Goal: Task Accomplishment & Management: Complete application form

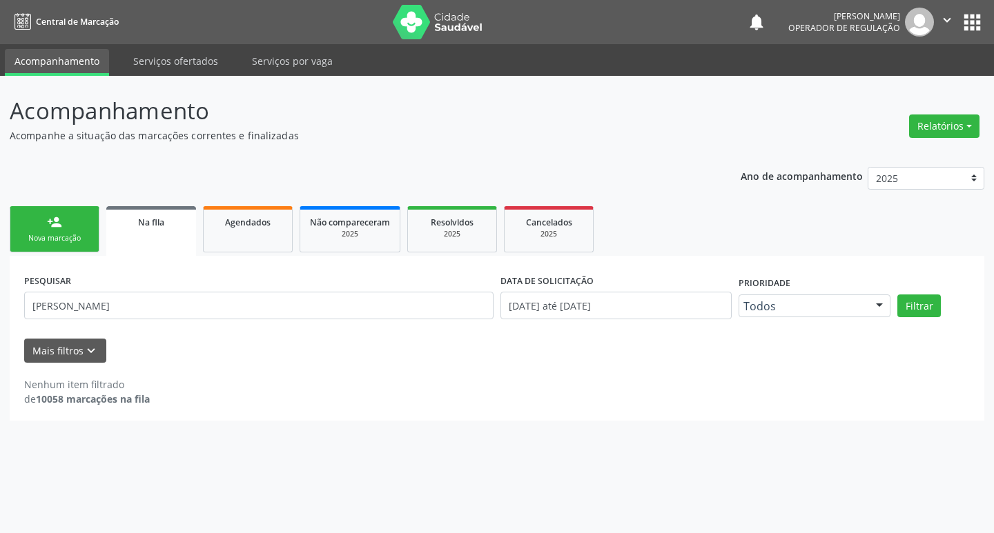
click at [48, 222] on div "person_add" at bounding box center [54, 222] width 15 height 15
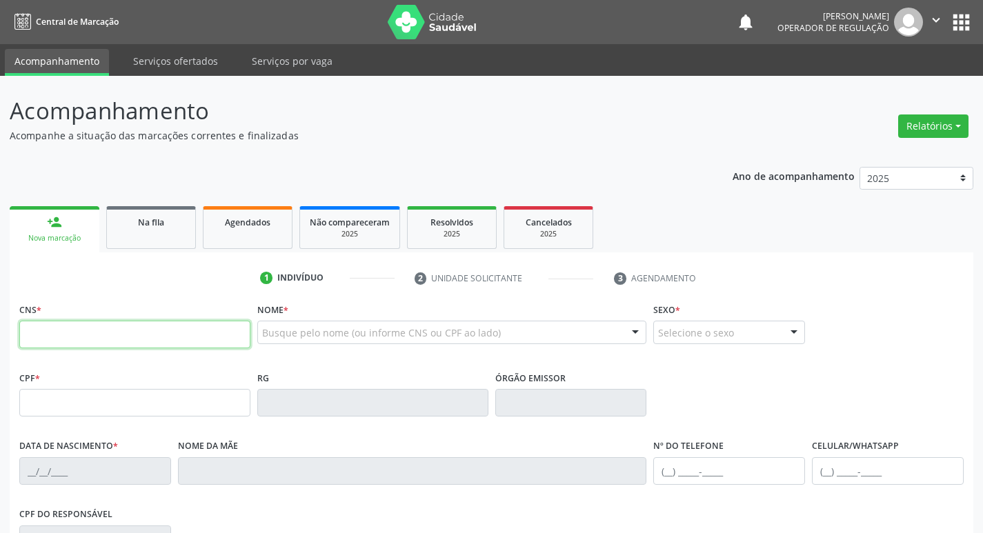
click at [122, 342] on input "text" at bounding box center [134, 335] width 231 height 28
type input "702 5033 3420 5033"
type input "116.890.224-00"
type input "[DATE]"
type input "[PERSON_NAME]"
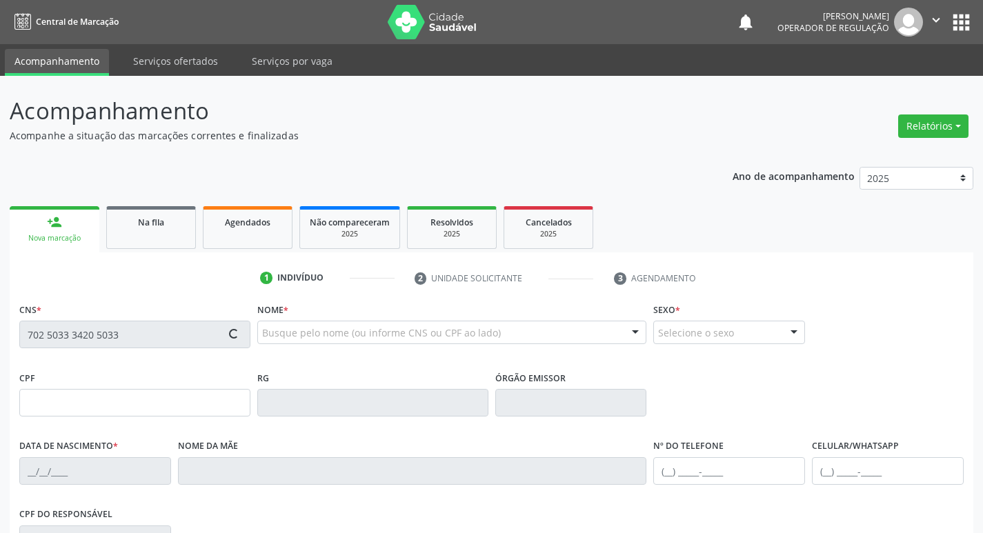
type input "[PHONE_NUMBER]"
type input "080.309.334-95"
type input "530"
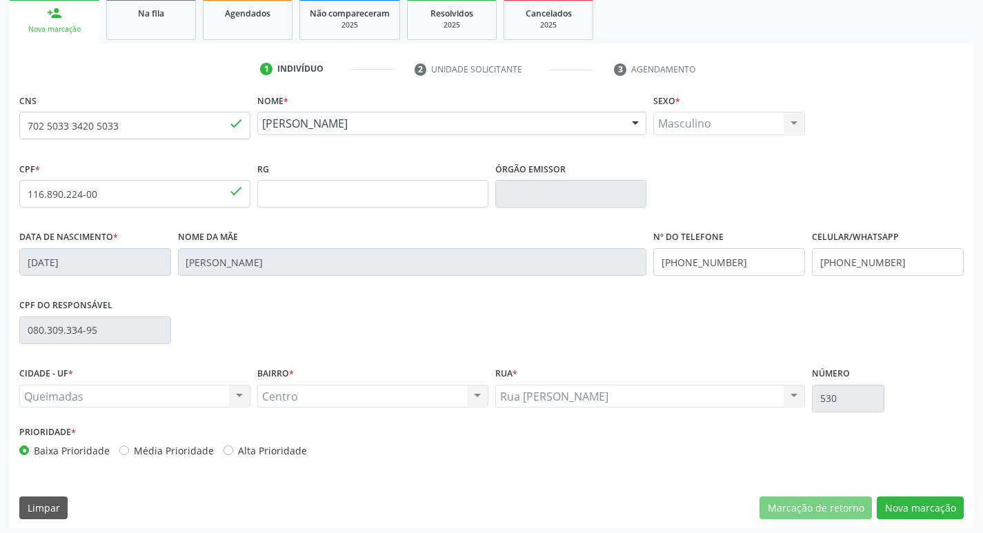
scroll to position [215, 0]
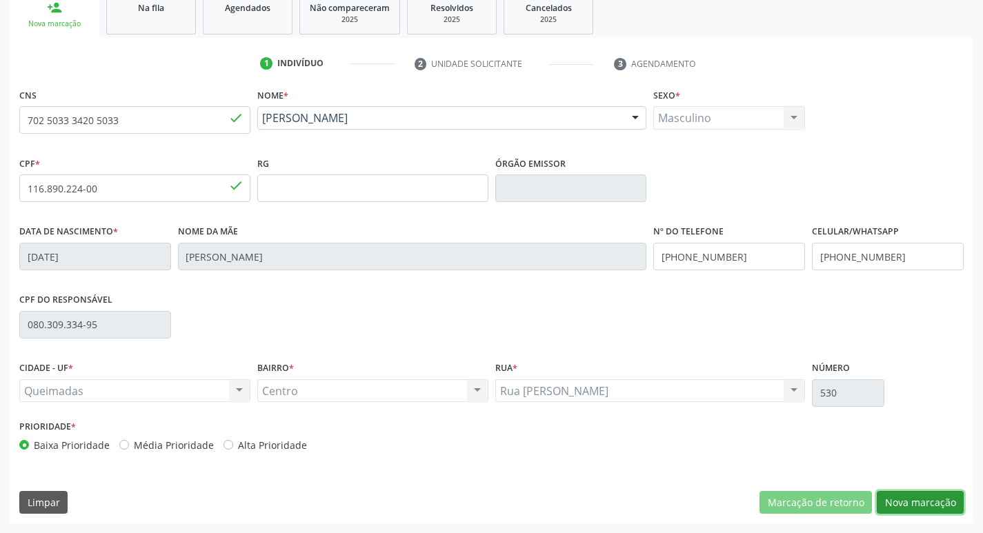
drag, startPoint x: 898, startPoint y: 492, endPoint x: 892, endPoint y: 484, distance: 9.4
click at [893, 486] on div "CNS 702 5033 3420 5033 done Nome * [PERSON_NAME] [PERSON_NAME] CNS: 702 5033 34…" at bounding box center [492, 304] width 964 height 439
click at [921, 512] on button "Nova marcação" at bounding box center [920, 502] width 87 height 23
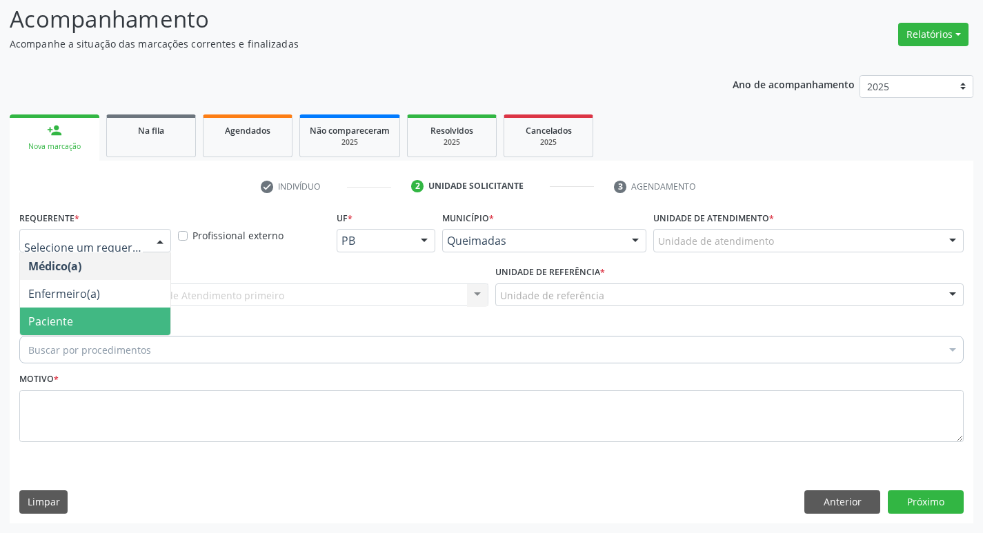
click at [83, 328] on span "Paciente" at bounding box center [95, 322] width 150 height 28
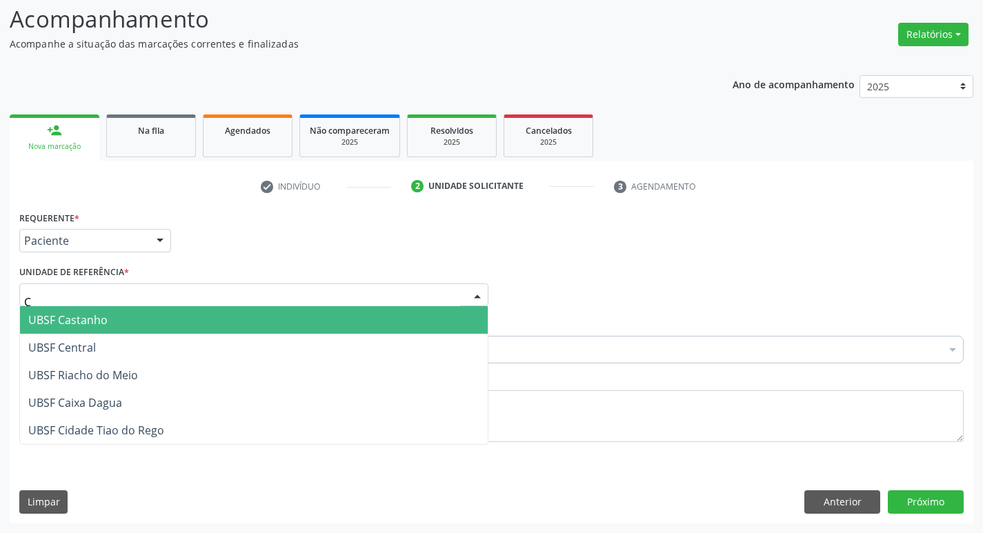
type input "CE"
click at [130, 326] on span "UBSF Central" at bounding box center [254, 320] width 468 height 28
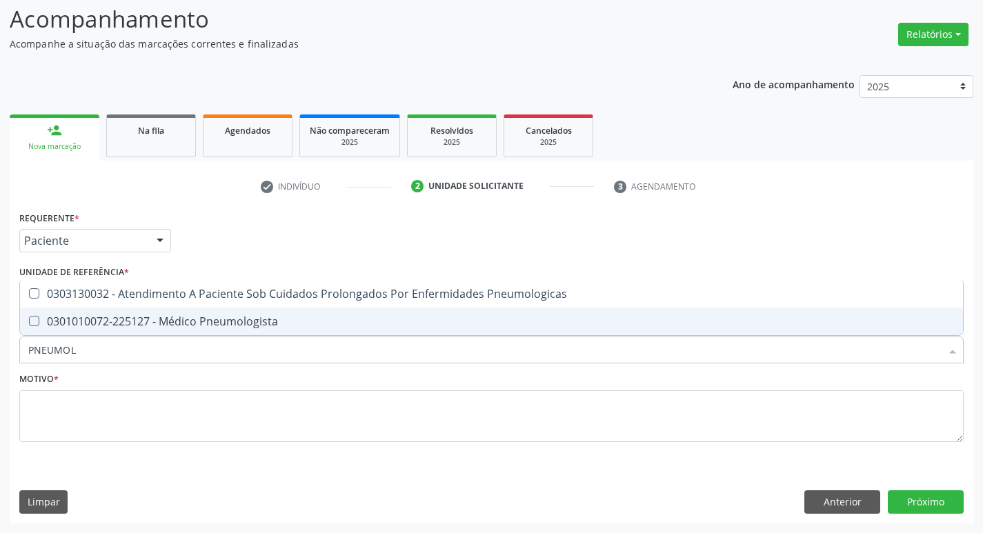
type input "PNEUMOLO"
click at [275, 317] on div "0301010072-225127 - Médico Pneumologista" at bounding box center [491, 321] width 927 height 11
checkbox Pneumologista "true"
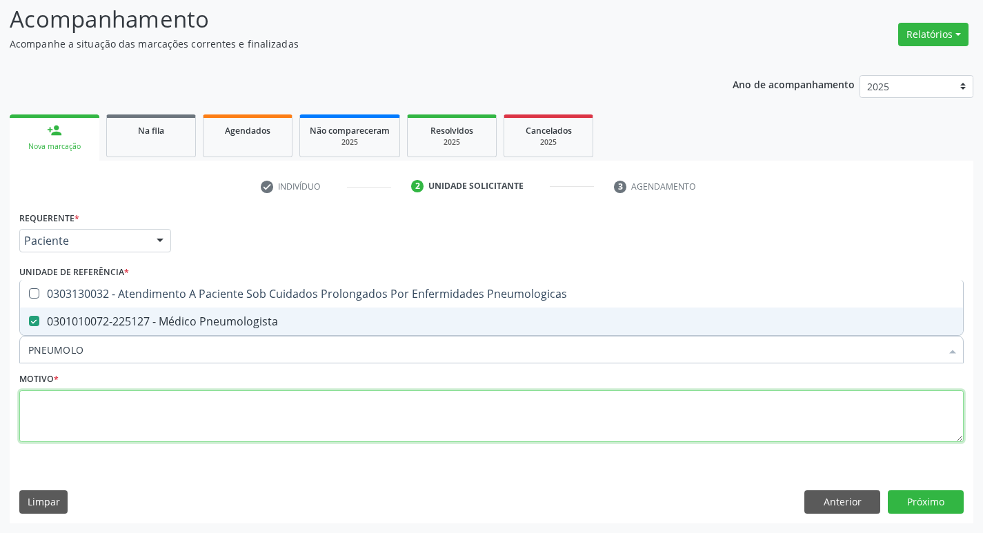
click at [170, 434] on textarea at bounding box center [491, 417] width 945 height 52
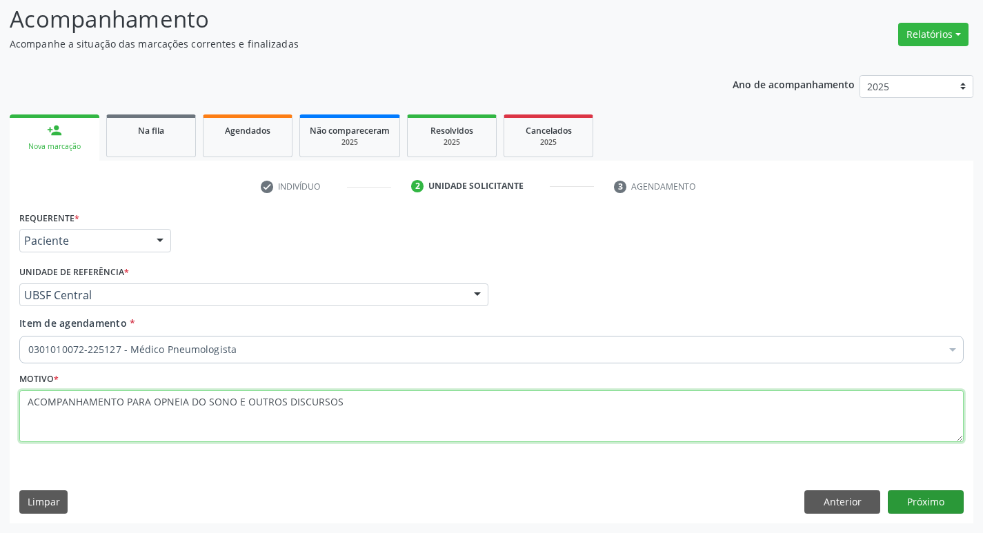
type textarea "ACOMPANHAMENTO PARA OPNEIA DO SONO E OUTROS DISCURSOS"
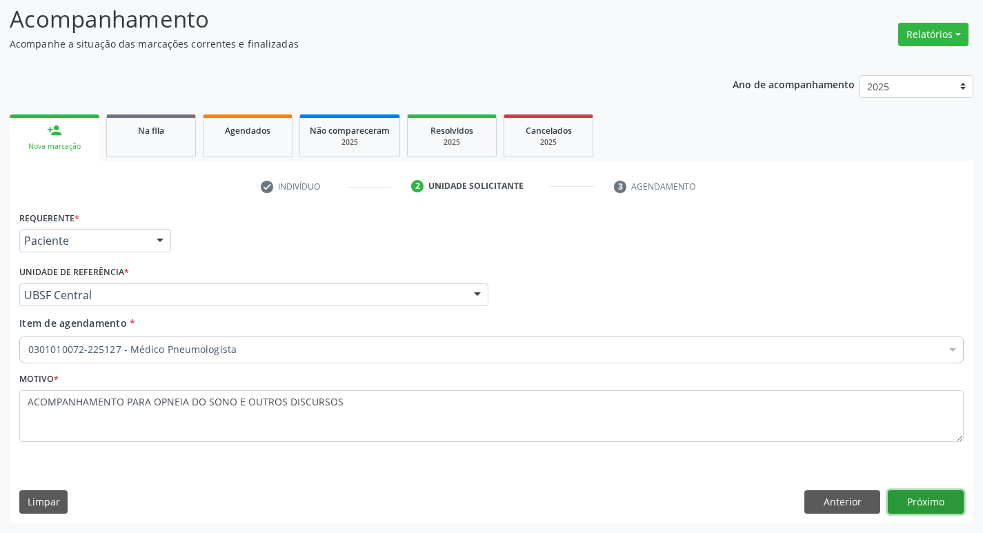
click at [894, 493] on button "Próximo" at bounding box center [926, 502] width 76 height 23
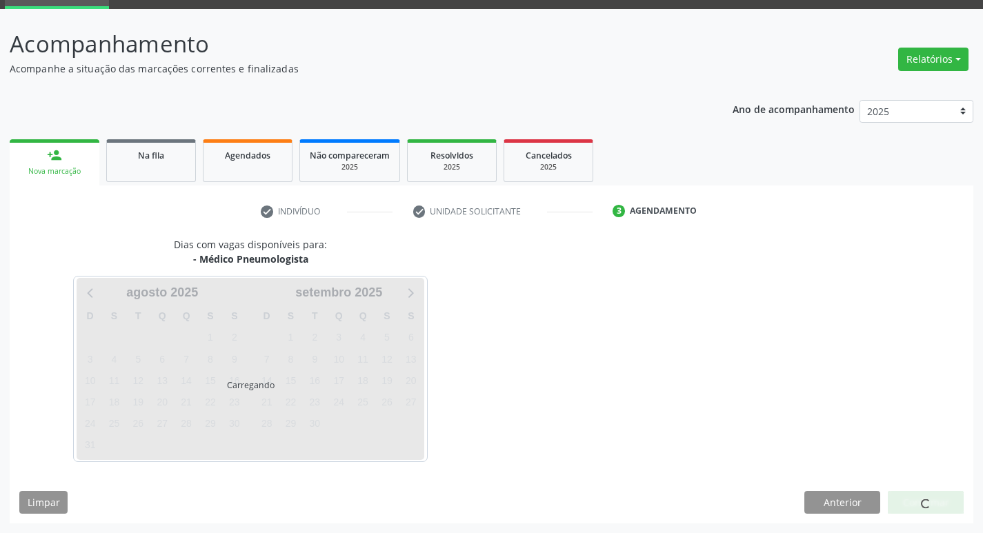
scroll to position [67, 0]
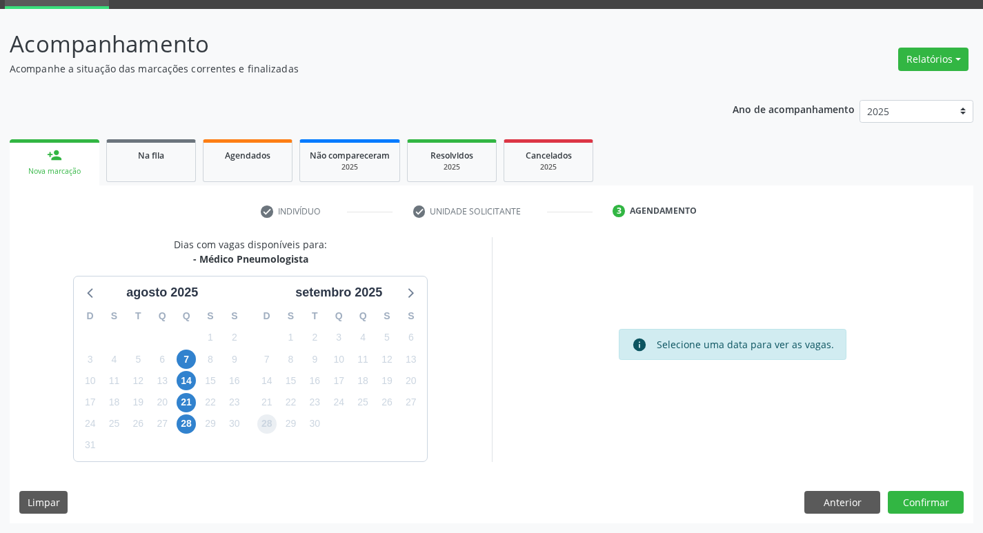
click at [262, 426] on span "28" at bounding box center [266, 424] width 19 height 19
click at [946, 500] on button "Confirmar" at bounding box center [926, 502] width 76 height 23
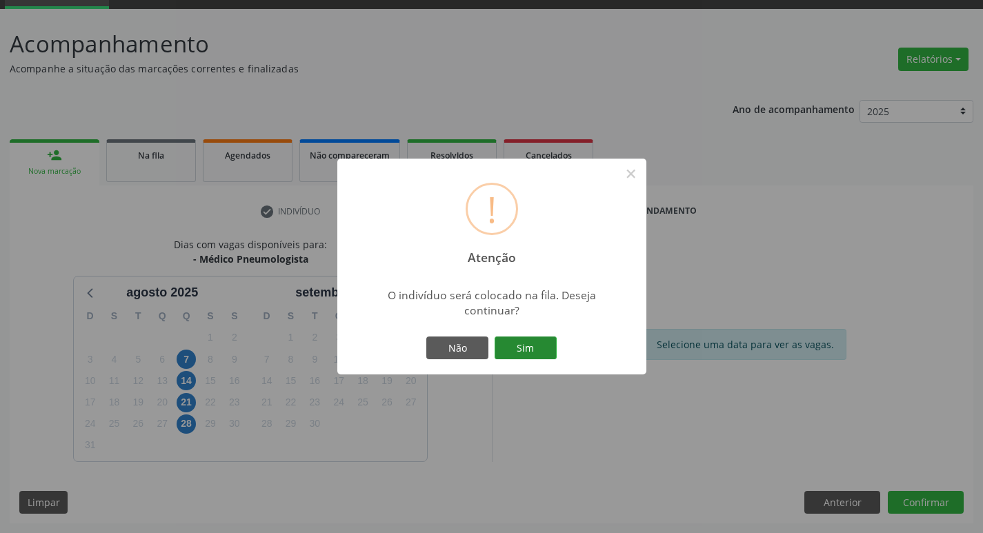
click at [511, 348] on button "Sim" at bounding box center [526, 348] width 62 height 23
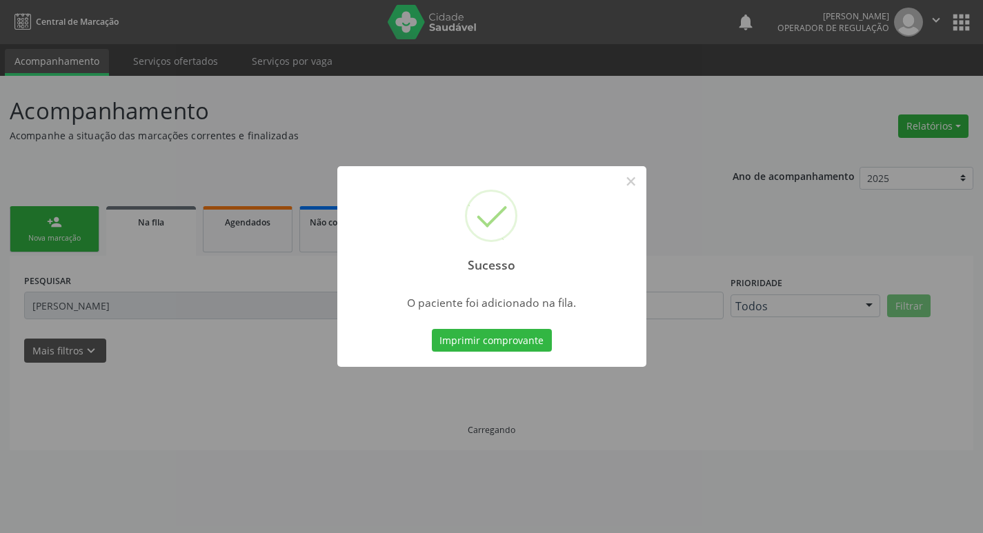
scroll to position [0, 0]
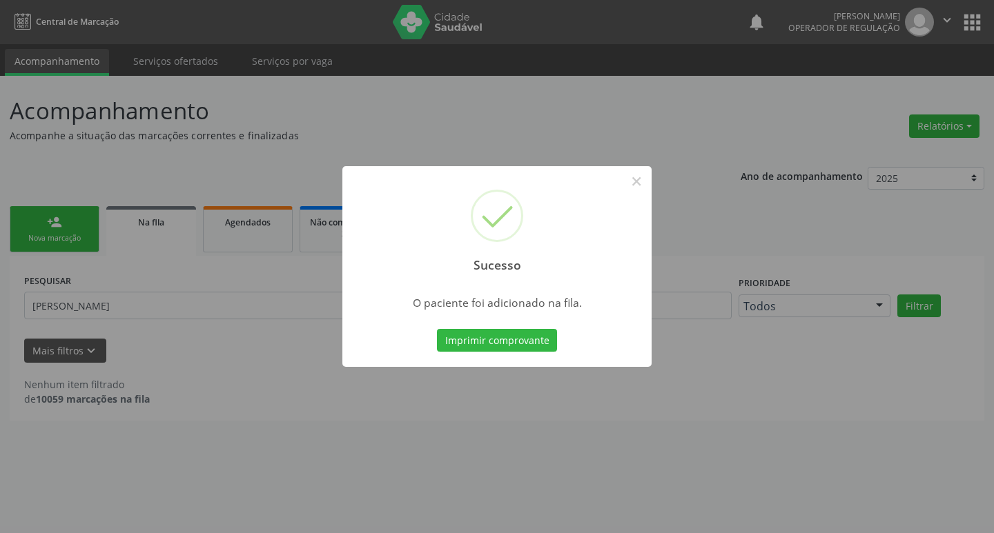
click at [12, 279] on div "Sucesso × O paciente foi adicionado na fila. Imprimir comprovante Cancel" at bounding box center [497, 266] width 994 height 533
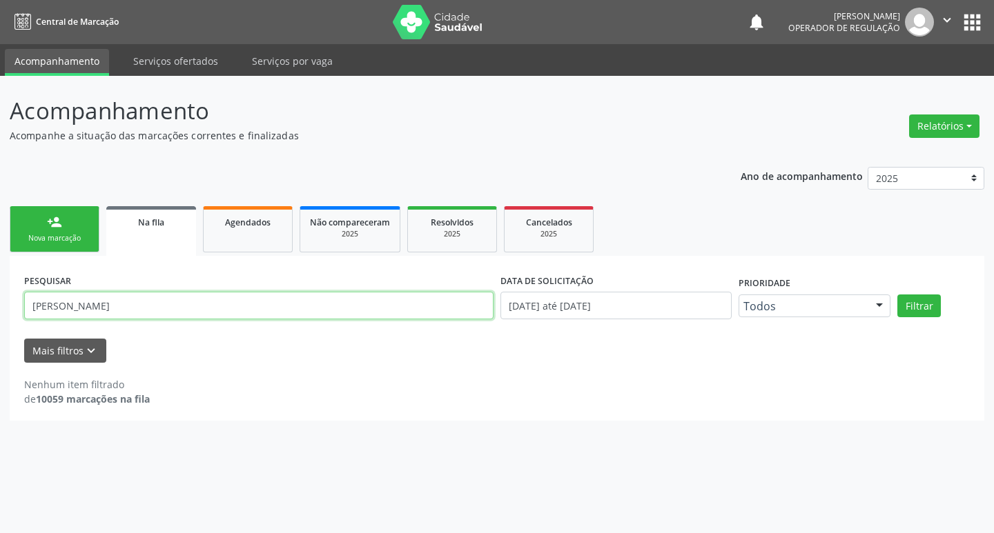
click at [60, 308] on input "[PERSON_NAME]" at bounding box center [258, 306] width 469 height 28
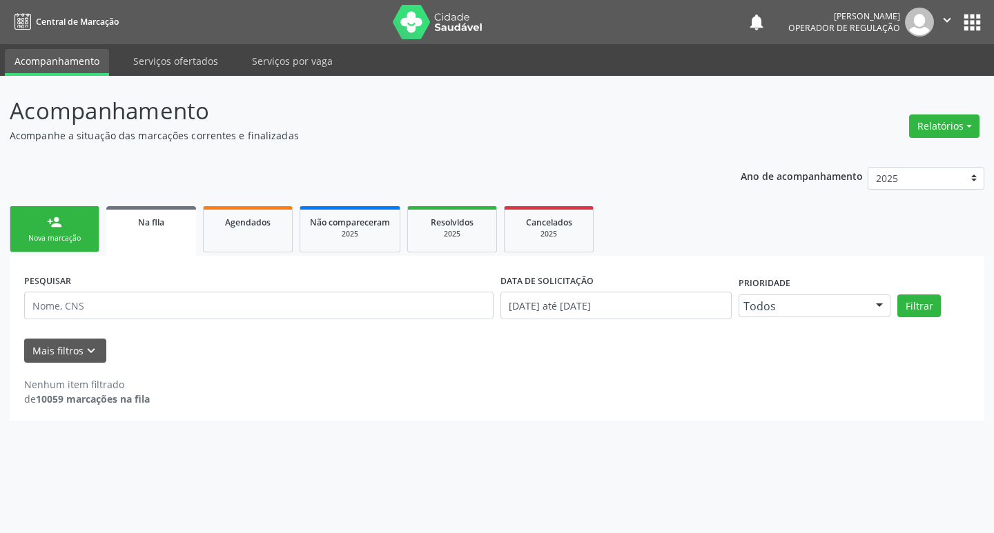
click at [41, 241] on div "Nova marcação" at bounding box center [54, 238] width 69 height 10
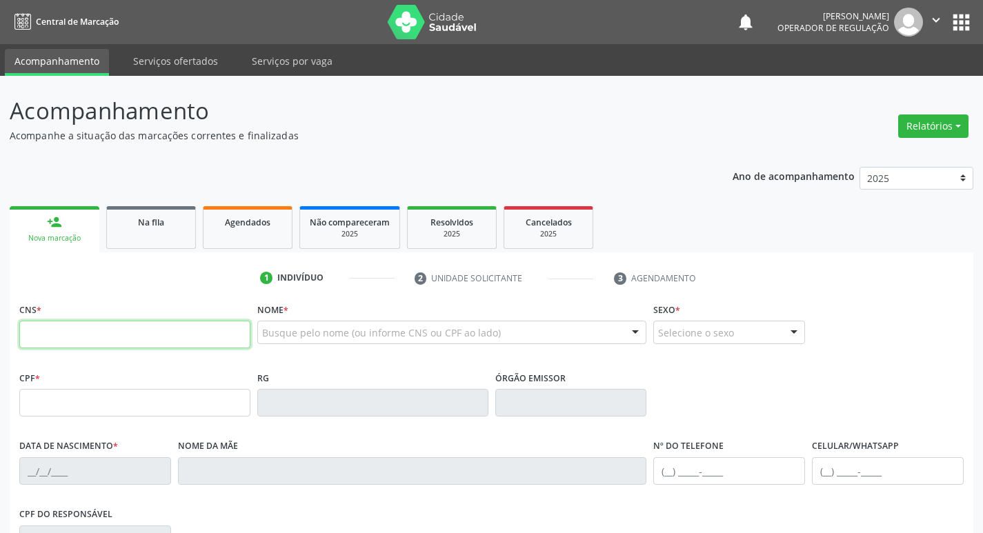
drag, startPoint x: 41, startPoint y: 328, endPoint x: 56, endPoint y: 337, distance: 17.0
click at [52, 332] on input "text" at bounding box center [134, 335] width 231 height 28
type input "700 0084 1202 4006"
type input "131.811.844-11"
type input "[DATE]"
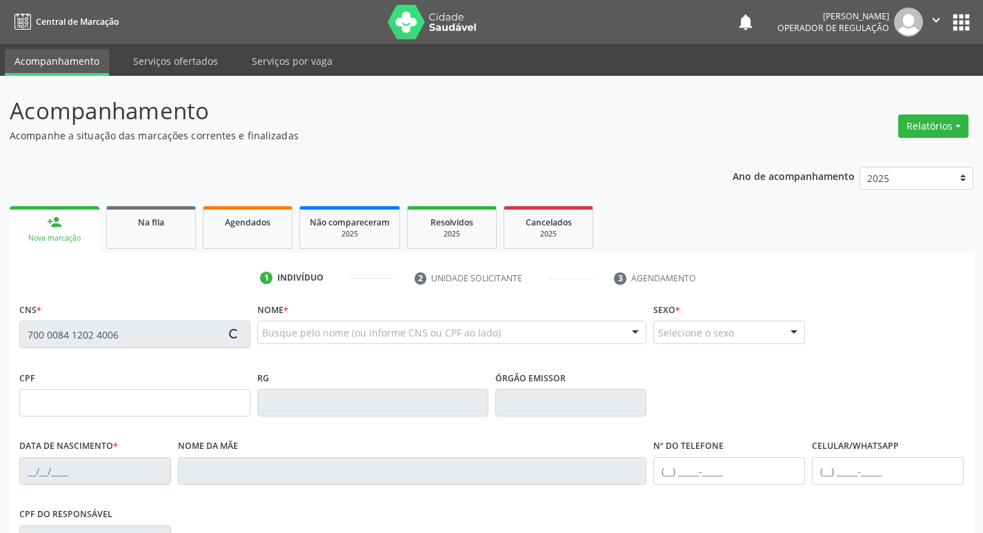
type input "[PERSON_NAME]"
type input "[PHONE_NUMBER]"
type input "043.550.574-29"
type input "141"
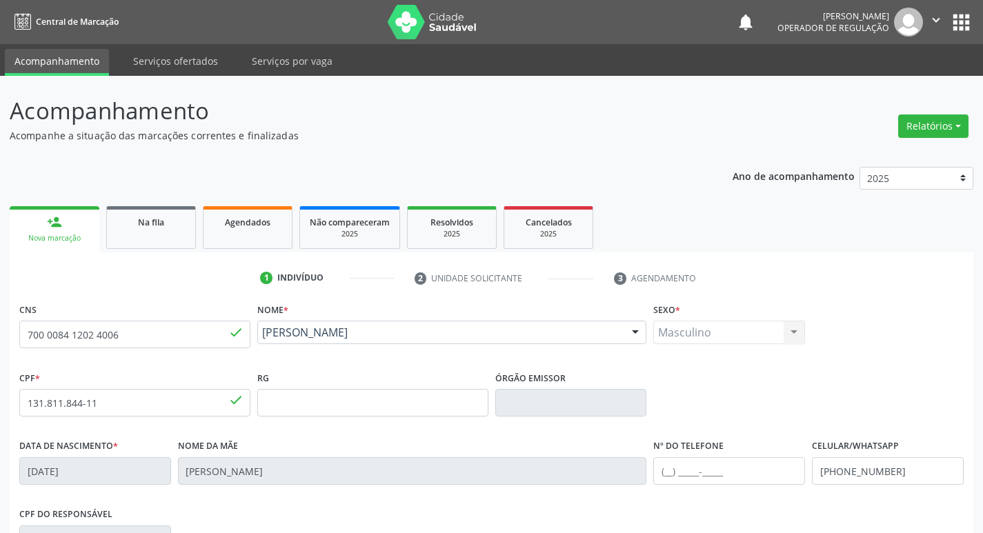
scroll to position [215, 0]
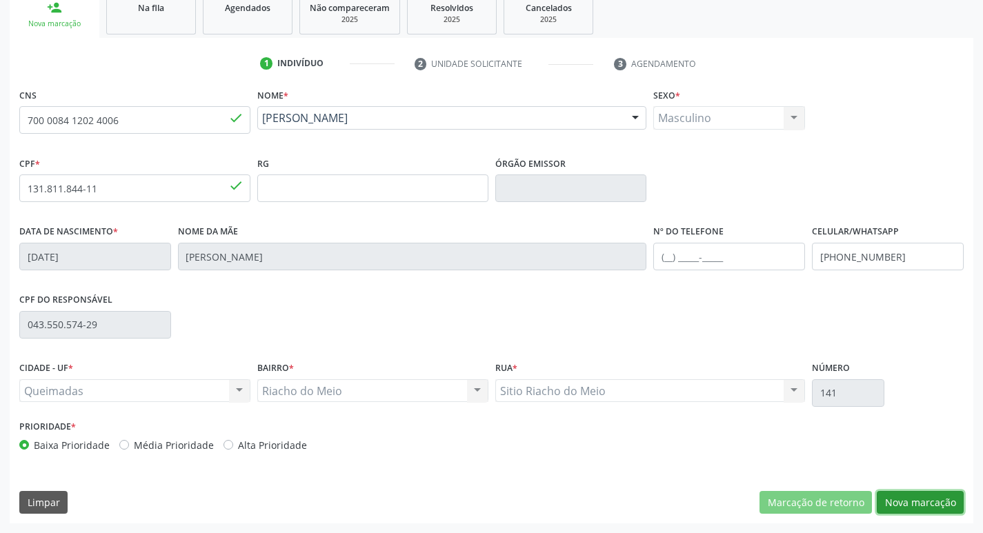
click at [895, 501] on button "Nova marcação" at bounding box center [920, 502] width 87 height 23
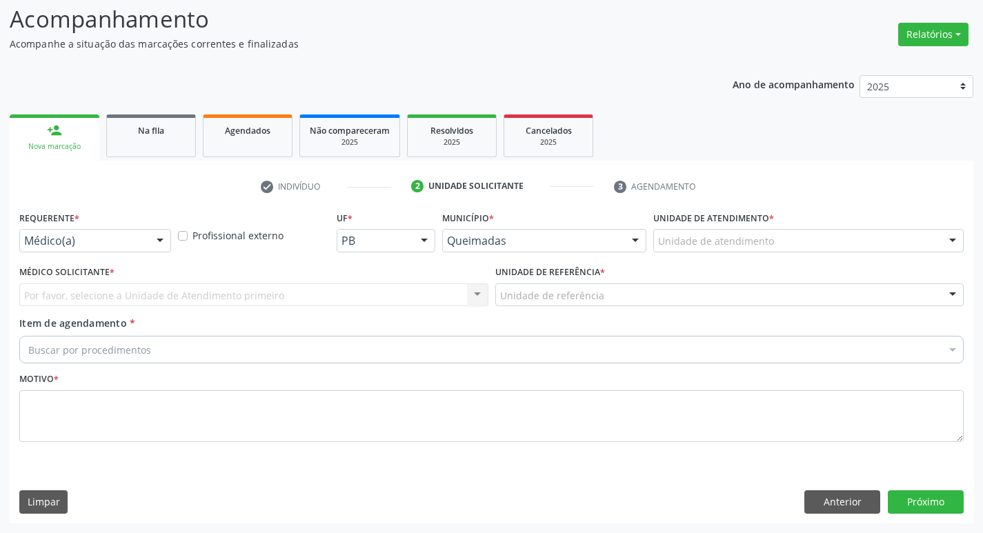
scroll to position [92, 0]
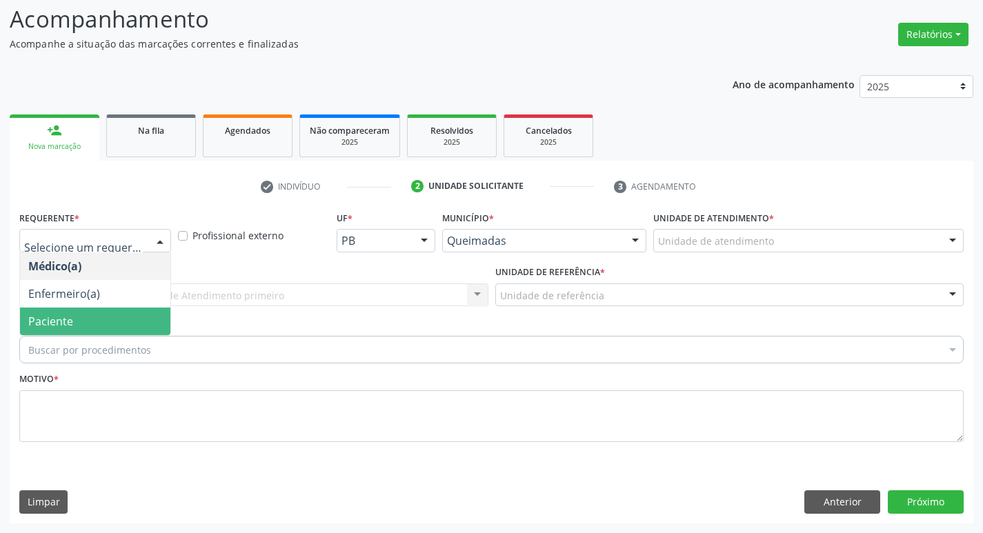
click at [92, 324] on span "Paciente" at bounding box center [95, 322] width 150 height 28
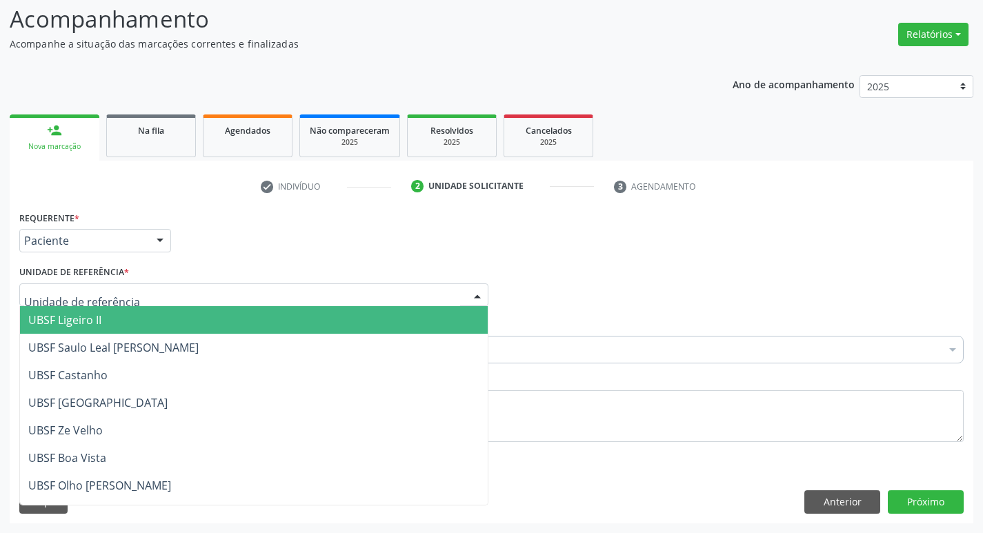
click at [331, 289] on div at bounding box center [253, 295] width 469 height 23
type input "RI"
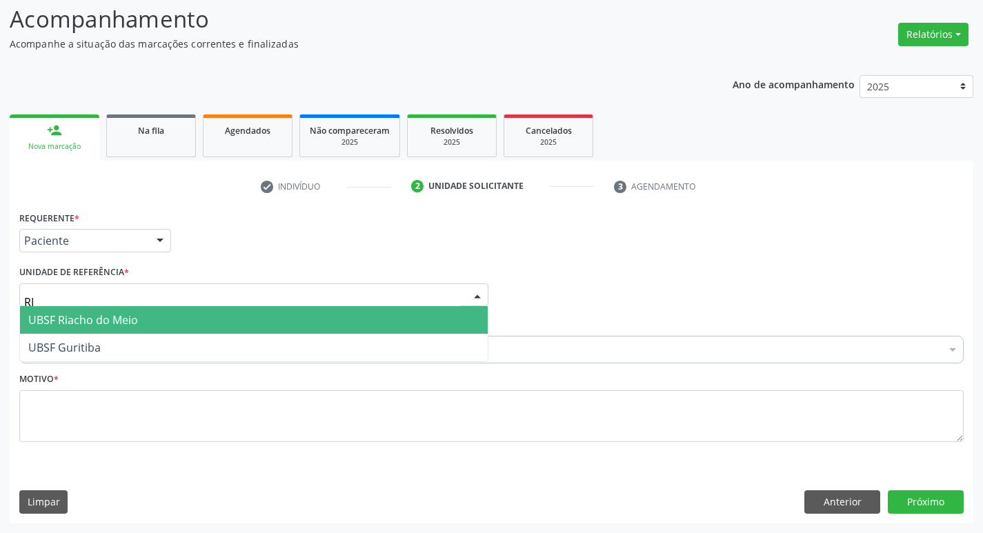
click at [283, 328] on span "UBSF Riacho do Meio" at bounding box center [254, 320] width 468 height 28
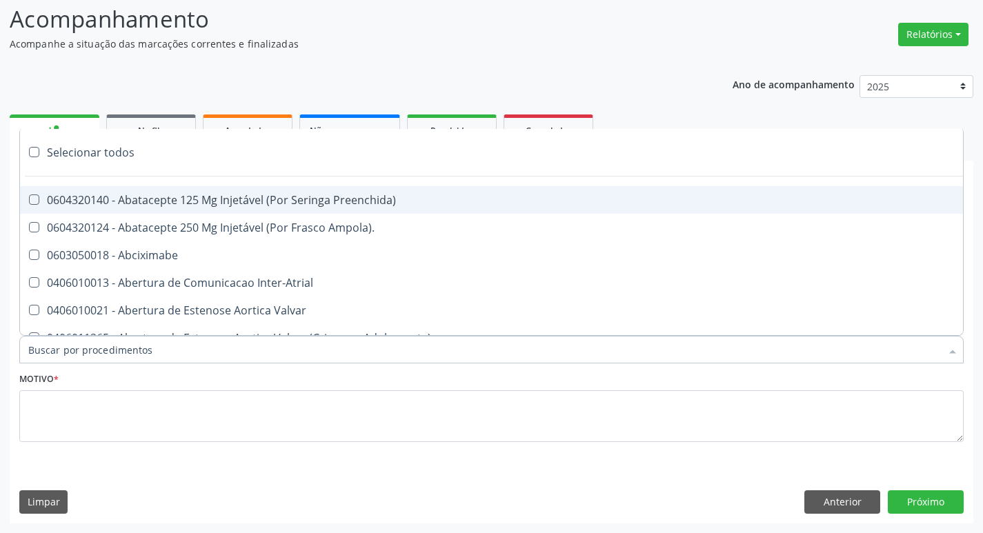
click at [264, 343] on div at bounding box center [491, 350] width 945 height 28
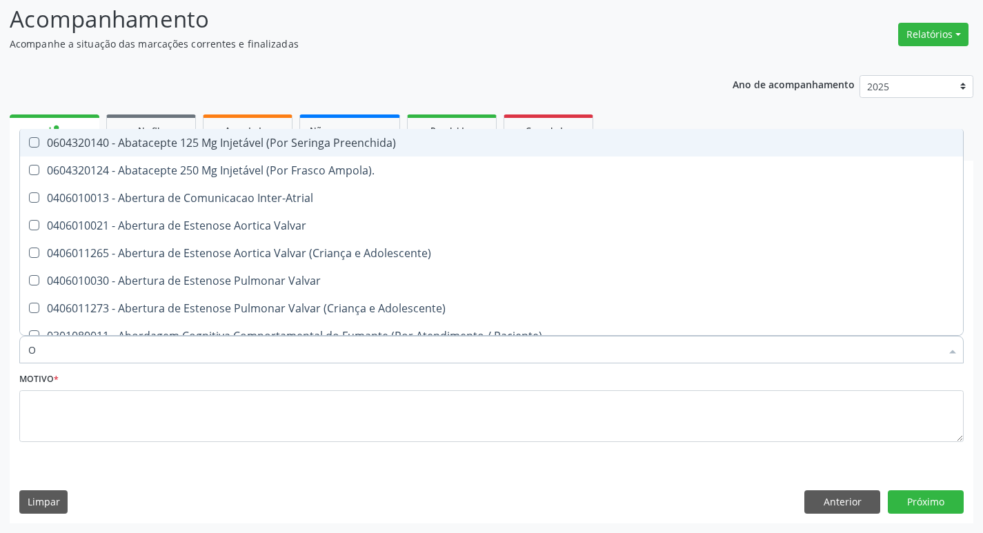
type input "ORTOPEDISTA"
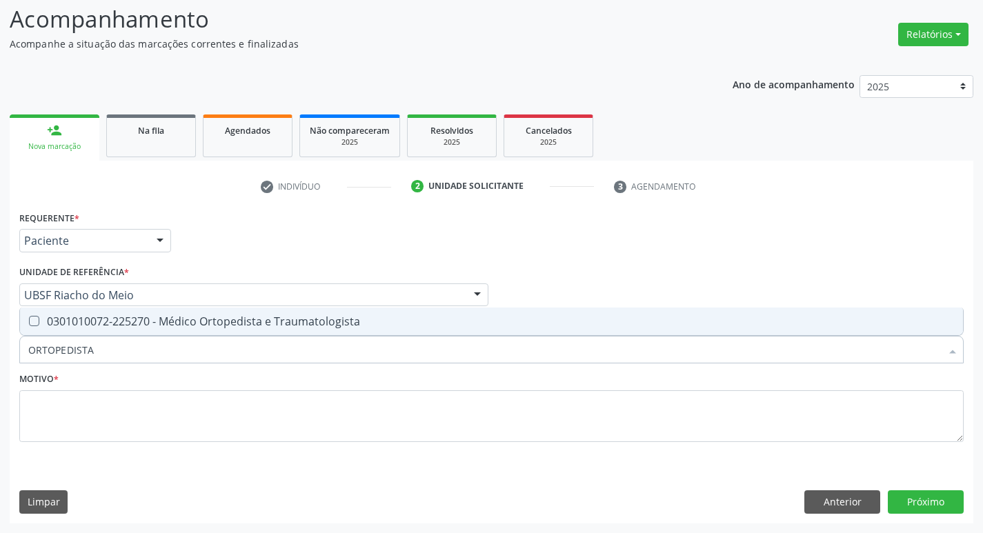
click at [110, 331] on span "0301010072-225270 - Médico Ortopedista e Traumatologista" at bounding box center [491, 322] width 943 height 28
checkbox Traumatologista "true"
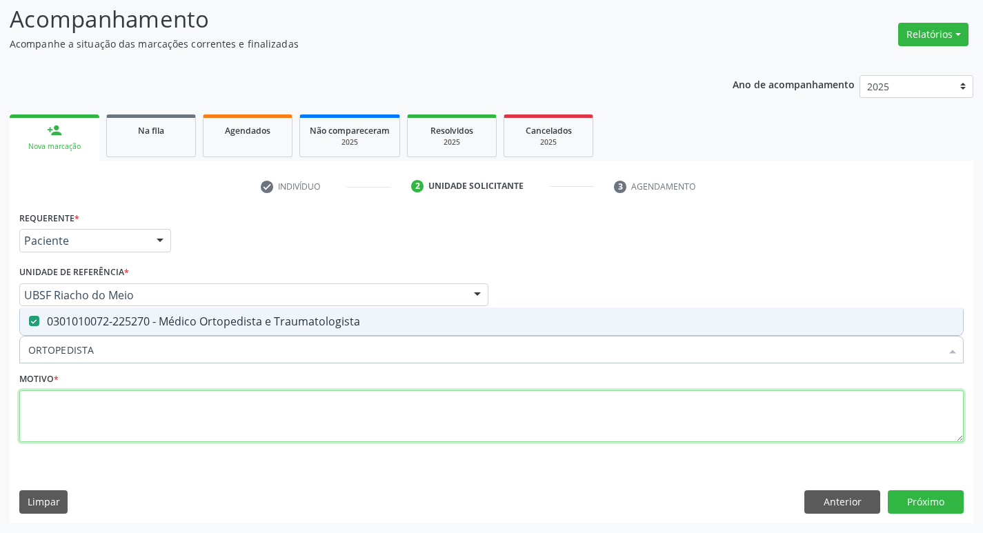
click at [107, 417] on textarea at bounding box center [491, 417] width 945 height 52
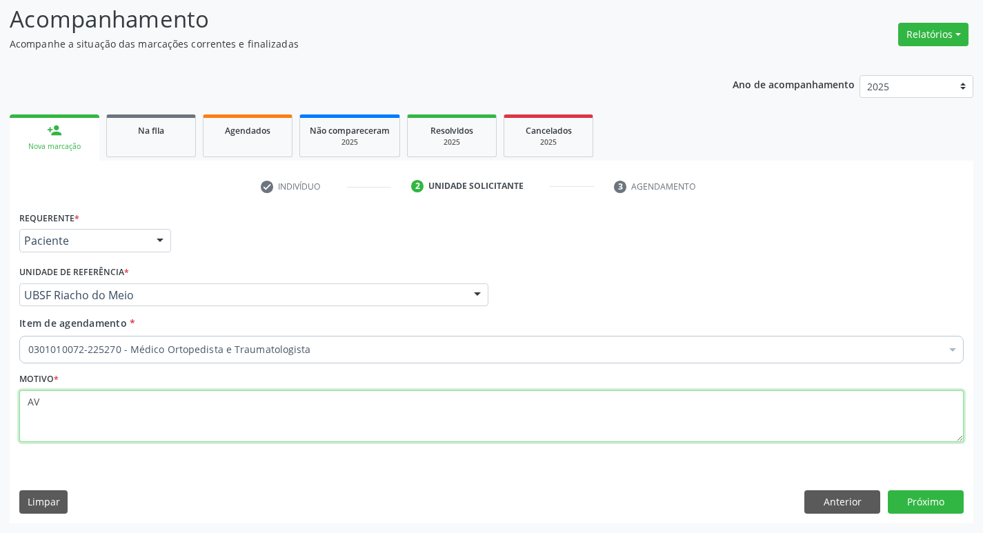
type textarea "A"
type textarea "AVALIAÇÃO/RETORNO (EXAMES PRONTOS)"
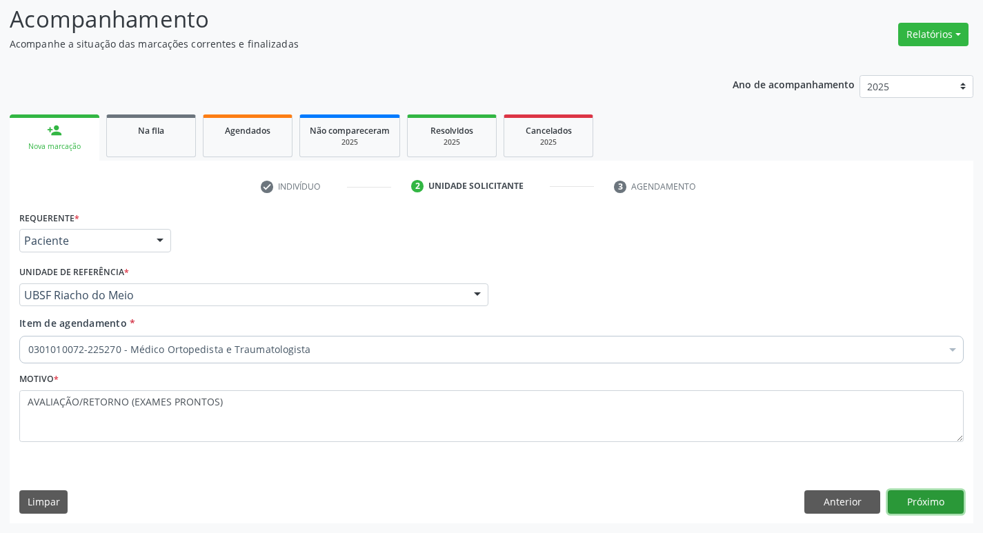
click at [942, 498] on button "Próximo" at bounding box center [926, 502] width 76 height 23
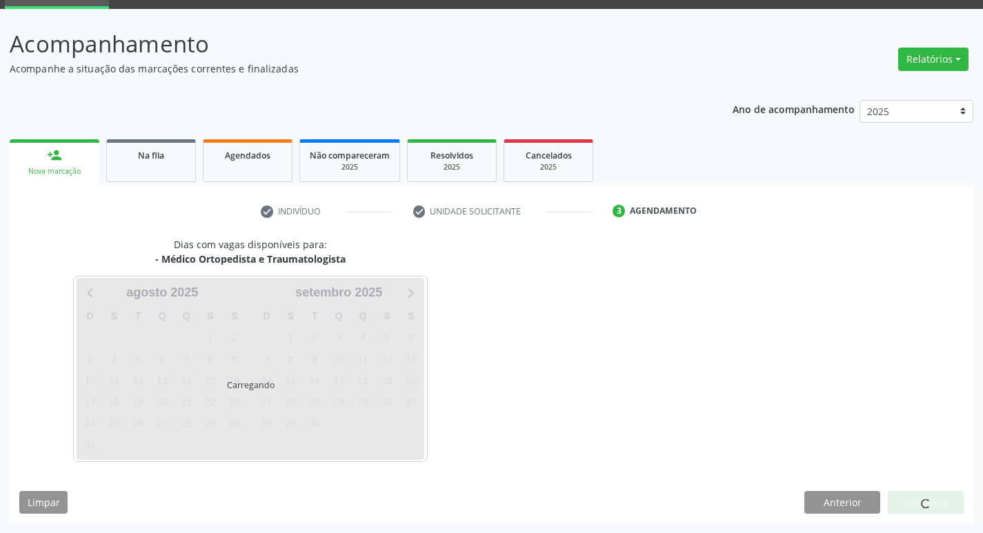
scroll to position [67, 0]
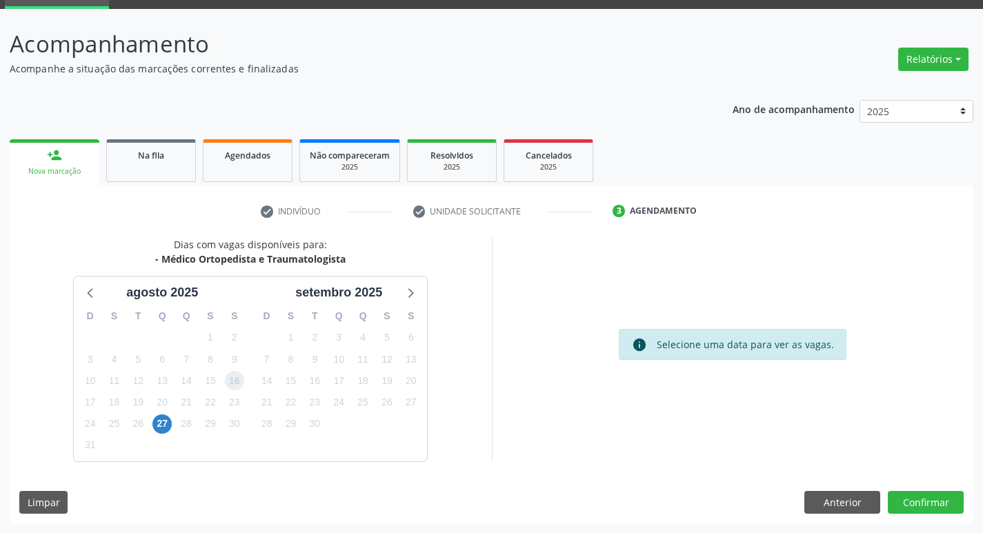
click at [227, 375] on span "16" at bounding box center [234, 380] width 19 height 19
click at [925, 512] on button "Confirmar" at bounding box center [926, 502] width 76 height 23
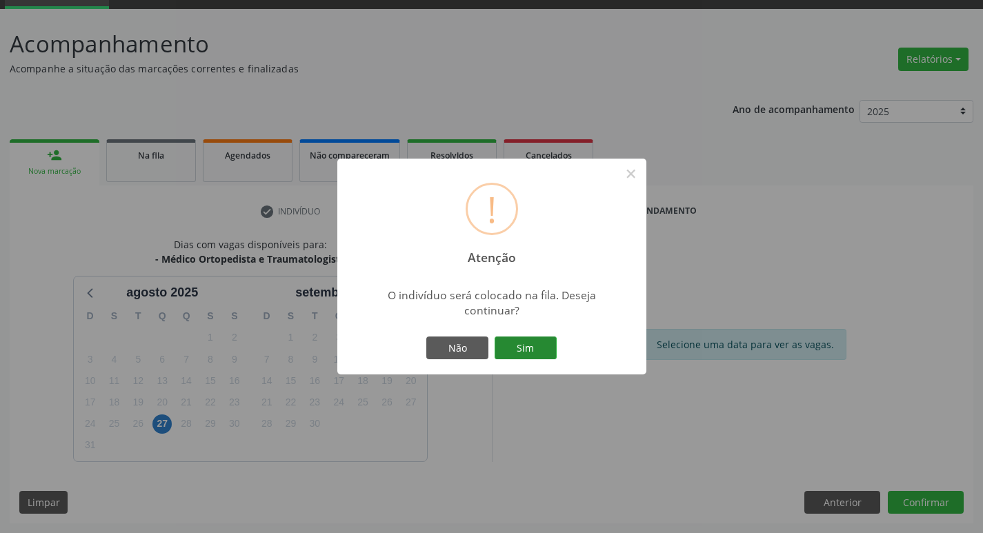
click at [524, 351] on button "Sim" at bounding box center [526, 348] width 62 height 23
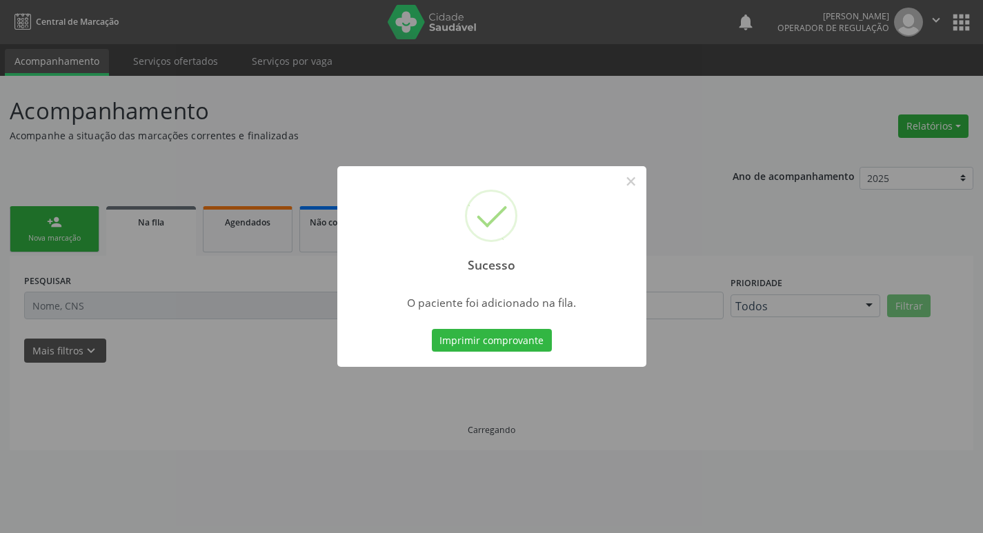
scroll to position [0, 0]
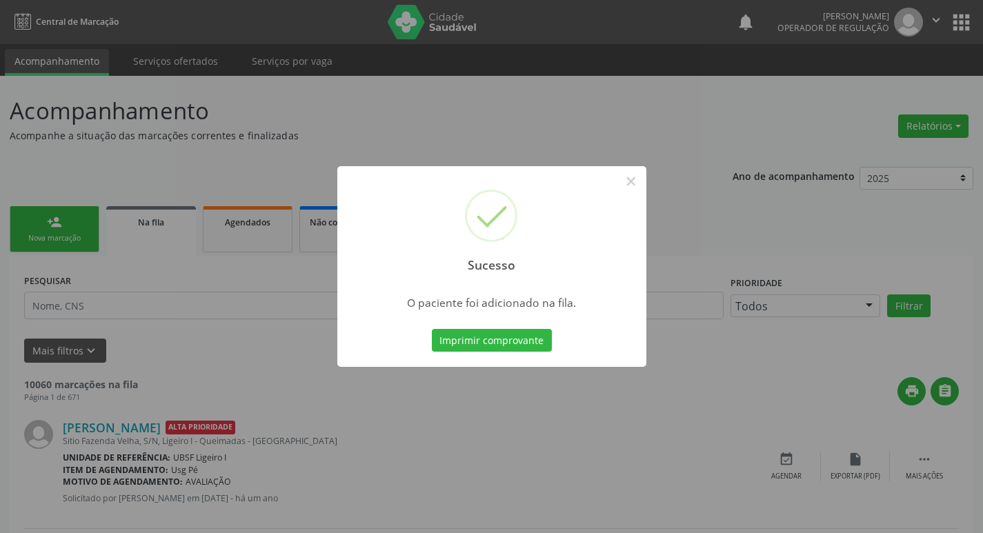
click at [110, 248] on div "Sucesso × O paciente foi adicionado na fila. Imprimir comprovante Cancel" at bounding box center [491, 266] width 983 height 533
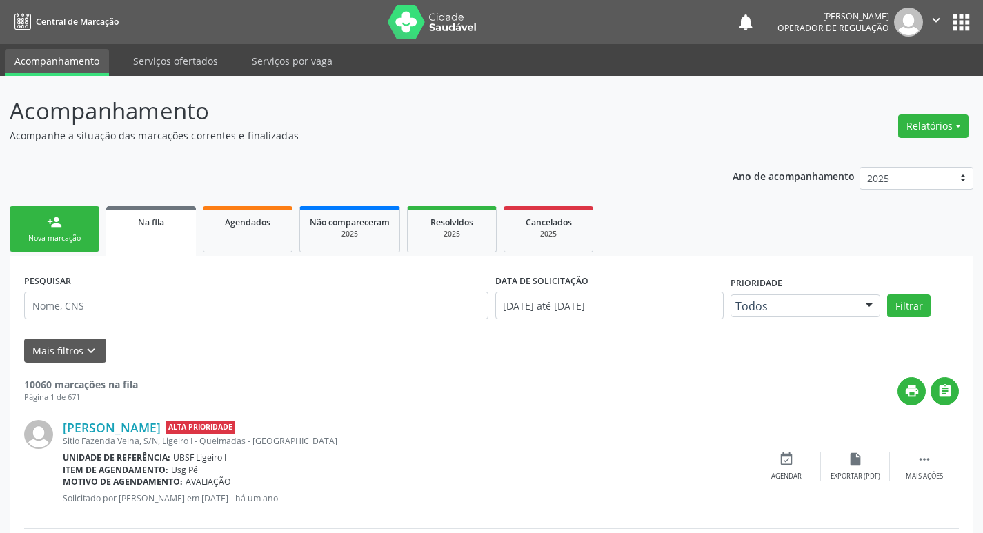
click at [64, 227] on link "person_add Nova marcação" at bounding box center [55, 229] width 90 height 46
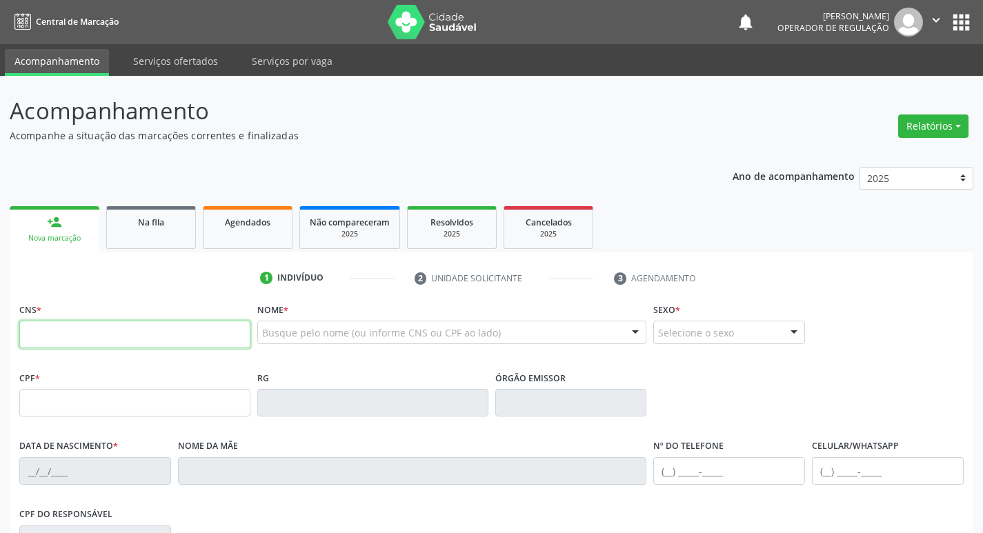
click at [43, 331] on input "text" at bounding box center [134, 335] width 231 height 28
type input "704 2097 3430 8888"
type input "172.814.644-52"
type input "[DATE]"
type input "[PERSON_NAME]"
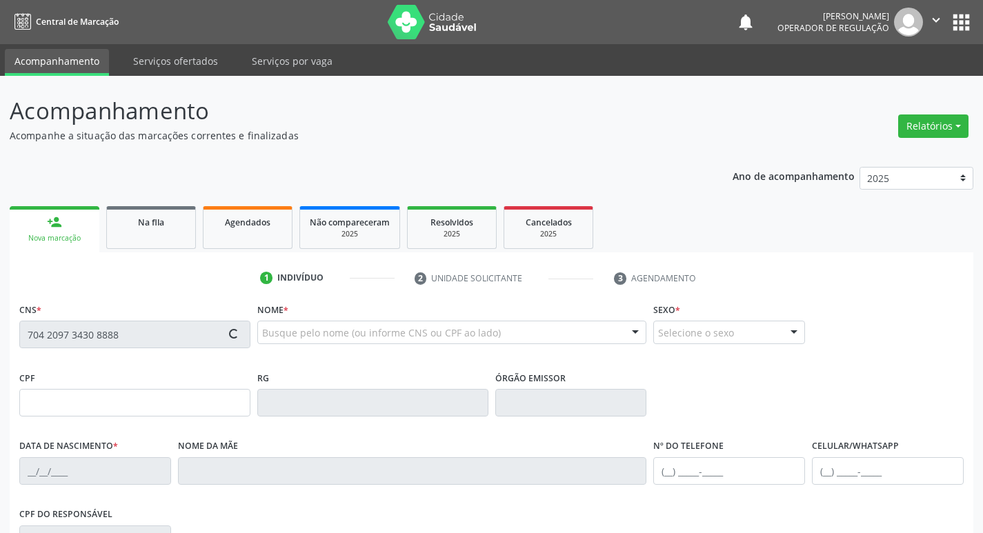
type input "[PHONE_NUMBER]"
type input "106.582.394-06"
type input "689"
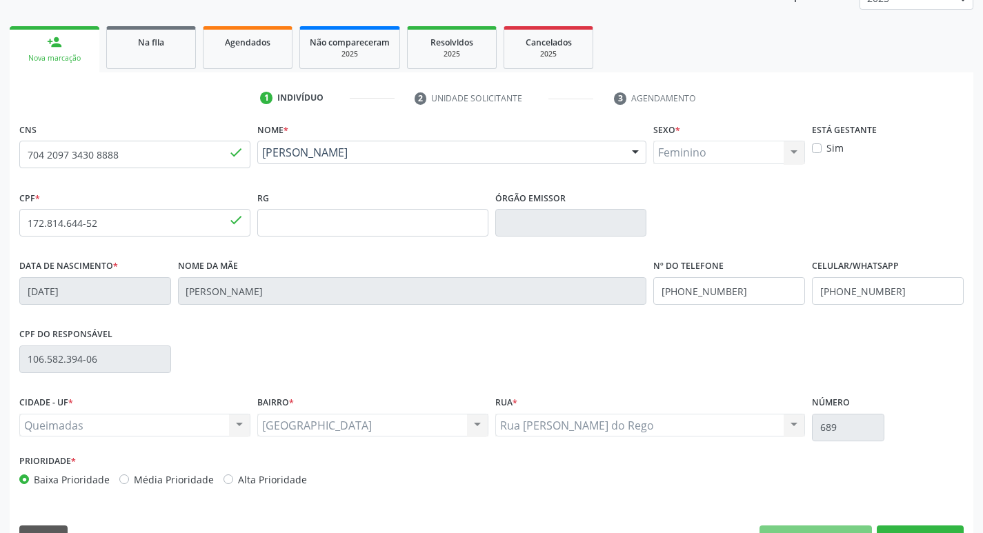
scroll to position [215, 0]
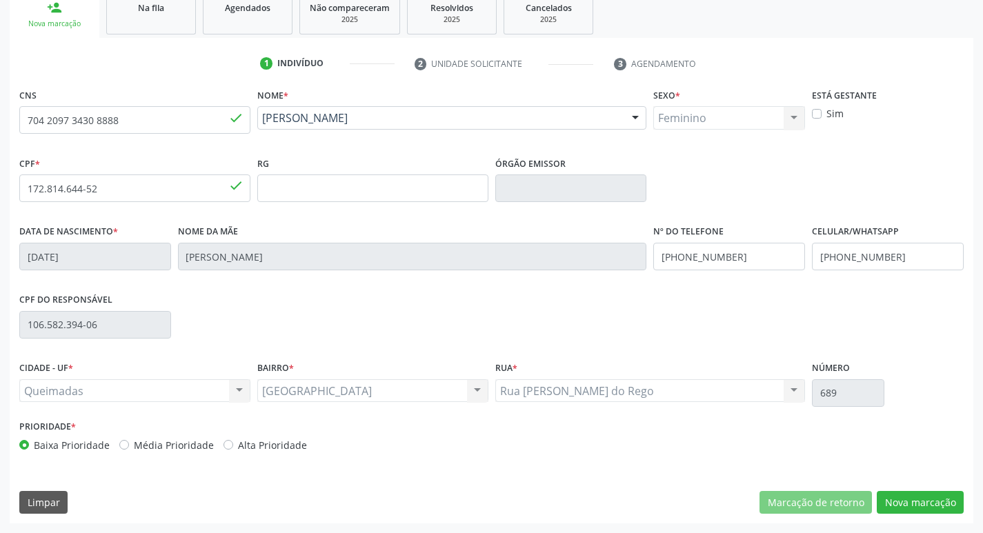
click at [166, 441] on label "Média Prioridade" at bounding box center [174, 445] width 80 height 14
click at [129, 441] on input "Média Prioridade" at bounding box center [124, 444] width 10 height 12
radio input "true"
click at [906, 502] on button "Nova marcação" at bounding box center [920, 502] width 87 height 23
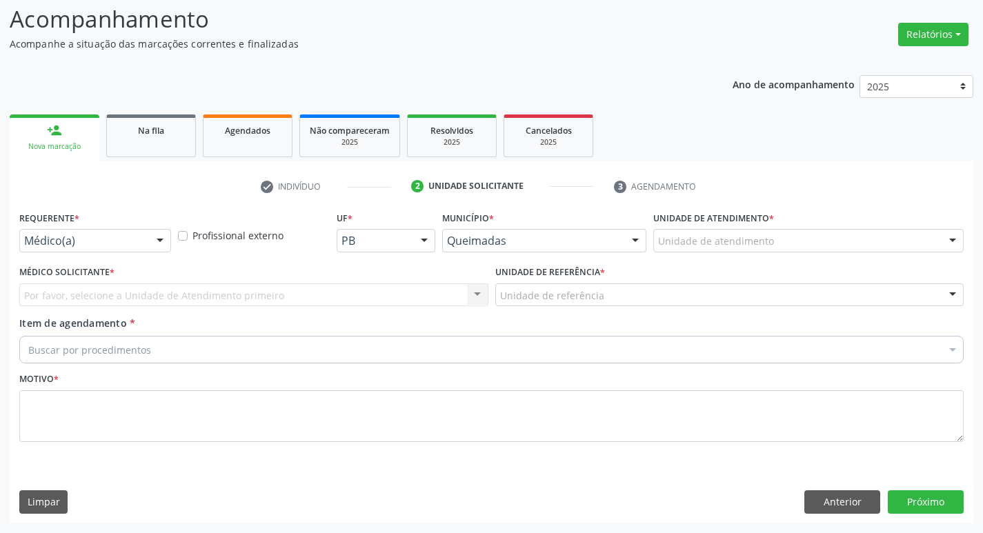
drag, startPoint x: 32, startPoint y: 234, endPoint x: 36, endPoint y: 268, distance: 34.7
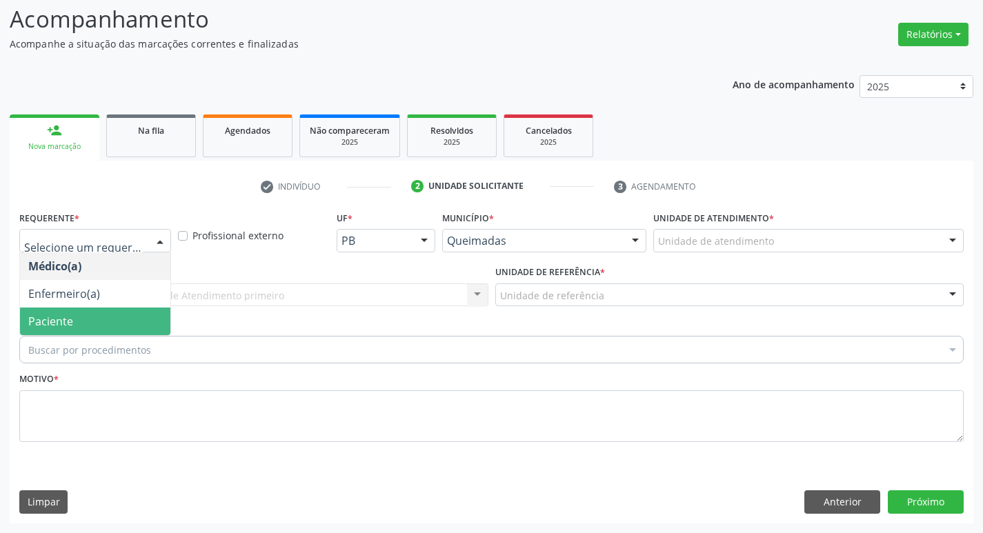
drag, startPoint x: 79, startPoint y: 325, endPoint x: 87, endPoint y: 320, distance: 9.6
click at [79, 325] on span "Paciente" at bounding box center [95, 322] width 150 height 28
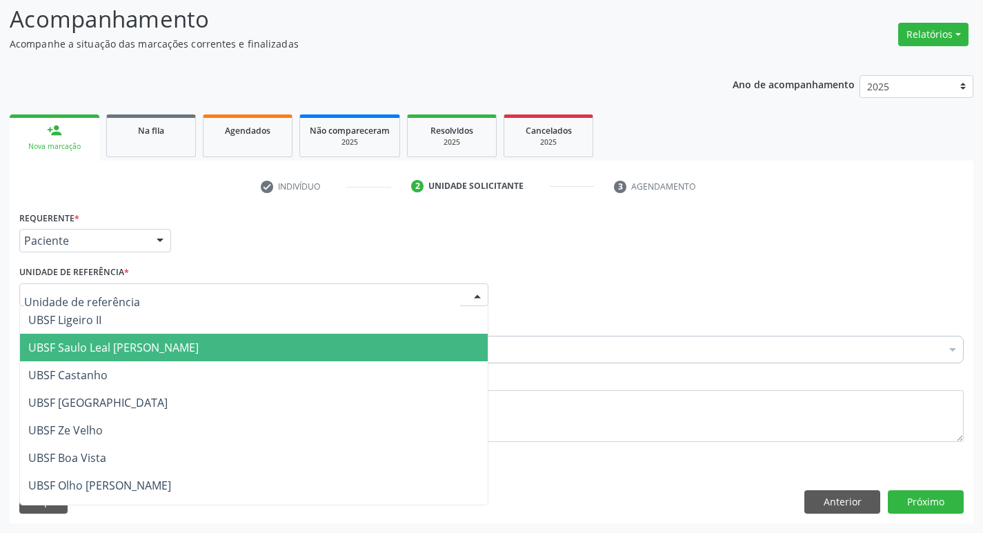
click at [101, 353] on span "UBSF Saulo Leal [PERSON_NAME]" at bounding box center [113, 347] width 170 height 15
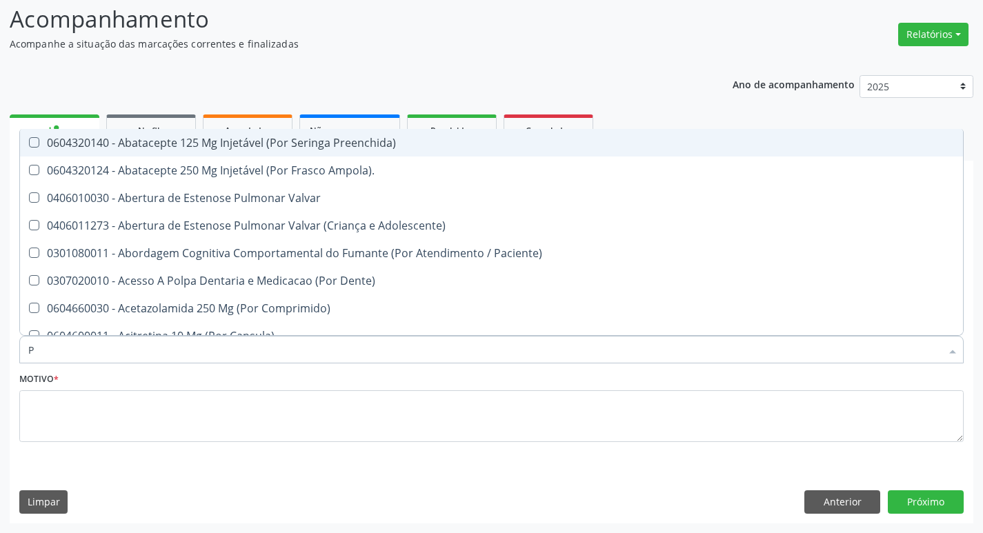
type input "PSIQUIATRA"
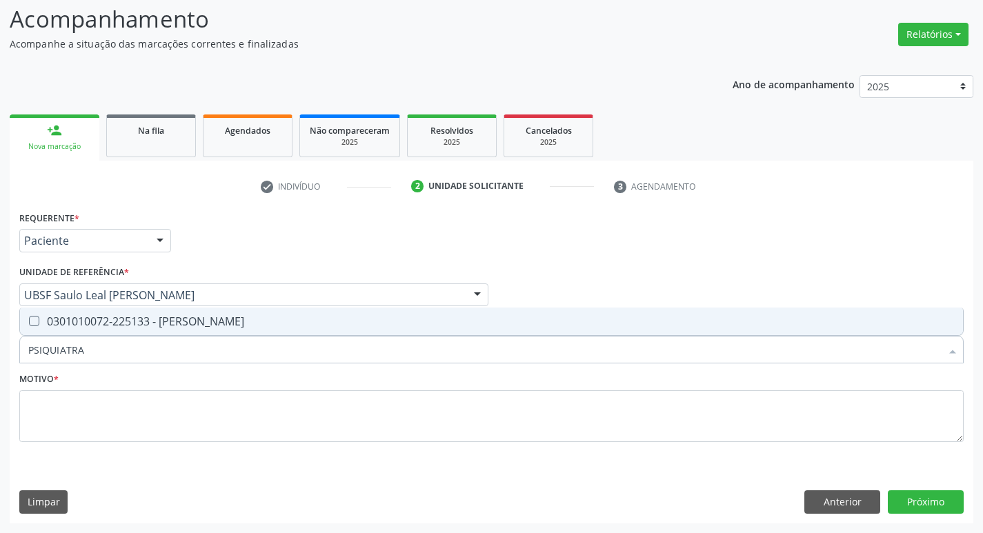
click at [141, 326] on div "0301010072-225133 - [PERSON_NAME]" at bounding box center [491, 321] width 927 height 11
checkbox Psiquiatra "true"
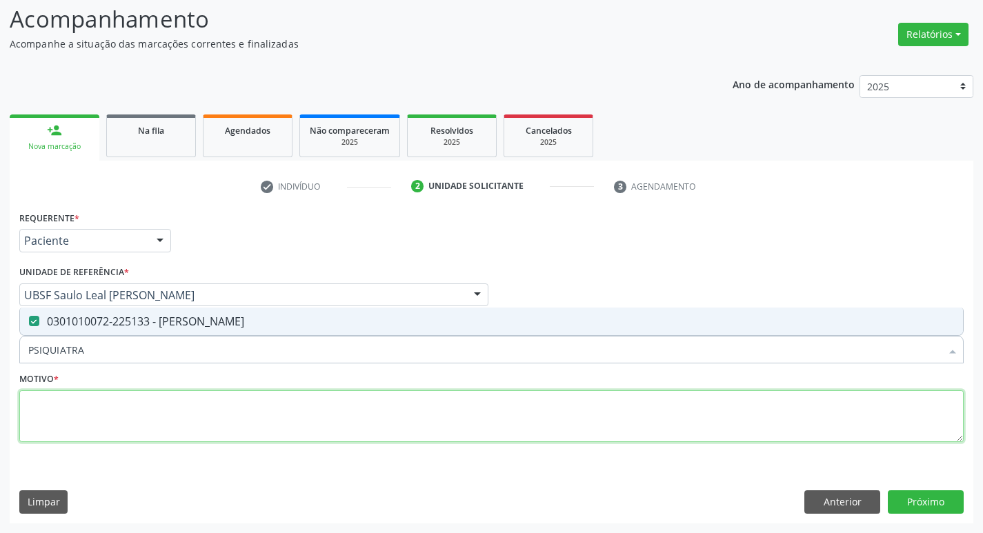
click at [125, 411] on textarea at bounding box center [491, 417] width 945 height 52
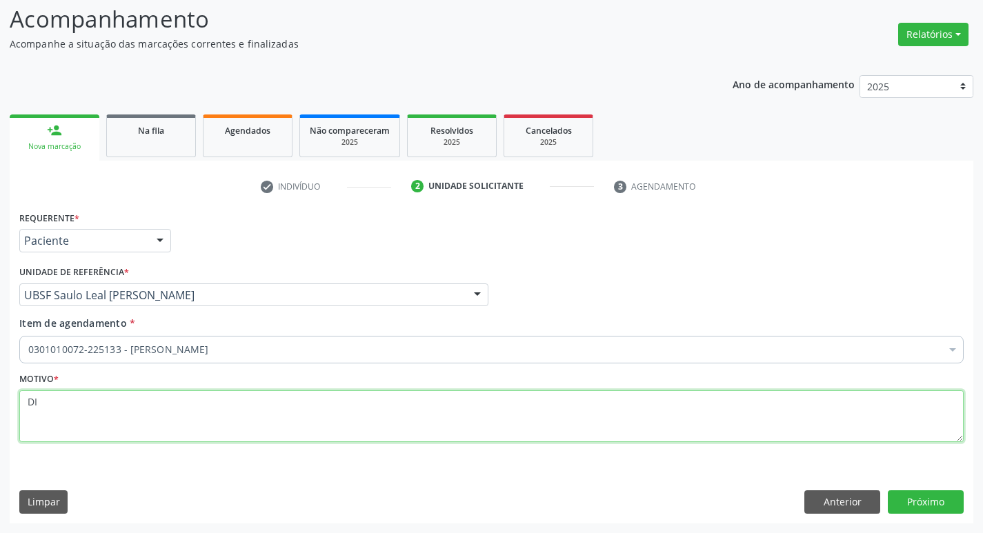
type textarea "D"
type textarea "DIFICANSIEDADE; SENSIBILIDADE AUDITIVA;"
click at [257, 403] on textarea "DIFICANSIEDADE; SENSIBILIDADE AUDITIVA;" at bounding box center [491, 417] width 945 height 52
click at [258, 408] on textarea "DIFICANSIEDADE; SENSIBILIDADE AUDITIVA;" at bounding box center [491, 417] width 945 height 52
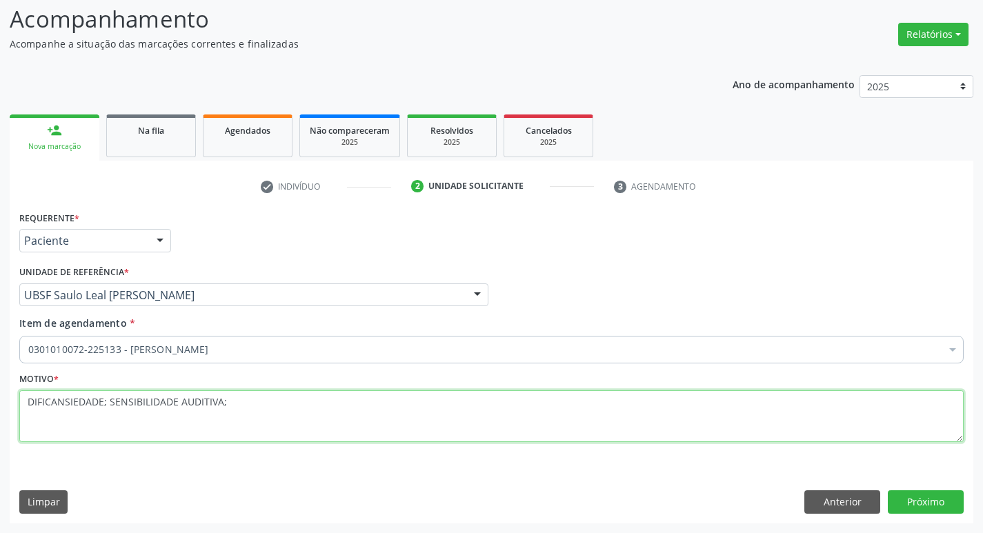
click at [257, 409] on textarea "DIFICANSIEDADE; SENSIBILIDADE AUDITIVA;" at bounding box center [491, 417] width 945 height 52
click at [242, 395] on textarea "DIFICANSIEDADE; SENSIBILIDADE AUDITIVA;" at bounding box center [491, 417] width 945 height 52
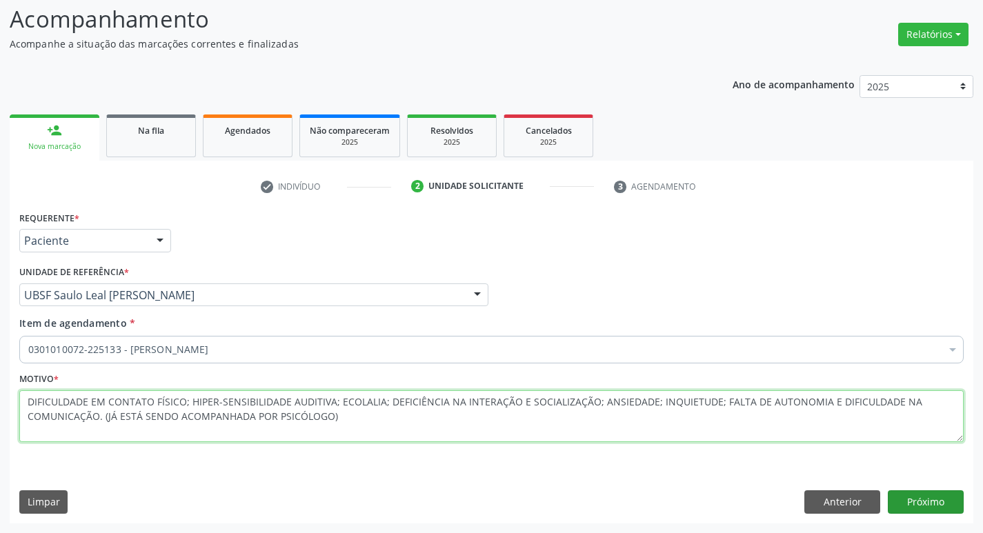
type textarea "DIFICULDADE EM CONTATO FÍSICO; HIPER-SENSIBILIDADE AUDITIVA; ECOLALIA; DEFICIÊN…"
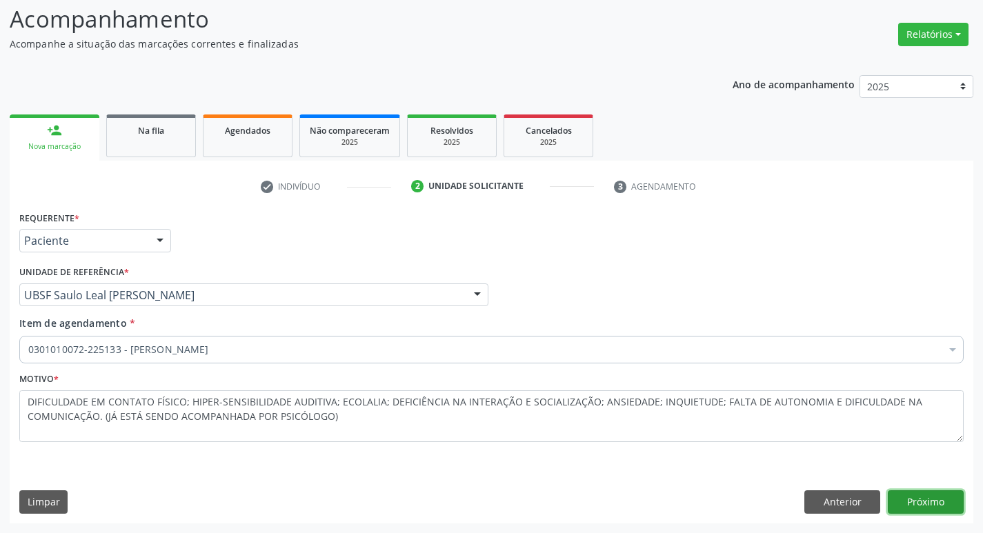
click at [944, 506] on button "Próximo" at bounding box center [926, 502] width 76 height 23
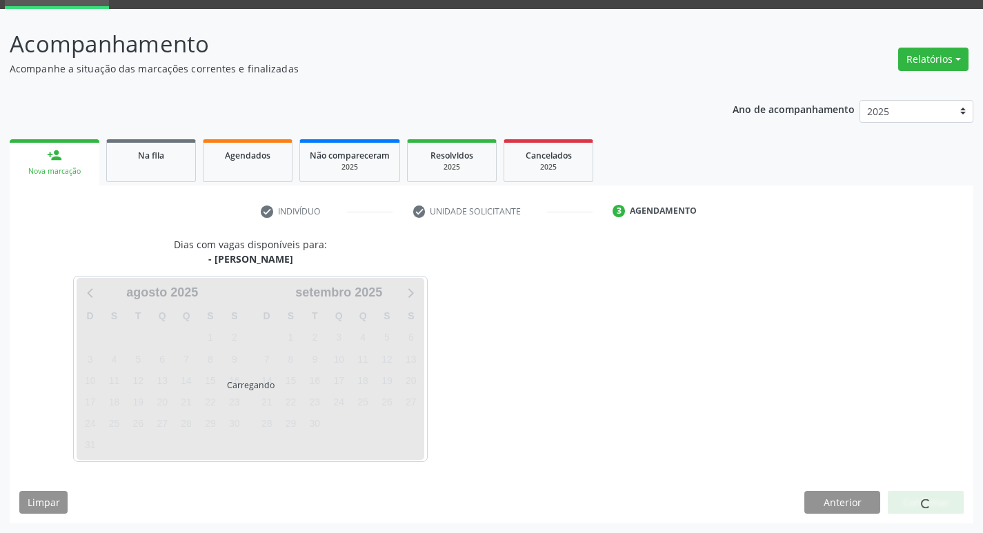
scroll to position [67, 0]
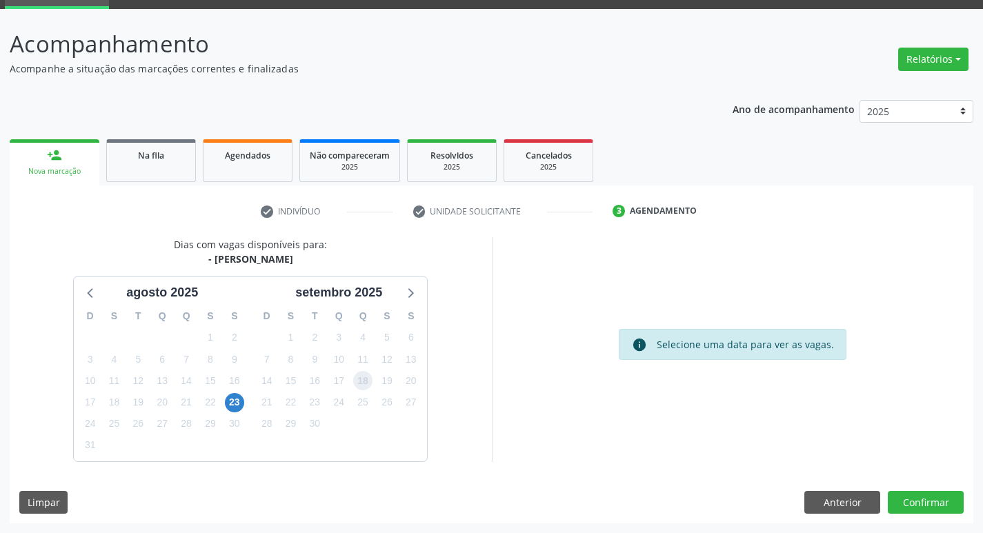
click at [355, 382] on span "18" at bounding box center [362, 380] width 19 height 19
click at [927, 502] on button "Confirmar" at bounding box center [926, 502] width 76 height 23
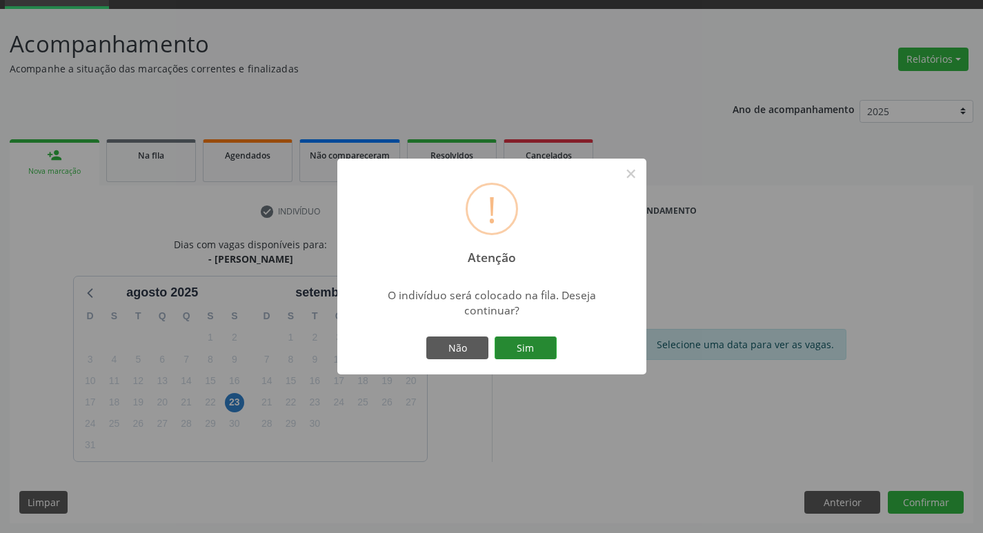
click at [530, 344] on button "Sim" at bounding box center [526, 348] width 62 height 23
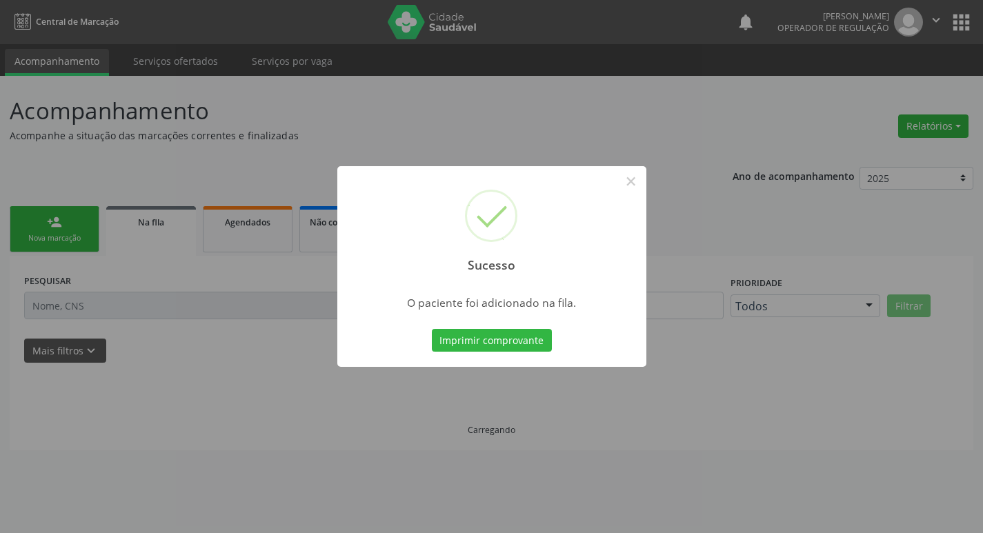
scroll to position [0, 0]
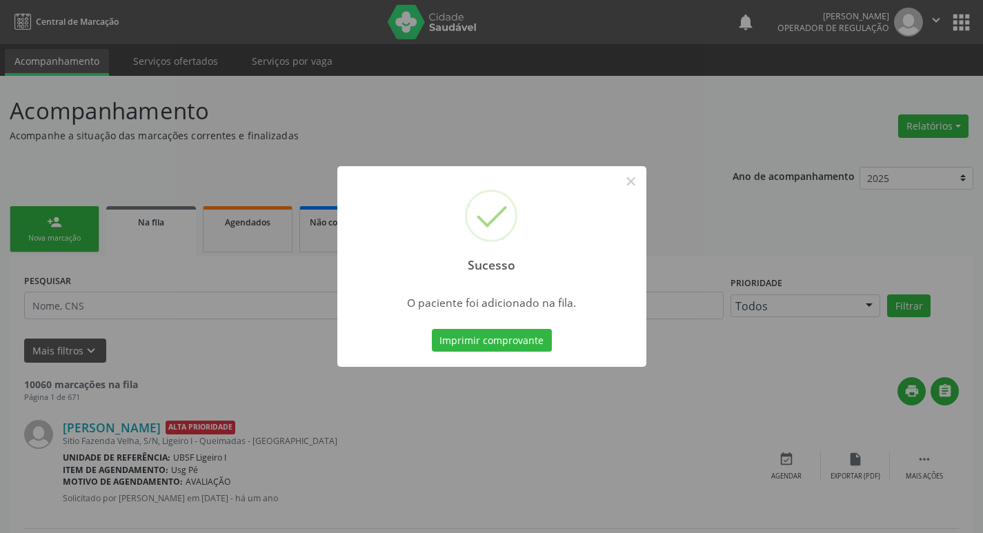
click at [266, 184] on div "Sucesso × O paciente foi adicionado na fila. Imprimir comprovante Cancel" at bounding box center [491, 266] width 983 height 533
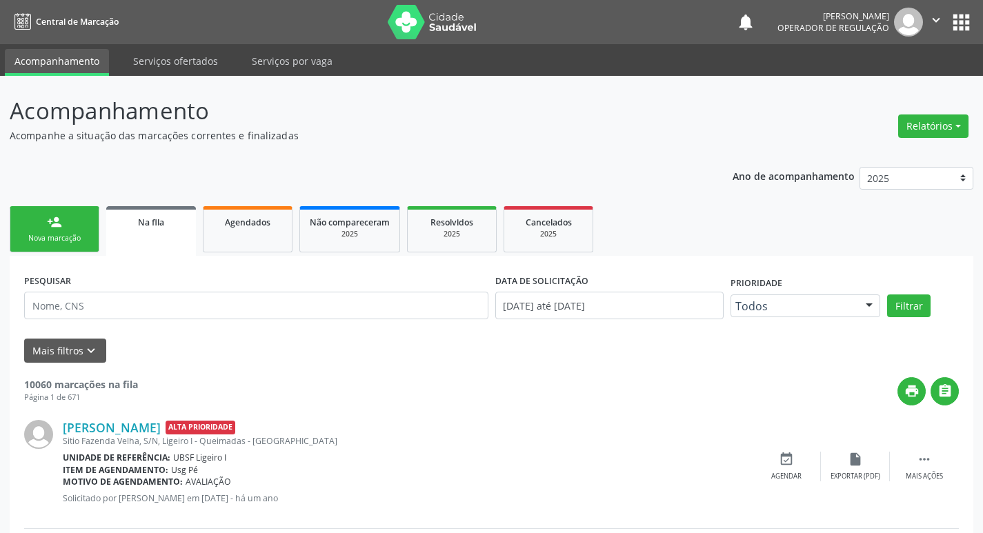
click at [85, 236] on div "Nova marcação" at bounding box center [54, 238] width 69 height 10
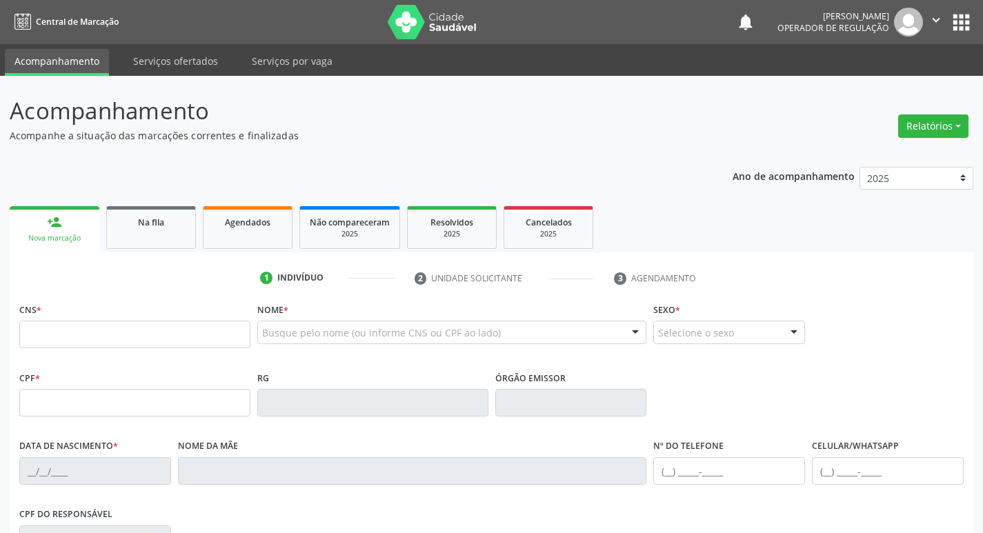
click at [158, 308] on div "CNS *" at bounding box center [134, 323] width 231 height 49
click at [154, 331] on input "text" at bounding box center [134, 335] width 231 height 28
type input "701 2070 1910 8416"
type input "931.029.254-72"
type input "[DATE]"
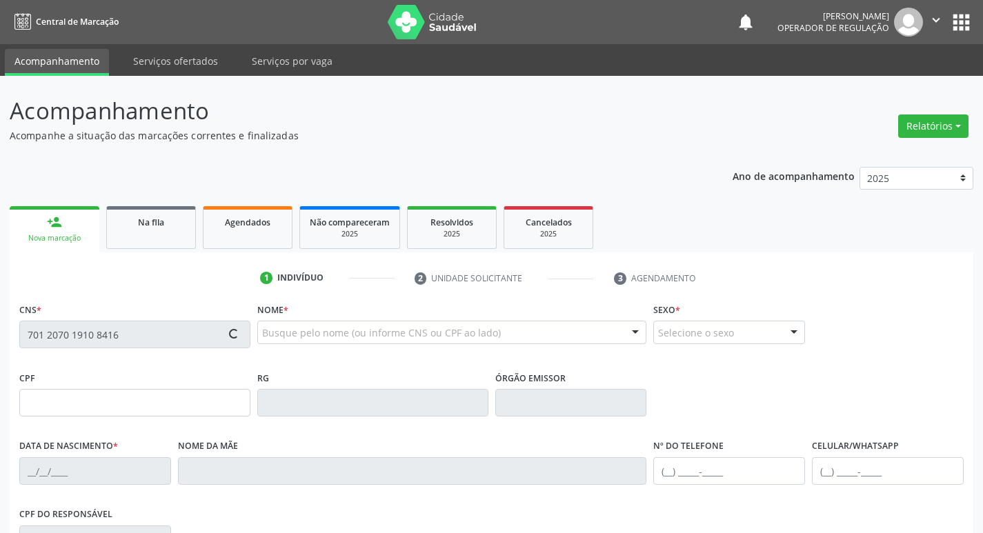
type input "[PERSON_NAME]"
type input "[PHONE_NUMBER]"
type input "4"
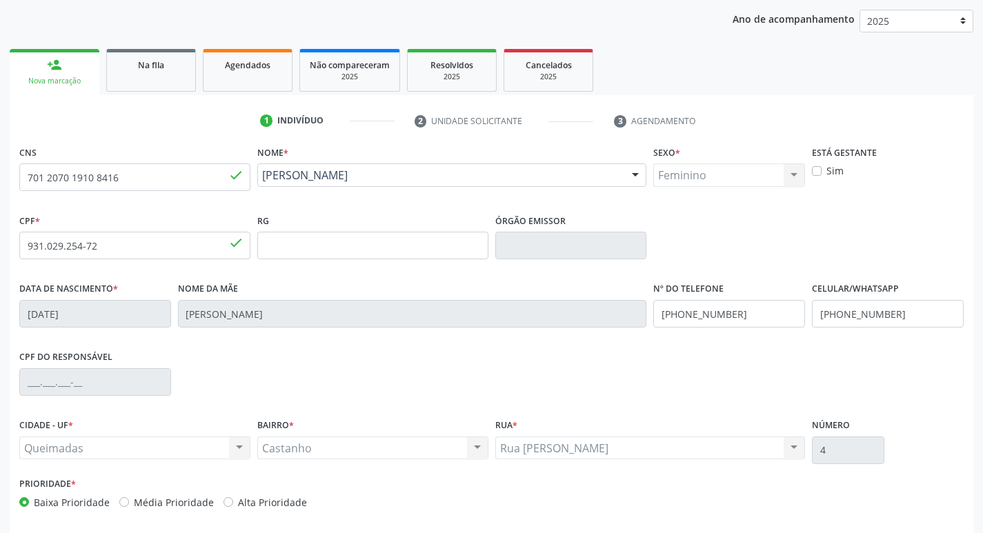
scroll to position [215, 0]
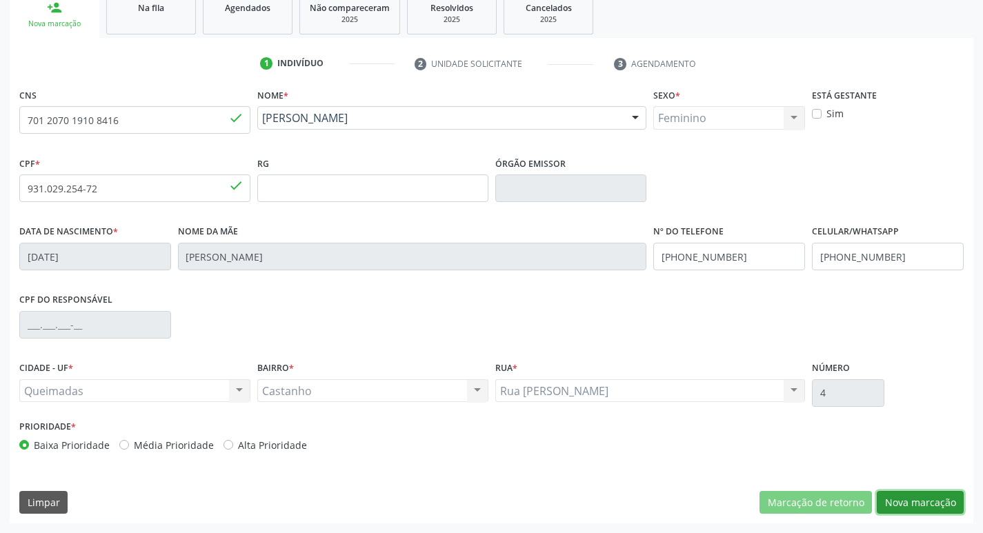
click at [910, 500] on button "Nova marcação" at bounding box center [920, 502] width 87 height 23
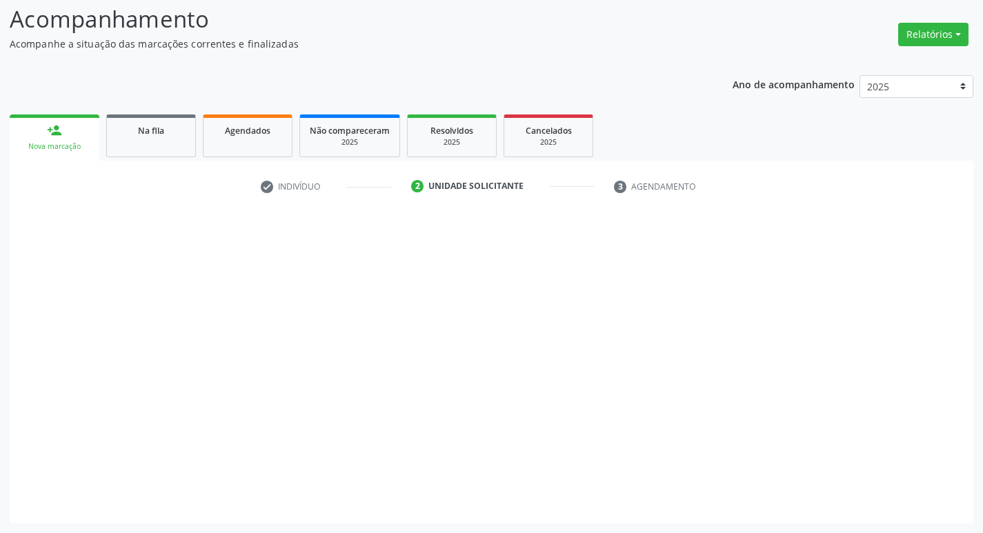
scroll to position [92, 0]
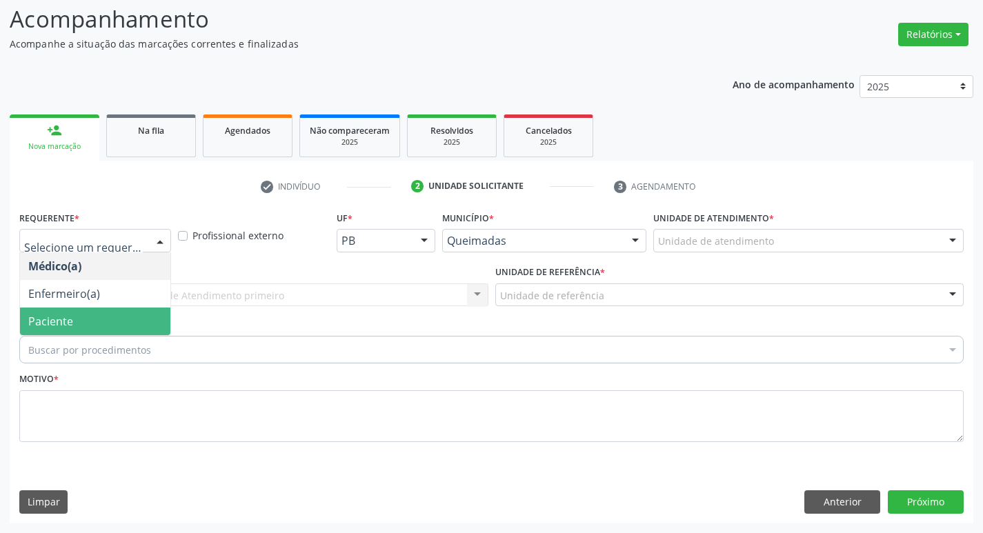
click at [124, 318] on span "Paciente" at bounding box center [95, 322] width 150 height 28
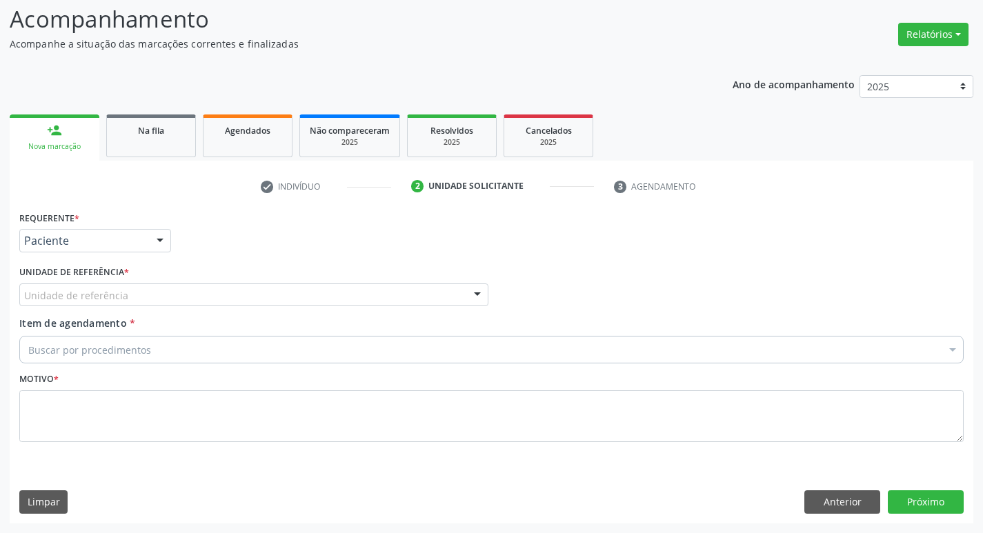
click at [129, 292] on div "Unidade de referência" at bounding box center [253, 295] width 469 height 23
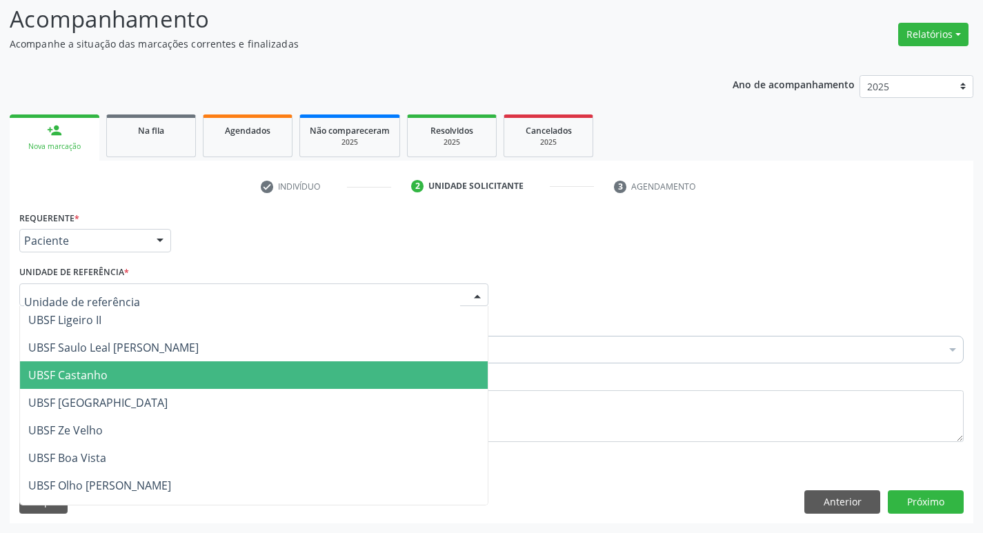
click at [117, 369] on span "UBSF Castanho" at bounding box center [254, 376] width 468 height 28
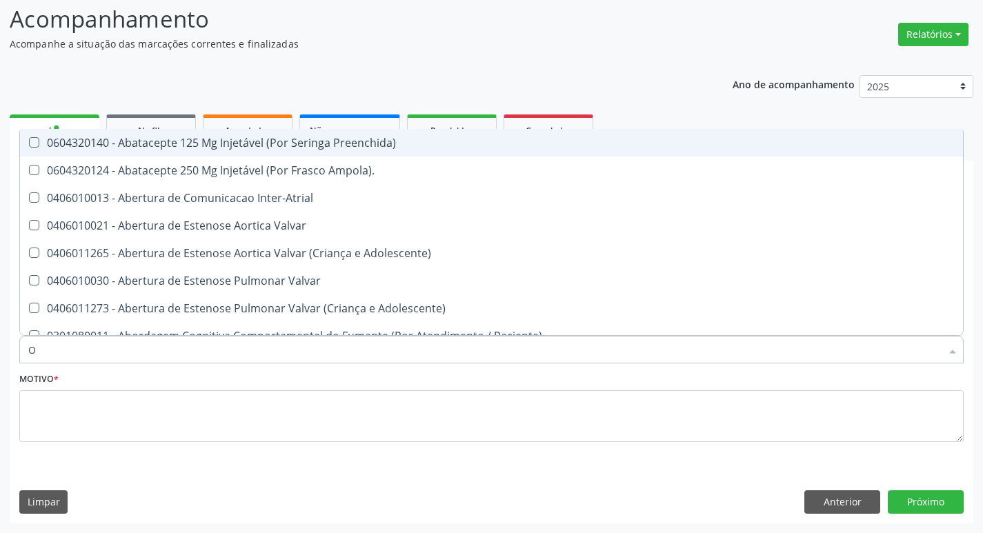
type input "ORTOPEDISTA"
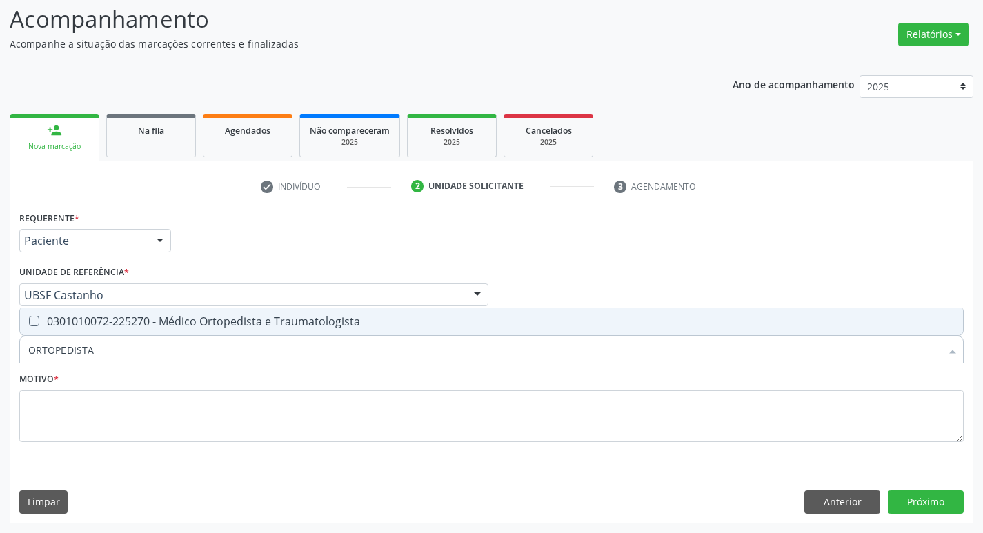
click at [106, 334] on span "0301010072-225270 - Médico Ortopedista e Traumatologista" at bounding box center [491, 322] width 943 height 28
checkbox Traumatologista "true"
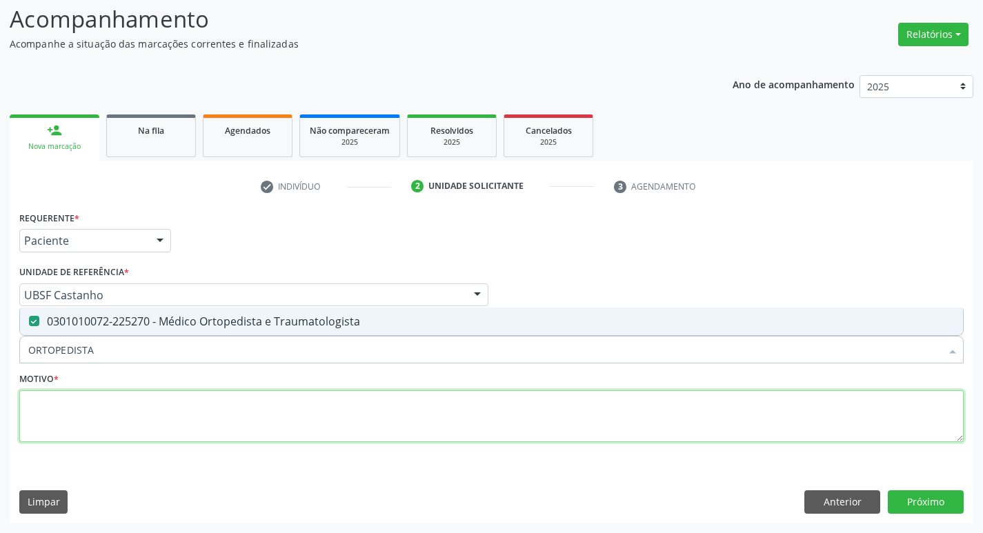
click at [89, 406] on textarea at bounding box center [491, 417] width 945 height 52
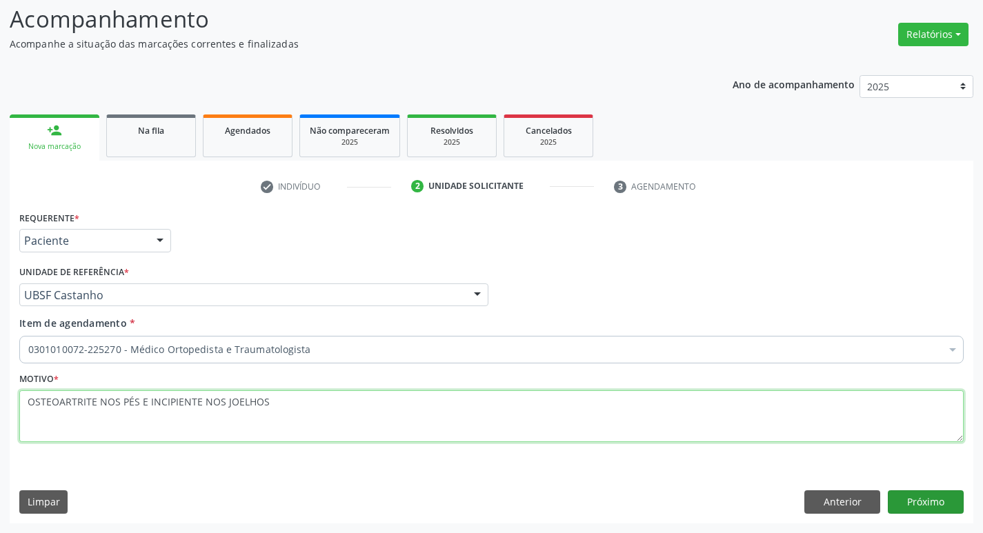
type textarea "OSTEOARTRITE NOS PÉS E INCIPIENTE NOS JOELHOS"
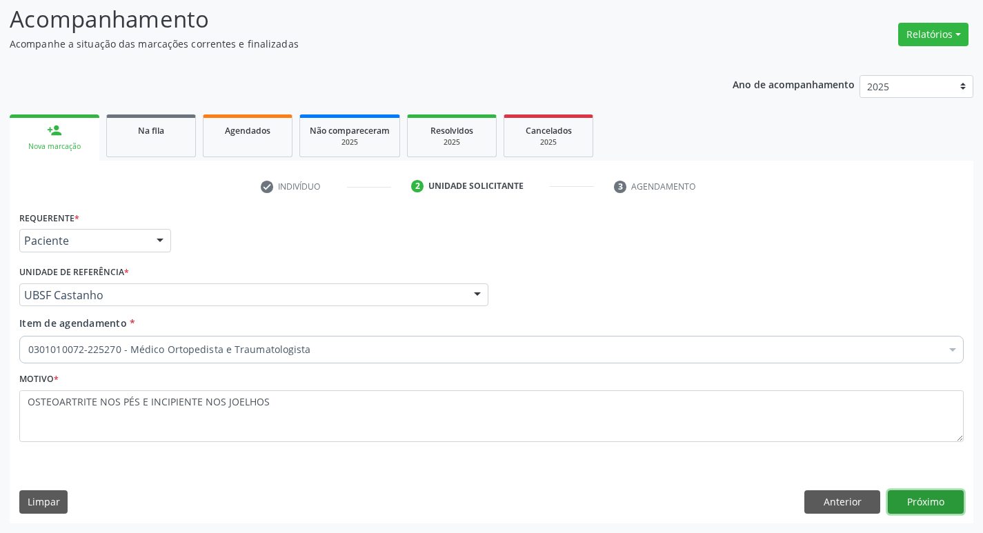
click at [911, 511] on button "Próximo" at bounding box center [926, 502] width 76 height 23
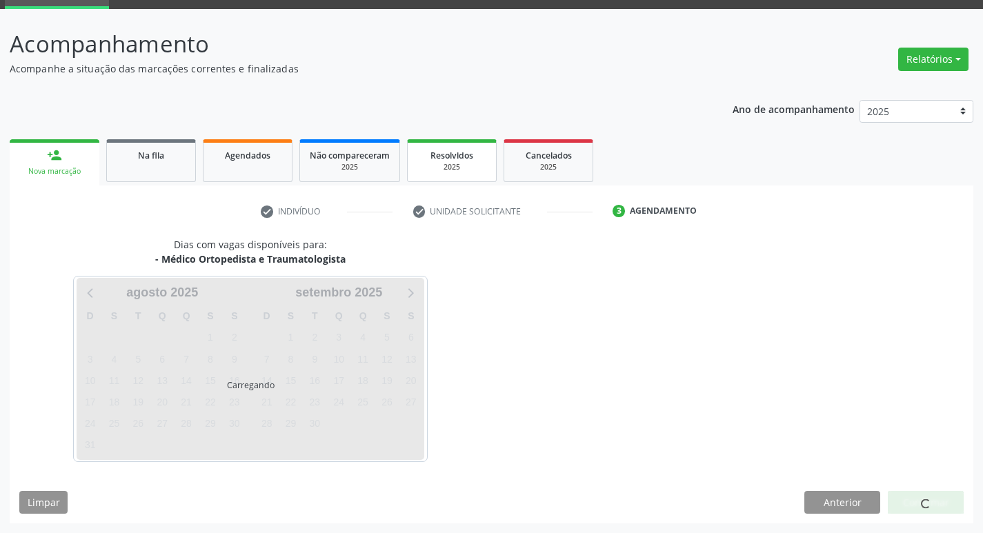
scroll to position [67, 0]
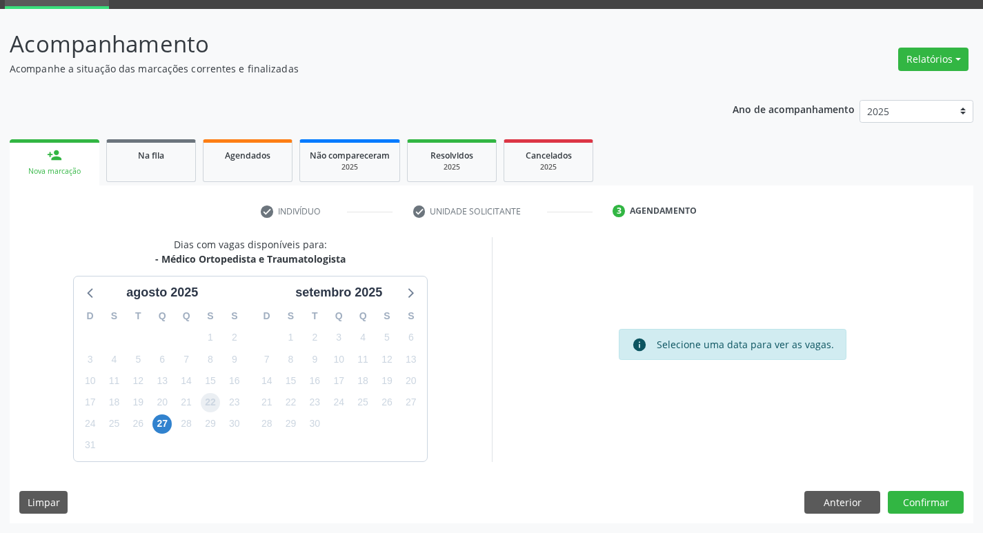
click at [216, 406] on span "22" at bounding box center [210, 402] width 19 height 19
click at [891, 511] on button "Confirmar" at bounding box center [926, 502] width 76 height 23
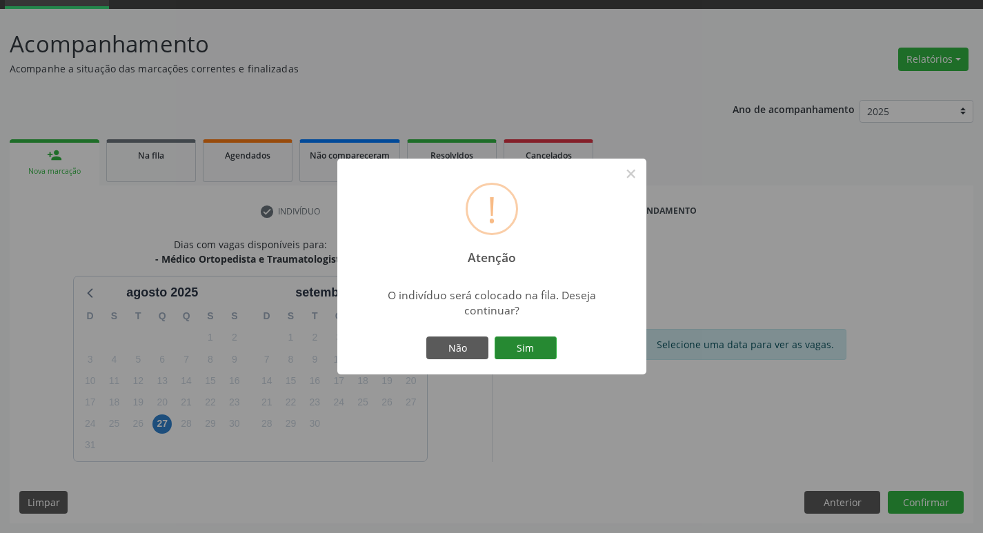
click at [523, 346] on button "Sim" at bounding box center [526, 348] width 62 height 23
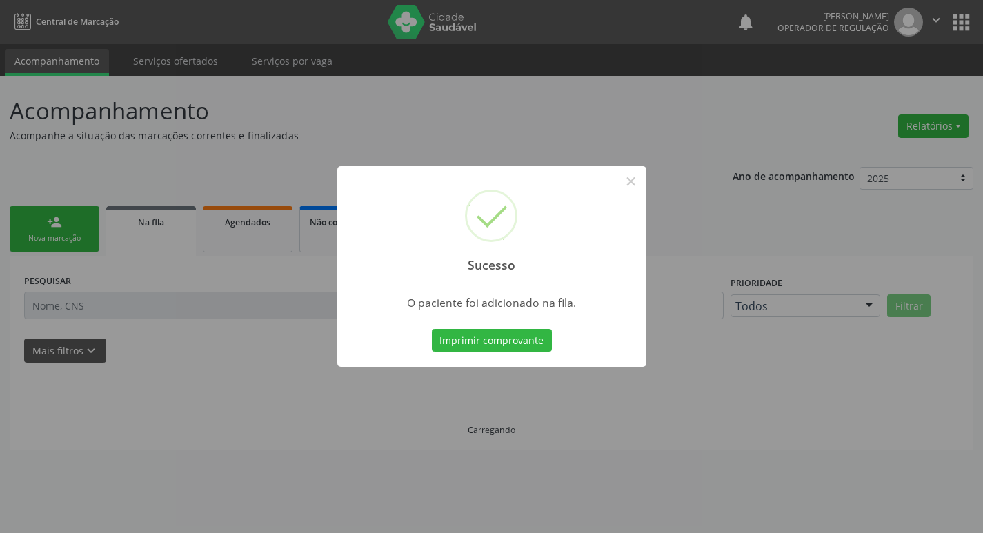
scroll to position [0, 0]
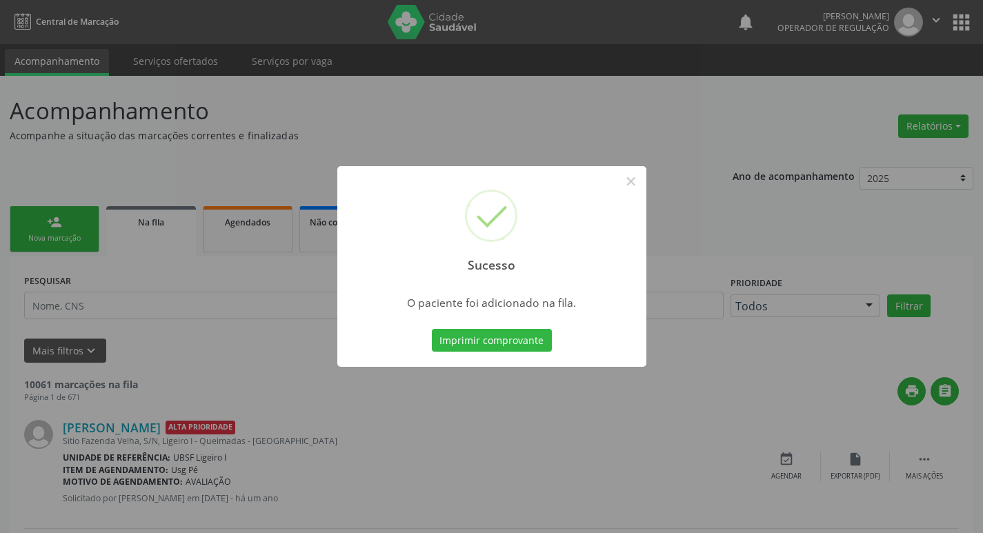
click at [132, 448] on div "Sucesso × O paciente foi adicionado na fila. Imprimir comprovante Cancel" at bounding box center [491, 266] width 983 height 533
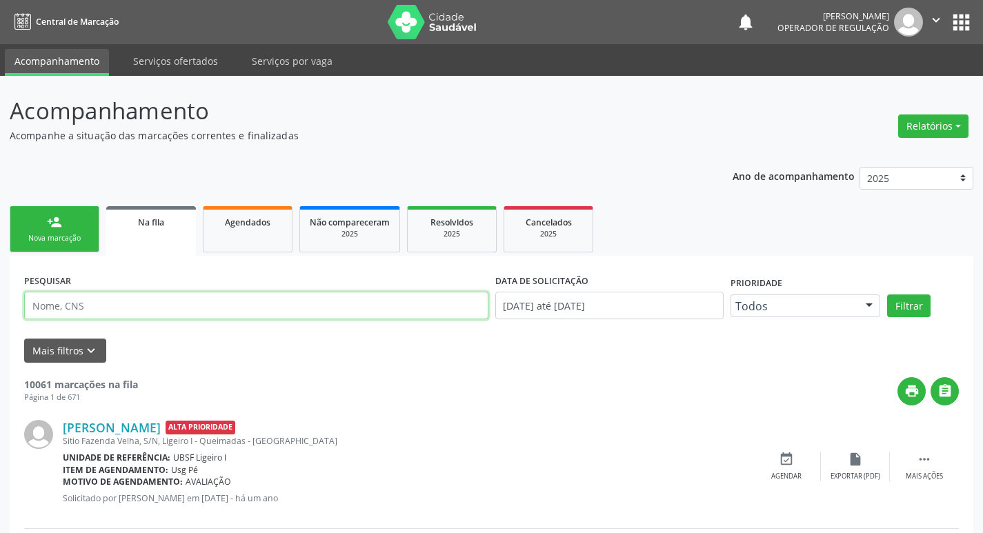
click at [161, 304] on input "text" at bounding box center [256, 306] width 464 height 28
type input "706008881823245"
click at [887, 295] on button "Filtrar" at bounding box center [908, 306] width 43 height 23
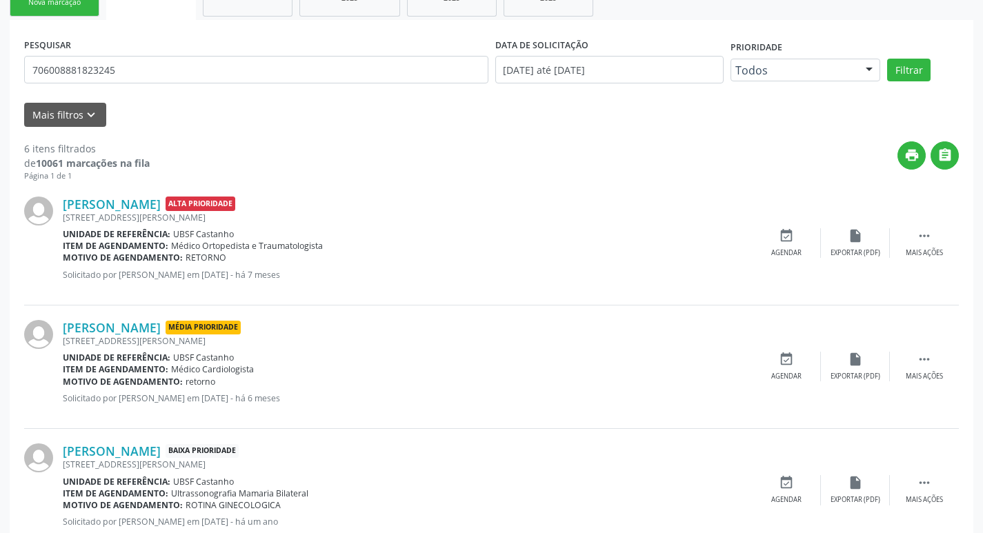
scroll to position [167, 0]
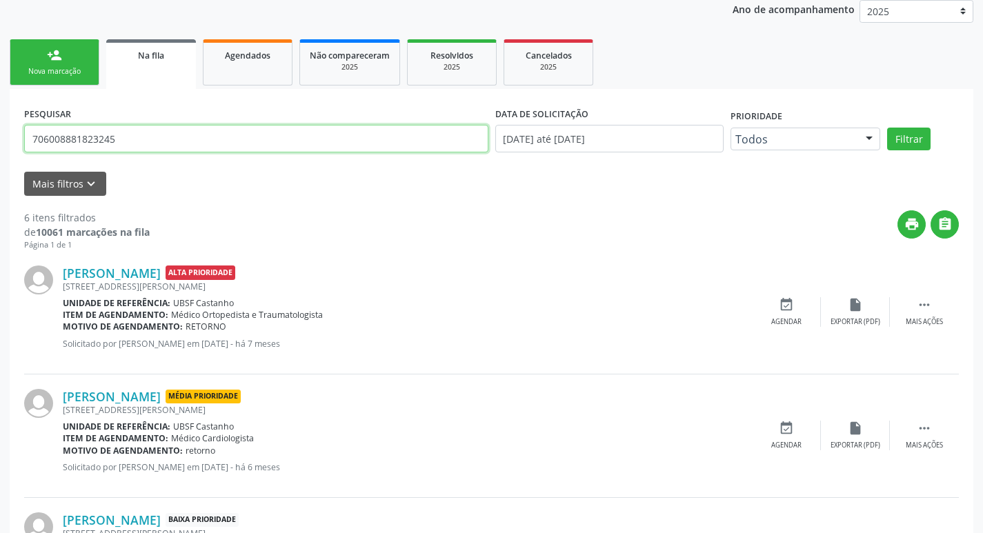
click at [88, 134] on input "706008881823245" at bounding box center [256, 139] width 464 height 28
click at [43, 87] on ul "person_add Nova marcação Na fila Agendados Não compareceram 2025 Resolvidos 202…" at bounding box center [492, 62] width 964 height 53
click at [41, 86] on link "person_add Nova marcação" at bounding box center [55, 62] width 90 height 46
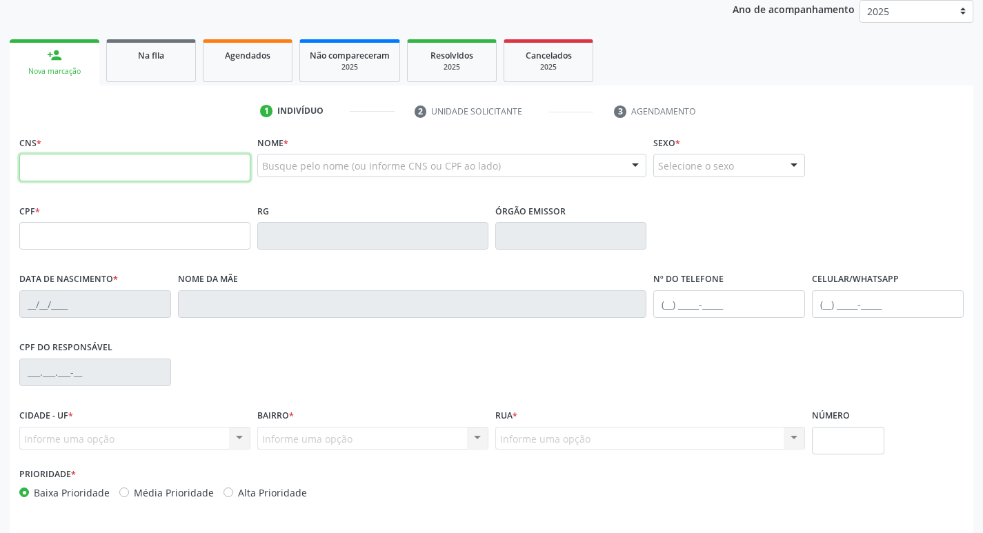
click at [84, 180] on input "text" at bounding box center [134, 168] width 231 height 28
type input "706 0088 8182 3245"
type input "036.096.254-81"
type input "[DATE]"
type input "[PERSON_NAME]"
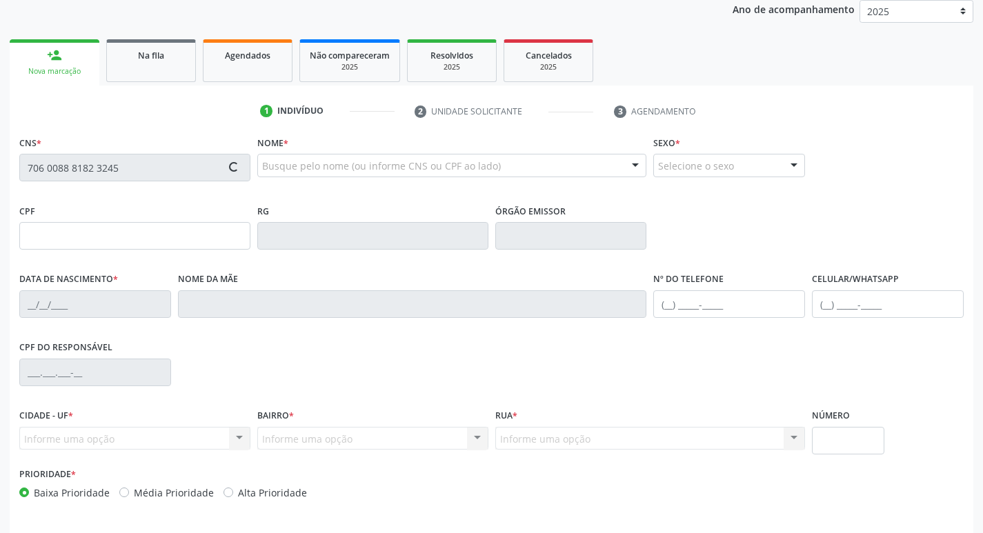
type input "[PHONE_NUMBER]"
type input "73"
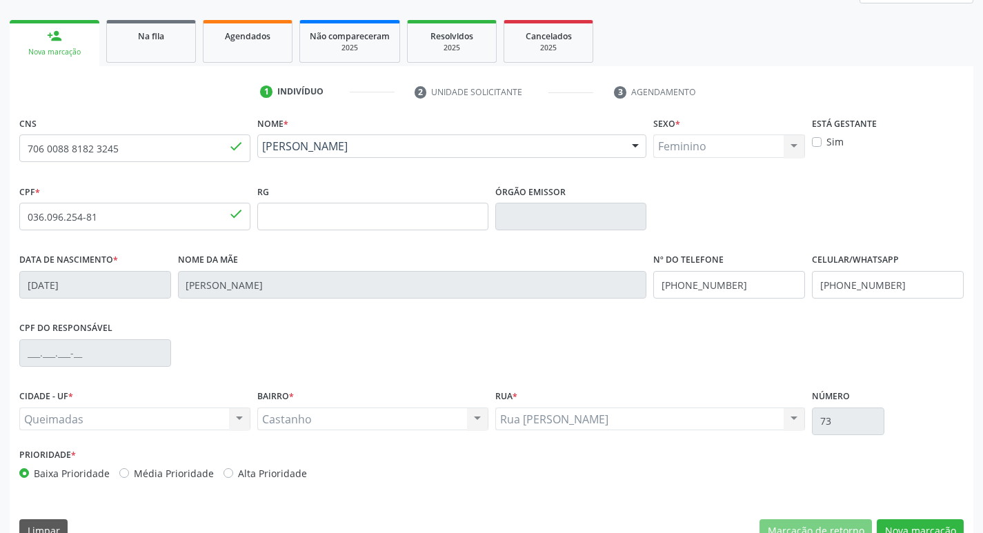
scroll to position [215, 0]
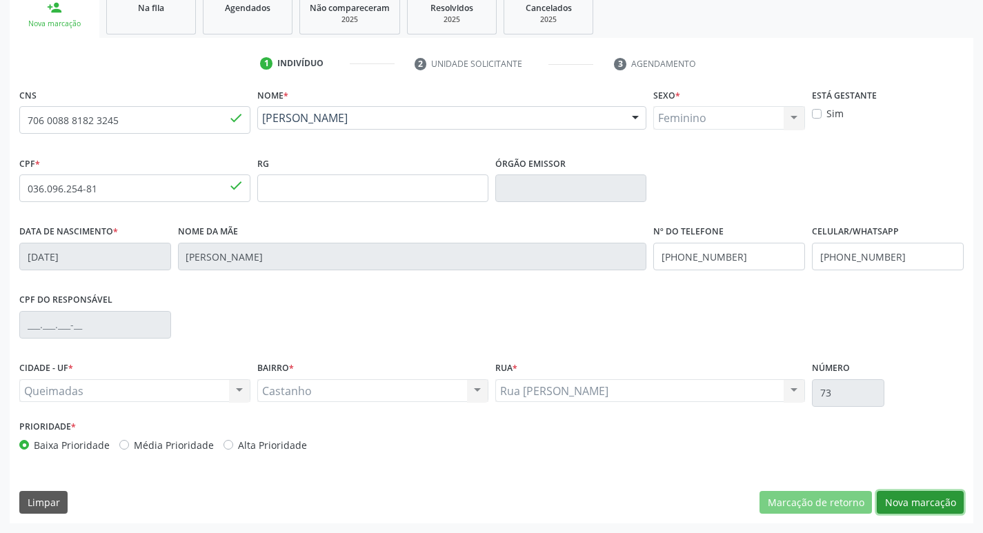
click at [937, 500] on button "Nova marcação" at bounding box center [920, 502] width 87 height 23
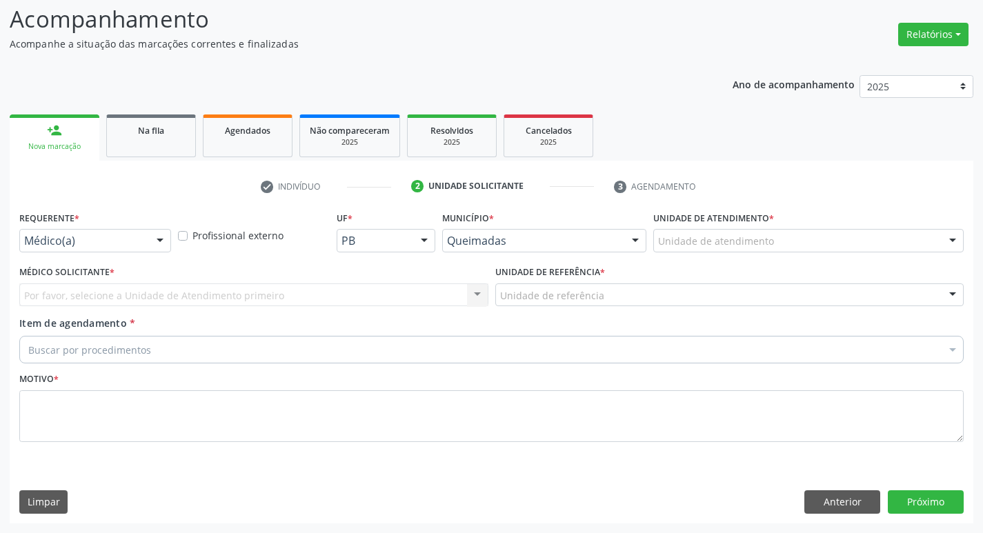
scroll to position [92, 0]
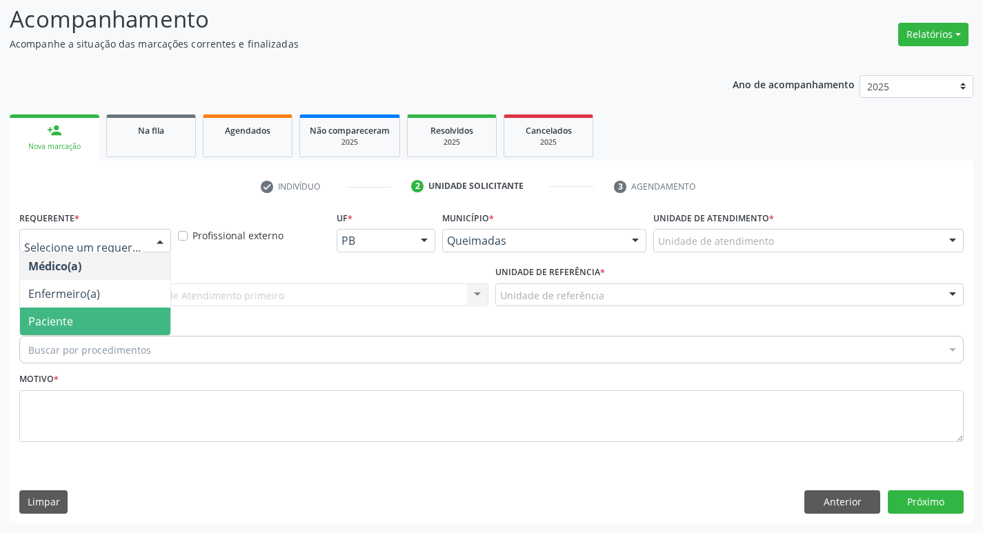
click at [79, 323] on span "Paciente" at bounding box center [95, 322] width 150 height 28
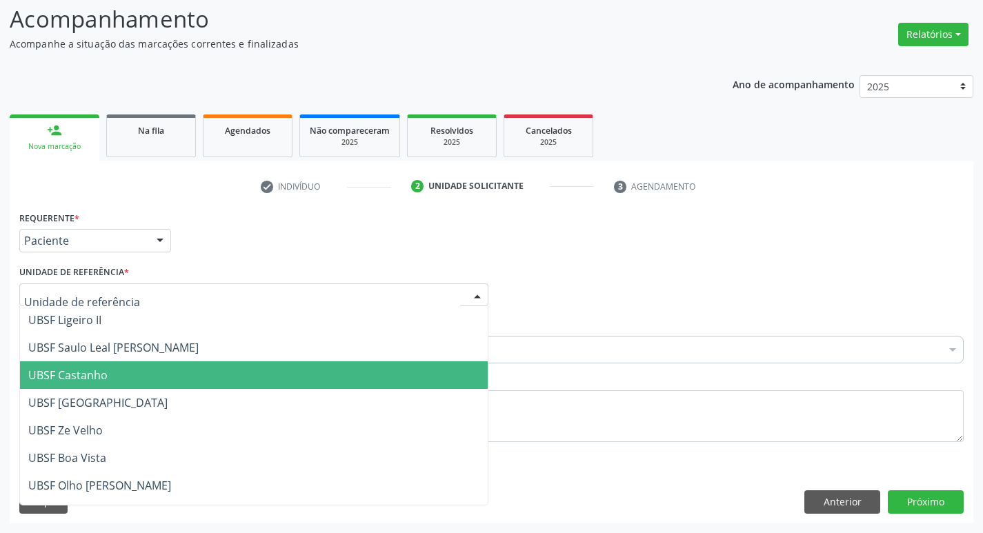
click at [95, 378] on span "UBSF Castanho" at bounding box center [67, 375] width 79 height 15
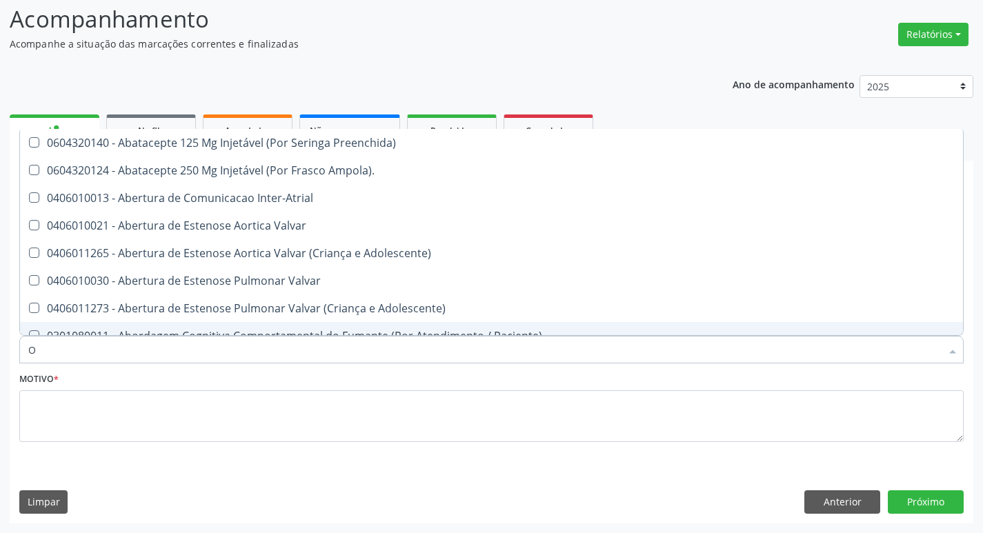
type input "ORTOPEDISTA"
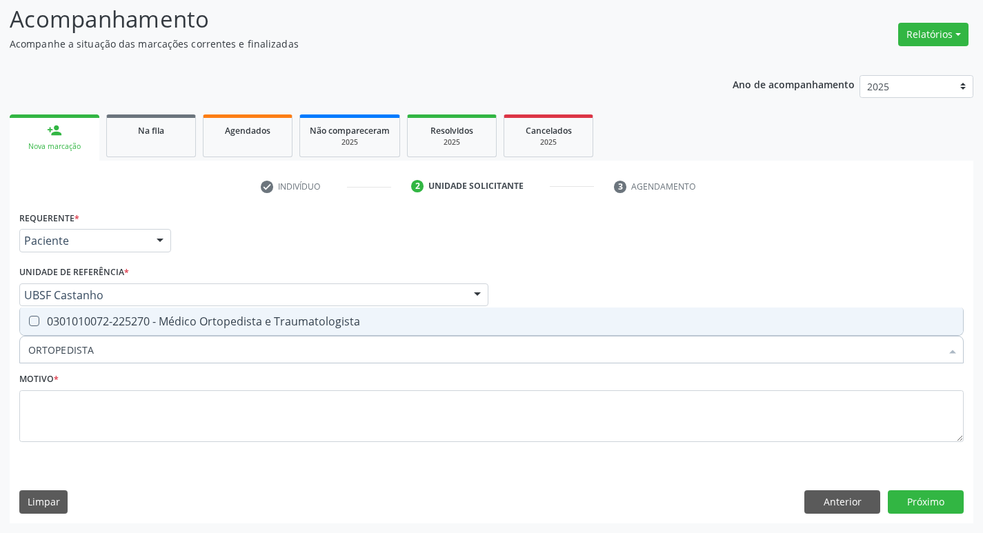
click at [103, 317] on div "0301010072-225270 - Médico Ortopedista e Traumatologista" at bounding box center [491, 321] width 927 height 11
checkbox Traumatologista "true"
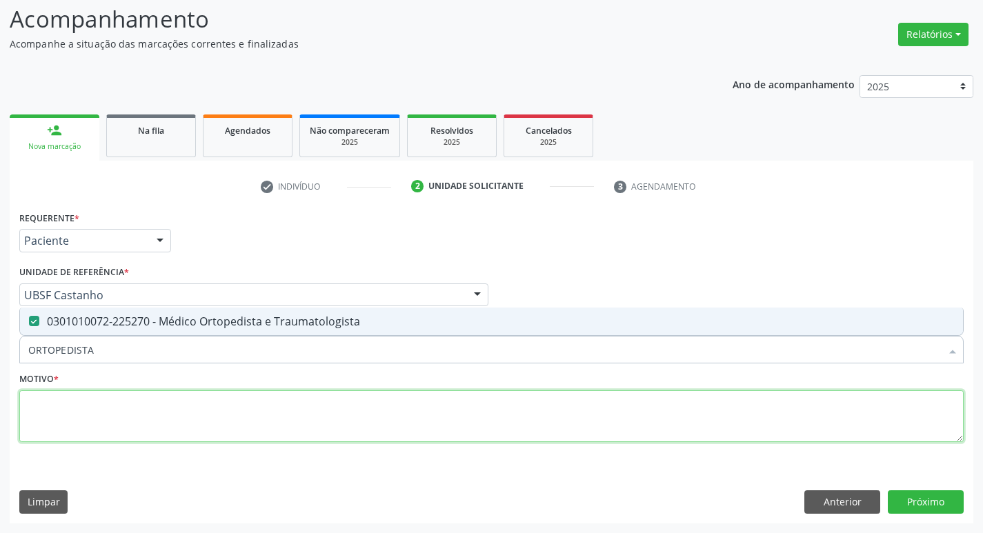
click at [94, 403] on textarea at bounding box center [491, 417] width 945 height 52
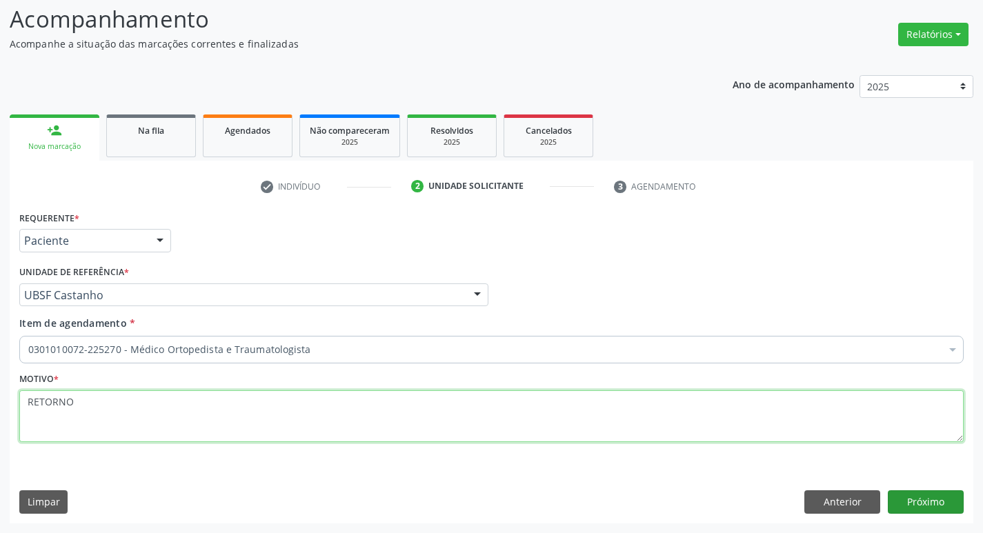
type textarea "RETORNO"
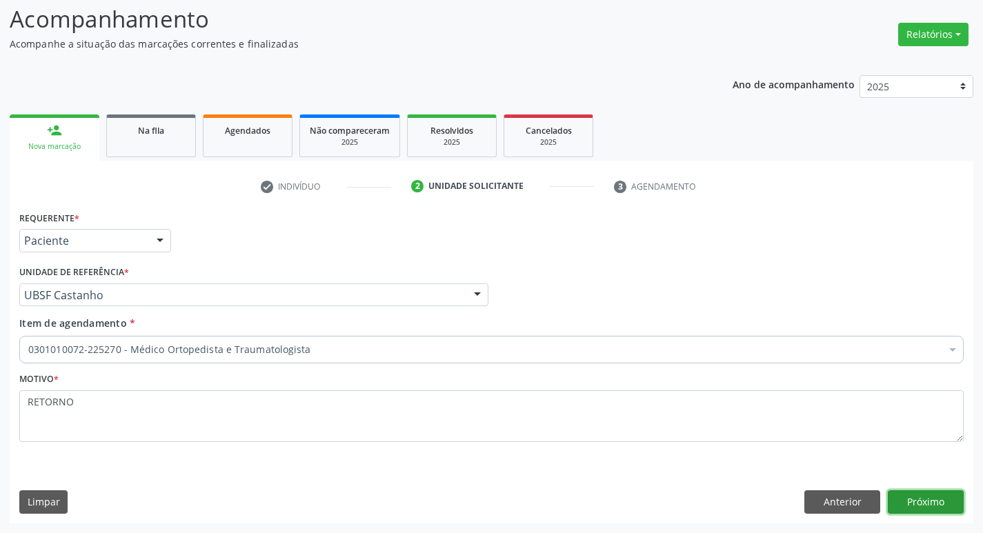
click at [931, 504] on button "Próximo" at bounding box center [926, 502] width 76 height 23
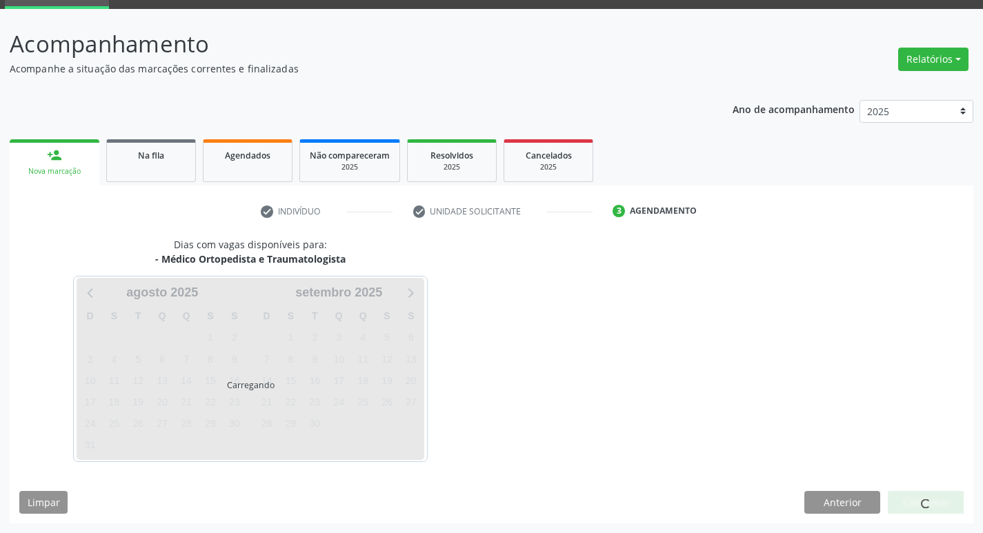
scroll to position [67, 0]
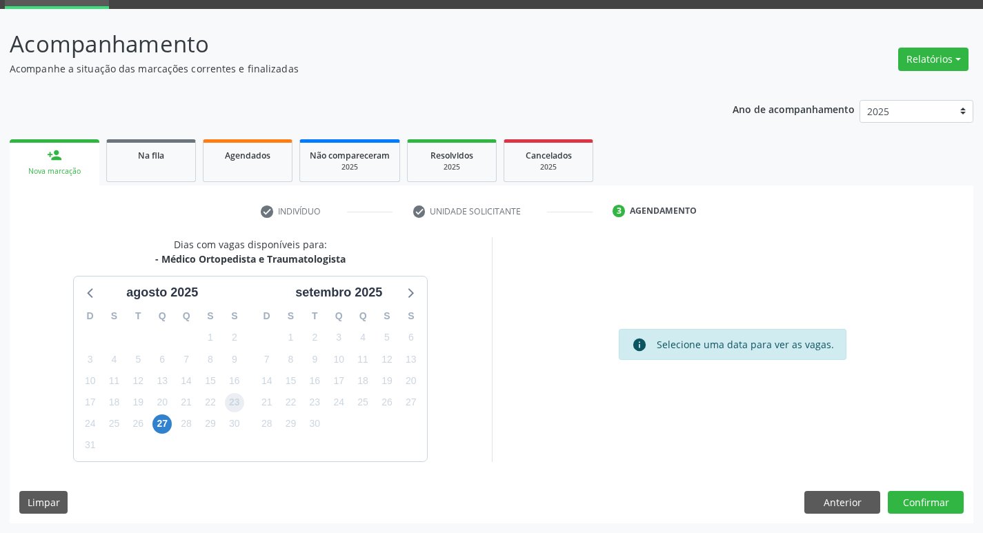
click at [242, 403] on span "23" at bounding box center [234, 402] width 19 height 19
click at [897, 504] on button "Confirmar" at bounding box center [926, 502] width 76 height 23
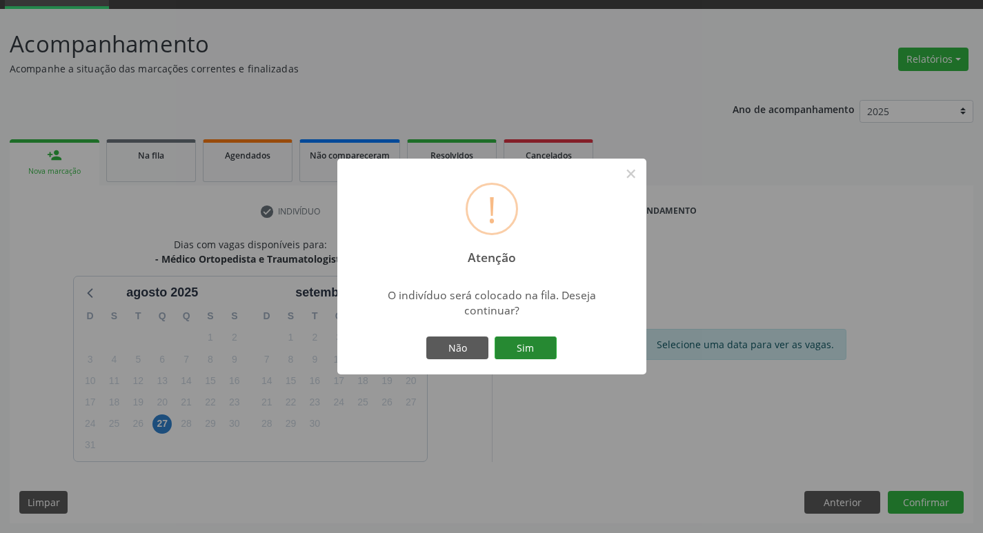
click at [511, 349] on button "Sim" at bounding box center [526, 348] width 62 height 23
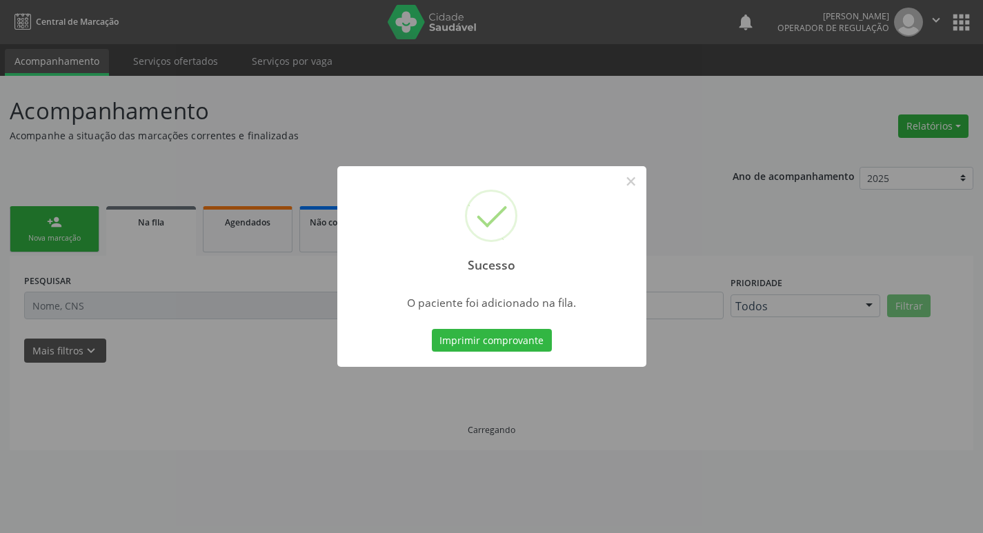
scroll to position [0, 0]
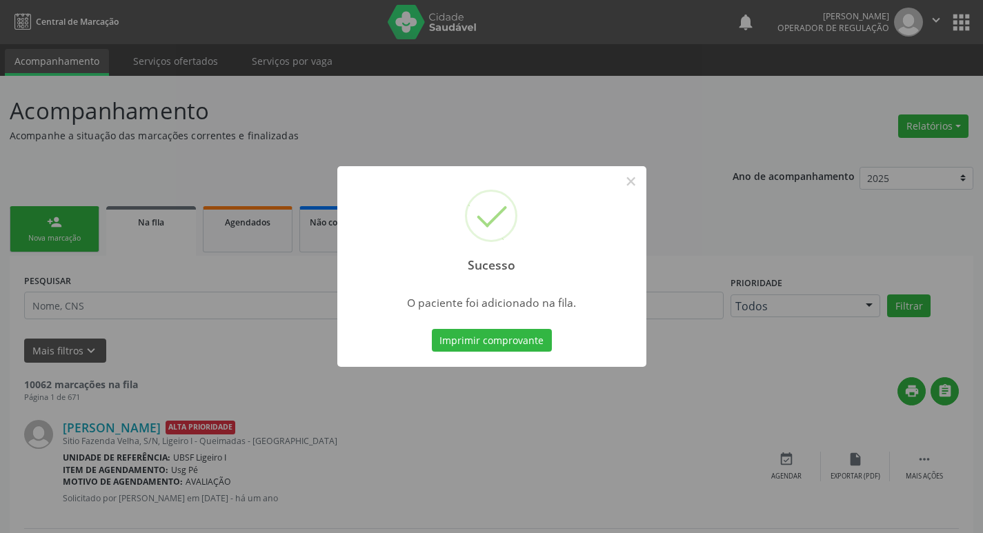
click at [60, 306] on div "Sucesso × O paciente foi adicionado na fila. Imprimir comprovante Cancel" at bounding box center [491, 266] width 983 height 533
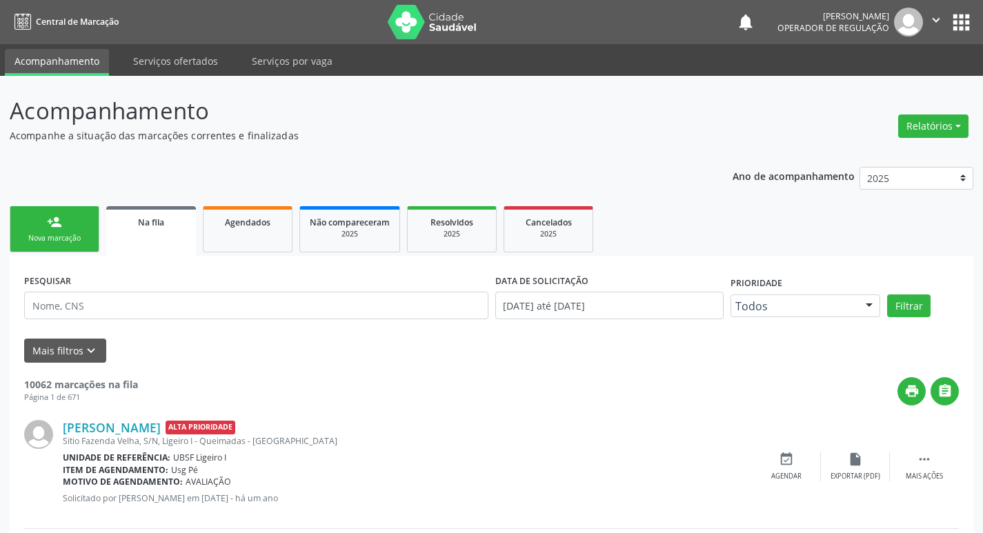
click at [70, 226] on link "person_add Nova marcação" at bounding box center [55, 229] width 90 height 46
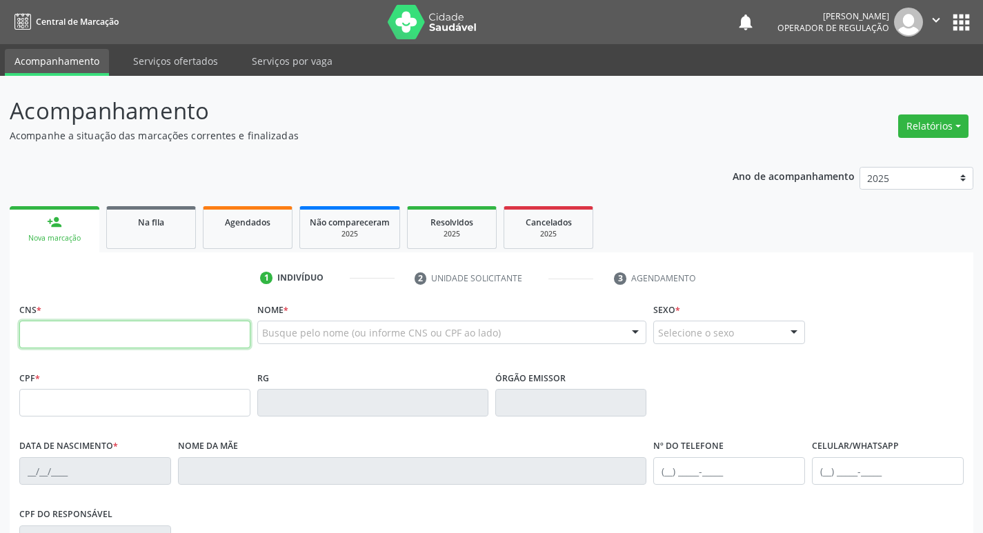
drag, startPoint x: 217, startPoint y: 335, endPoint x: 226, endPoint y: 379, distance: 44.4
click at [226, 379] on div "CNS * Nome * Busque pelo nome (ou informe CNS ou CPF ao lado) Nenhum resultado …" at bounding box center [491, 487] width 945 height 377
type input "701 8042 3829 2273"
type input "826.940.444-68"
type input "[DATE]"
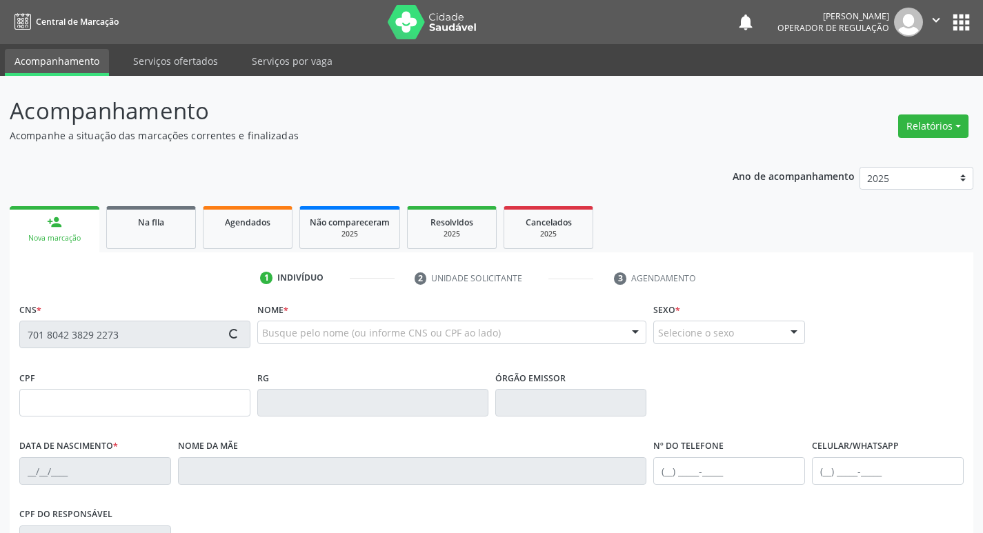
type input "[PERSON_NAME]"
type input "[PHONE_NUMBER]"
type input "109"
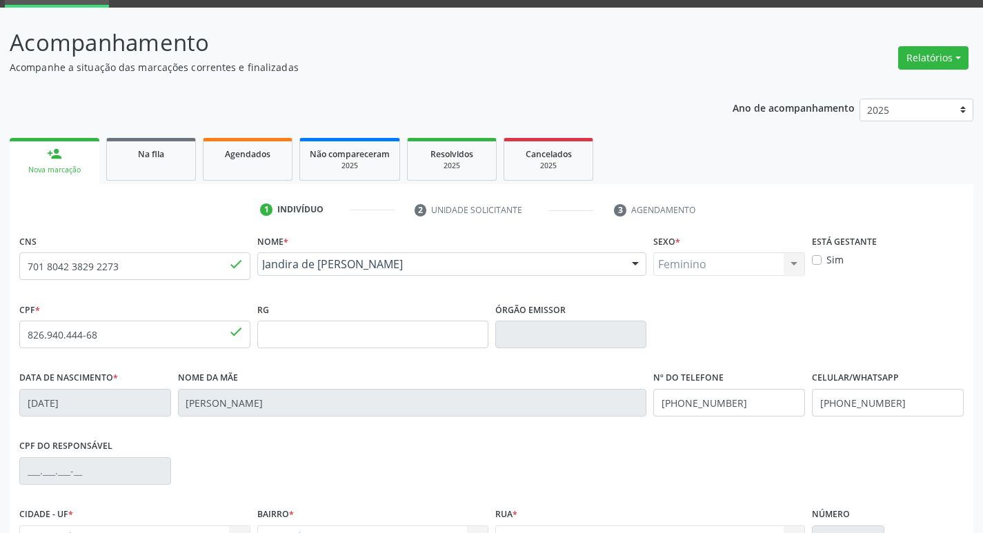
scroll to position [215, 0]
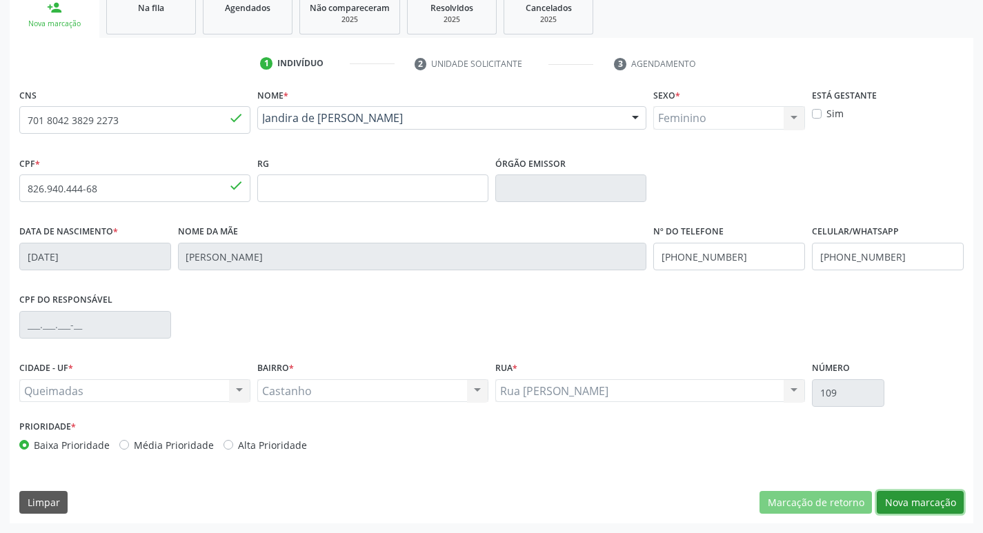
click at [925, 498] on button "Nova marcação" at bounding box center [920, 502] width 87 height 23
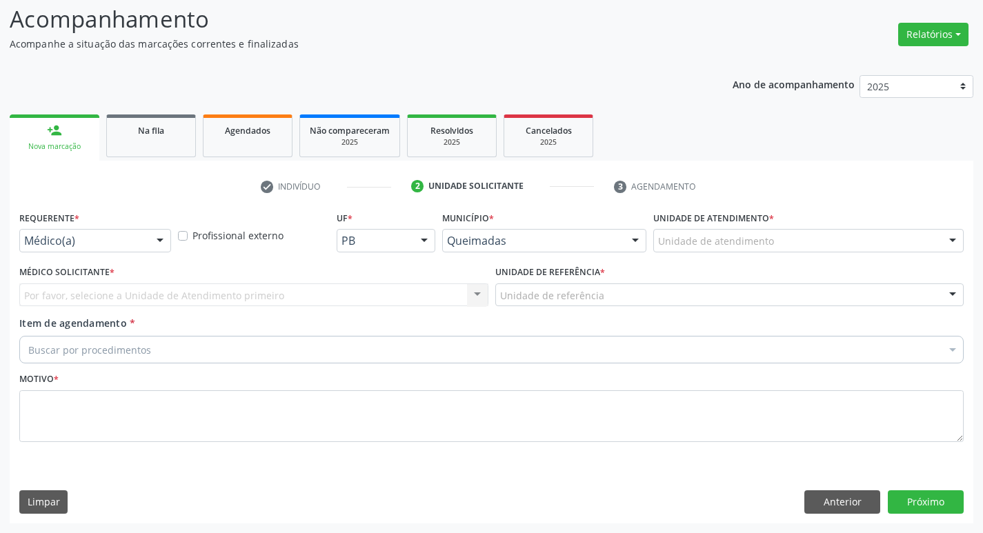
click at [150, 234] on div at bounding box center [160, 241] width 21 height 23
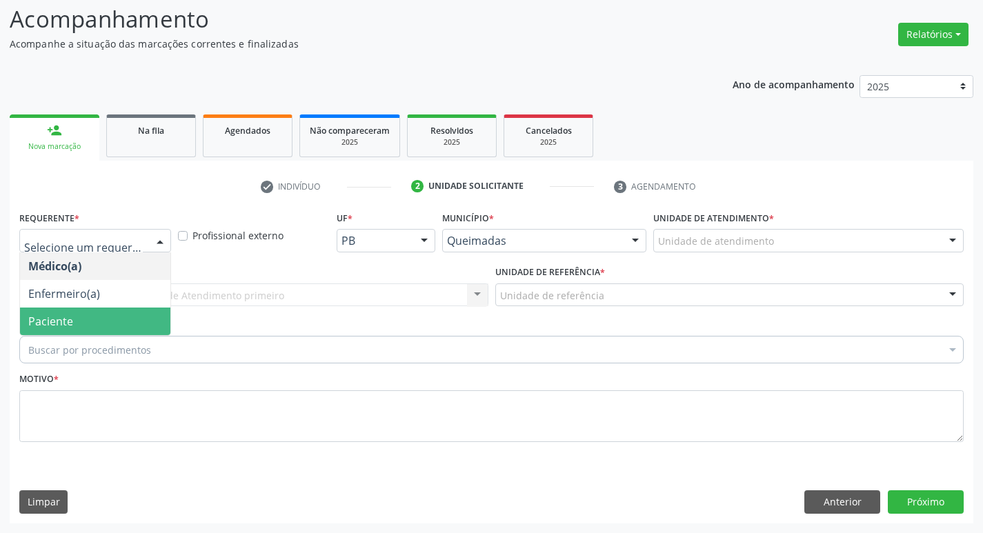
click at [84, 329] on span "Paciente" at bounding box center [95, 322] width 150 height 28
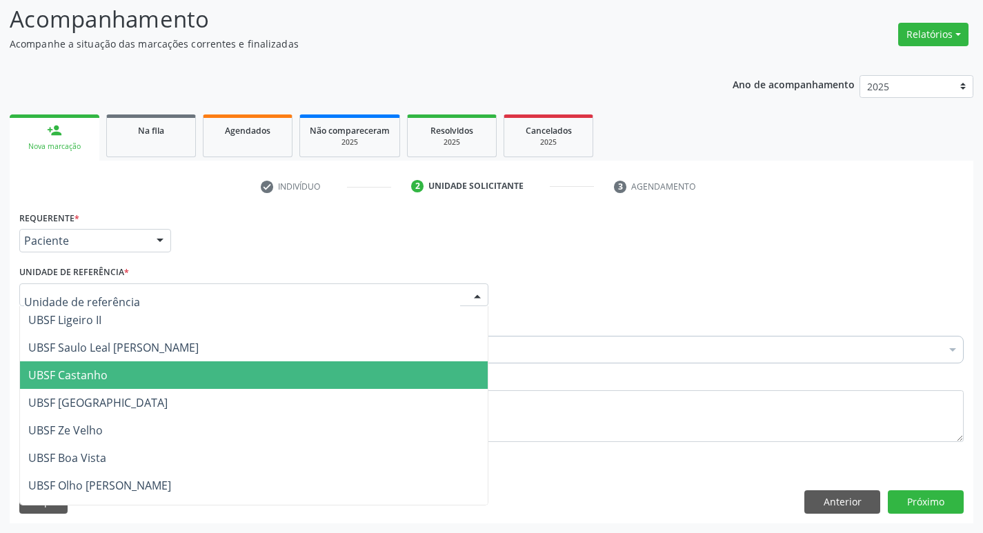
click at [93, 375] on span "UBSF Castanho" at bounding box center [67, 375] width 79 height 15
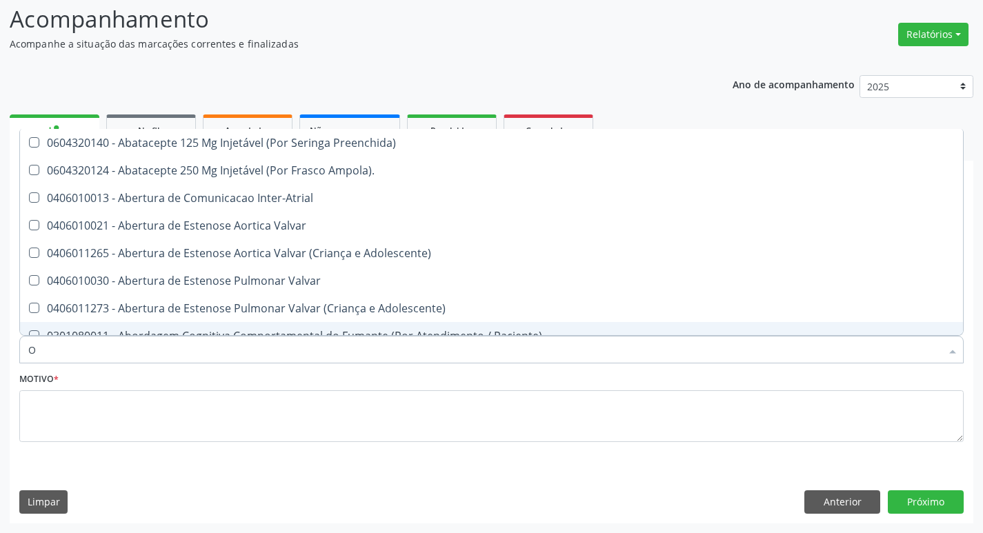
type input "ORTOPEDISTA"
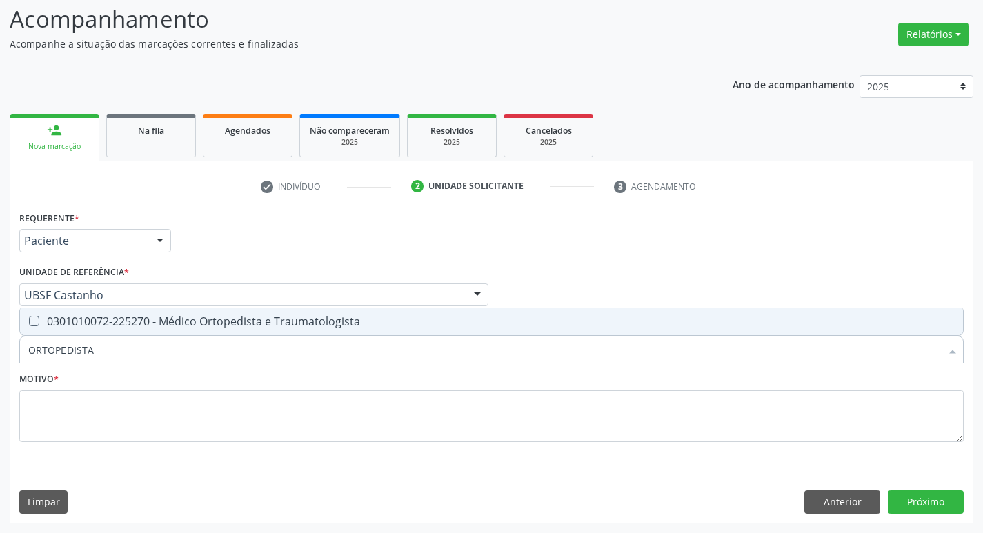
click at [119, 331] on span "0301010072-225270 - Médico Ortopedista e Traumatologista" at bounding box center [491, 322] width 943 height 28
checkbox Traumatologista "true"
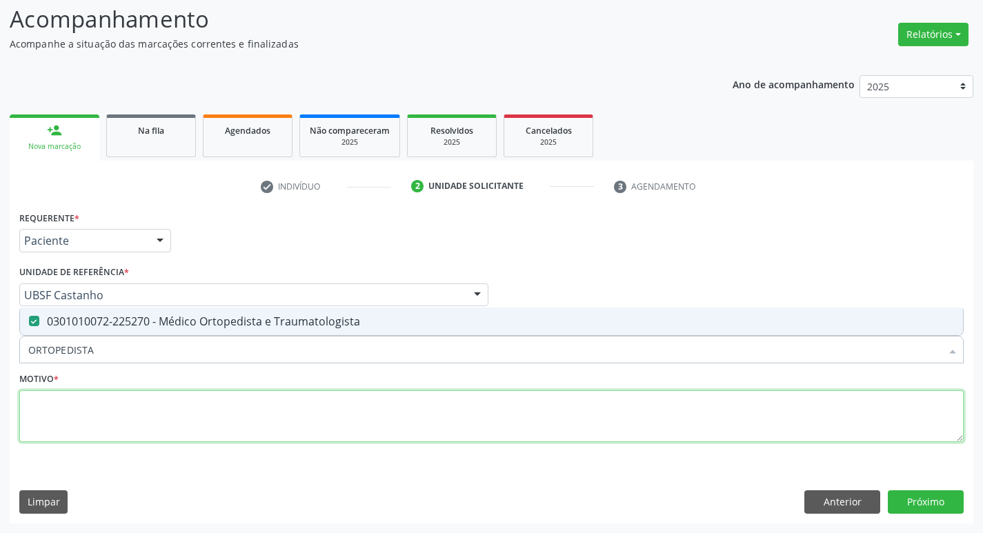
click at [106, 424] on textarea at bounding box center [491, 417] width 945 height 52
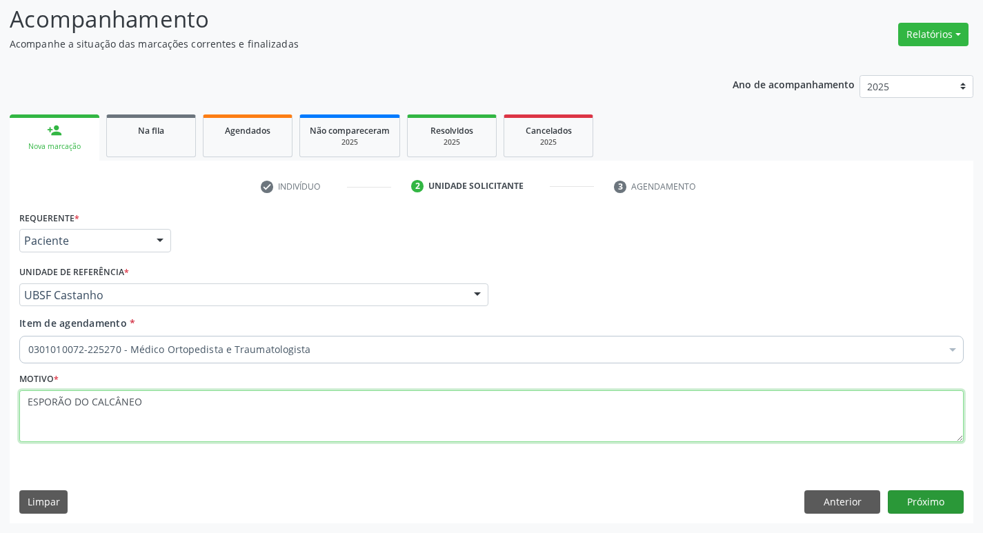
type textarea "ESPORÃO DO CALCÂNEO"
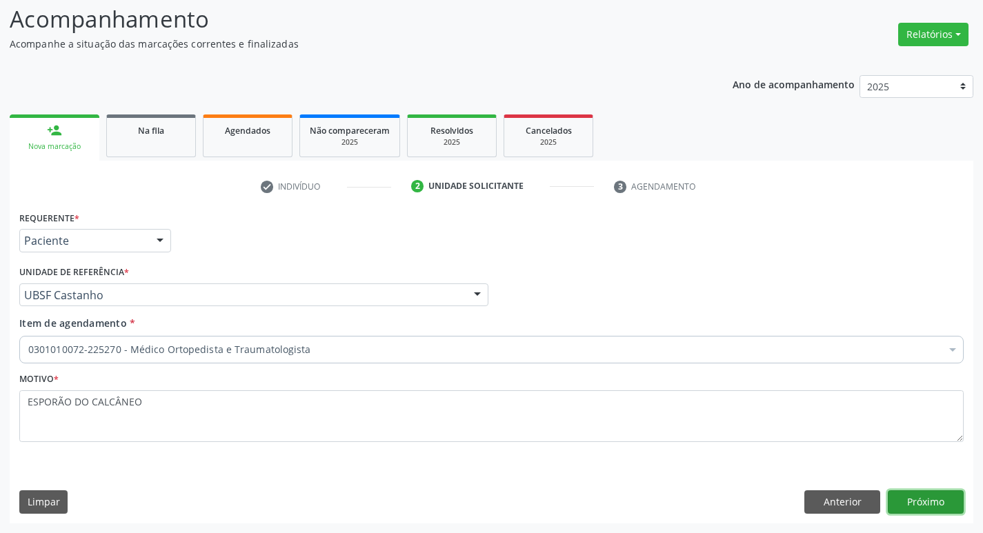
click at [906, 511] on button "Próximo" at bounding box center [926, 502] width 76 height 23
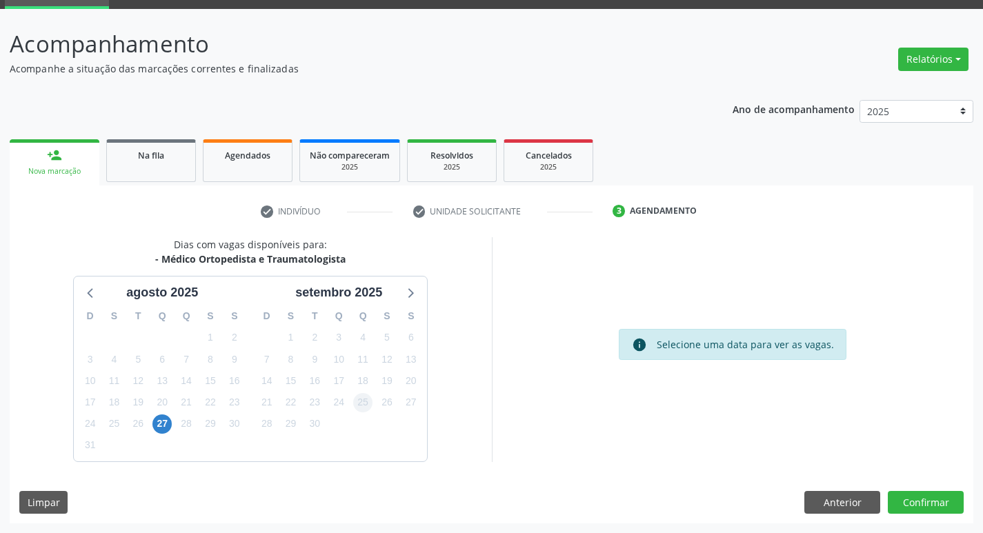
scroll to position [67, 0]
drag, startPoint x: 363, startPoint y: 402, endPoint x: 498, endPoint y: 434, distance: 139.1
click at [363, 402] on span "25" at bounding box center [362, 402] width 19 height 19
click at [896, 511] on button "Confirmar" at bounding box center [926, 502] width 76 height 23
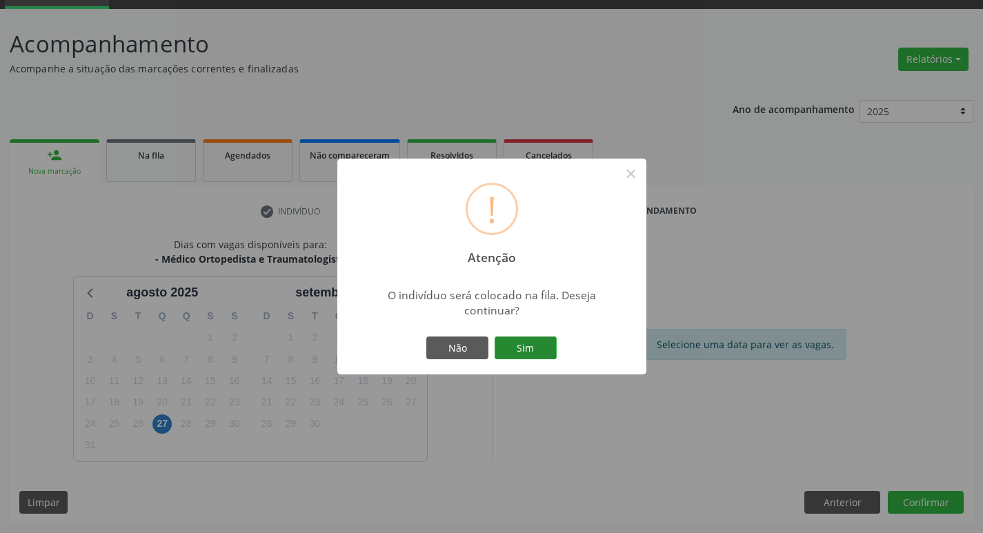
click at [531, 351] on button "Sim" at bounding box center [526, 348] width 62 height 23
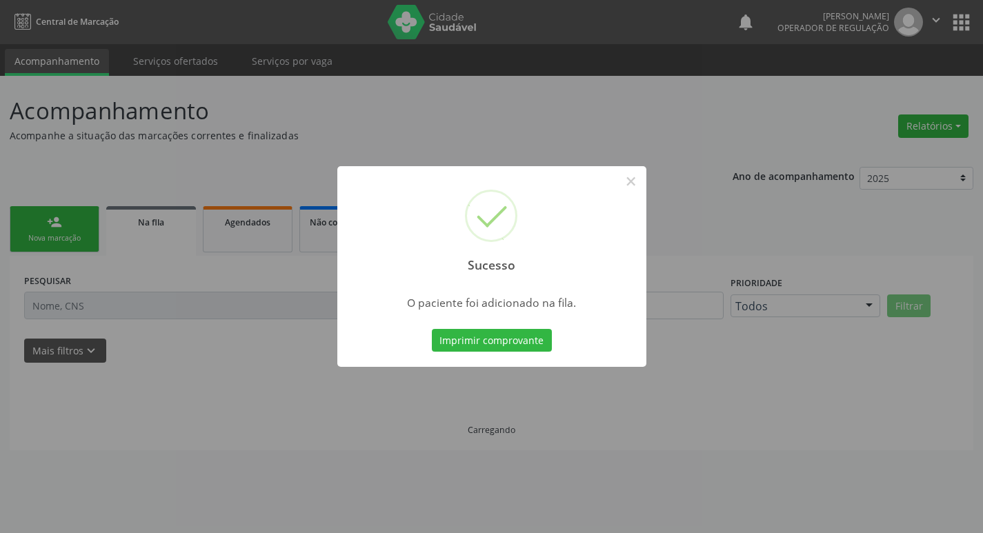
scroll to position [0, 0]
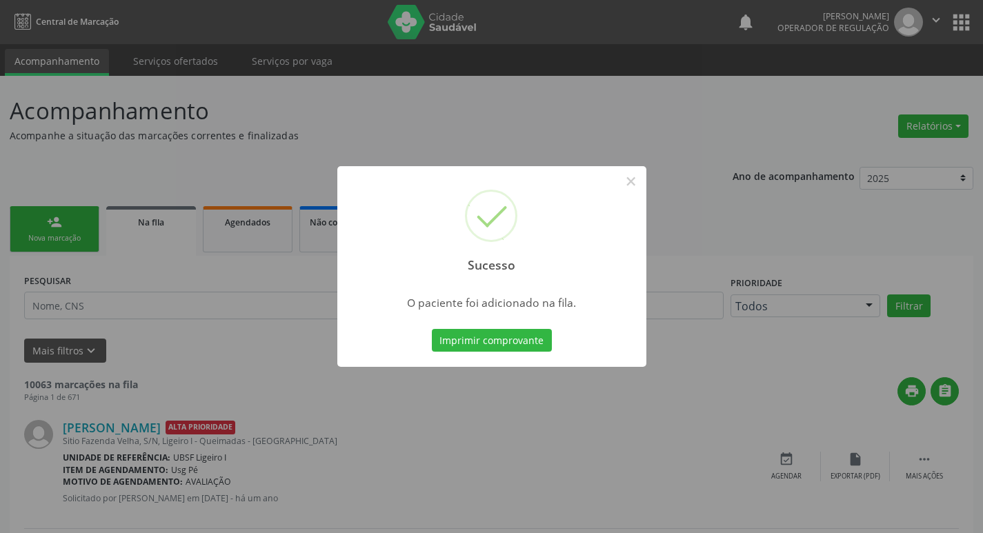
click at [554, 387] on div "Sucesso × O paciente foi adicionado na fila. Imprimir comprovante Cancel" at bounding box center [491, 266] width 983 height 533
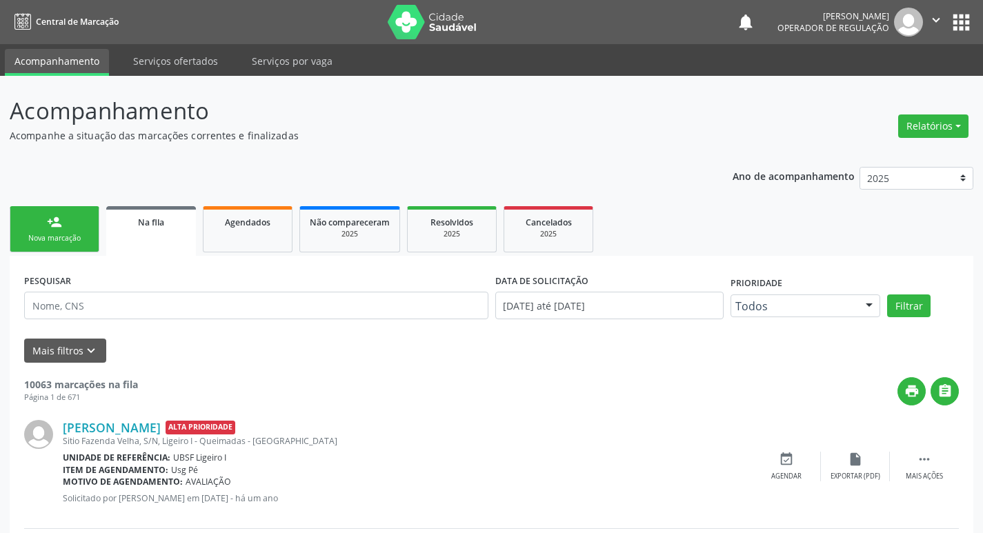
click at [39, 230] on link "person_add Nova marcação" at bounding box center [55, 229] width 90 height 46
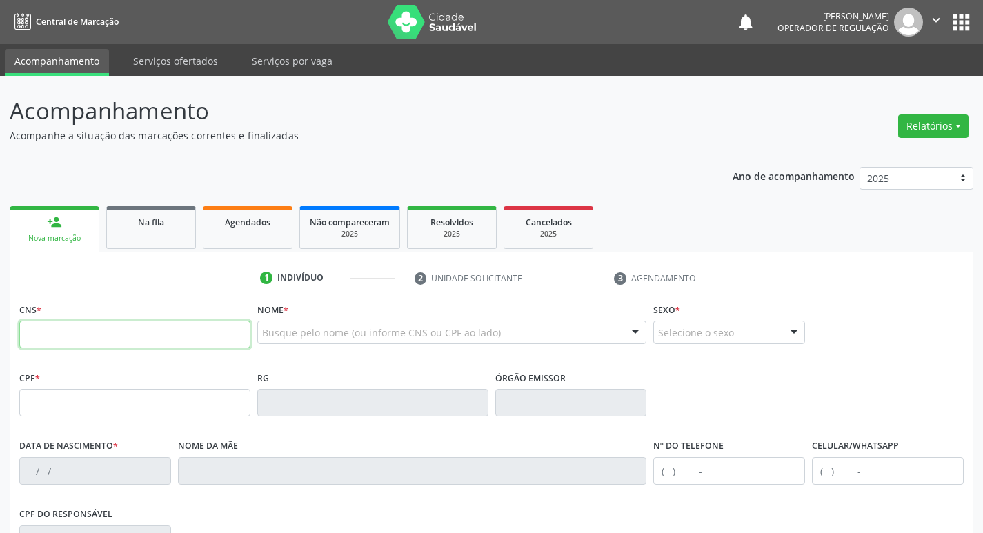
click at [46, 340] on input "text" at bounding box center [134, 335] width 231 height 28
type input "700 6094 1043 9263"
type input "128.055.194-18"
type input "[DATE]"
type input "[PERSON_NAME] das Dores [PERSON_NAME]"
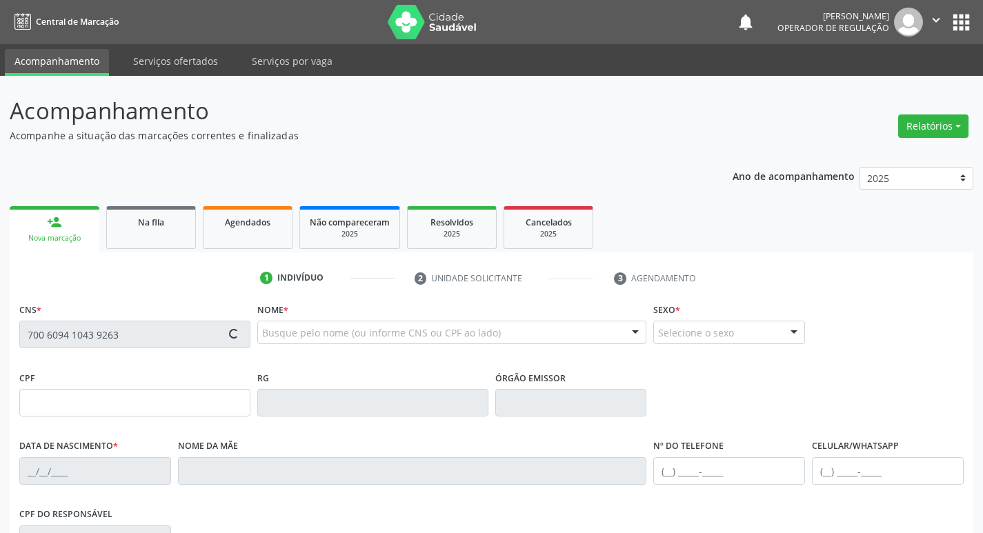
type input "[PHONE_NUMBER]"
type input "040.093.604-61"
type input "S/N"
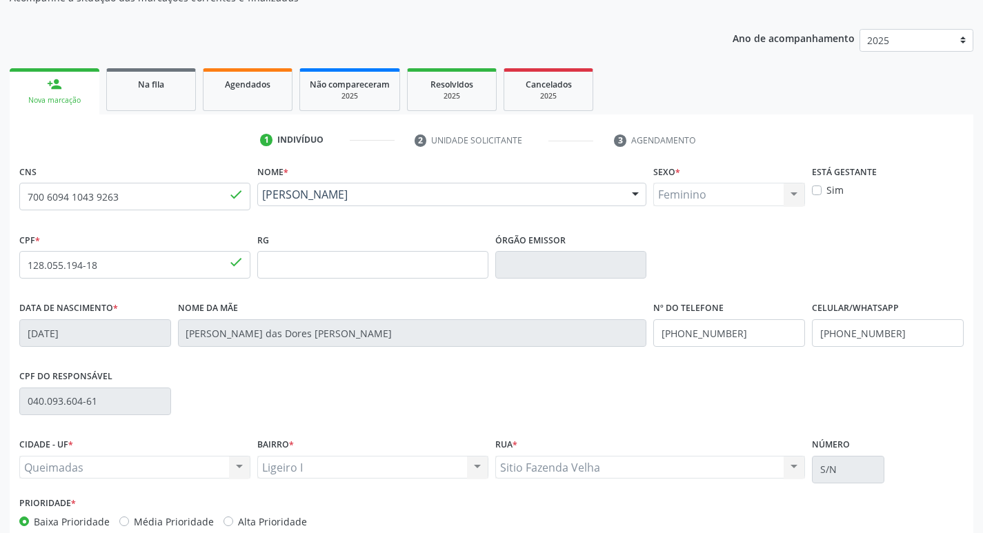
scroll to position [215, 0]
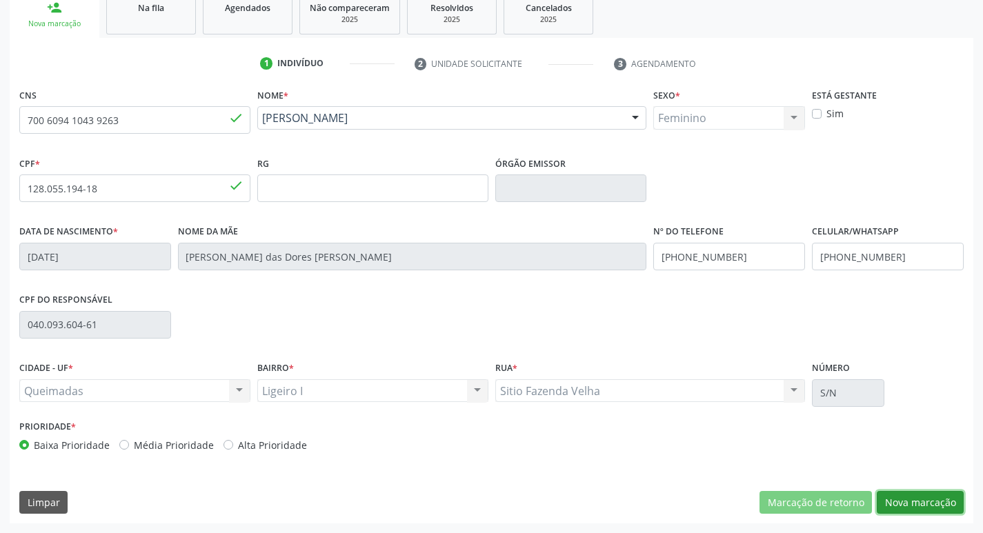
click at [936, 502] on button "Nova marcação" at bounding box center [920, 502] width 87 height 23
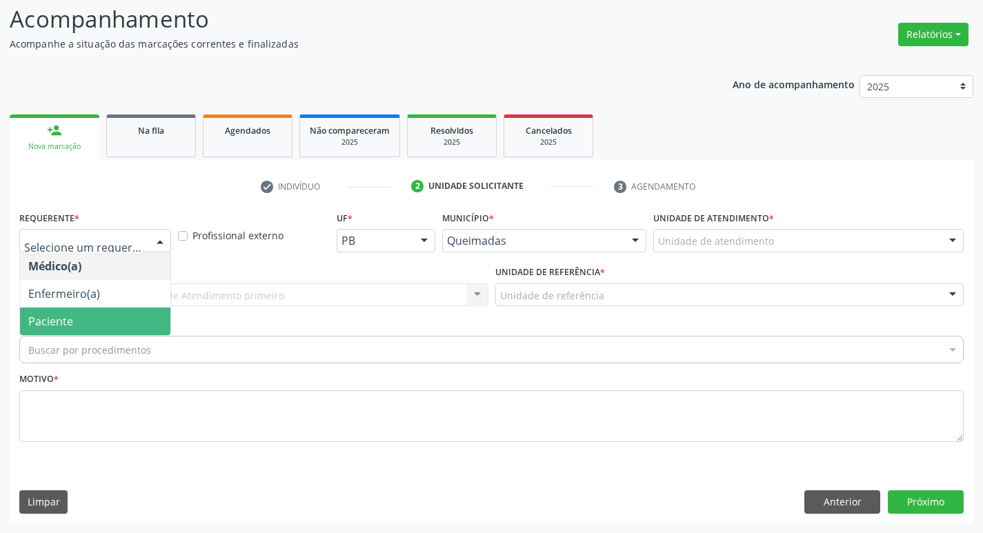
click at [100, 314] on span "Paciente" at bounding box center [95, 322] width 150 height 28
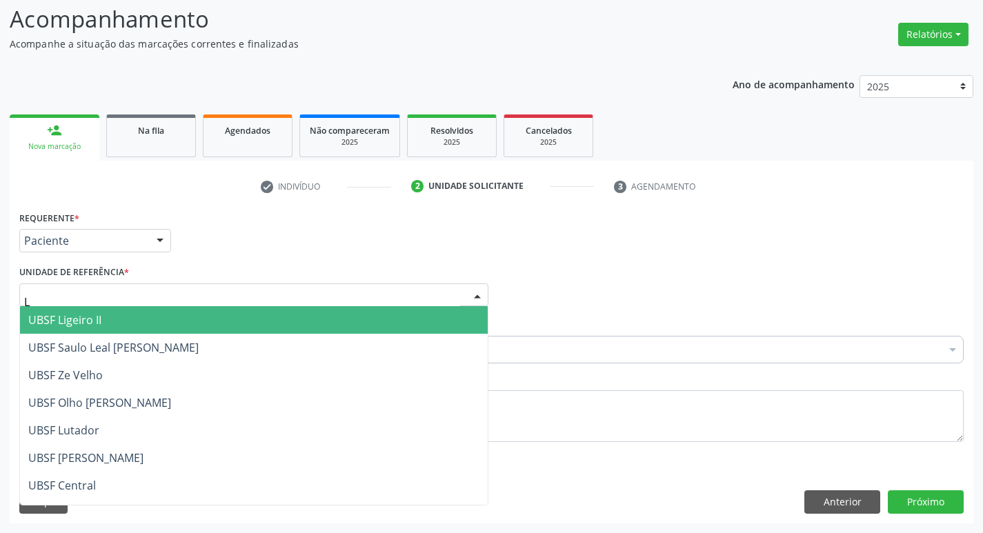
type input "LI"
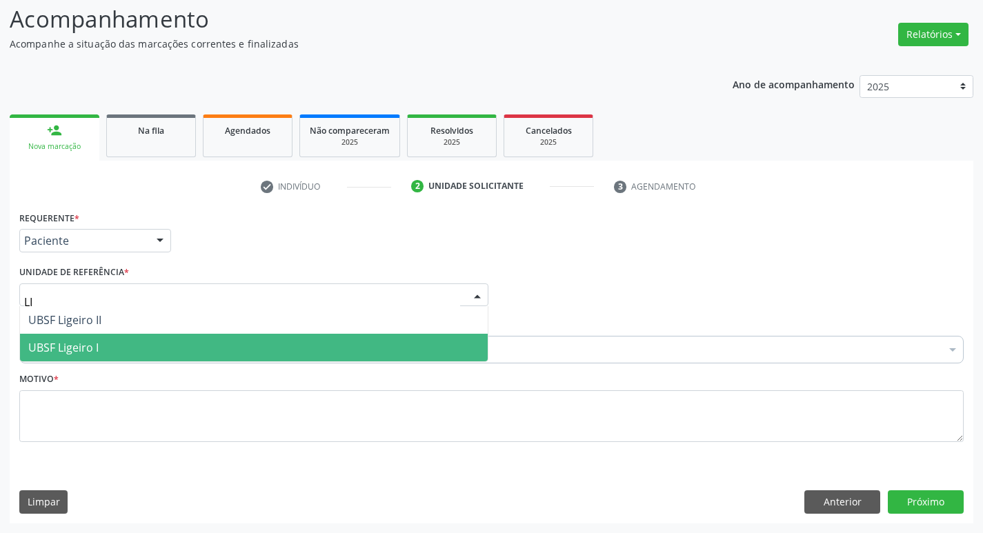
click at [58, 358] on span "UBSF Ligeiro I" at bounding box center [254, 348] width 468 height 28
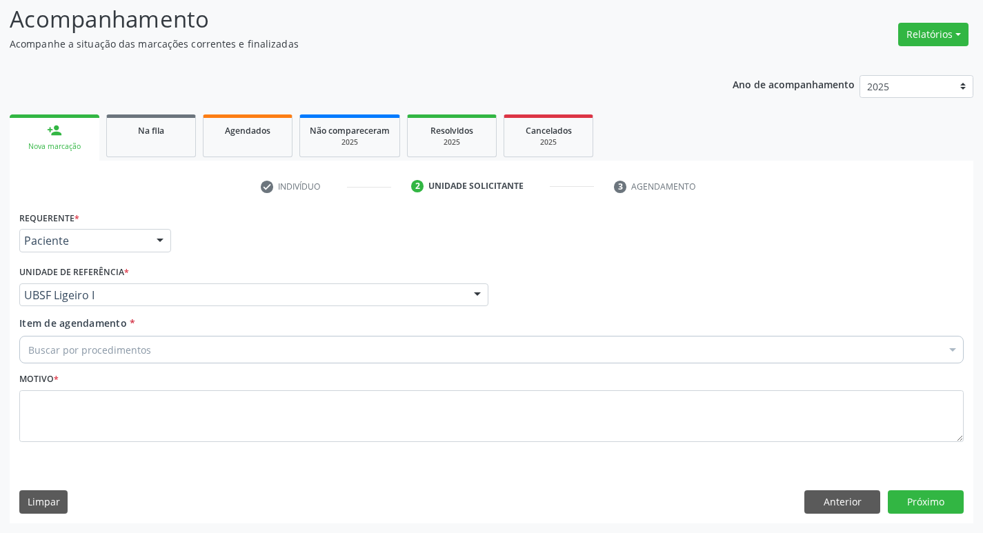
click at [58, 358] on div "Buscar por procedimentos" at bounding box center [491, 350] width 945 height 28
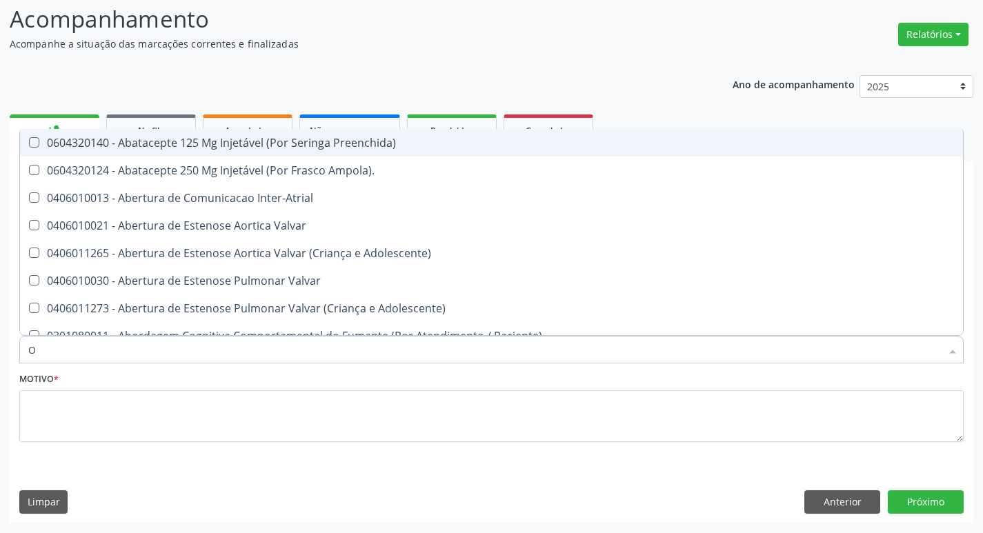
type input "ORTOPEDISTA"
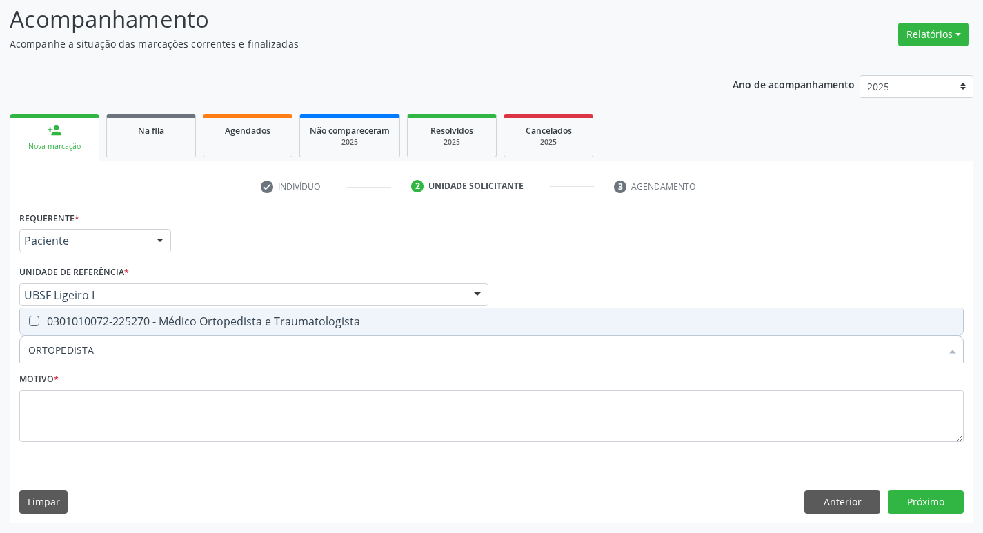
click at [119, 316] on div "0301010072-225270 - Médico Ortopedista e Traumatologista" at bounding box center [491, 321] width 927 height 11
checkbox Traumatologista "true"
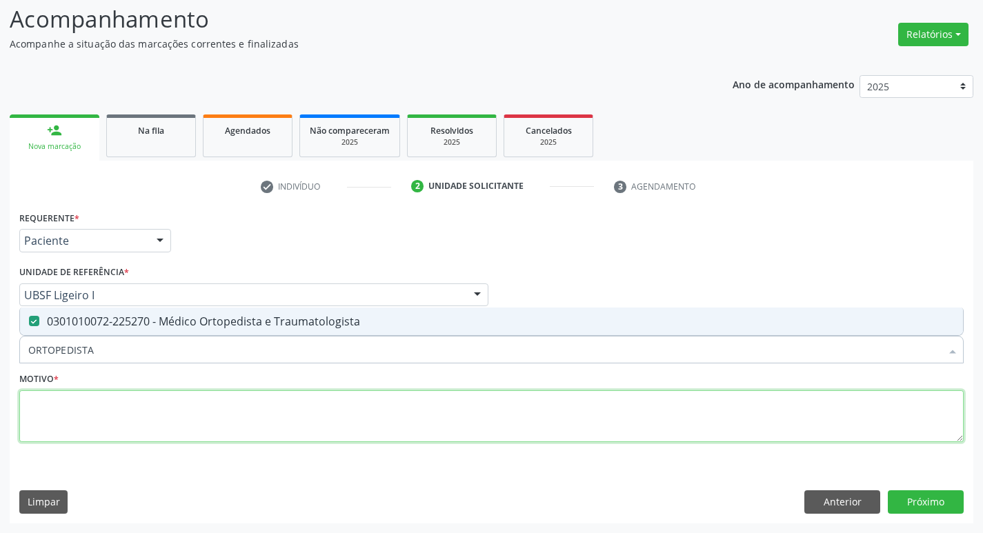
click at [95, 423] on textarea at bounding box center [491, 417] width 945 height 52
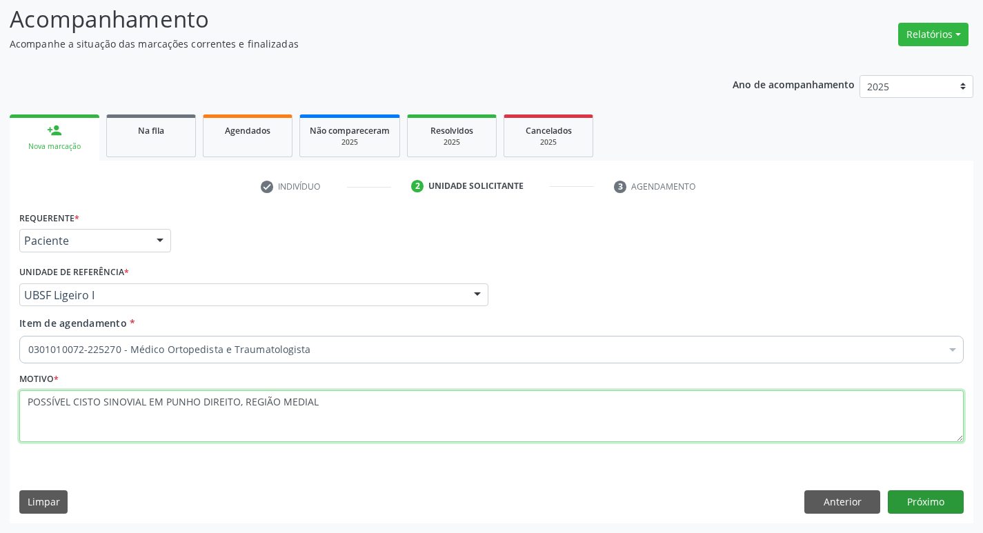
type textarea "POSSÍVEL CISTO SINOVIAL EM PUNHO DIREITO, REGIÃO MEDIAL"
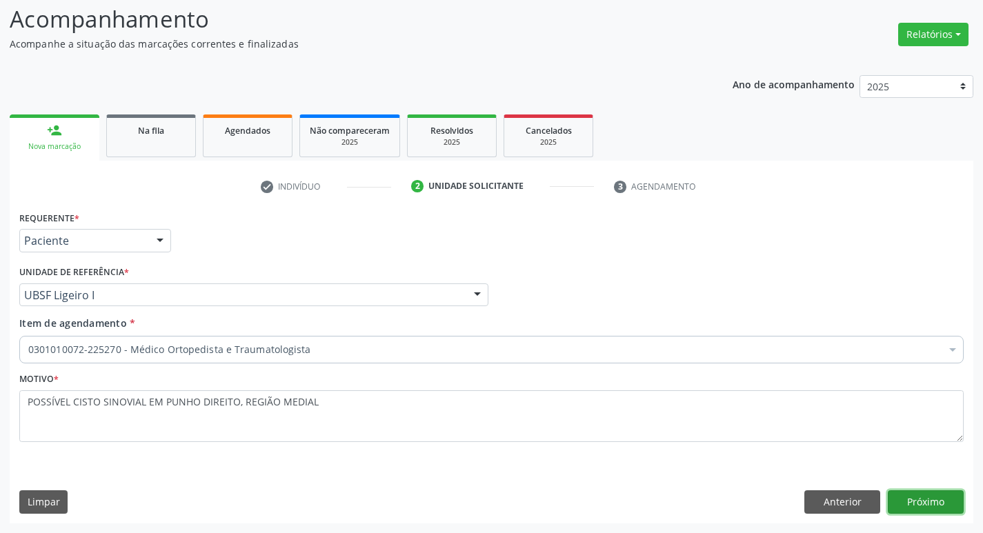
click at [923, 504] on button "Próximo" at bounding box center [926, 502] width 76 height 23
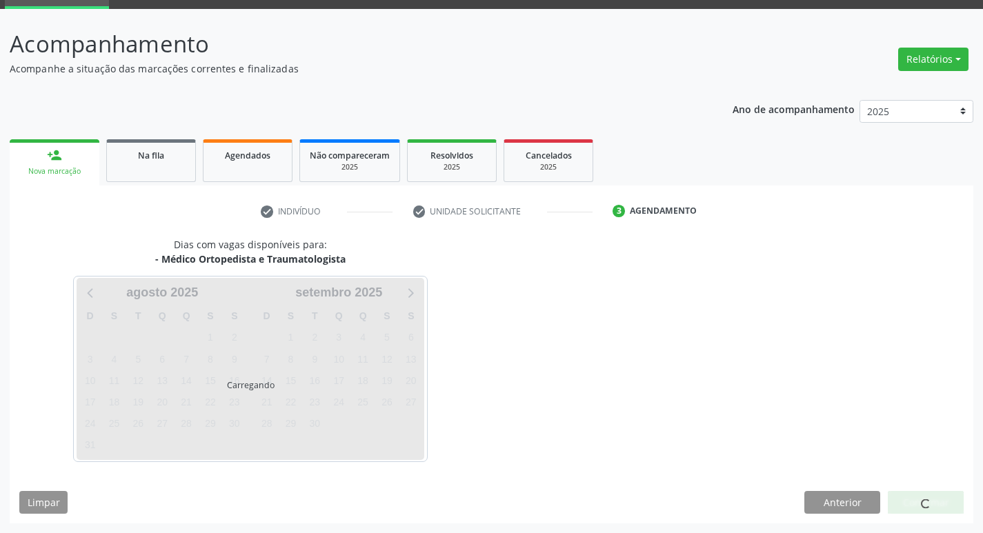
scroll to position [67, 0]
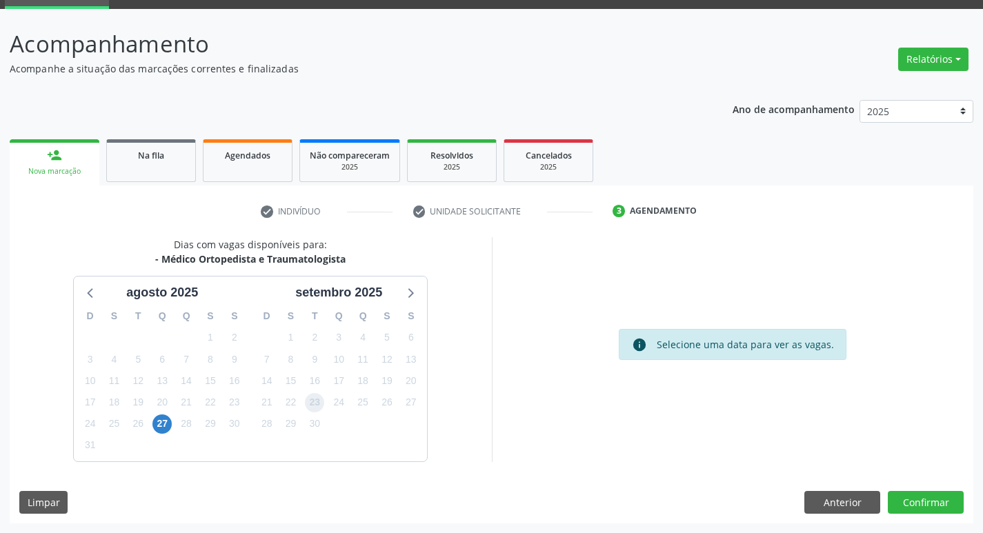
click at [324, 400] on span "23" at bounding box center [314, 402] width 19 height 19
click at [921, 500] on button "Confirmar" at bounding box center [926, 502] width 76 height 23
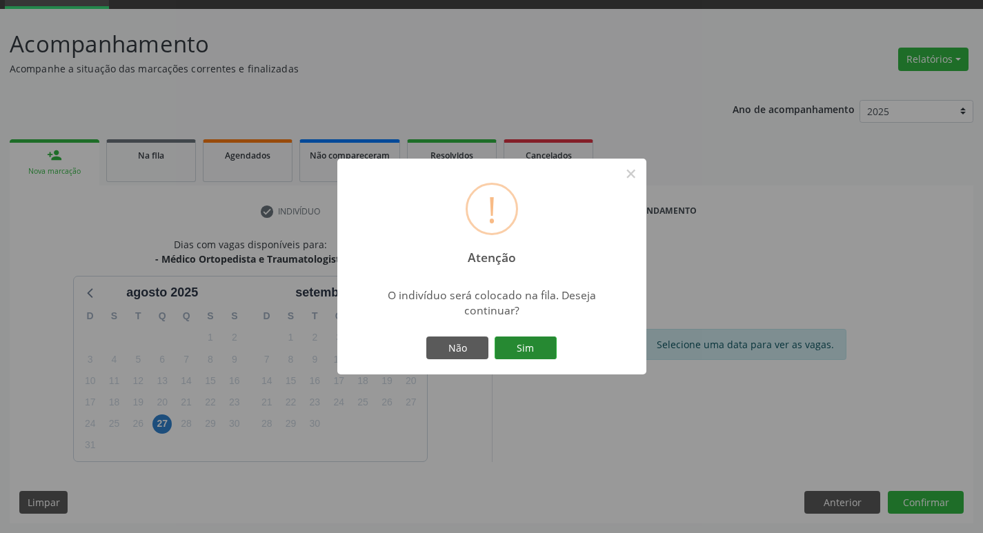
click at [505, 355] on button "Sim" at bounding box center [526, 348] width 62 height 23
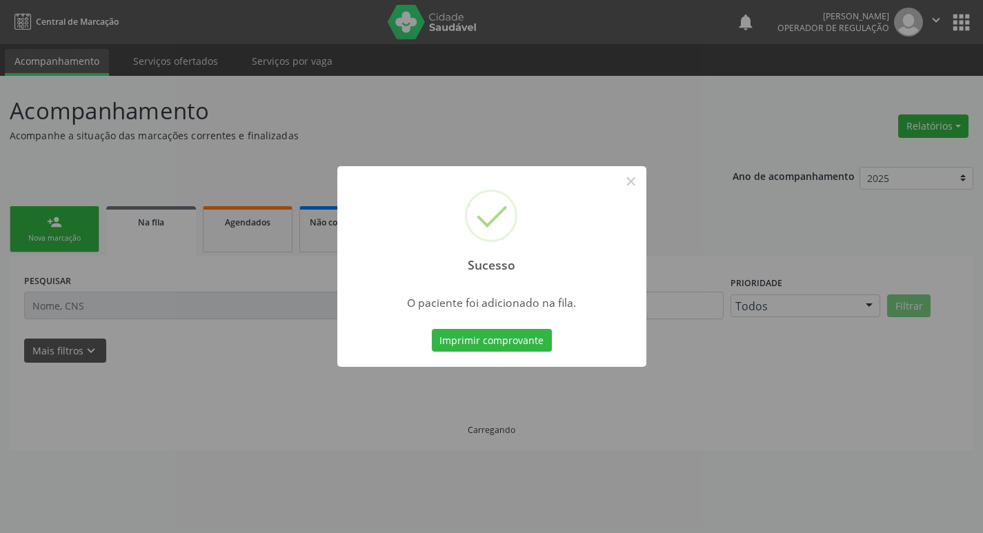
scroll to position [0, 0]
click at [250, 310] on div "Sucesso × O paciente foi adicionado na fila. Imprimir comprovante Cancel" at bounding box center [497, 266] width 994 height 533
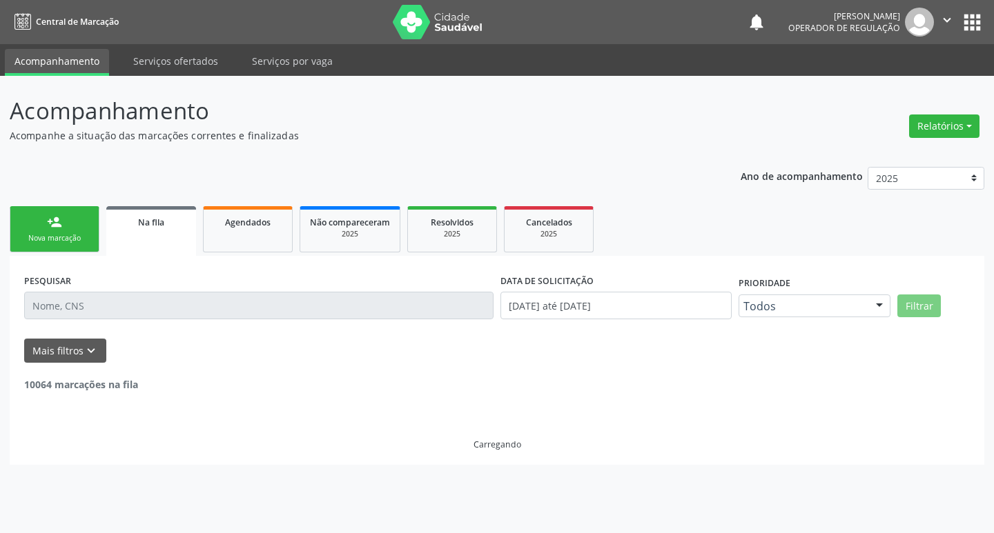
click at [43, 236] on div "Nova marcação" at bounding box center [54, 238] width 69 height 10
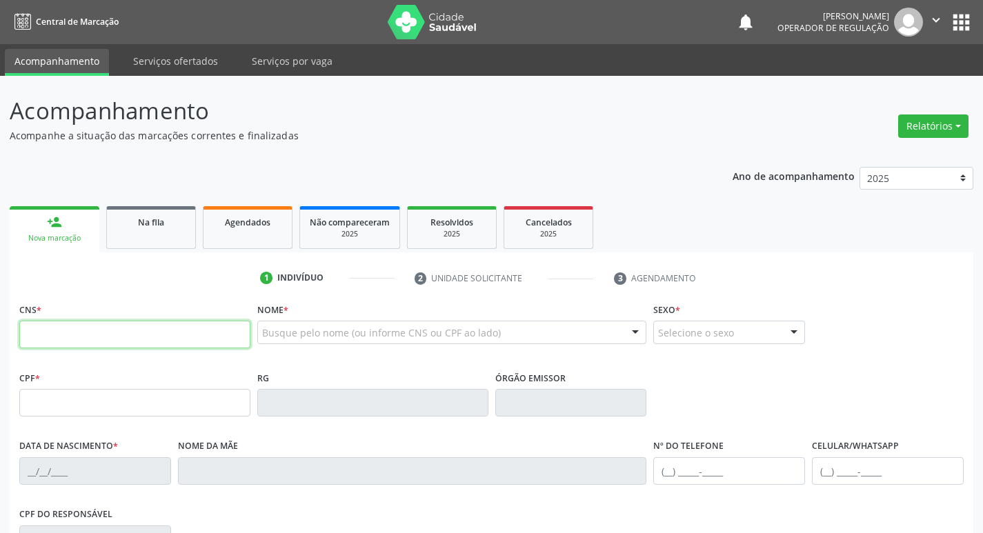
click at [200, 326] on input "text" at bounding box center [134, 335] width 231 height 28
type input "705 0042 4009 9558"
type input "048.895.054-66"
type input "[DATE]"
type input "[PERSON_NAME]"
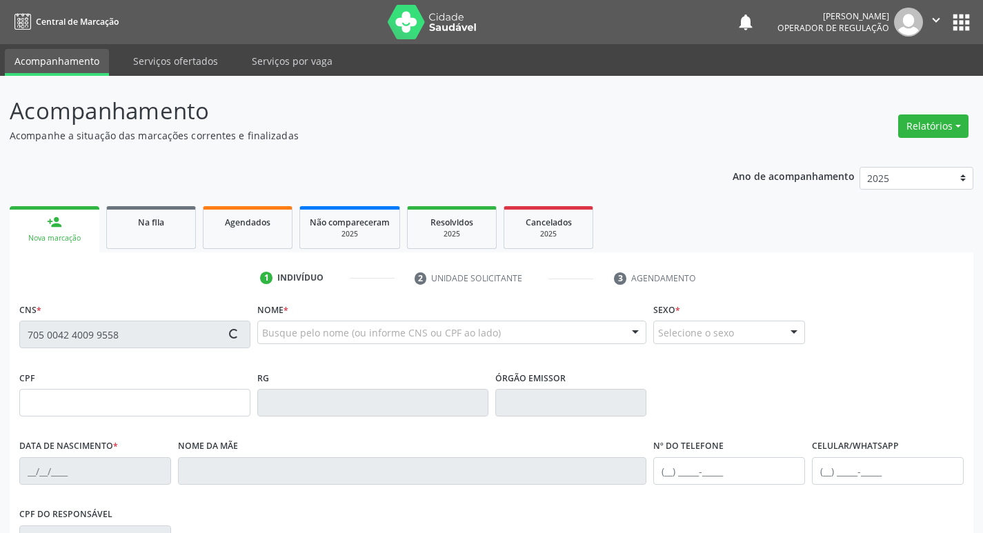
type input "[PHONE_NUMBER]"
type input "S/N"
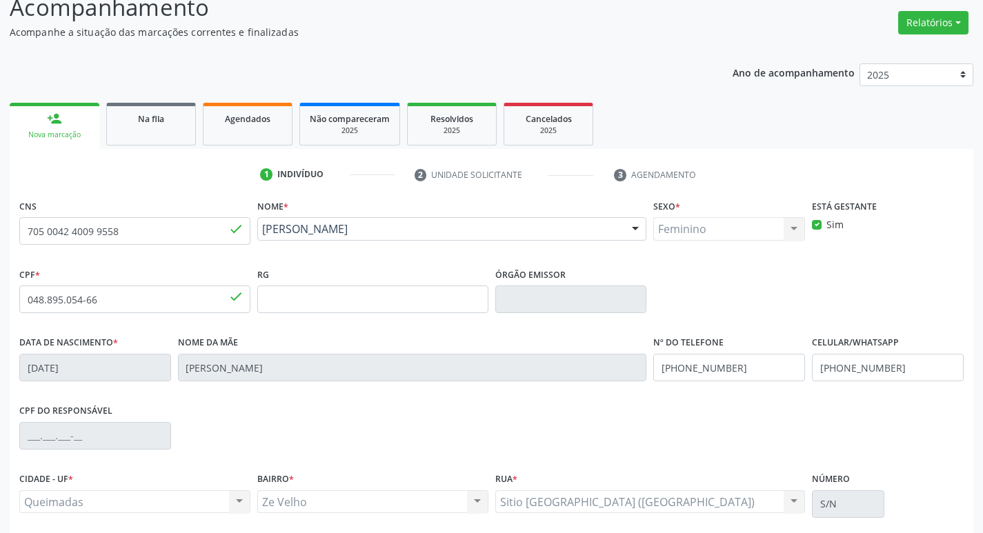
scroll to position [215, 0]
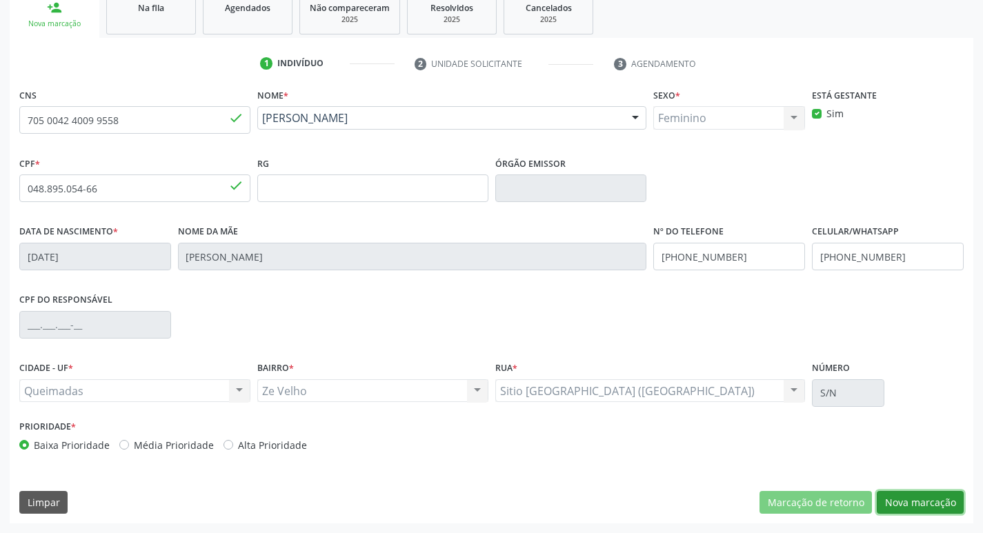
click at [899, 502] on button "Nova marcação" at bounding box center [920, 502] width 87 height 23
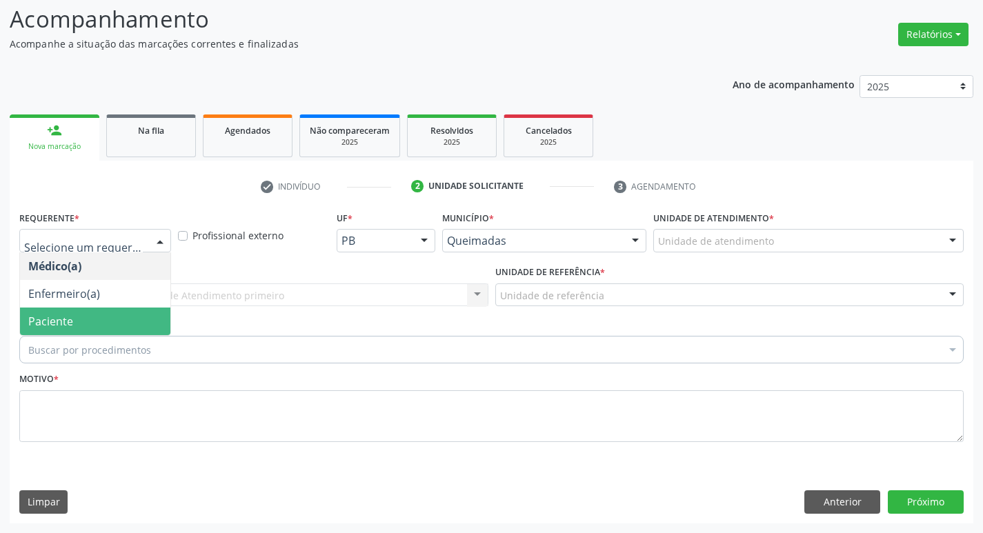
click at [137, 322] on span "Paciente" at bounding box center [95, 322] width 150 height 28
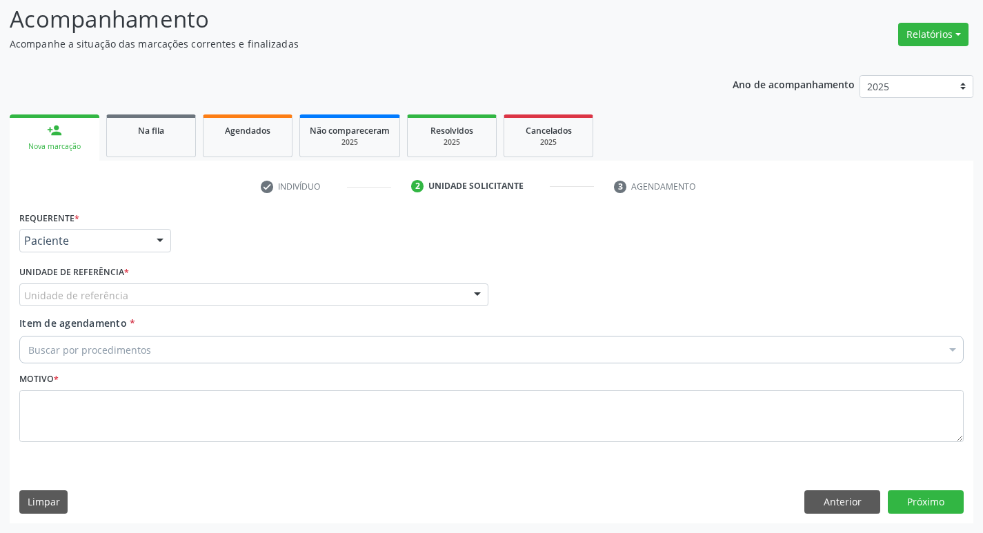
click at [139, 300] on div "Unidade de referência" at bounding box center [253, 295] width 469 height 23
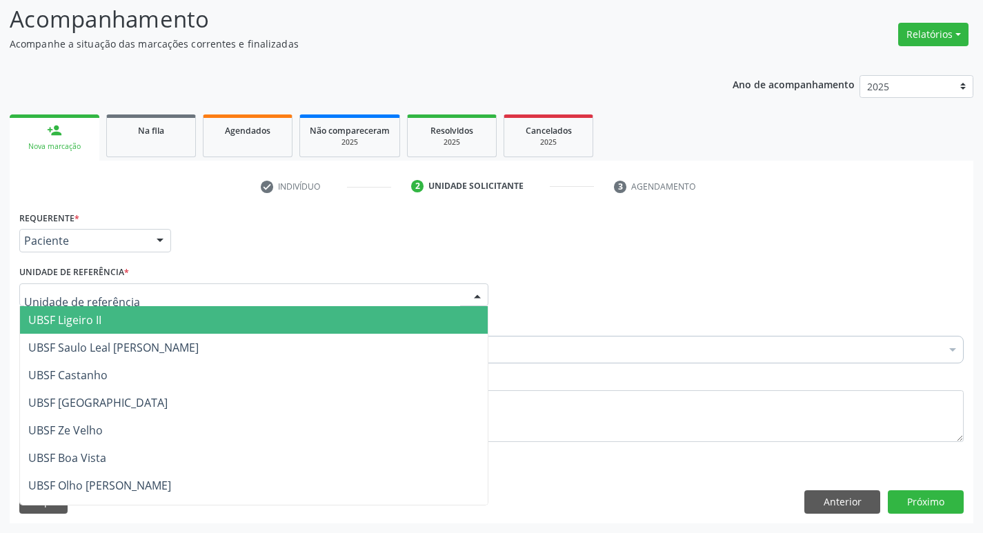
type input "Z"
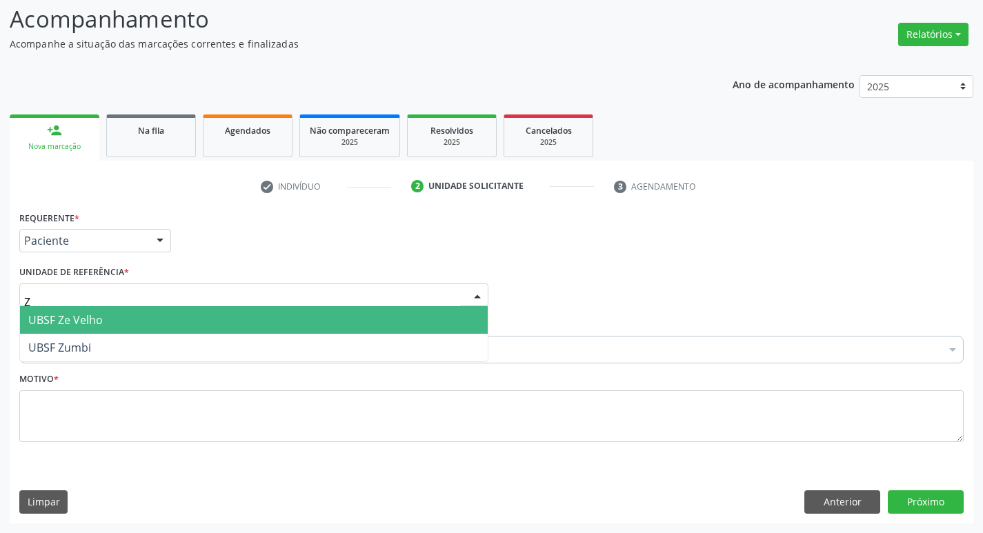
click at [94, 317] on span "UBSF Ze Velho" at bounding box center [65, 320] width 75 height 15
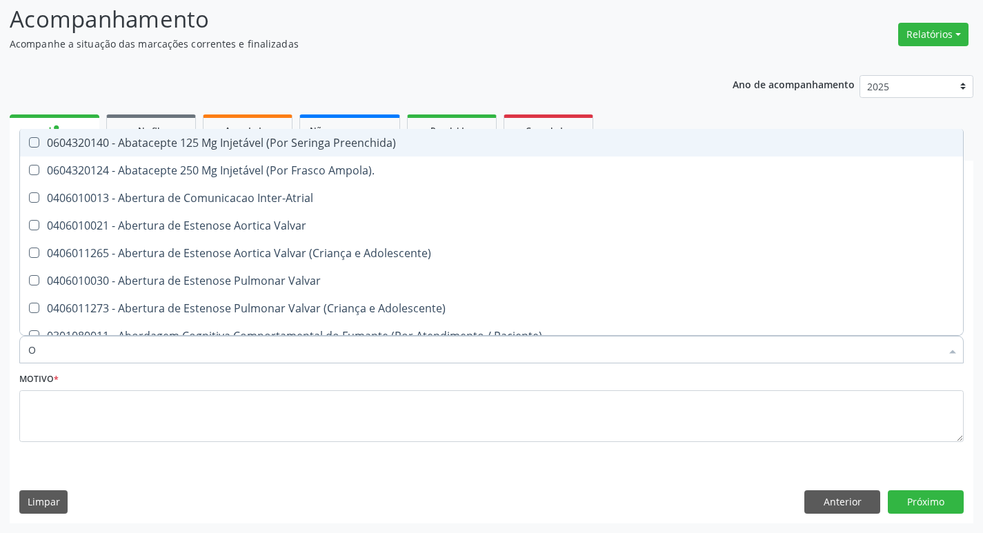
type input "ORTOPEDISTA"
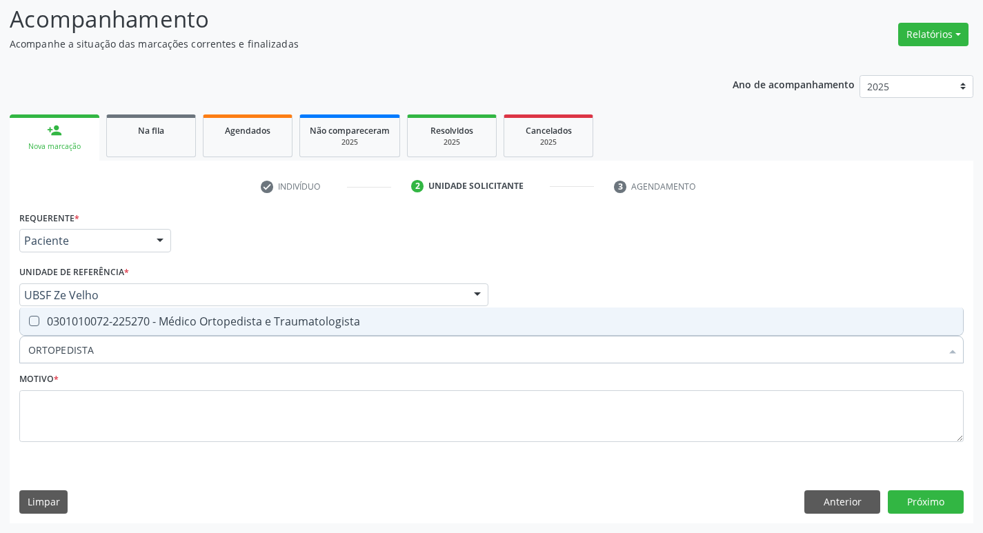
click at [90, 327] on div "0301010072-225270 - Médico Ortopedista e Traumatologista" at bounding box center [491, 321] width 927 height 11
checkbox Traumatologista "true"
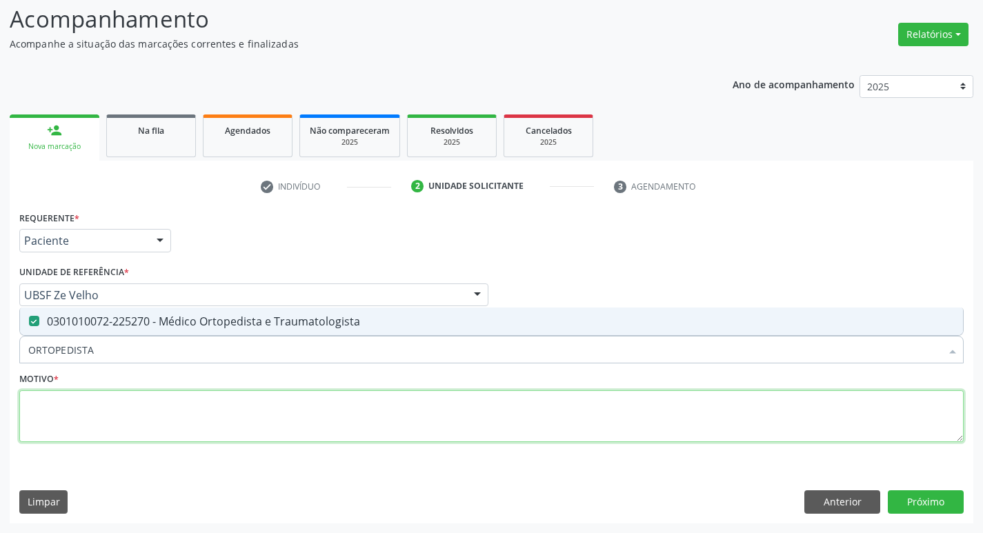
click at [101, 421] on textarea at bounding box center [491, 417] width 945 height 52
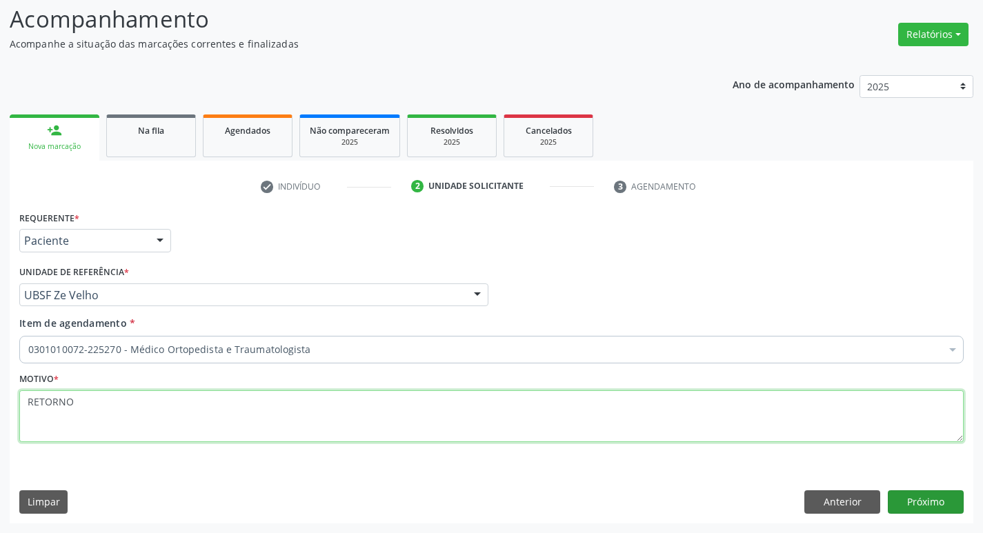
type textarea "RETORNO"
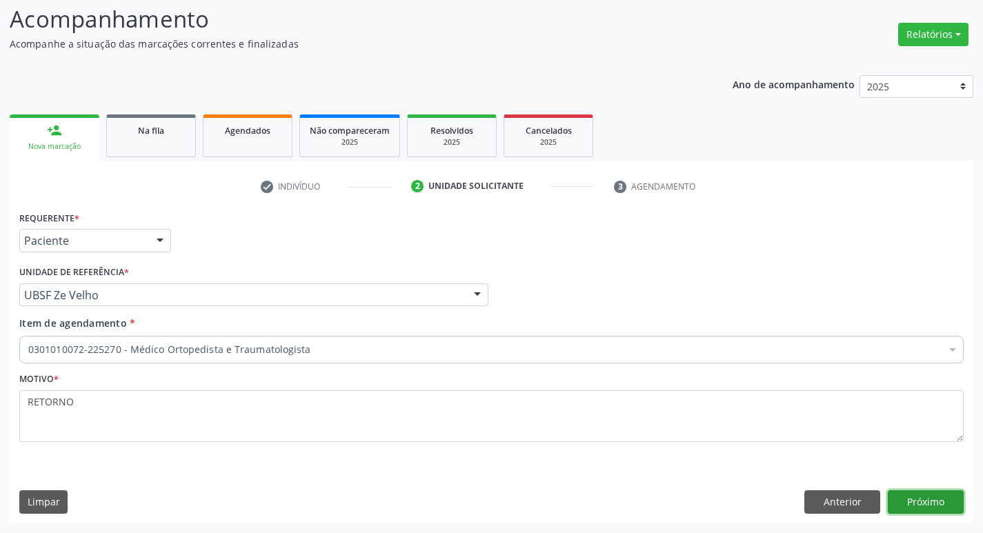
click at [915, 493] on button "Próximo" at bounding box center [926, 502] width 76 height 23
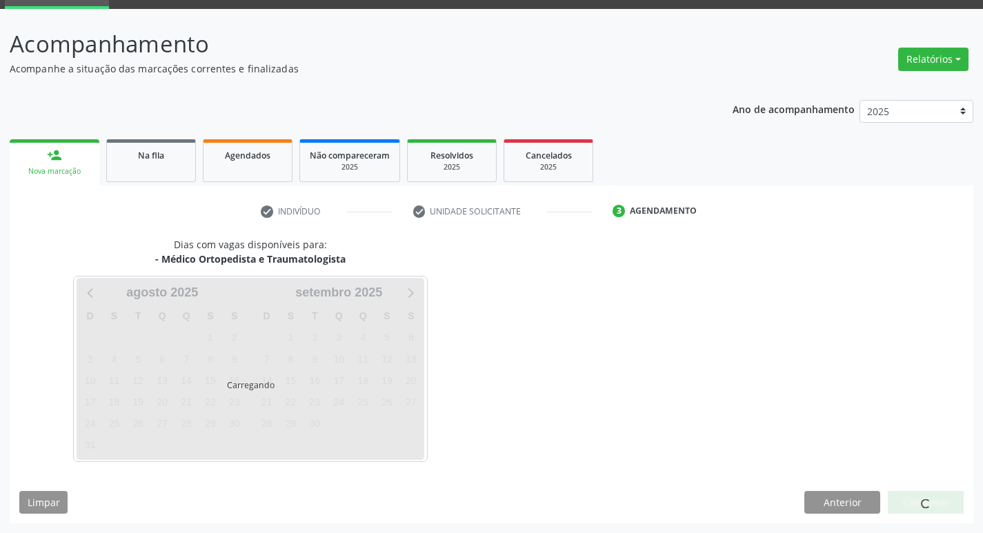
scroll to position [67, 0]
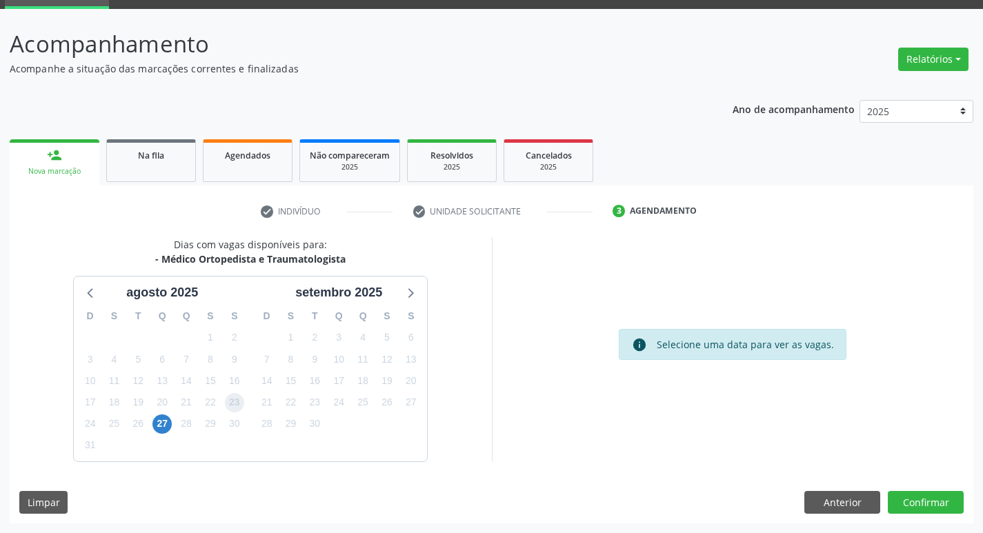
click at [234, 401] on span "23" at bounding box center [234, 402] width 19 height 19
click at [922, 500] on button "Confirmar" at bounding box center [926, 502] width 76 height 23
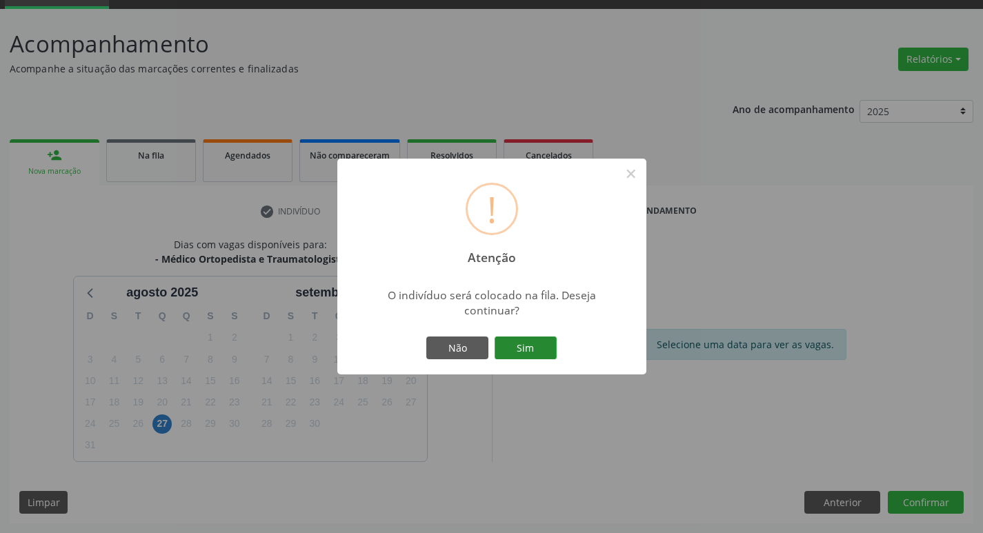
click at [512, 351] on button "Sim" at bounding box center [526, 348] width 62 height 23
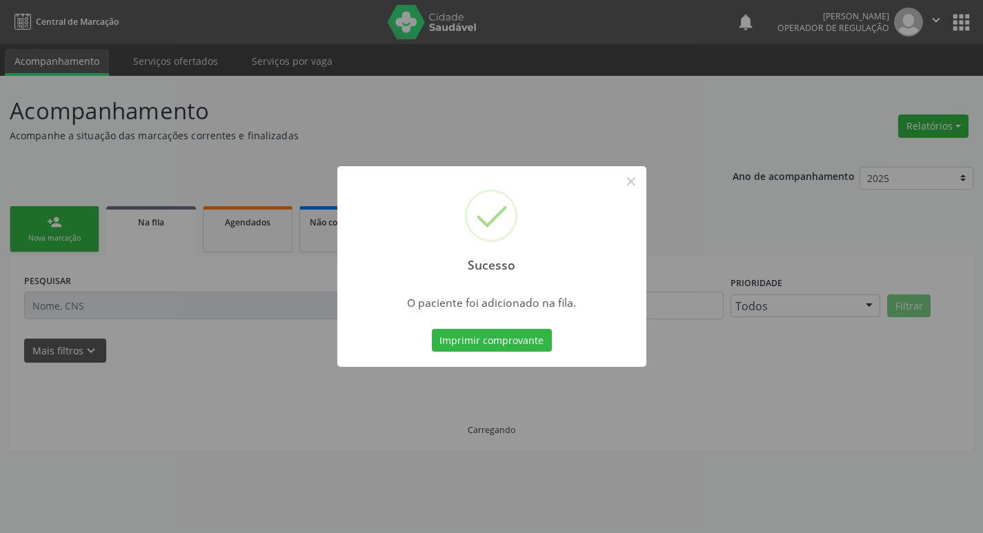
scroll to position [0, 0]
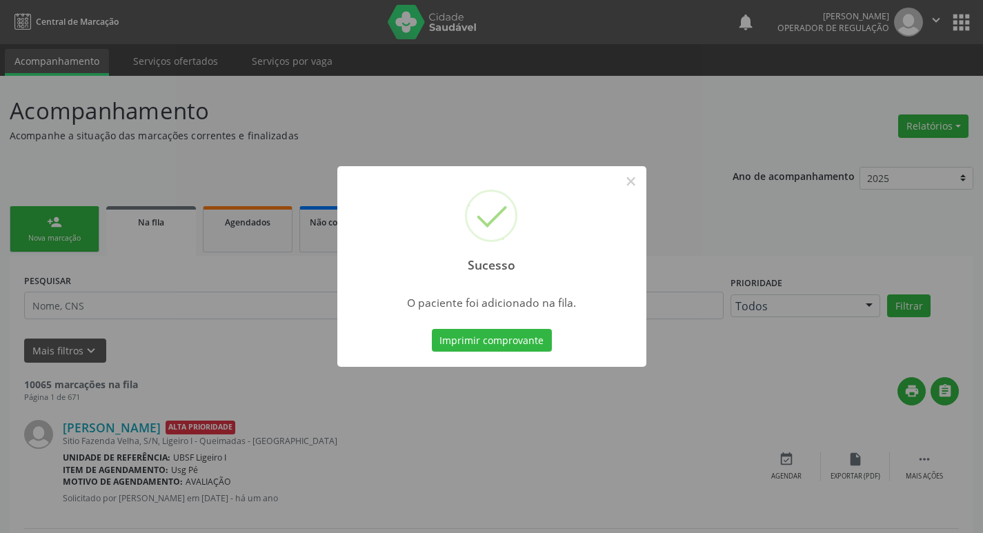
click at [715, 60] on div "Sucesso × O paciente foi adicionado na fila. Imprimir comprovante Cancel" at bounding box center [491, 266] width 983 height 533
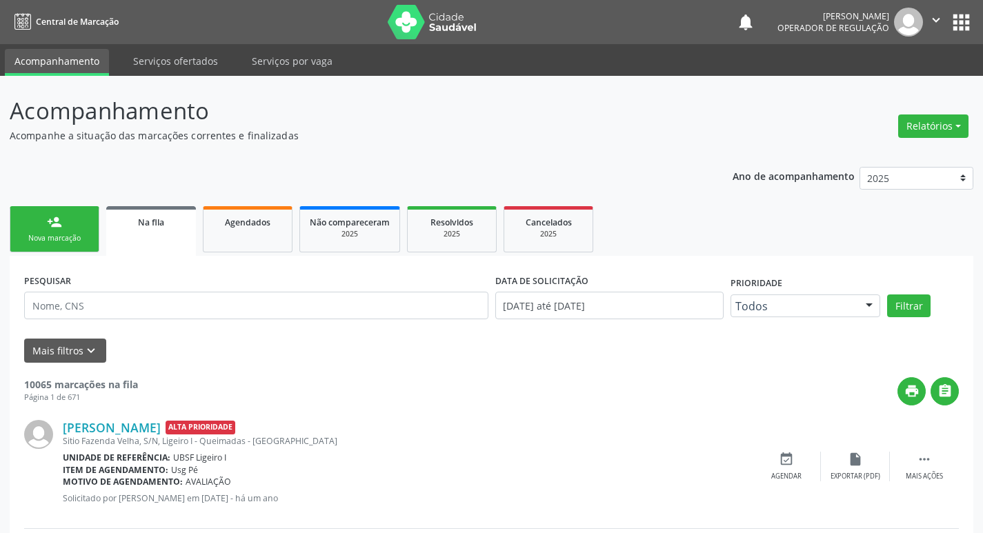
click at [44, 242] on div "Nova marcação" at bounding box center [54, 238] width 69 height 10
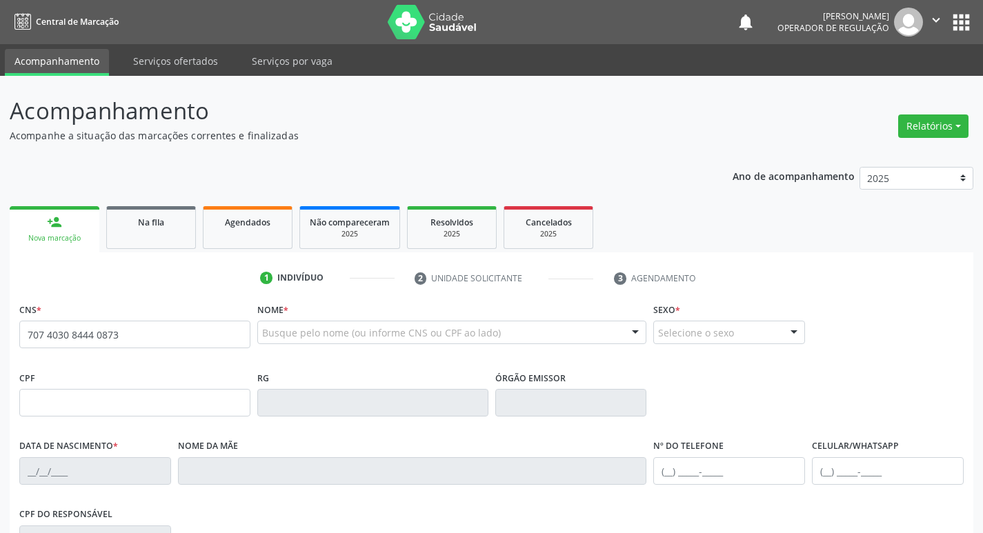
type input "707 4030 8444 0873"
type input "067.918.574-71"
type input "29/08/1986"
type input "Maria do Carmo de Normanda Vidal"
type input "(83) 99314-9283"
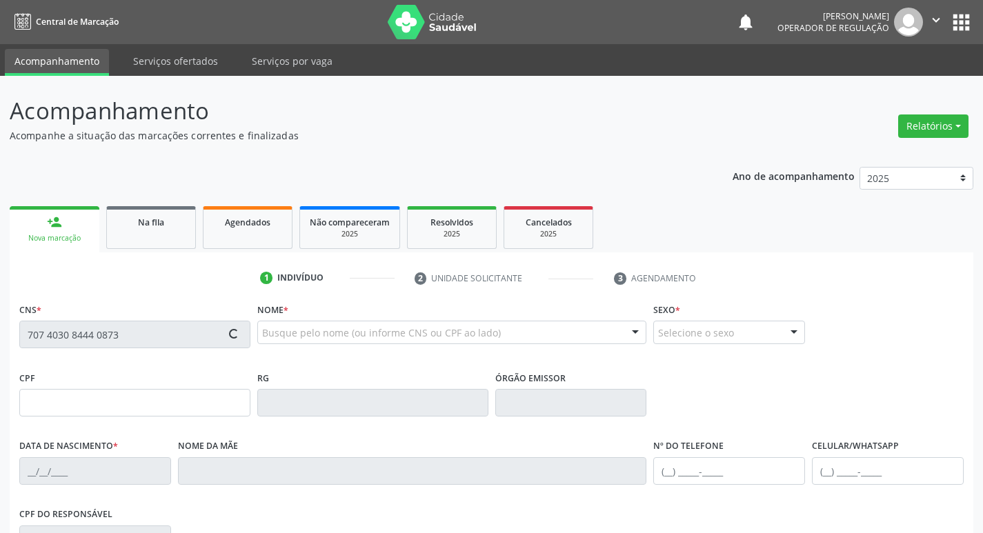
type input "(83) 99110-4033"
type input "042.222.664-50"
type input "54"
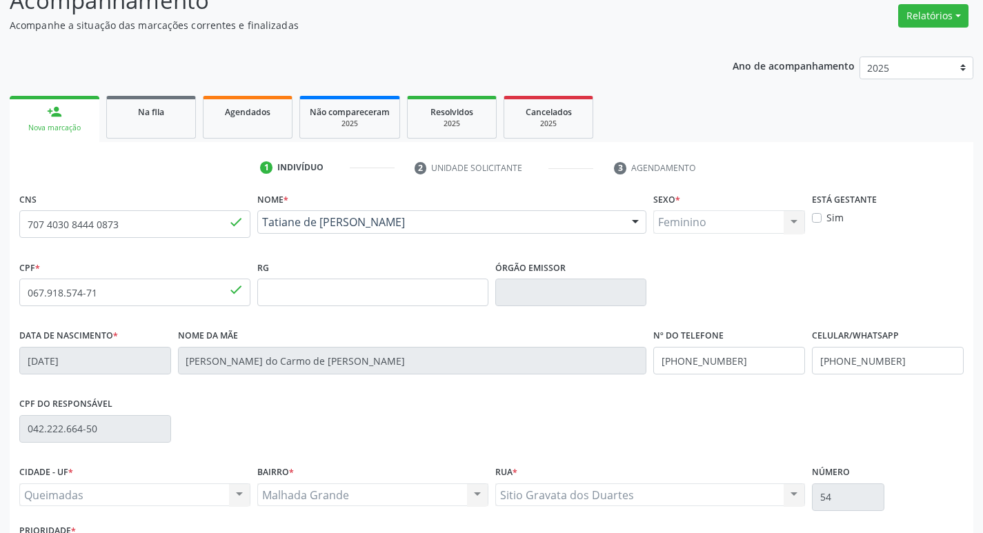
scroll to position [215, 0]
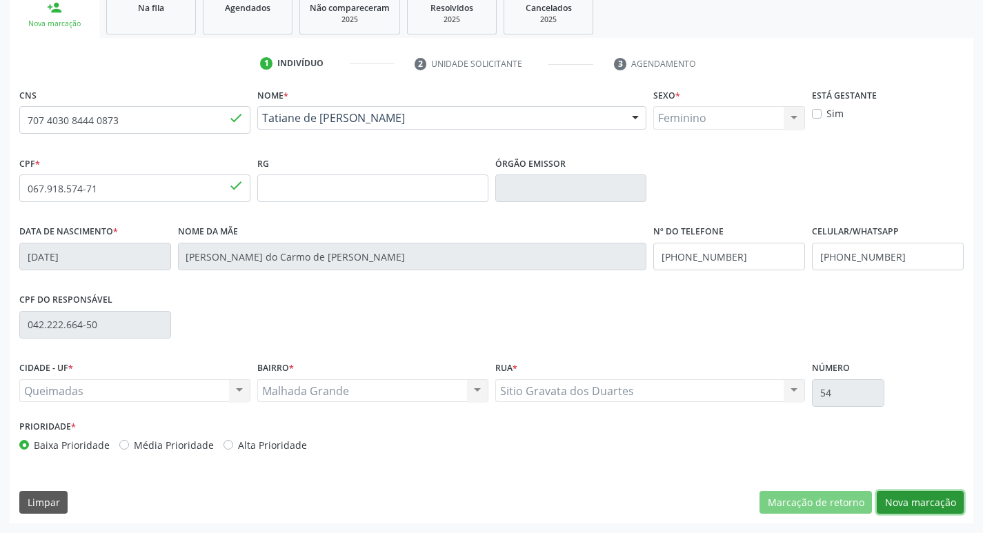
click at [896, 513] on button "Nova marcação" at bounding box center [920, 502] width 87 height 23
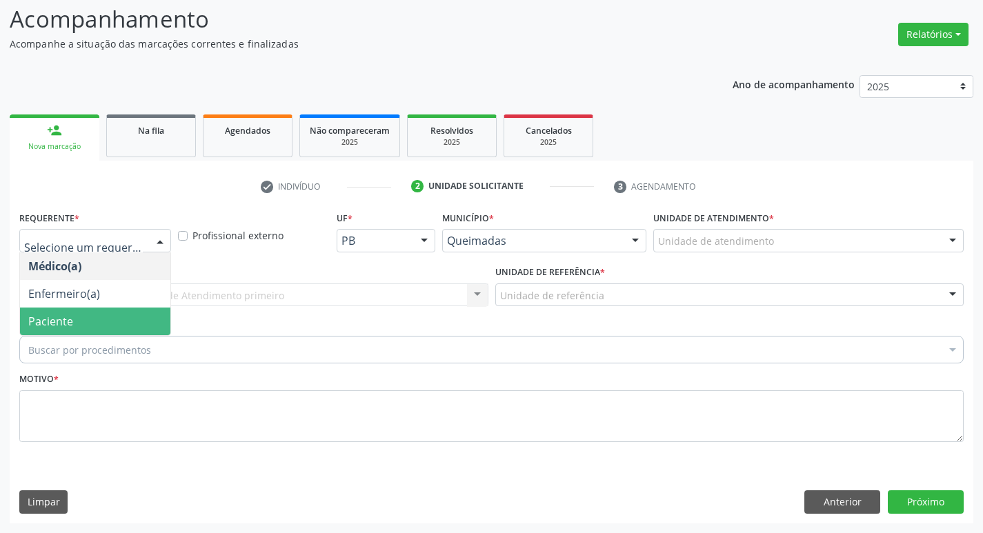
click at [110, 328] on span "Paciente" at bounding box center [95, 322] width 150 height 28
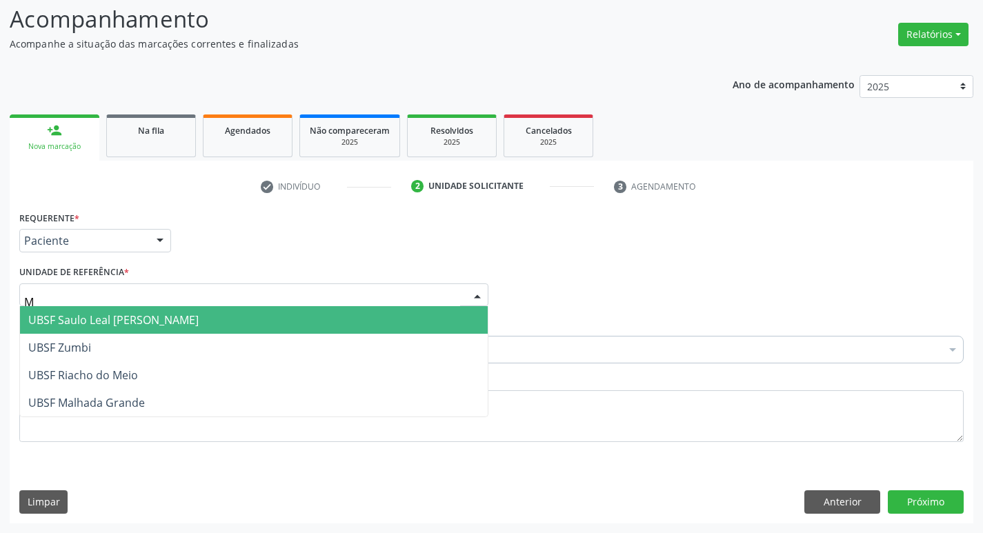
type input "MA"
click at [99, 324] on span "UBSF Malhada Grande" at bounding box center [86, 320] width 117 height 15
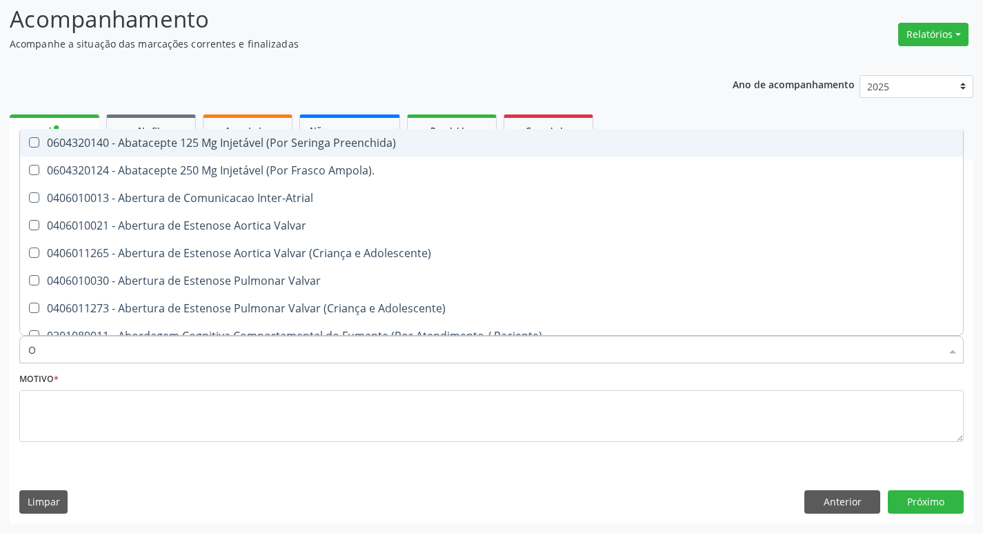
type input "ORTOPEDISTA"
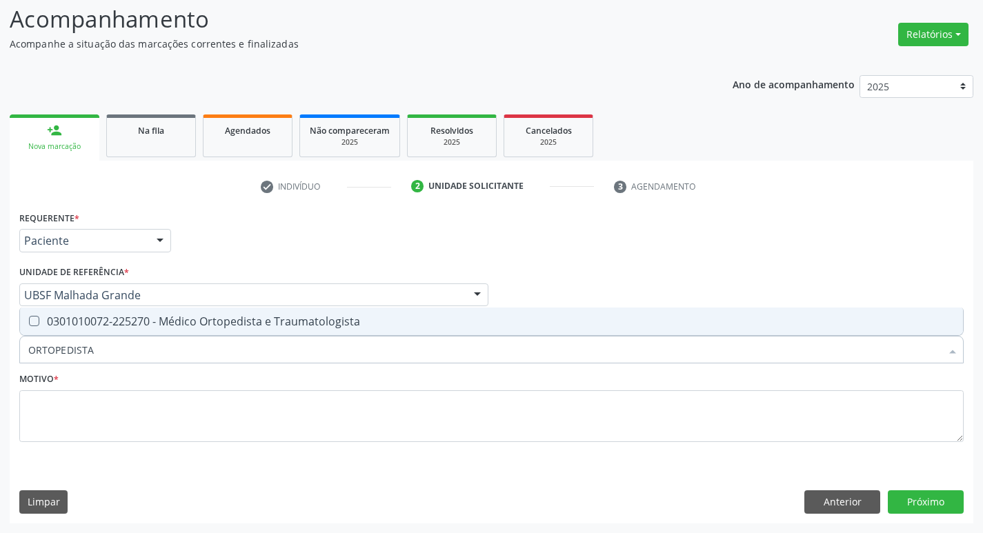
click at [104, 317] on div "0301010072-225270 - Médico Ortopedista e Traumatologista" at bounding box center [491, 321] width 927 height 11
checkbox Traumatologista "true"
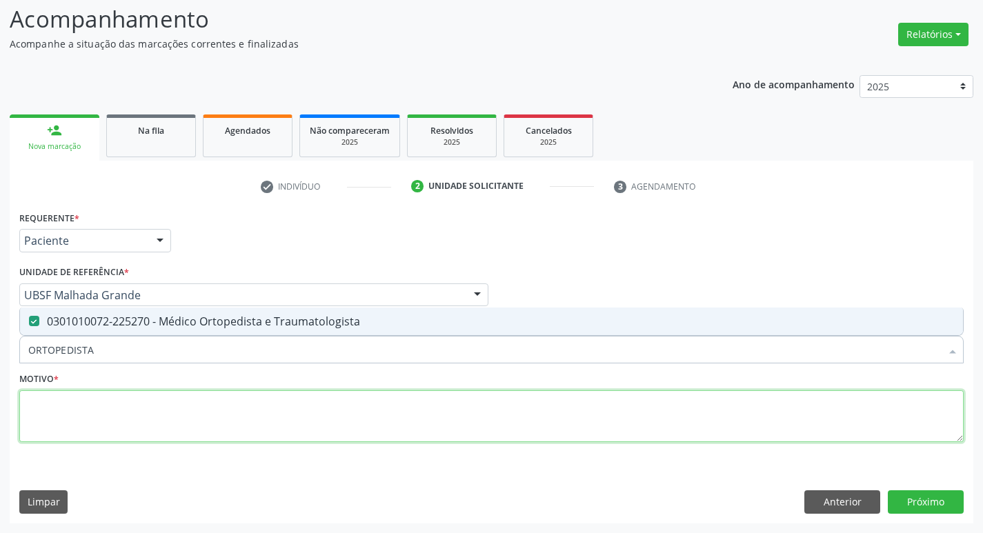
click at [113, 407] on textarea at bounding box center [491, 417] width 945 height 52
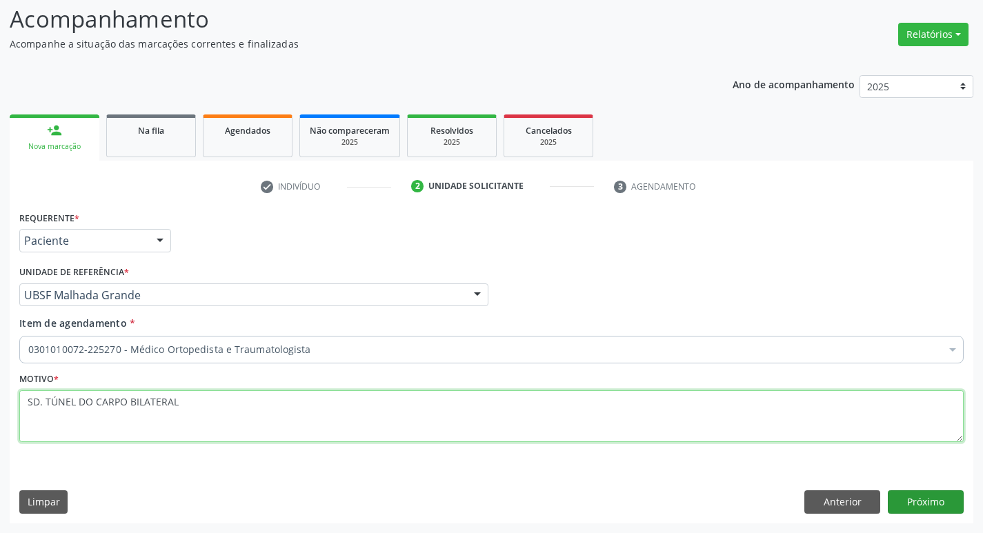
type textarea "SD. TÚNEL DO CARPO BILATERAL"
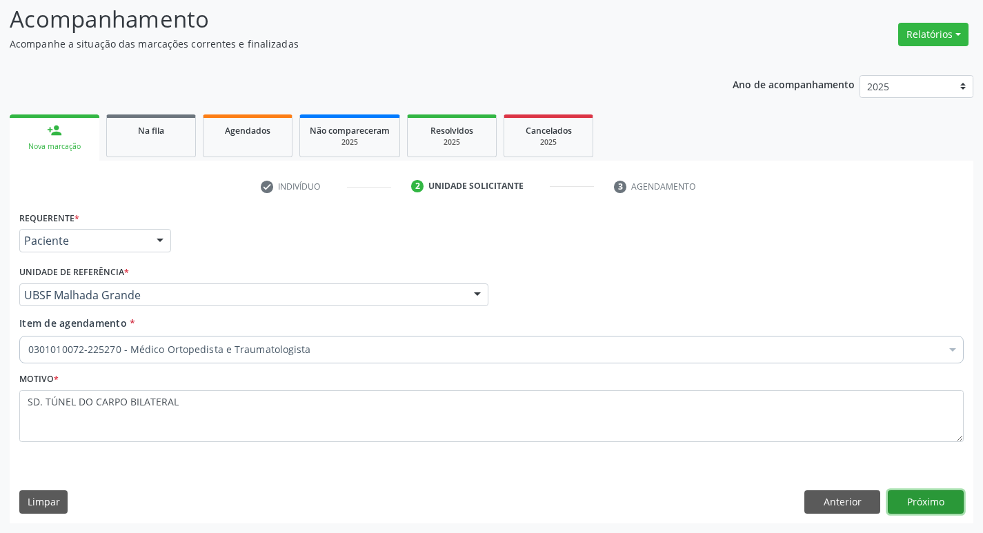
click at [947, 501] on button "Próximo" at bounding box center [926, 502] width 76 height 23
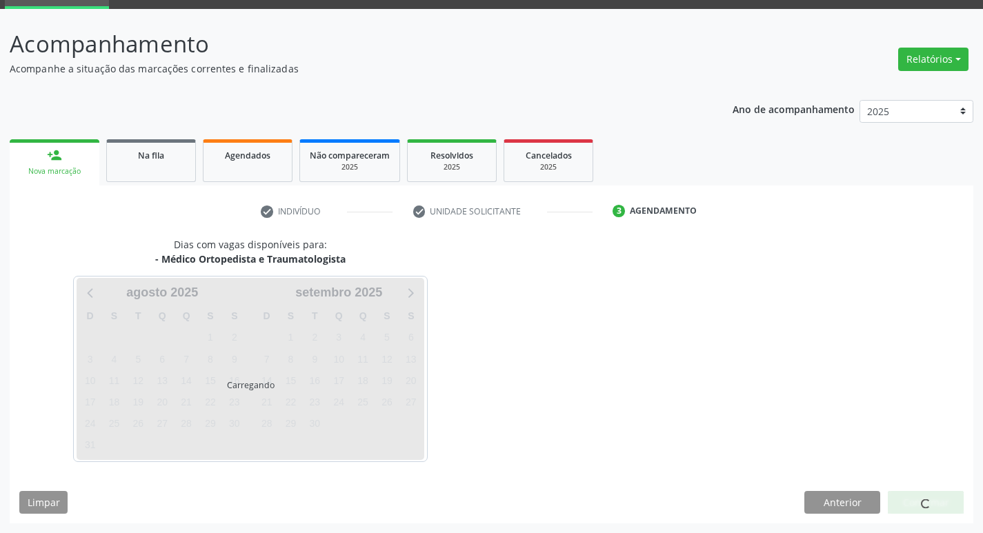
scroll to position [67, 0]
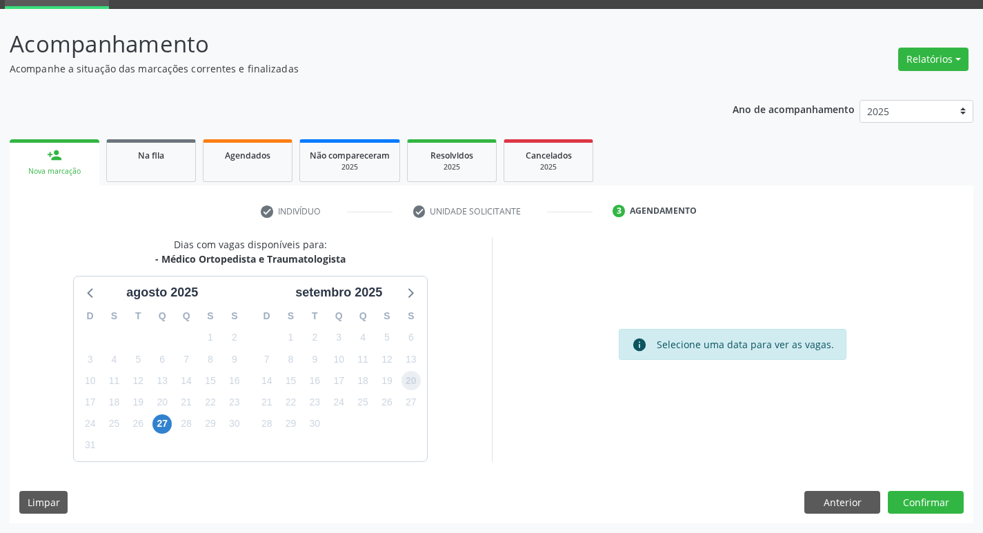
click at [409, 382] on span "20" at bounding box center [411, 380] width 19 height 19
click at [904, 503] on button "Confirmar" at bounding box center [926, 502] width 76 height 23
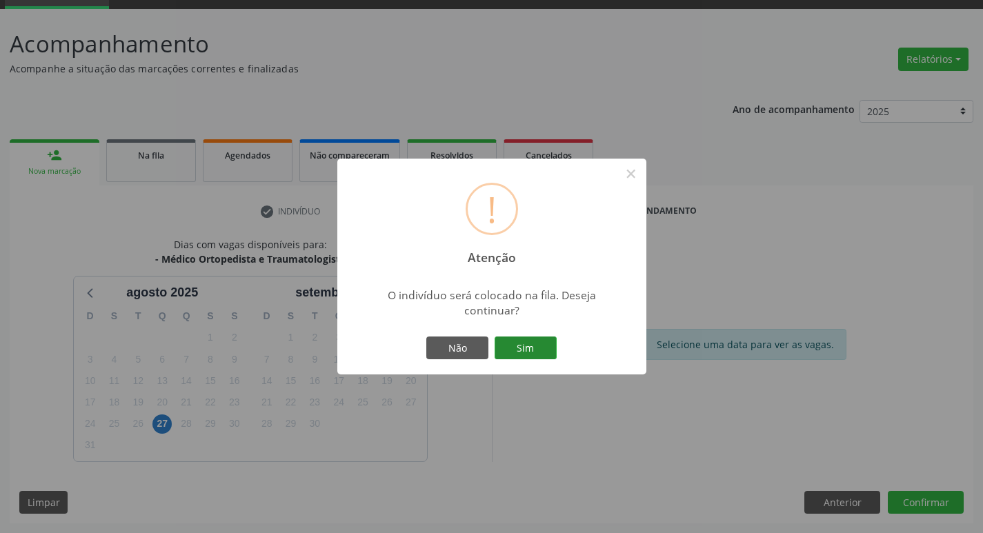
click at [535, 351] on button "Sim" at bounding box center [526, 348] width 62 height 23
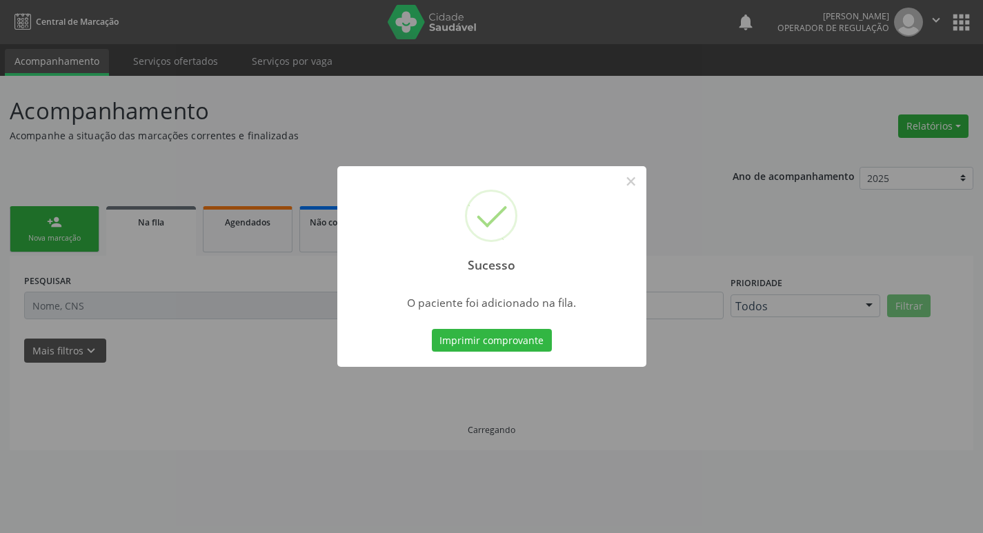
scroll to position [0, 0]
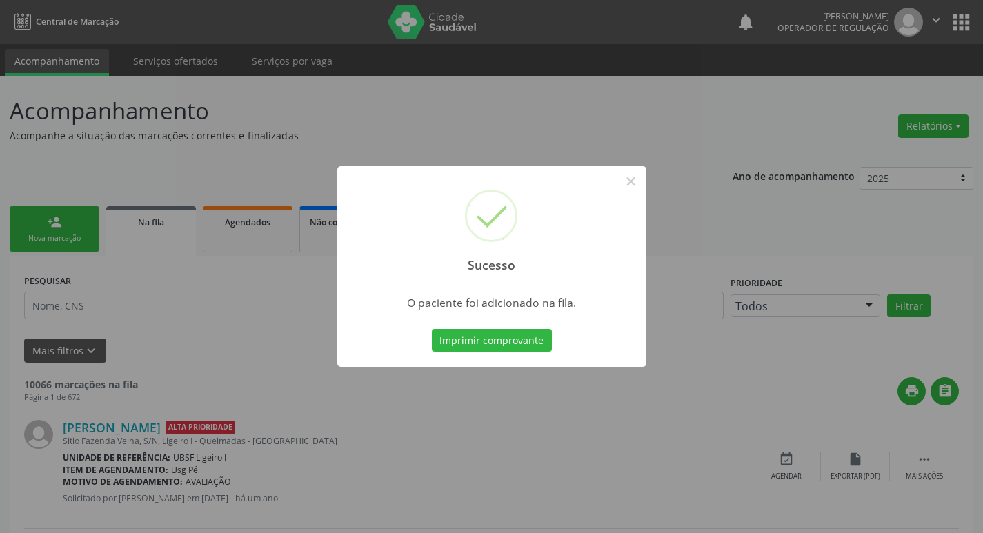
click at [175, 142] on div "Sucesso × O paciente foi adicionado na fila. Imprimir comprovante Cancel" at bounding box center [491, 266] width 983 height 533
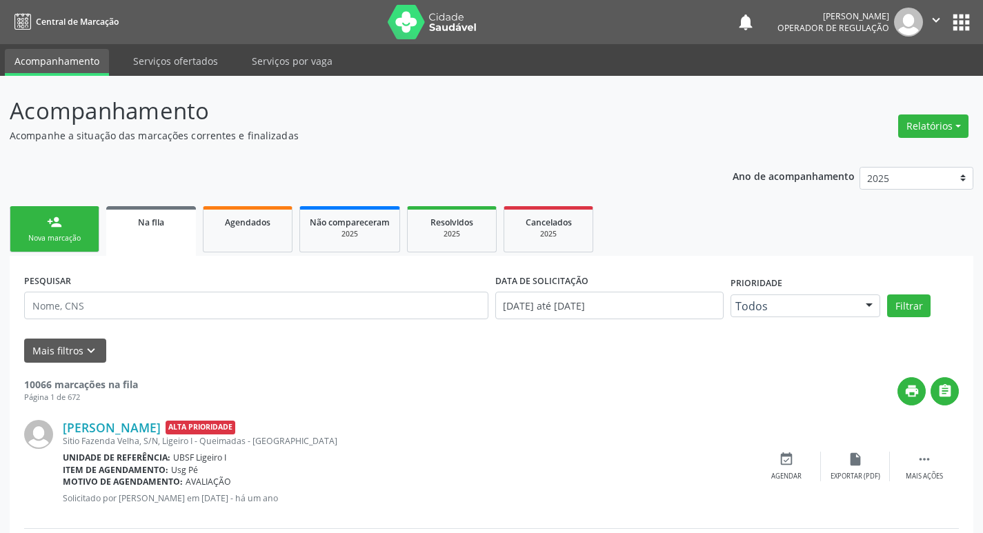
click at [91, 215] on link "person_add Nova marcação" at bounding box center [55, 229] width 90 height 46
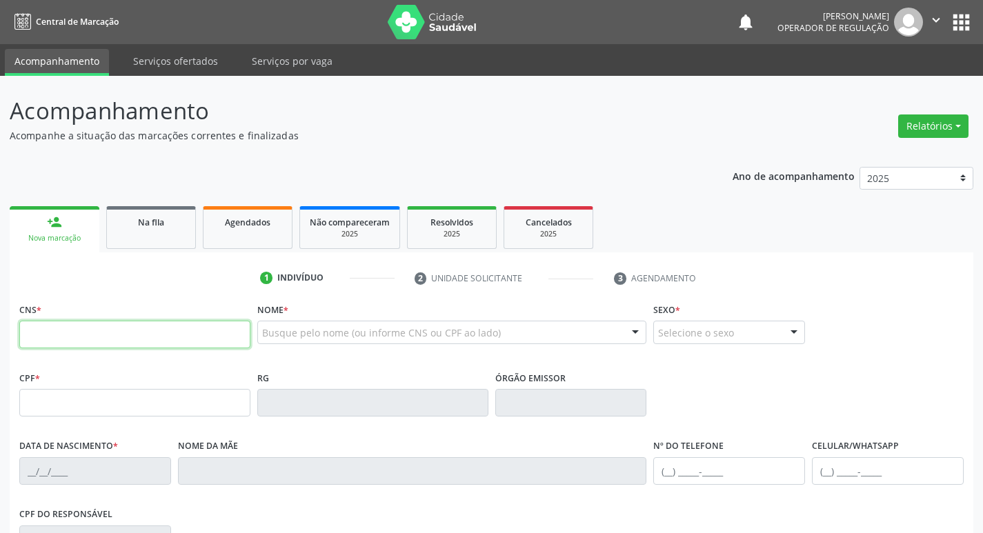
click at [112, 348] on input "text" at bounding box center [134, 335] width 231 height 28
type input "708 1065 4060 4636"
type input "026.228.634-38"
type input "29/09/1974"
type input "Rita Maria da Silva"
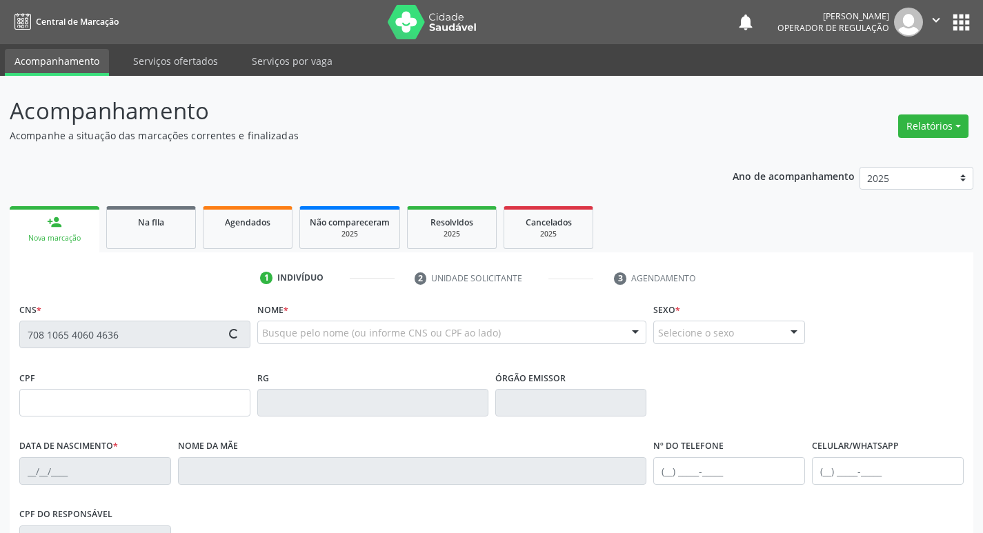
type input "(83) 99303-4254"
type input "039.576.494-71"
type input "150"
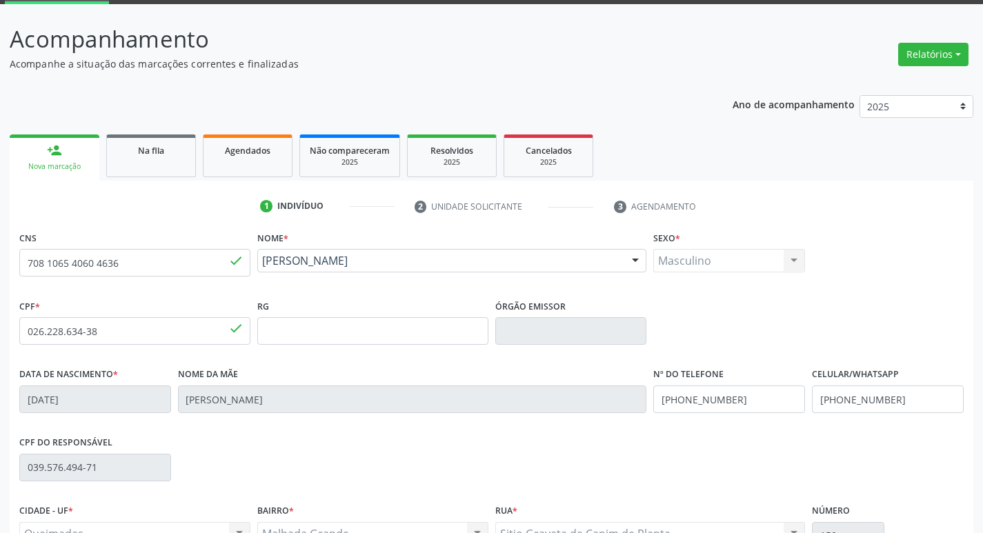
scroll to position [215, 0]
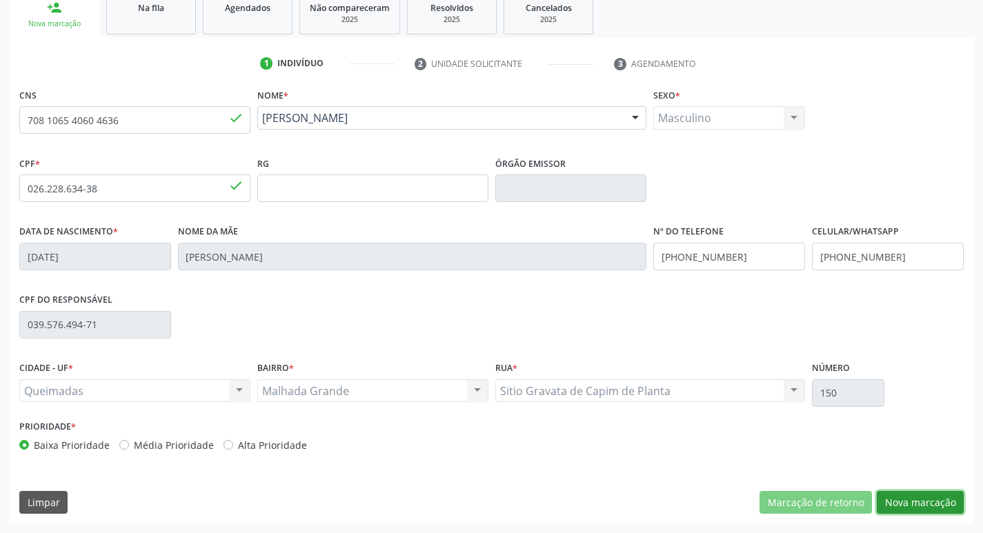
click at [896, 495] on button "Nova marcação" at bounding box center [920, 502] width 87 height 23
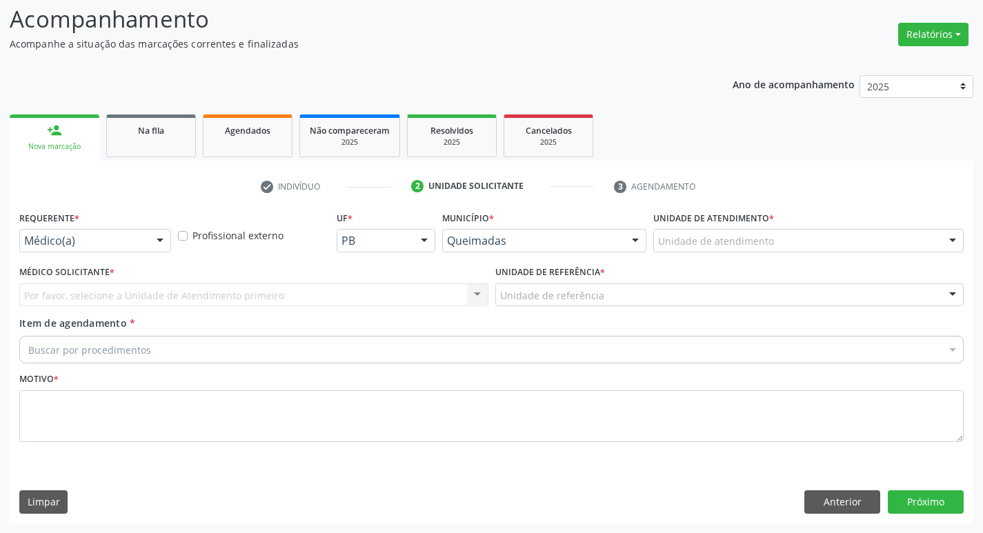
scroll to position [92, 0]
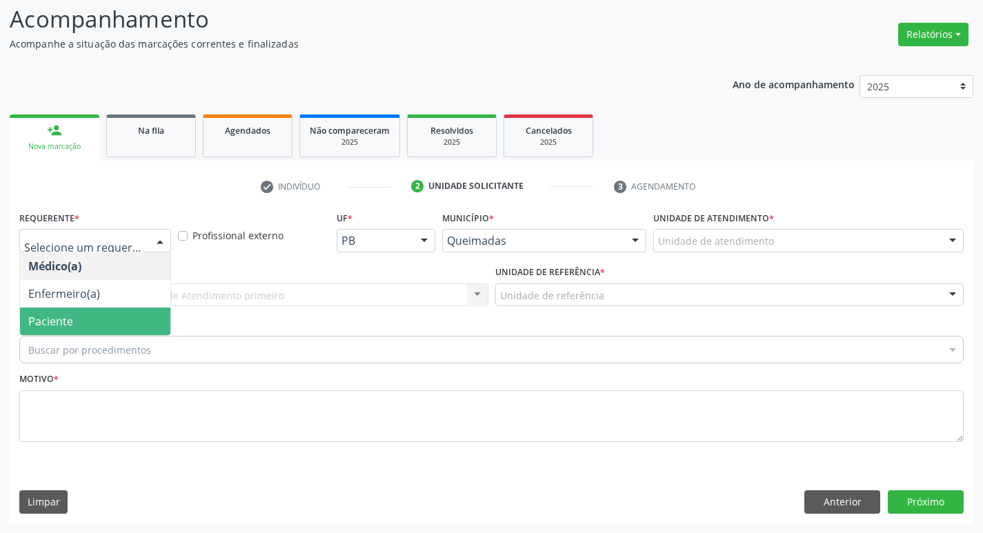
click at [60, 336] on div "Buscar por procedimentos Selecionar todos 0604320140 - Abatacepte 125 Mg Injetá…" at bounding box center [491, 347] width 945 height 23
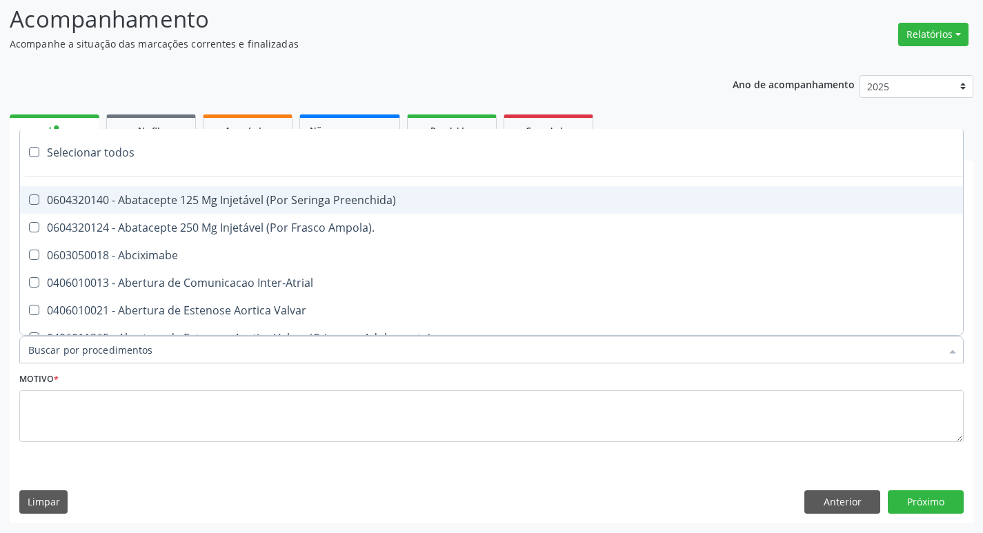
click at [3, 215] on div "Acompanhamento Acompanhe a situação das marcações correntes e finalizadas Relat…" at bounding box center [491, 258] width 983 height 549
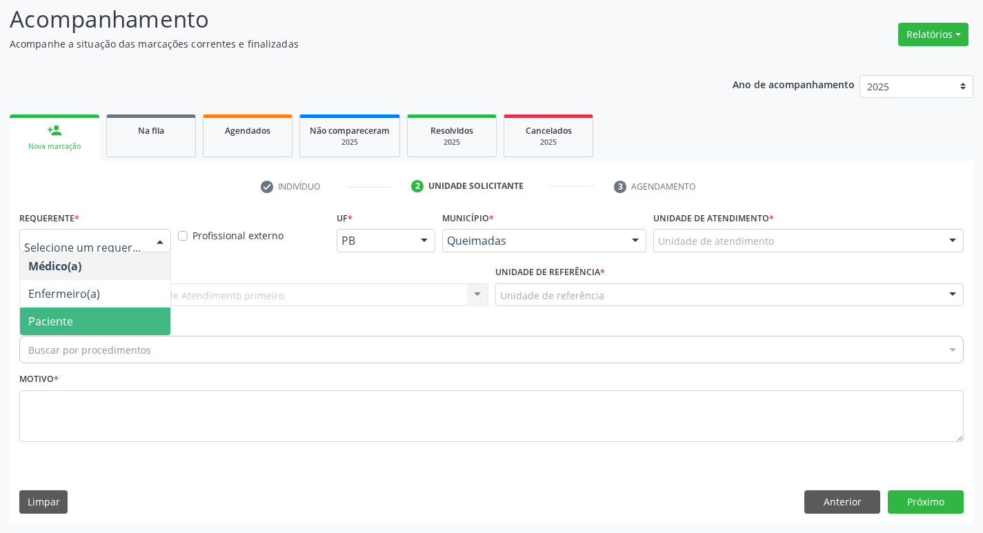
click at [95, 324] on span "Paciente" at bounding box center [95, 322] width 150 height 28
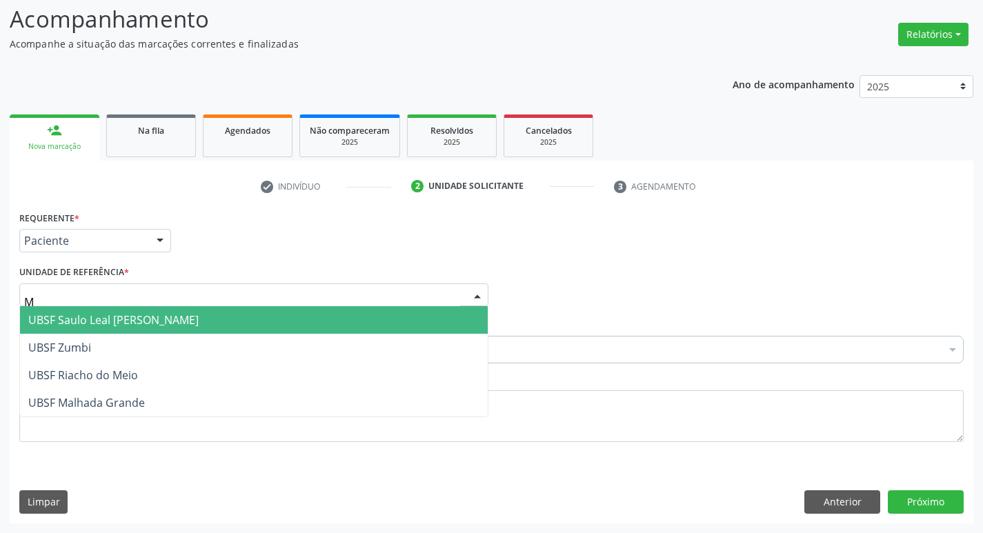
type input "MA"
click at [99, 327] on span "UBSF Malhada Grande" at bounding box center [86, 320] width 117 height 15
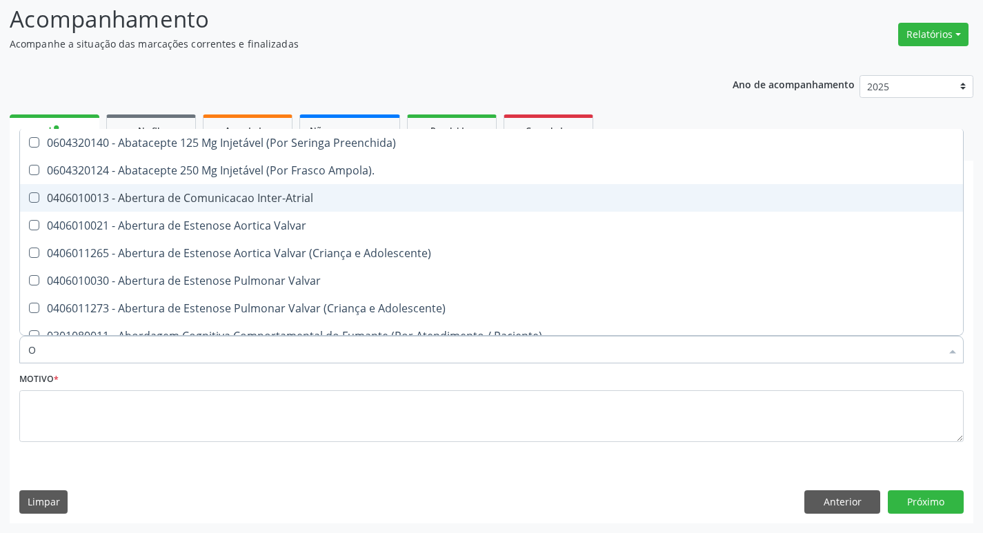
type input "ORTOPEDISTA"
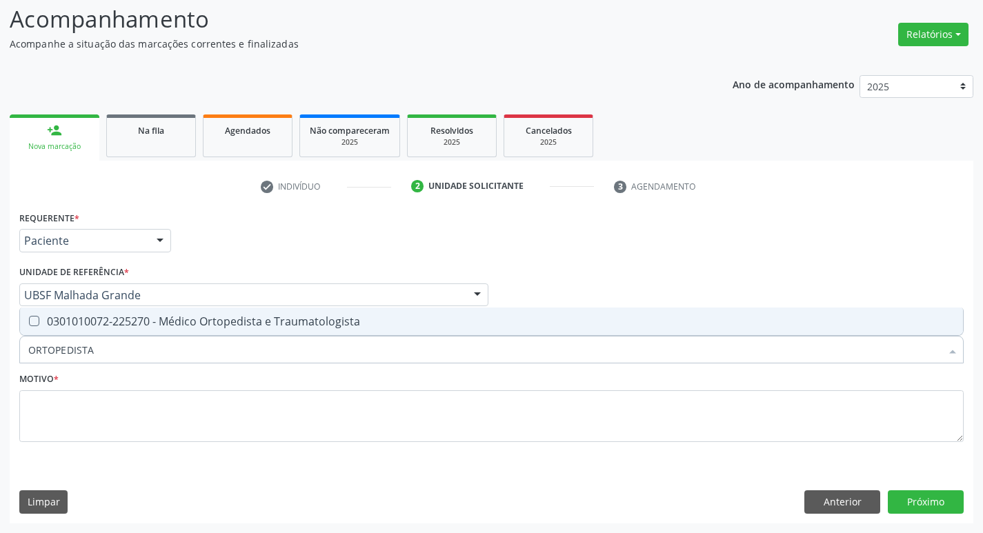
click at [140, 323] on div "0301010072-225270 - Médico Ortopedista e Traumatologista" at bounding box center [491, 321] width 927 height 11
checkbox Traumatologista "true"
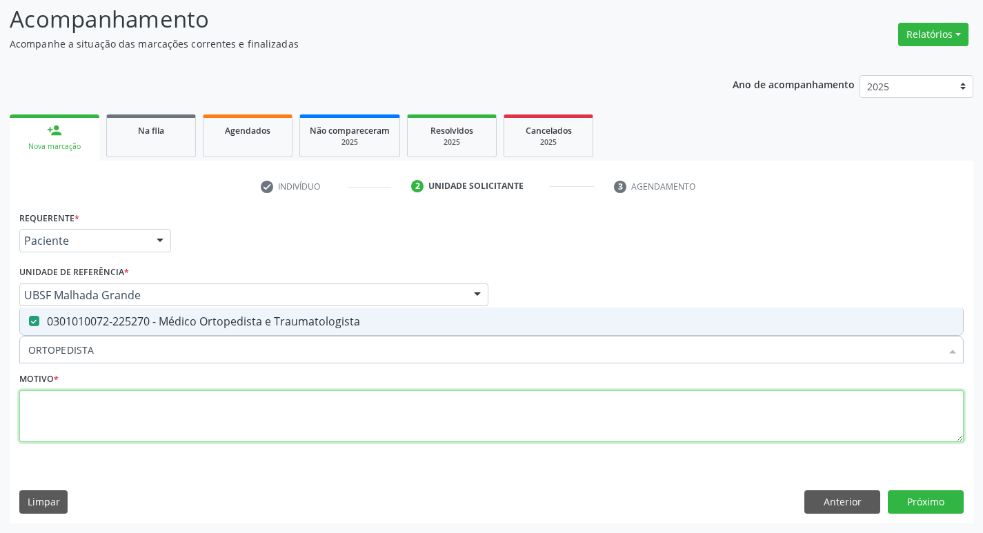
click at [184, 426] on textarea at bounding box center [491, 417] width 945 height 52
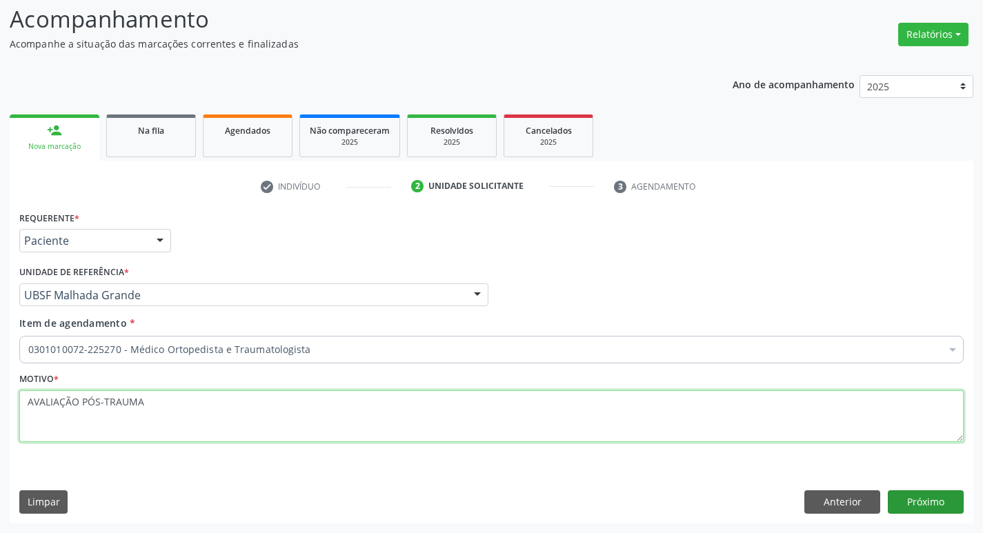
type textarea "AVALIAÇÃO PÓS-TRAUMA"
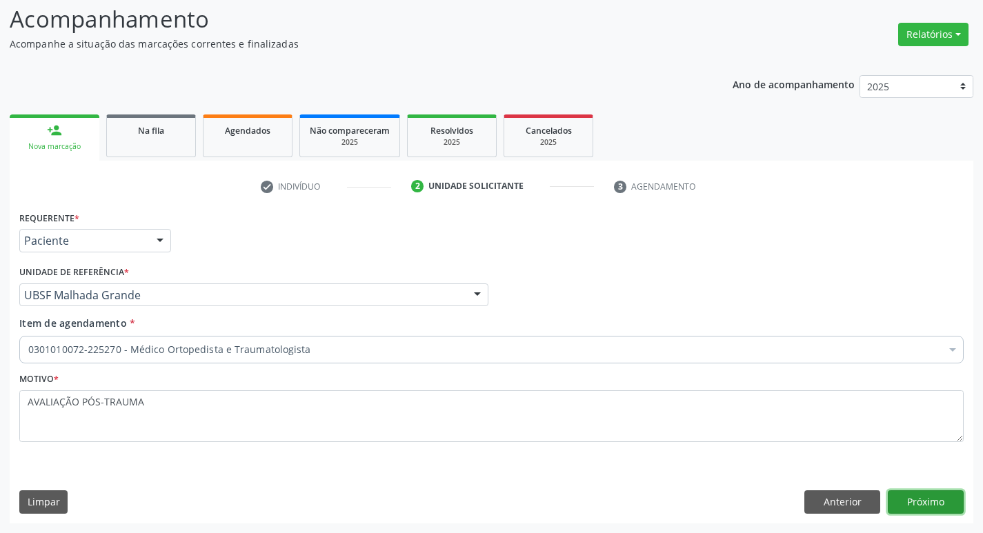
click at [918, 499] on button "Próximo" at bounding box center [926, 502] width 76 height 23
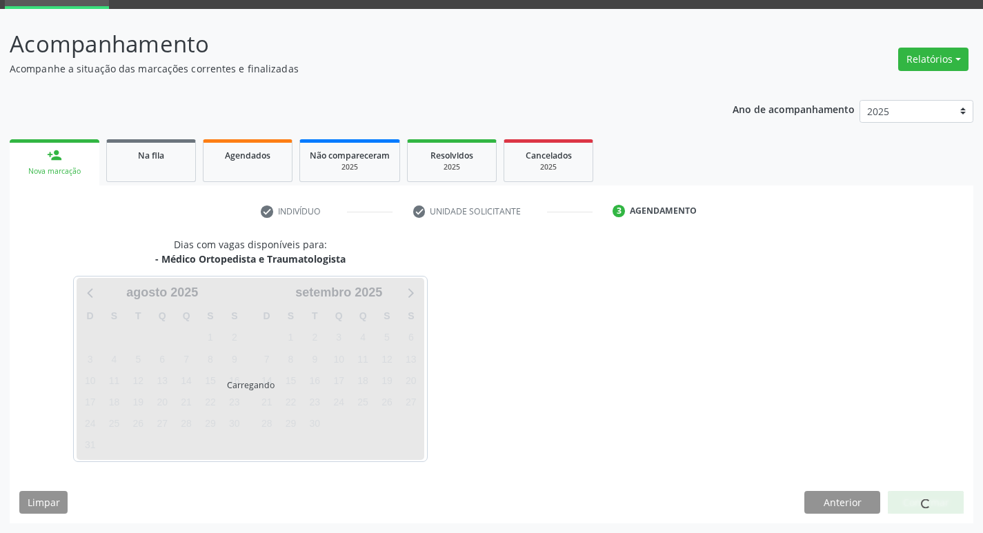
scroll to position [67, 0]
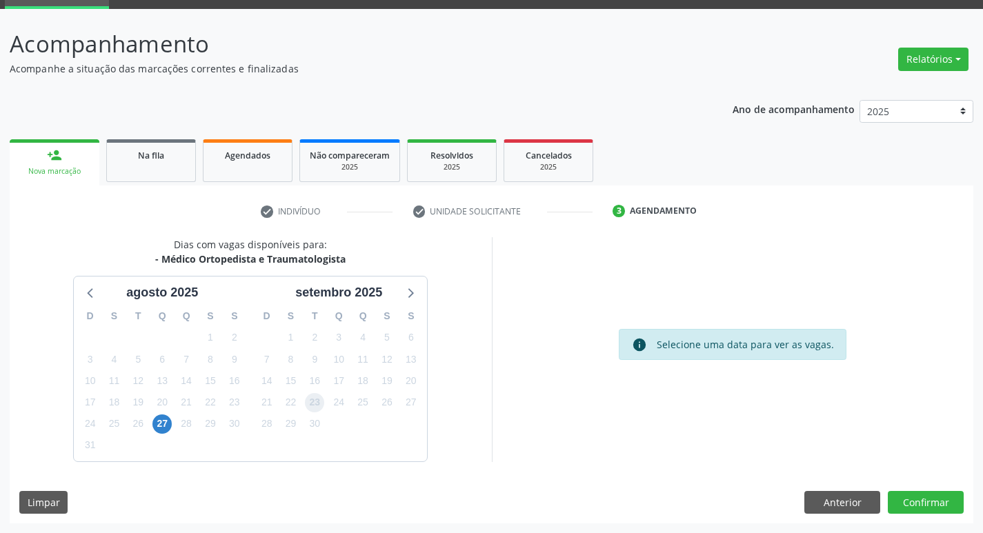
click at [321, 408] on span "23" at bounding box center [314, 402] width 19 height 19
click at [956, 494] on button "Confirmar" at bounding box center [926, 502] width 76 height 23
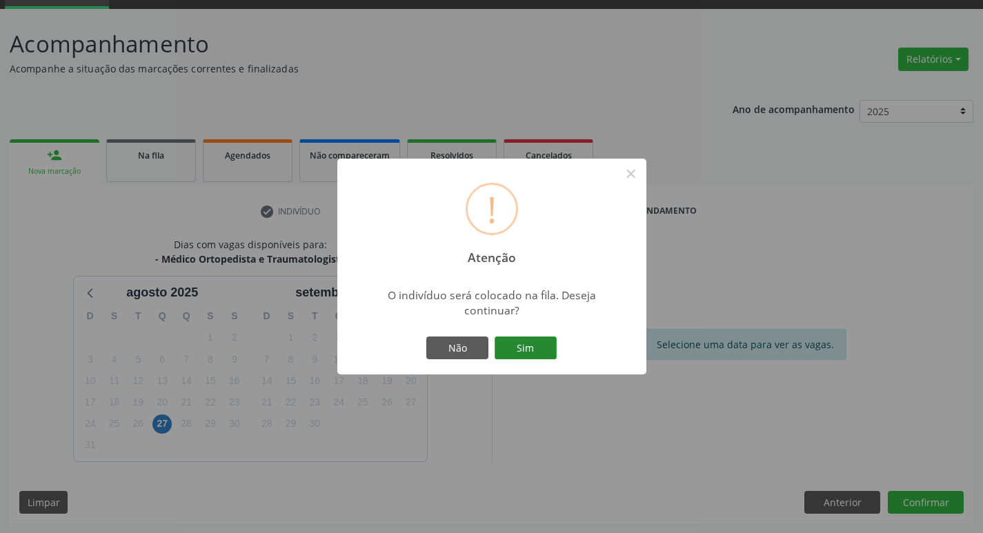
click at [545, 354] on button "Sim" at bounding box center [526, 348] width 62 height 23
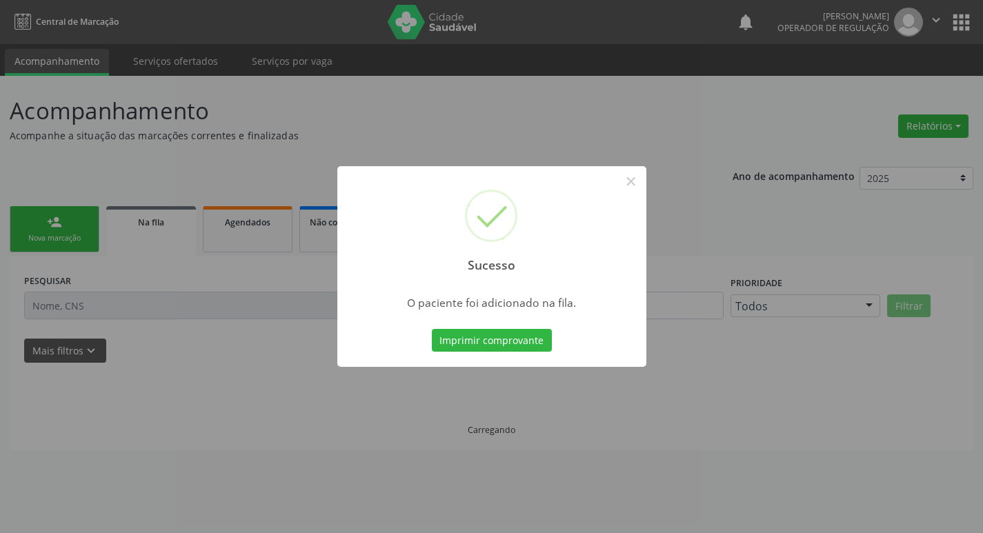
scroll to position [0, 0]
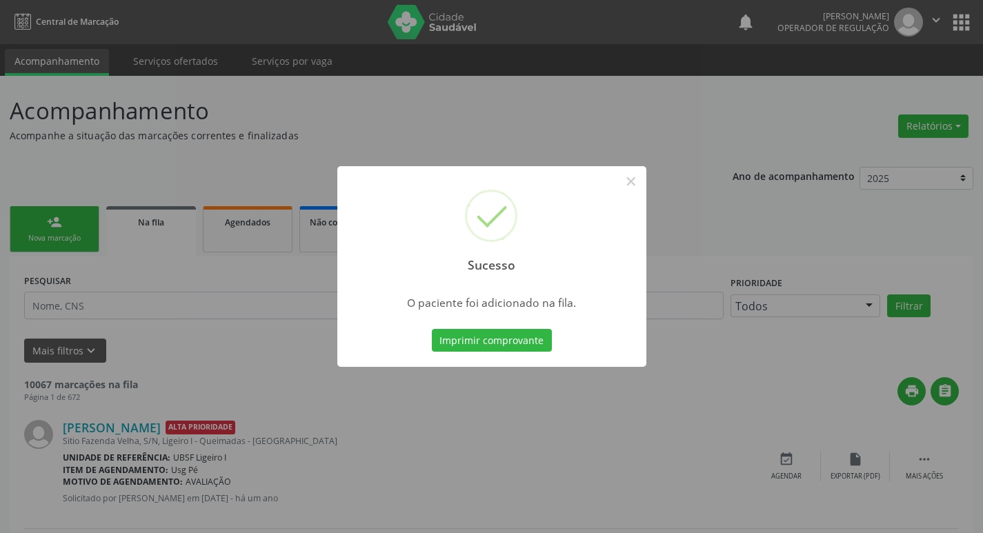
click at [303, 262] on div "Sucesso × O paciente foi adicionado na fila. Imprimir comprovante Cancel" at bounding box center [491, 266] width 983 height 533
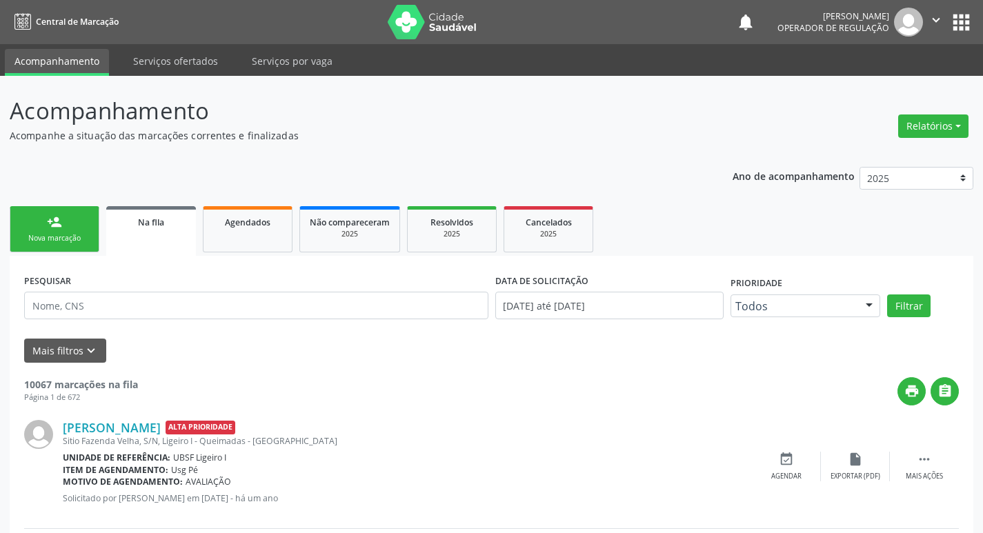
click at [81, 235] on div "Nova marcação" at bounding box center [54, 238] width 69 height 10
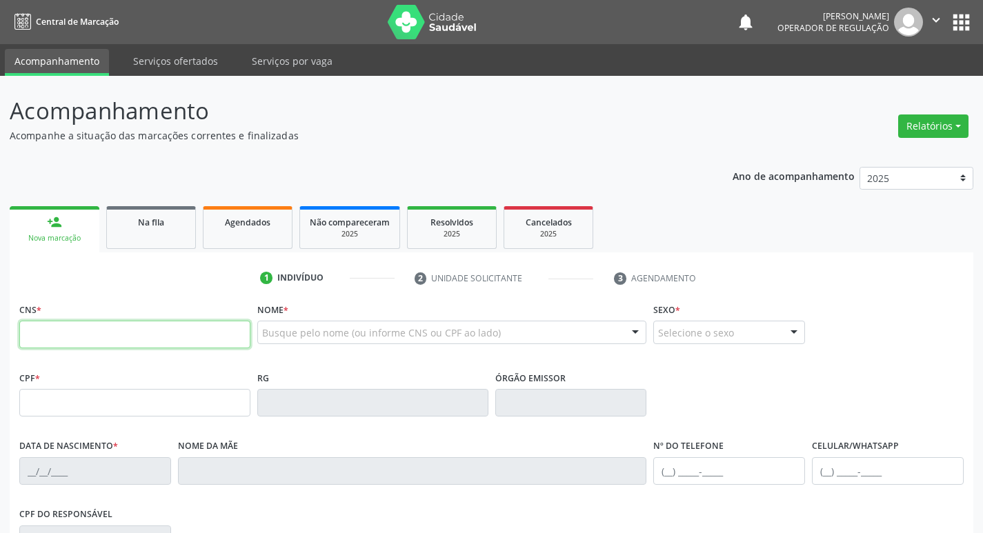
click at [132, 337] on input "text" at bounding box center [134, 335] width 231 height 28
type input "703 2066 9612 1398"
type input "079.760.174-03"
type input "29/06/1989"
type input "Eliete de Aguiar Pereira Silva"
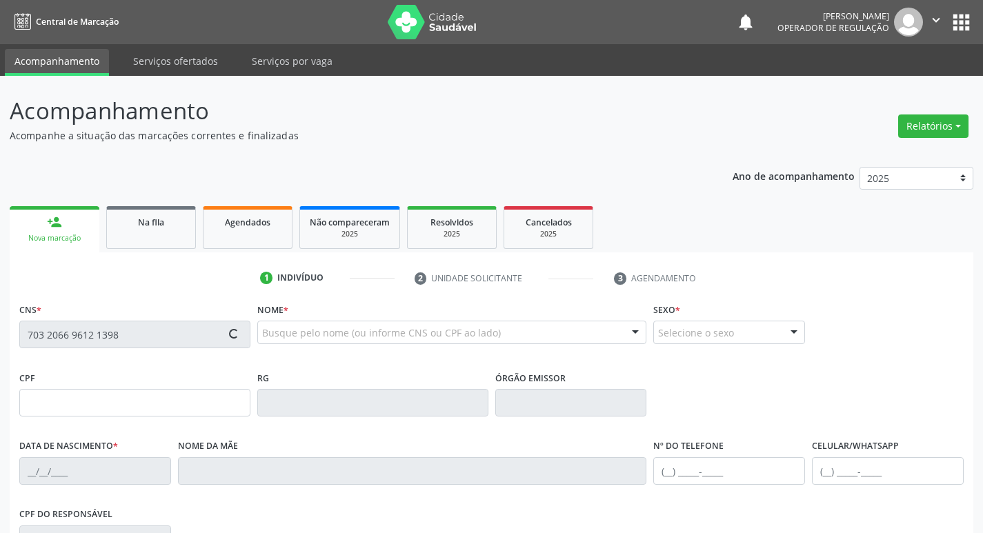
type input "(83) 99132-8622"
type input "953"
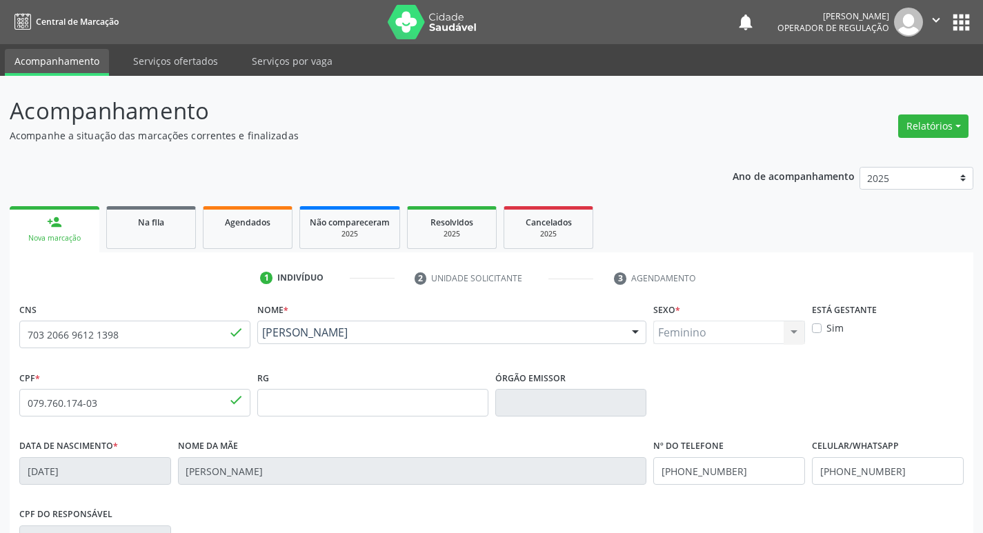
scroll to position [215, 0]
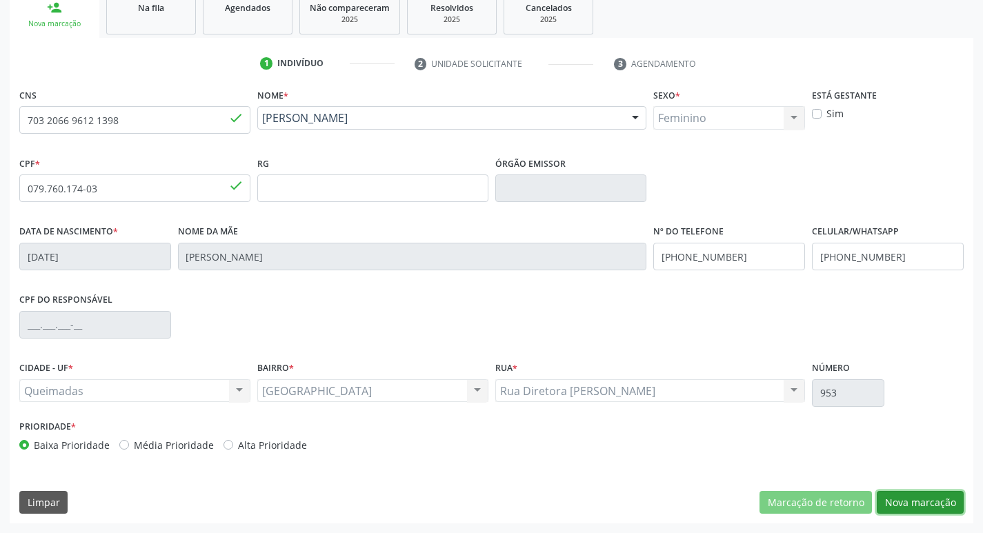
drag, startPoint x: 903, startPoint y: 500, endPoint x: 892, endPoint y: 498, distance: 10.4
click at [902, 500] on button "Nova marcação" at bounding box center [920, 502] width 87 height 23
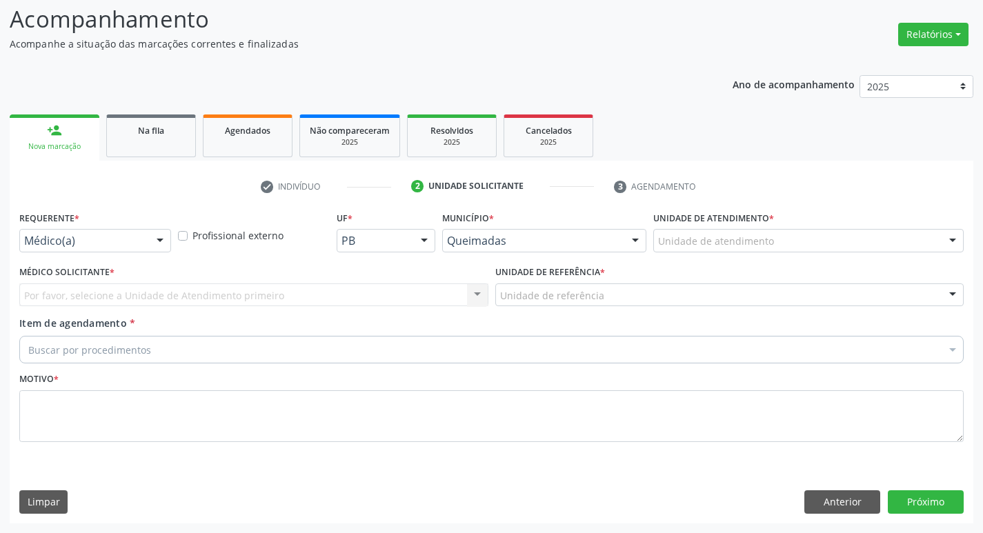
scroll to position [92, 0]
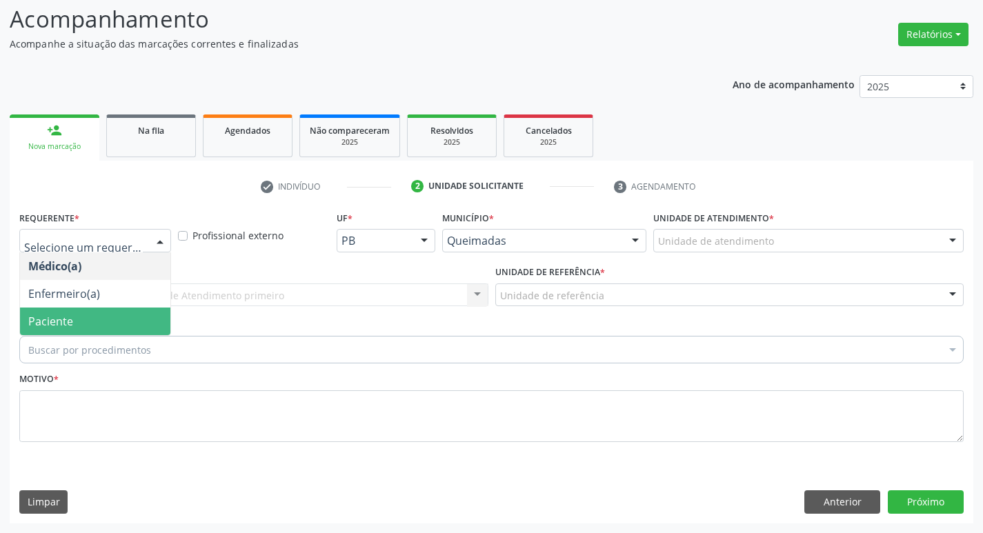
click at [70, 311] on span "Paciente" at bounding box center [95, 322] width 150 height 28
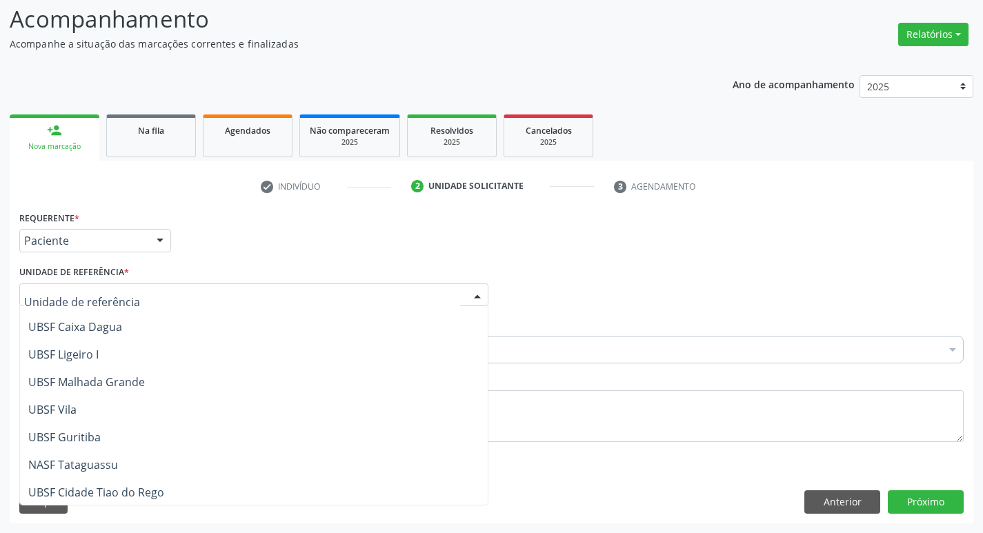
scroll to position [353, 0]
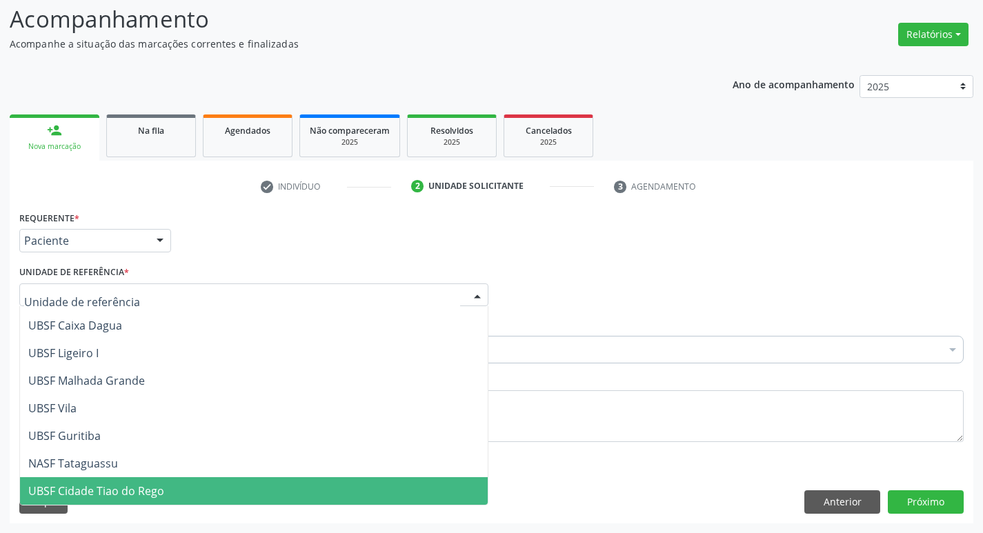
click at [173, 480] on span "UBSF Cidade Tiao do Rego" at bounding box center [254, 491] width 468 height 28
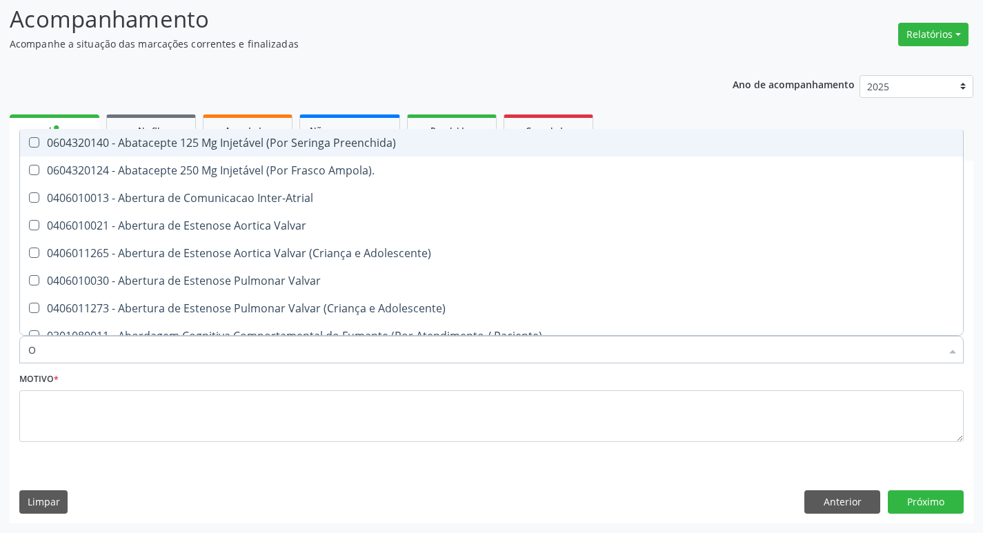
type input "ORTOPEDISTA"
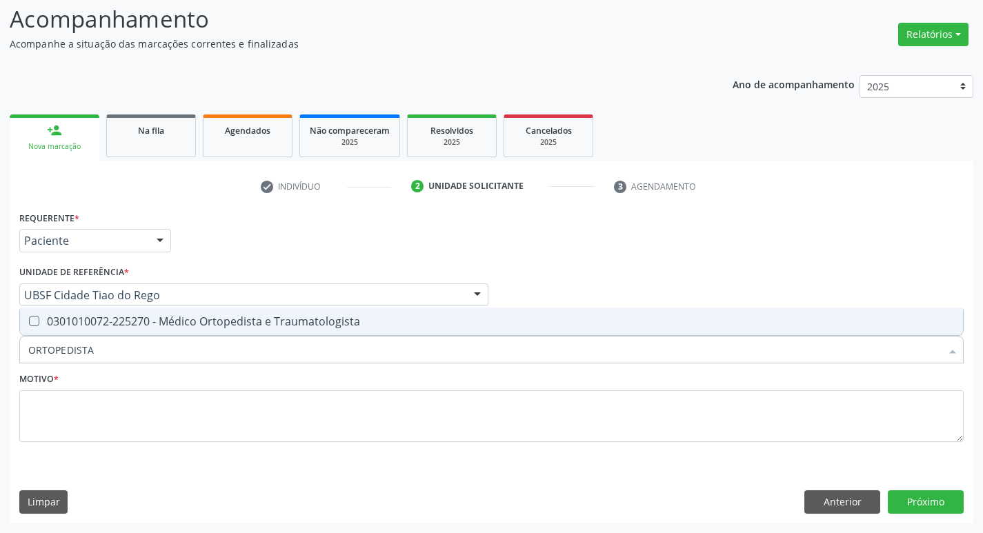
click at [125, 316] on div "0301010072-225270 - Médico Ortopedista e Traumatologista" at bounding box center [491, 321] width 927 height 11
checkbox Traumatologista "true"
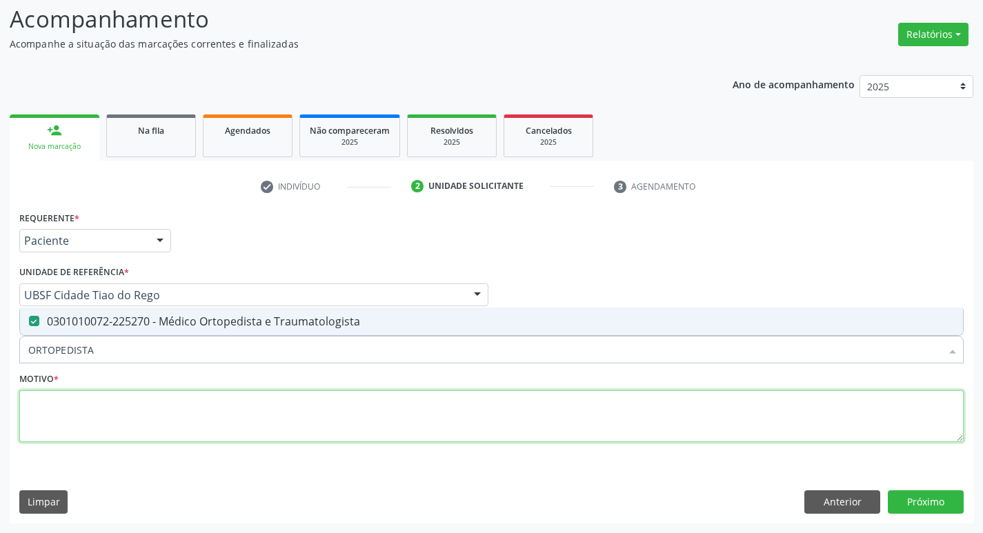
click at [137, 426] on textarea at bounding box center [491, 417] width 945 height 52
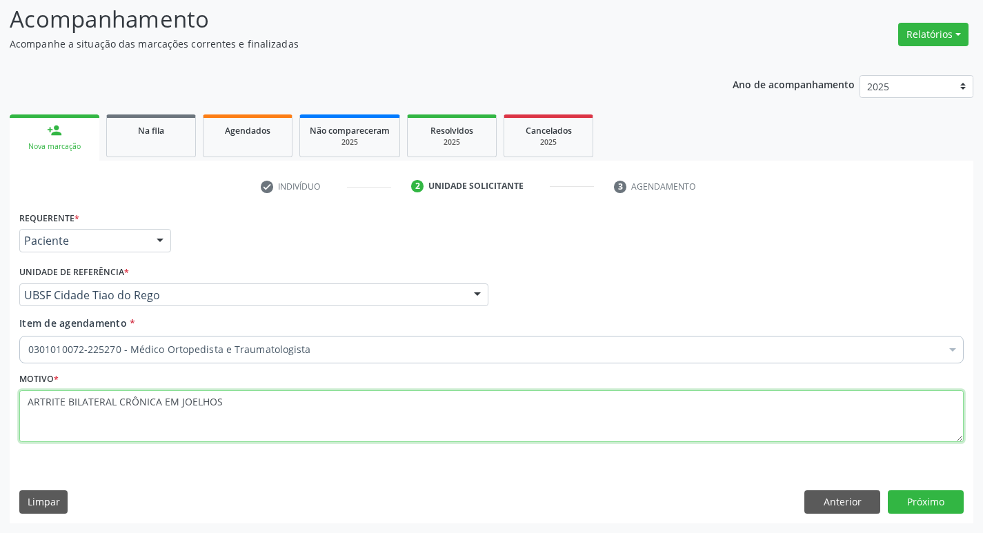
type textarea "ARTRITE BILATERAL CRÔNICA EM JOELHOS"
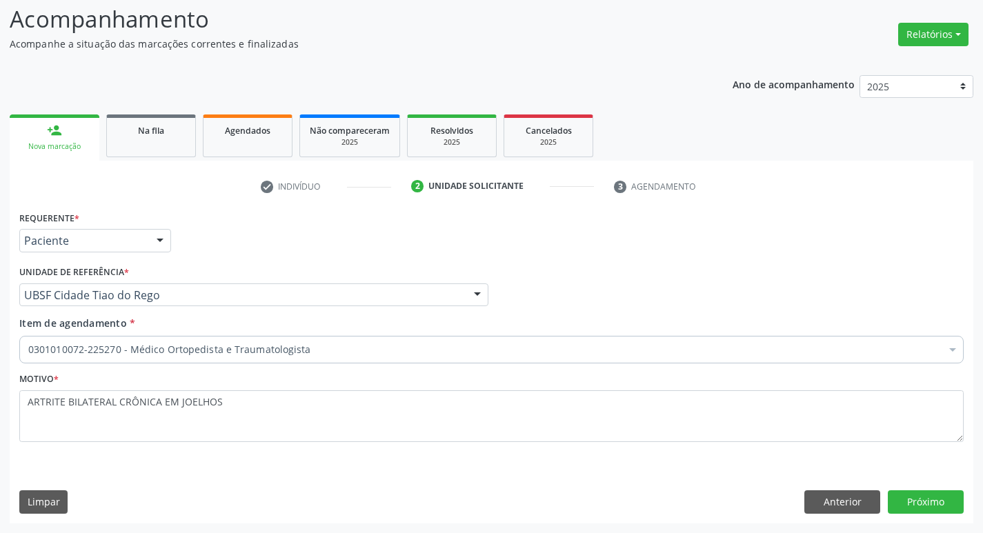
click at [912, 486] on div "Requerente * Paciente Médico(a) Enfermeiro(a) Paciente Nenhum resultado encontr…" at bounding box center [492, 365] width 964 height 315
click at [916, 493] on button "Próximo" at bounding box center [926, 502] width 76 height 23
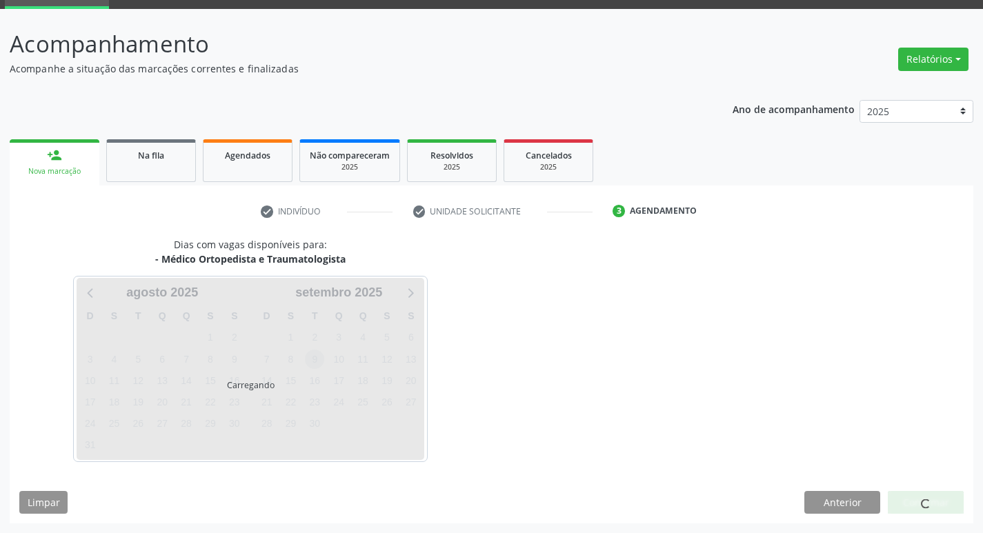
scroll to position [67, 0]
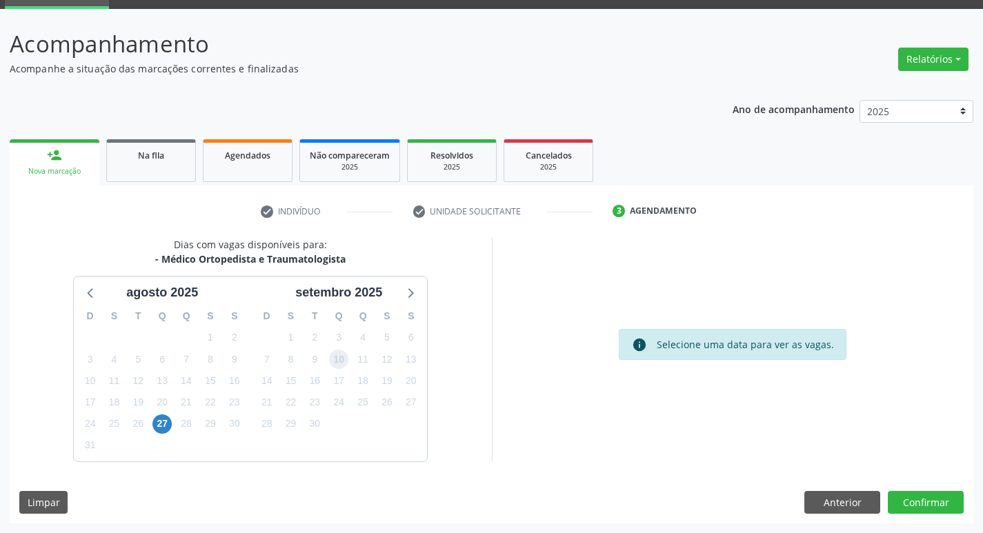
click at [345, 361] on span "10" at bounding box center [338, 359] width 19 height 19
click at [903, 500] on button "Confirmar" at bounding box center [926, 502] width 76 height 23
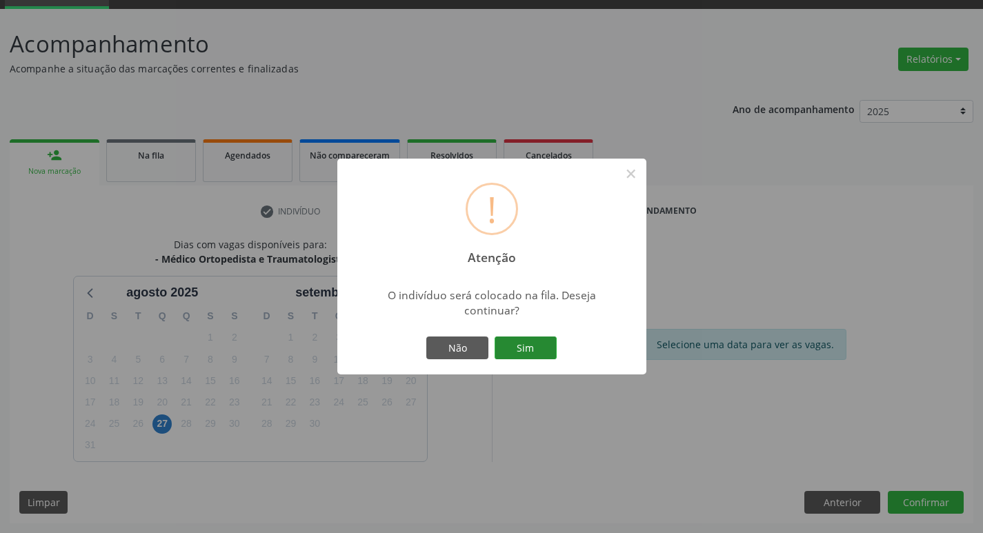
click at [536, 339] on button "Sim" at bounding box center [526, 348] width 62 height 23
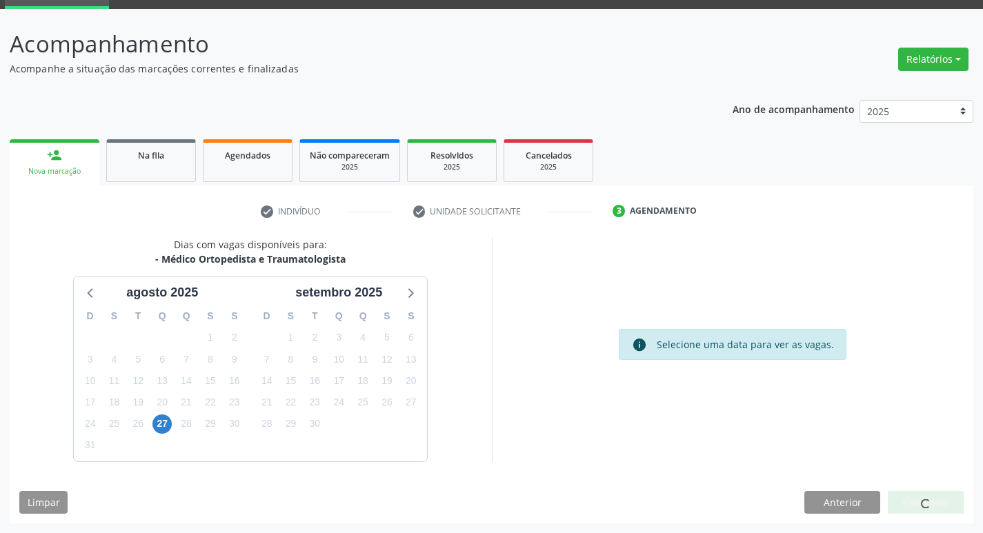
scroll to position [0, 0]
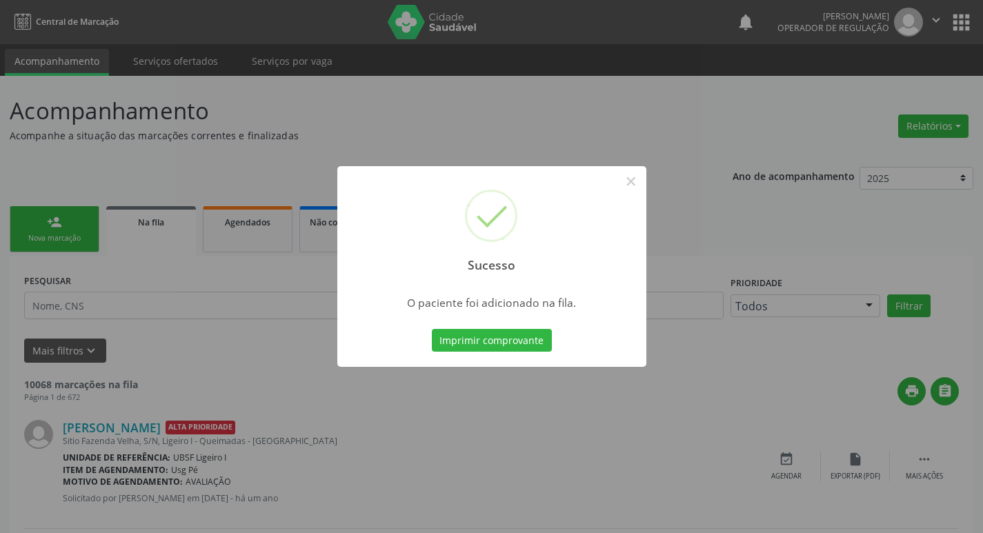
click at [86, 163] on div "Sucesso × O paciente foi adicionado na fila. Imprimir comprovante Cancel" at bounding box center [491, 266] width 983 height 533
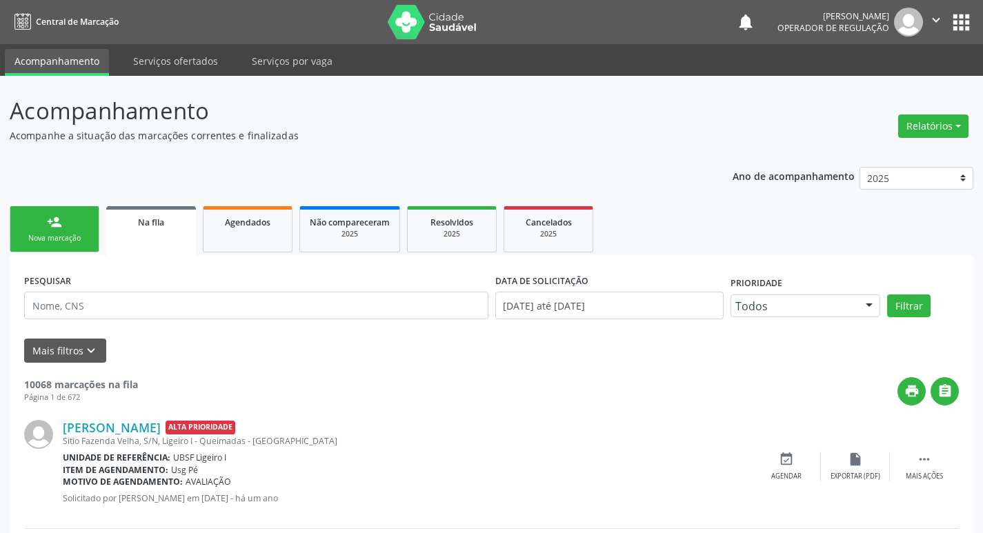
click at [86, 230] on link "person_add Nova marcação" at bounding box center [55, 229] width 90 height 46
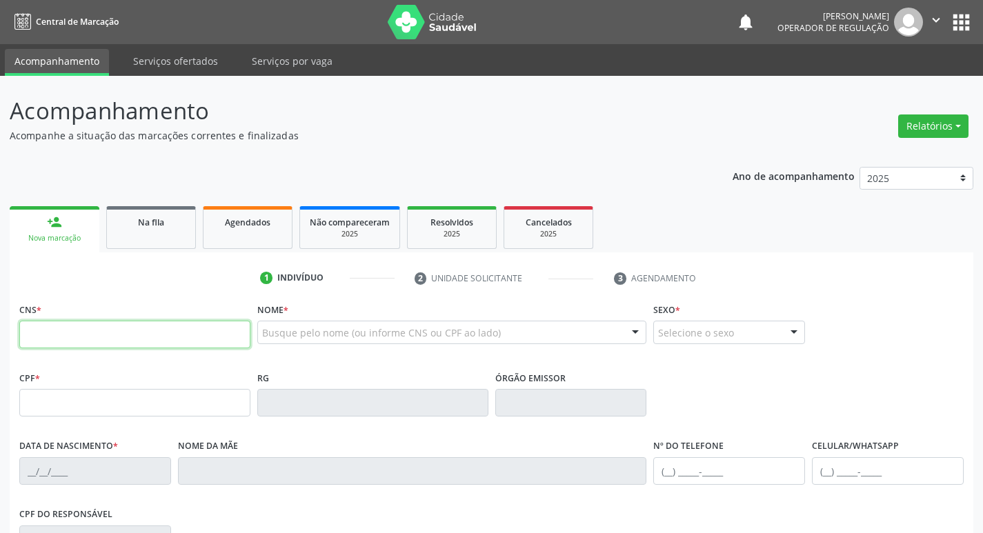
click at [61, 337] on input "text" at bounding box center [134, 335] width 231 height 28
type input "705 0044 3178 8358"
type input "16/09/2009"
type input "Olindina dos Santos Barbosa"
type input "(83) 99165-7128"
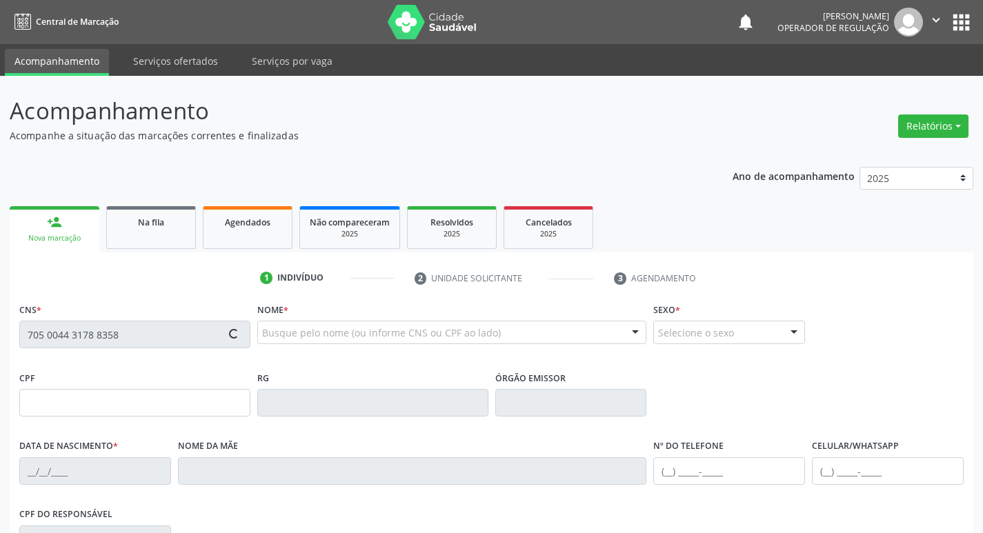
type input "112.304.164-47"
type input "43"
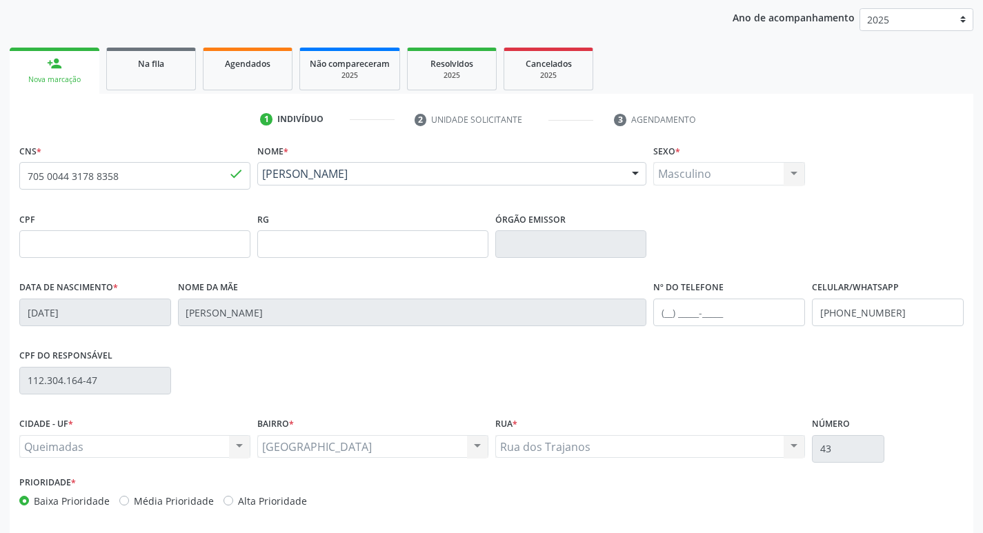
scroll to position [215, 0]
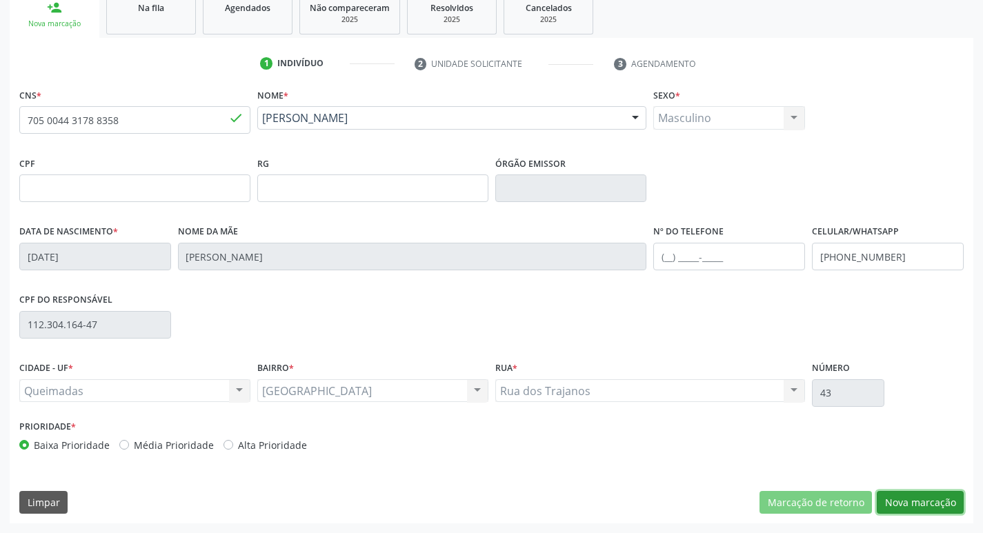
click at [896, 500] on button "Nova marcação" at bounding box center [920, 502] width 87 height 23
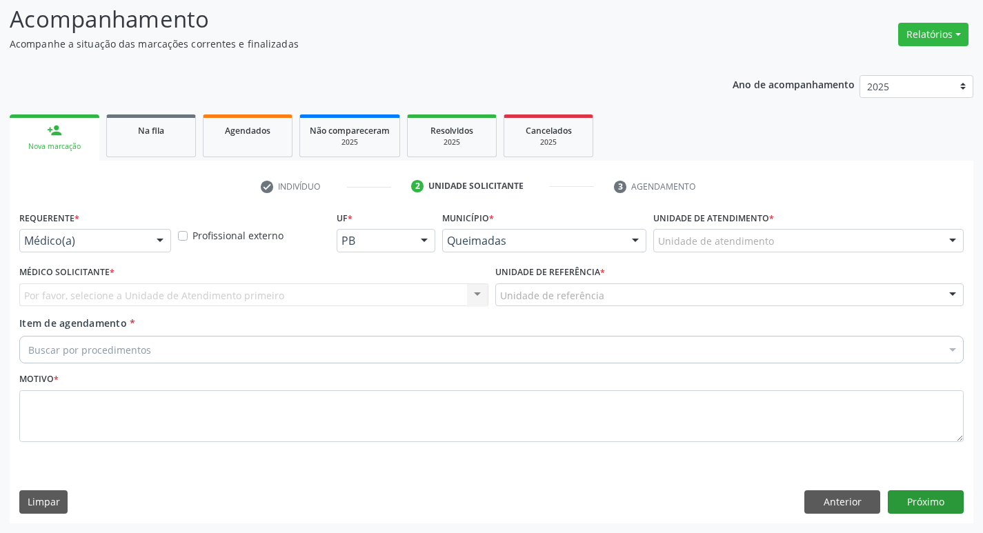
scroll to position [92, 0]
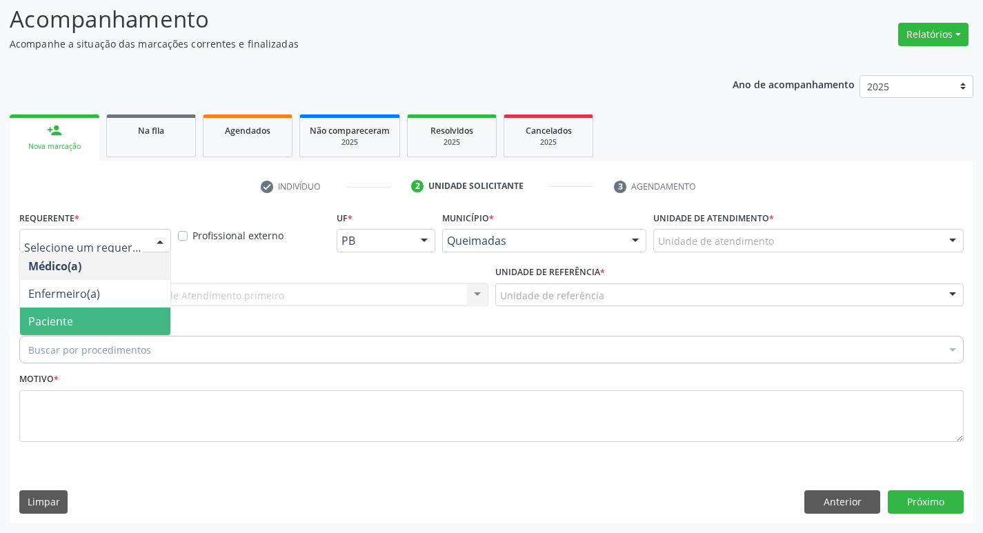
click at [104, 313] on span "Paciente" at bounding box center [95, 322] width 150 height 28
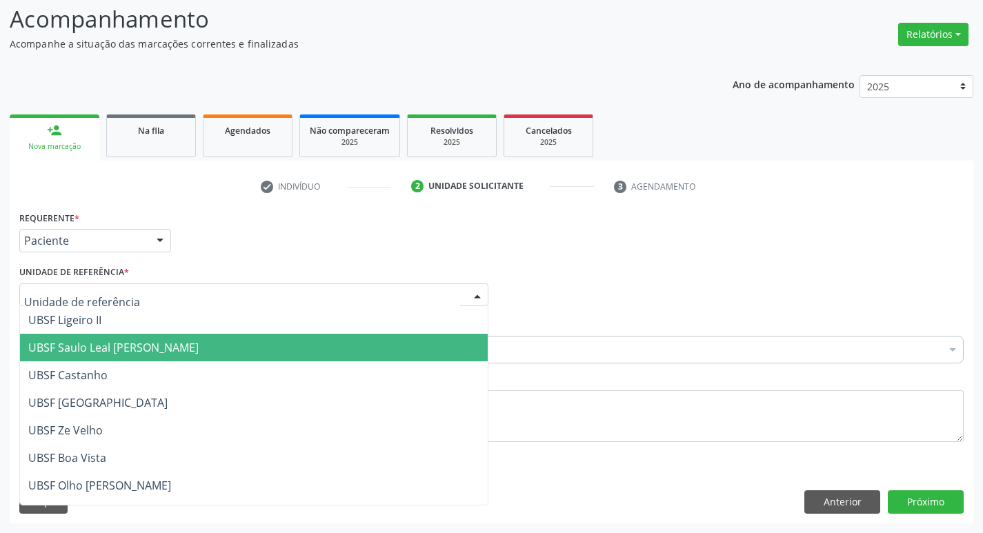
click at [119, 358] on span "UBSF Saulo Leal [PERSON_NAME]" at bounding box center [254, 348] width 468 height 28
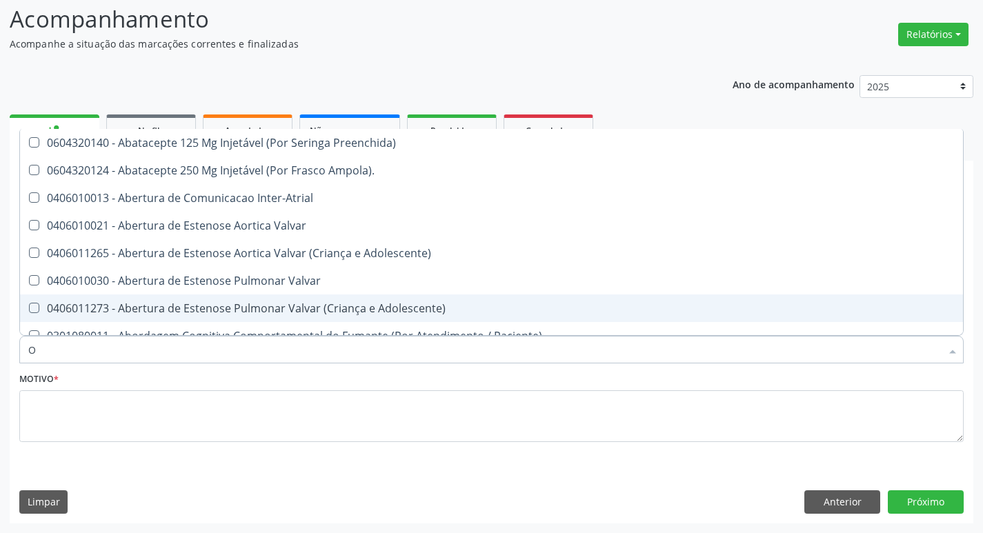
type input "ORTOPEDISTA"
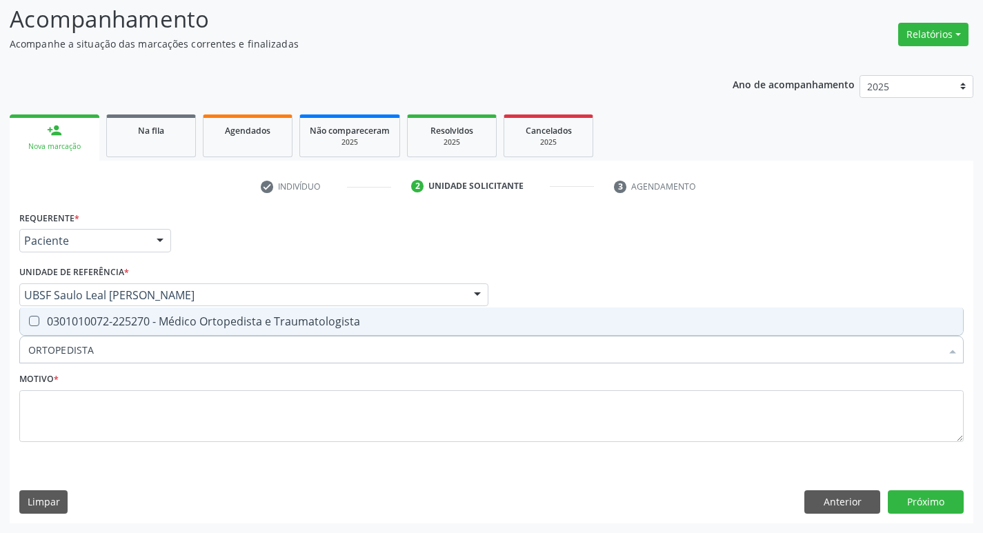
click at [107, 327] on div "0301010072-225270 - Médico Ortopedista e Traumatologista" at bounding box center [491, 321] width 927 height 11
checkbox Traumatologista "true"
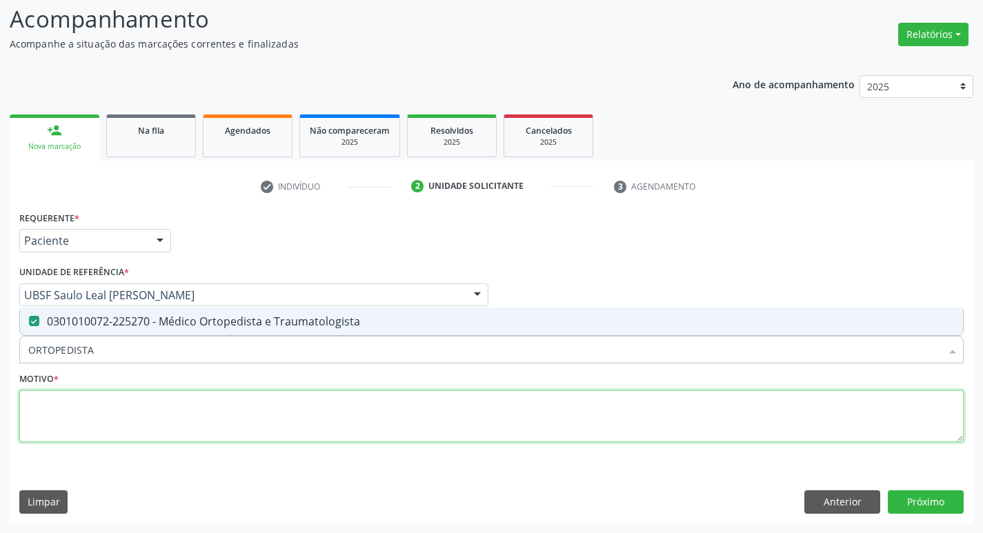
click at [118, 415] on textarea at bounding box center [491, 417] width 945 height 52
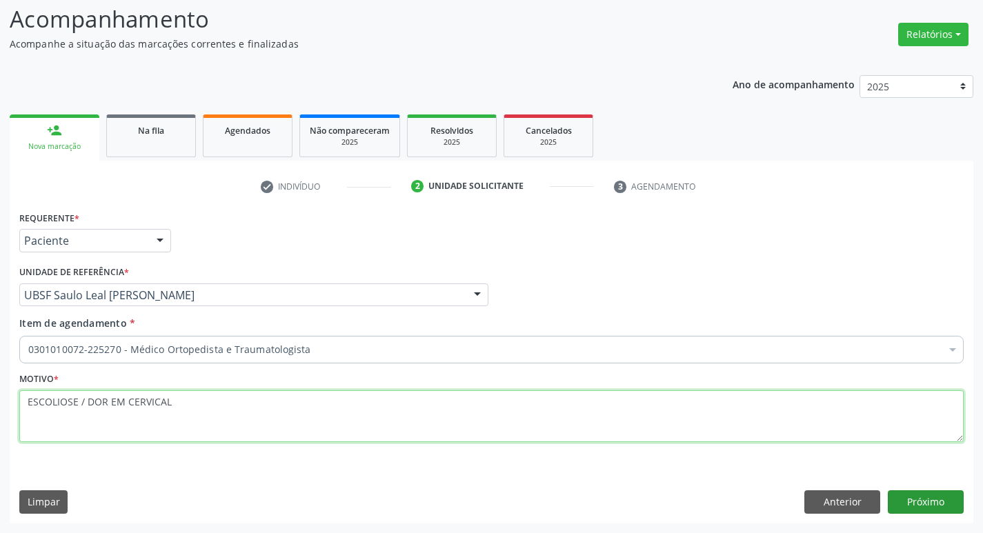
type textarea "ESCOLIOSE / DOR EM CERVICAL"
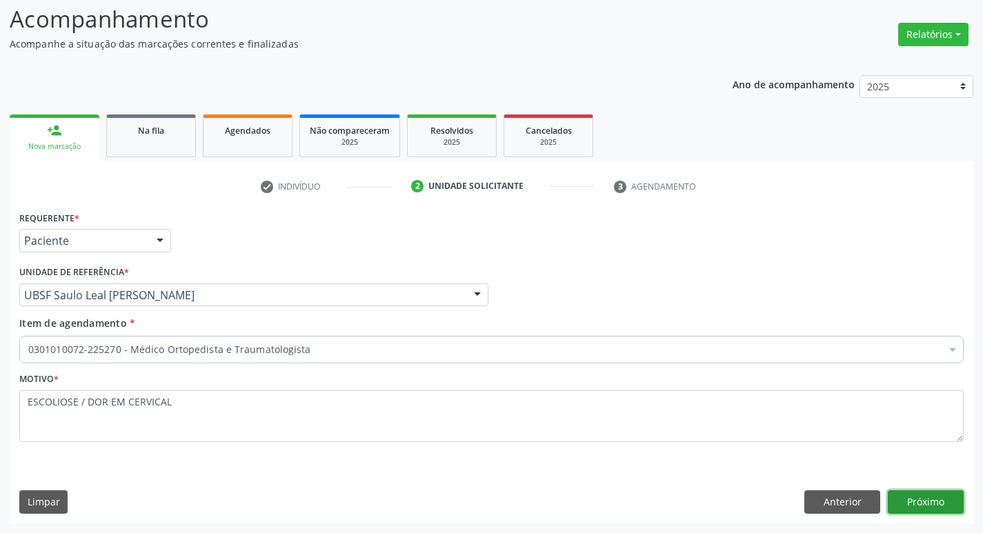
click at [916, 493] on button "Próximo" at bounding box center [926, 502] width 76 height 23
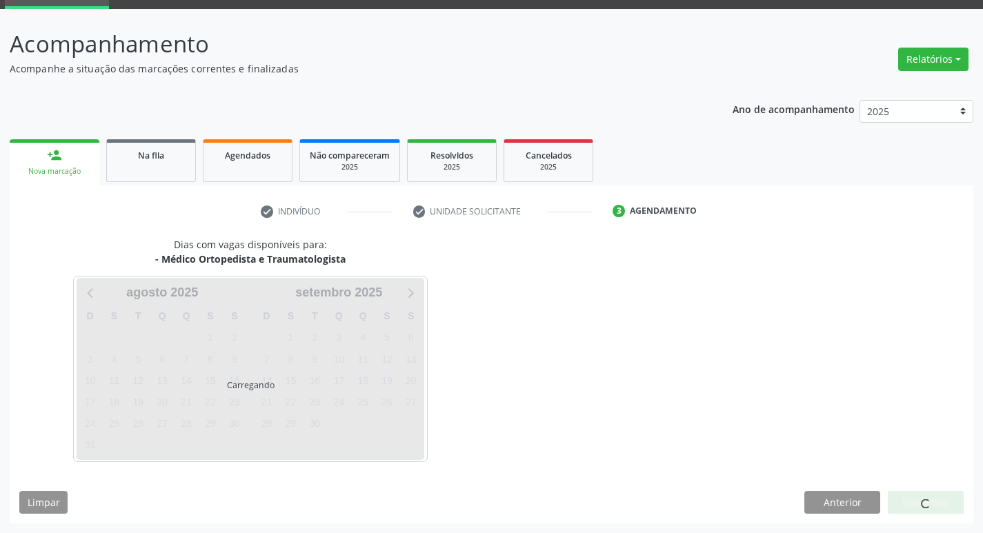
scroll to position [67, 0]
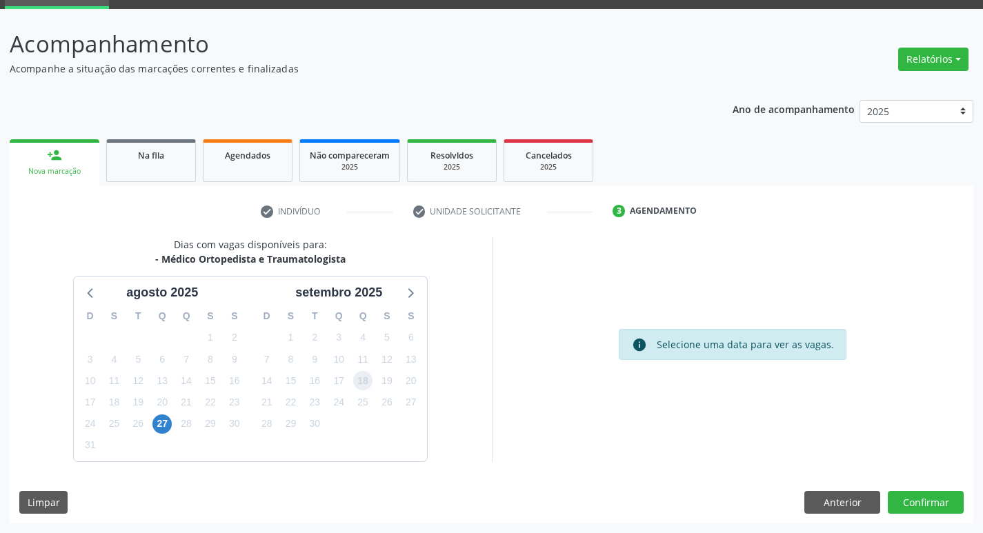
click at [365, 383] on span "18" at bounding box center [362, 380] width 19 height 19
click at [898, 491] on button "Confirmar" at bounding box center [926, 502] width 76 height 23
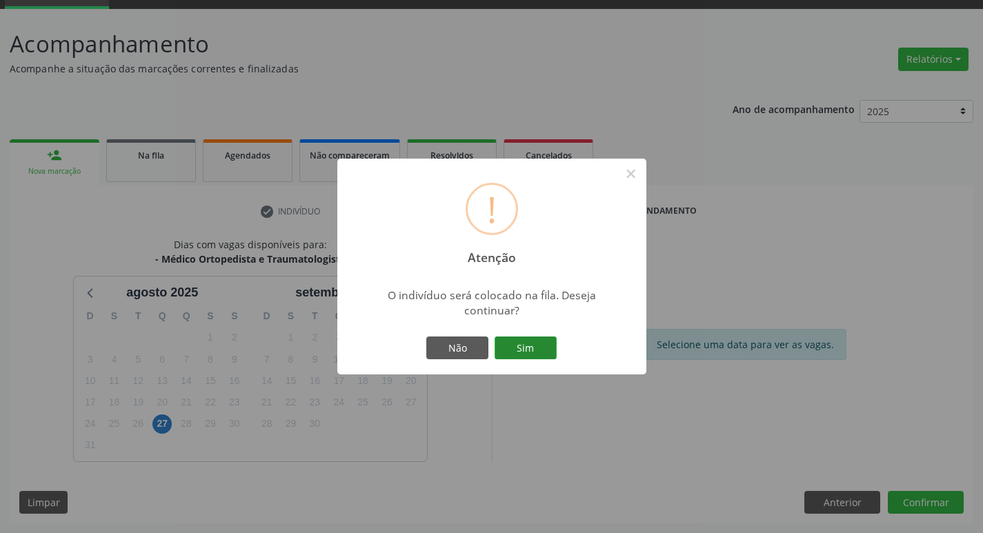
click at [522, 345] on button "Sim" at bounding box center [526, 348] width 62 height 23
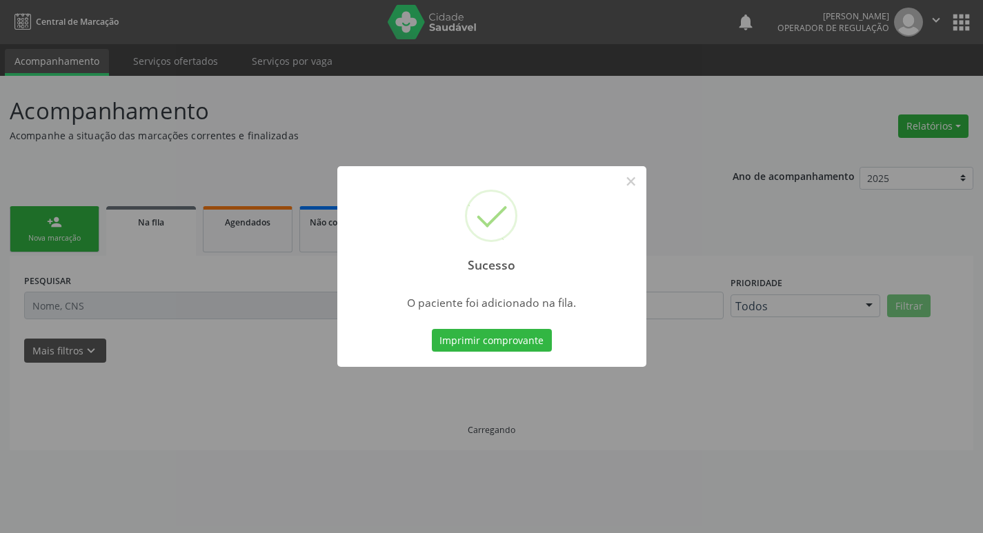
scroll to position [0, 0]
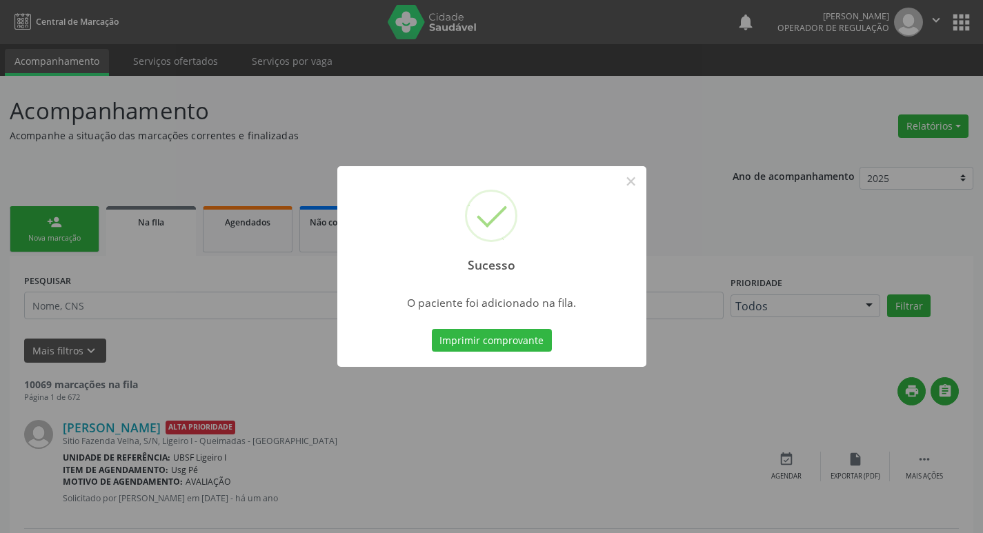
click at [28, 293] on div "Sucesso × O paciente foi adicionado na fila. Imprimir comprovante Cancel" at bounding box center [491, 266] width 983 height 533
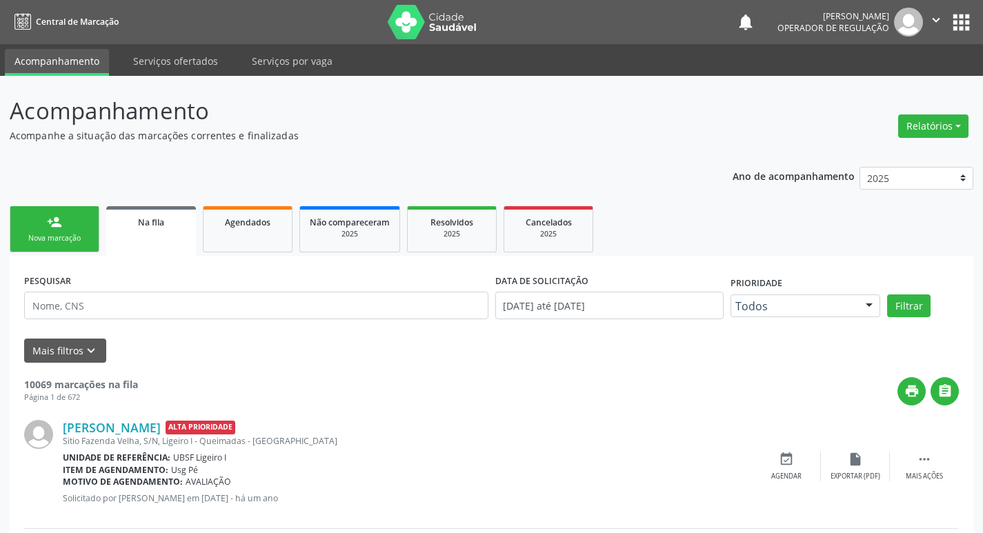
click at [24, 249] on link "person_add Nova marcação" at bounding box center [55, 229] width 90 height 46
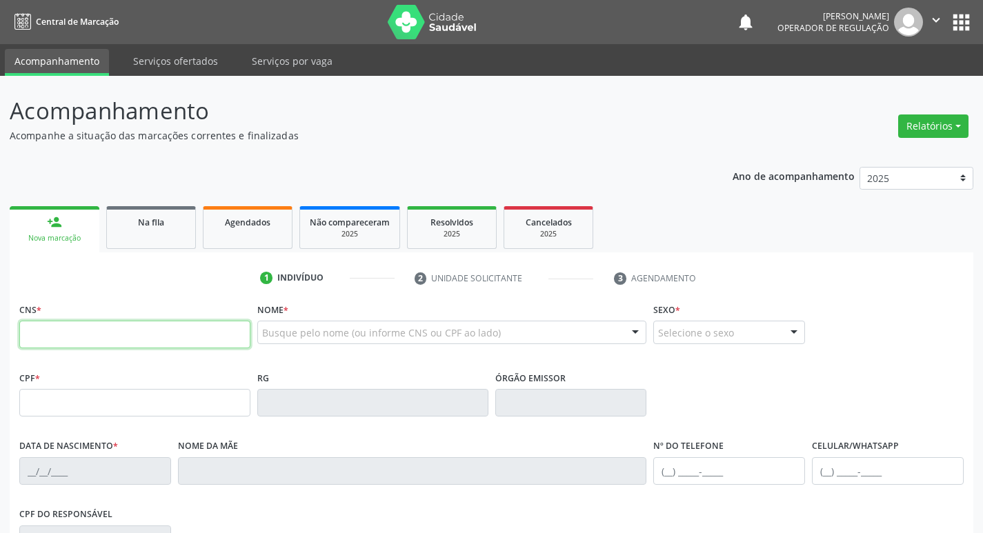
click at [163, 332] on input "text" at bounding box center [134, 335] width 231 height 28
type input "709 8070 9360 0396"
type input "109.781.733-41"
type input "10/12/2019"
type input "Maria Dalvandira de Lima"
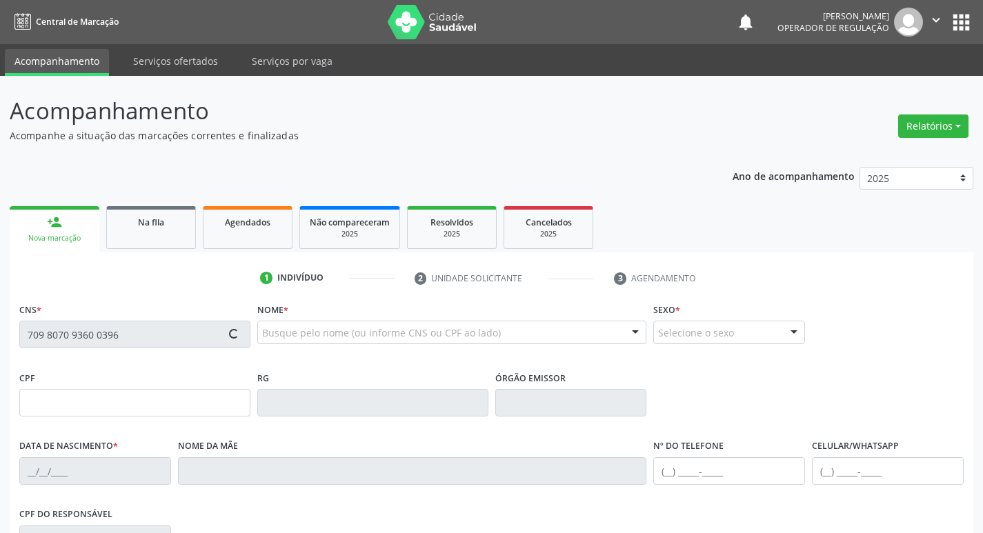
type input "(83) 99347-1287"
type input "024.197.783-59"
type input "87"
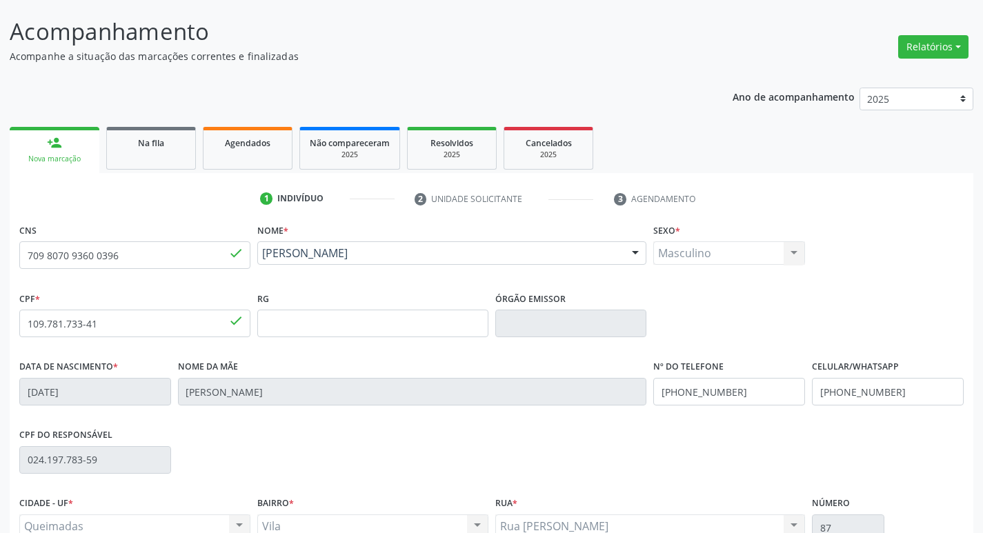
scroll to position [215, 0]
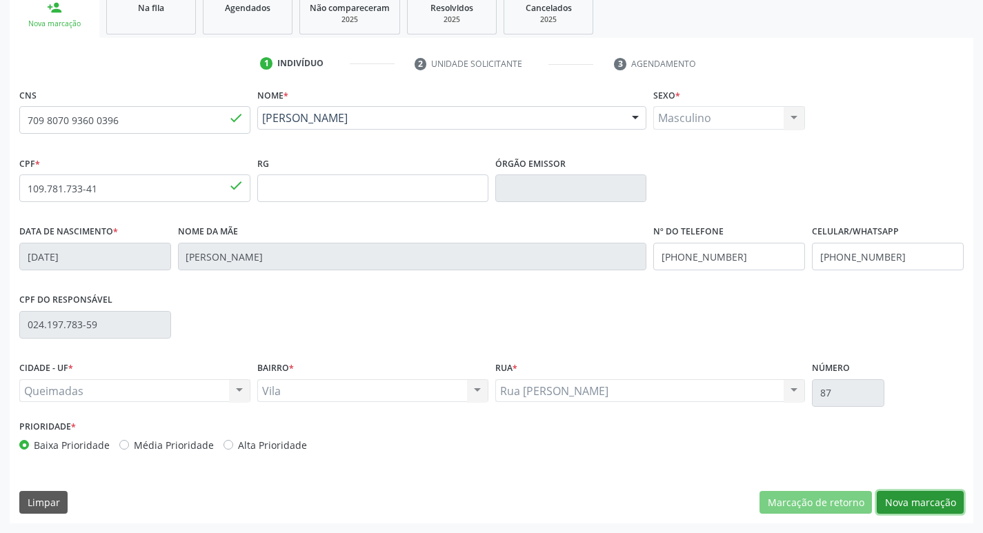
click at [915, 513] on button "Nova marcação" at bounding box center [920, 502] width 87 height 23
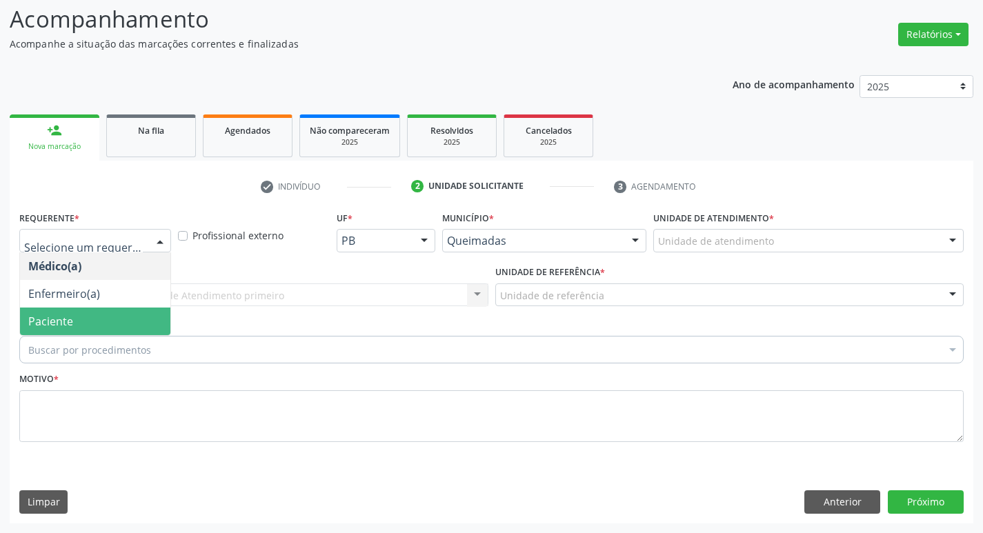
click at [97, 317] on span "Paciente" at bounding box center [95, 322] width 150 height 28
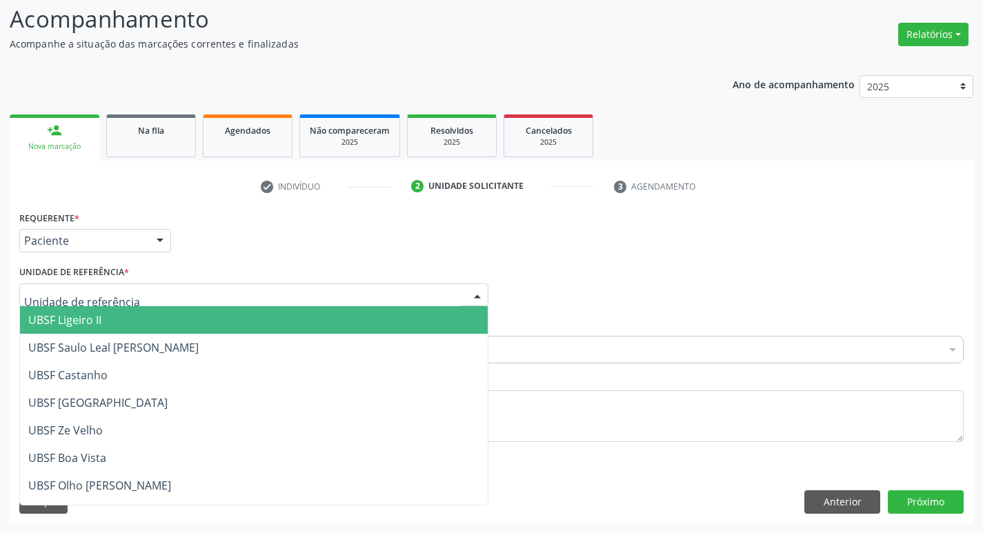
type input "V"
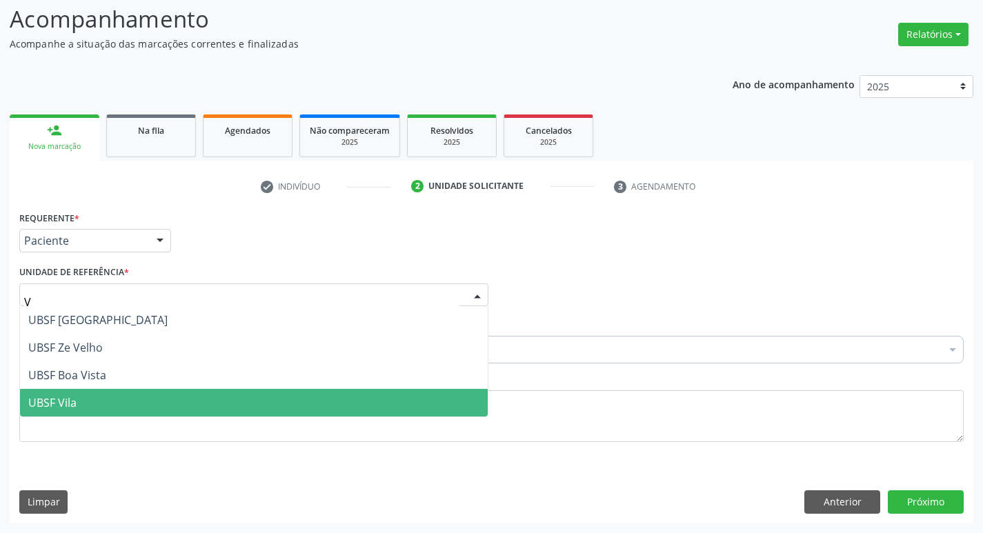
click at [90, 393] on span "UBSF Vila" at bounding box center [254, 403] width 468 height 28
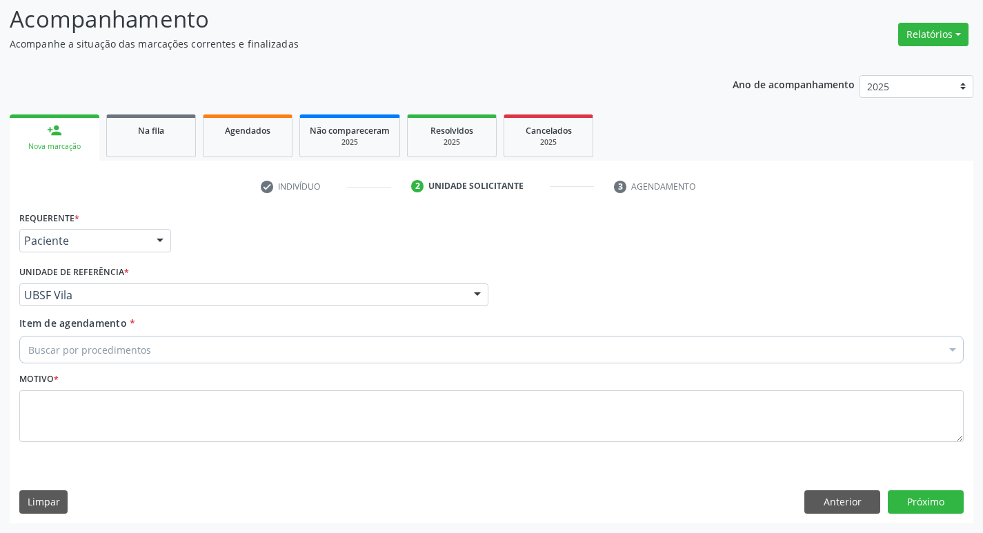
click at [0, 387] on div "Acompanhamento Acompanhe a situação das marcações correntes e finalizadas Relat…" at bounding box center [491, 258] width 983 height 549
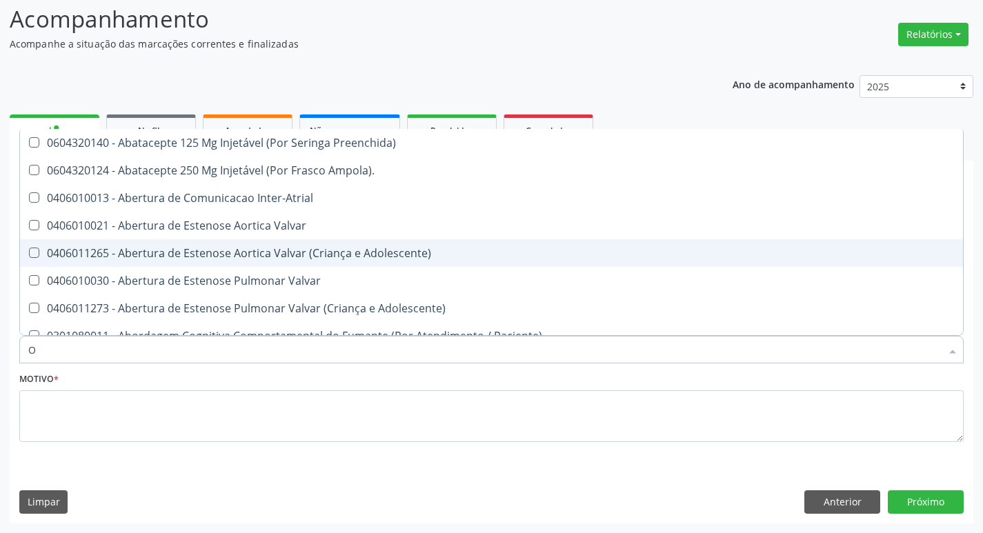
type input "ORTOPEDISTA"
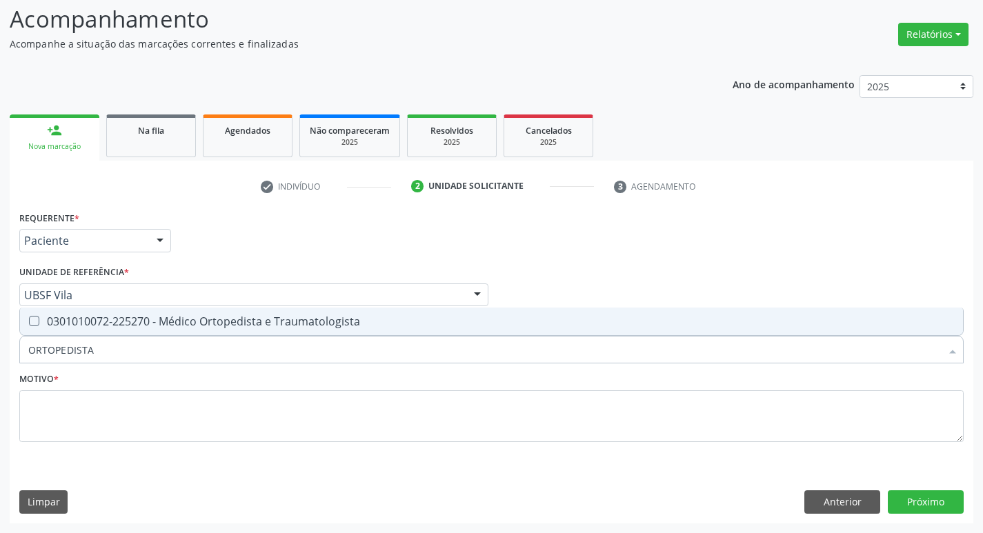
click at [99, 327] on div "0301010072-225270 - Médico Ortopedista e Traumatologista" at bounding box center [491, 321] width 927 height 11
checkbox Traumatologista "true"
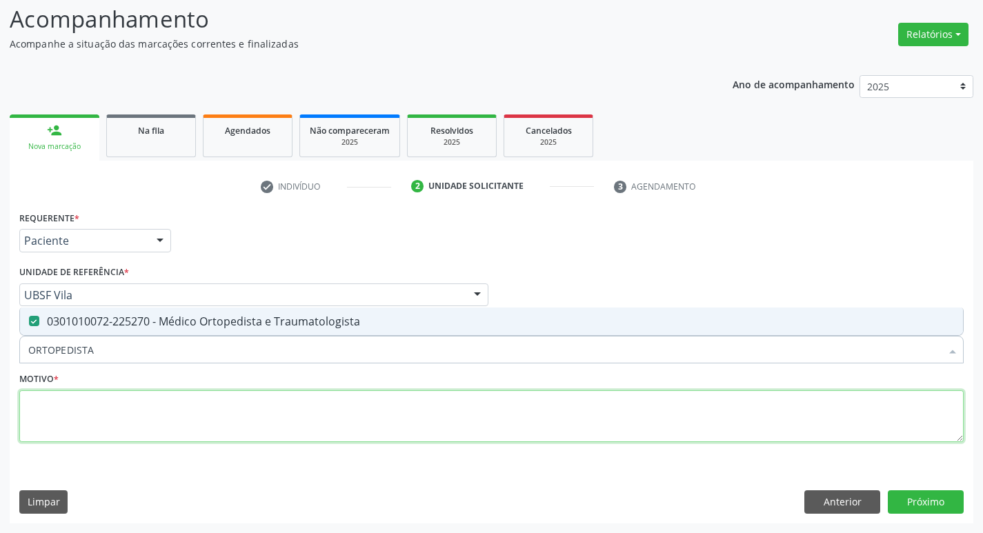
click at [109, 427] on textarea at bounding box center [491, 417] width 945 height 52
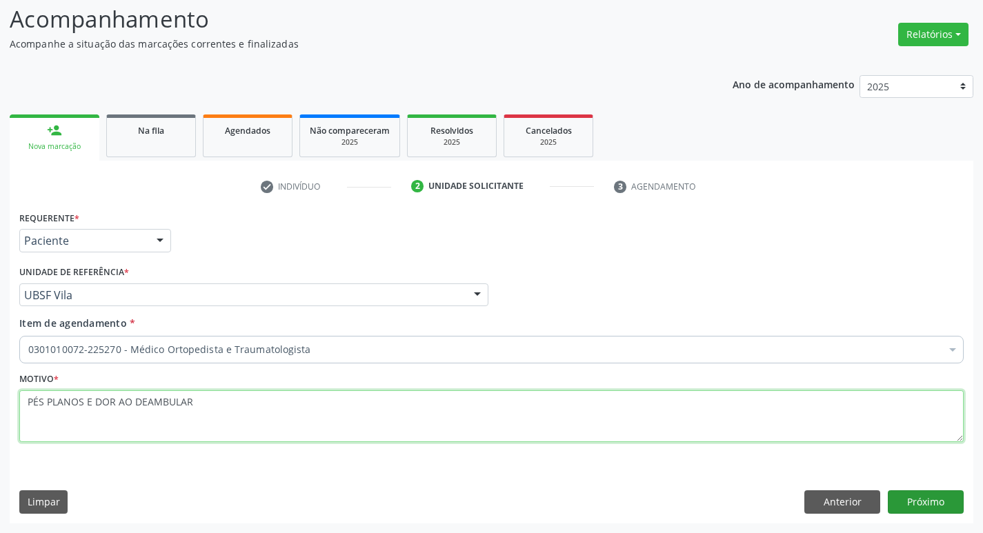
type textarea "PÉS PLANOS E DOR AO DEAMBULAR"
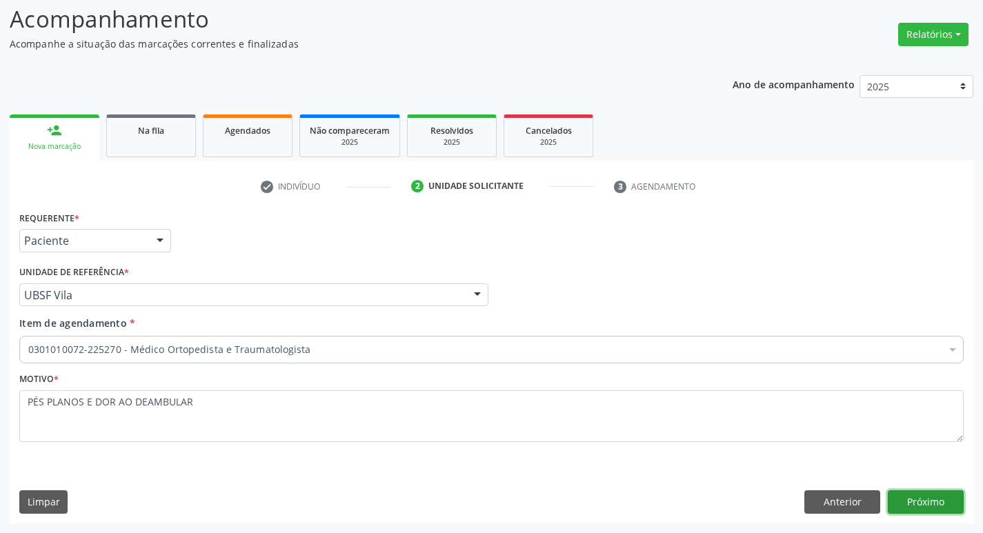
click at [906, 513] on button "Próximo" at bounding box center [926, 502] width 76 height 23
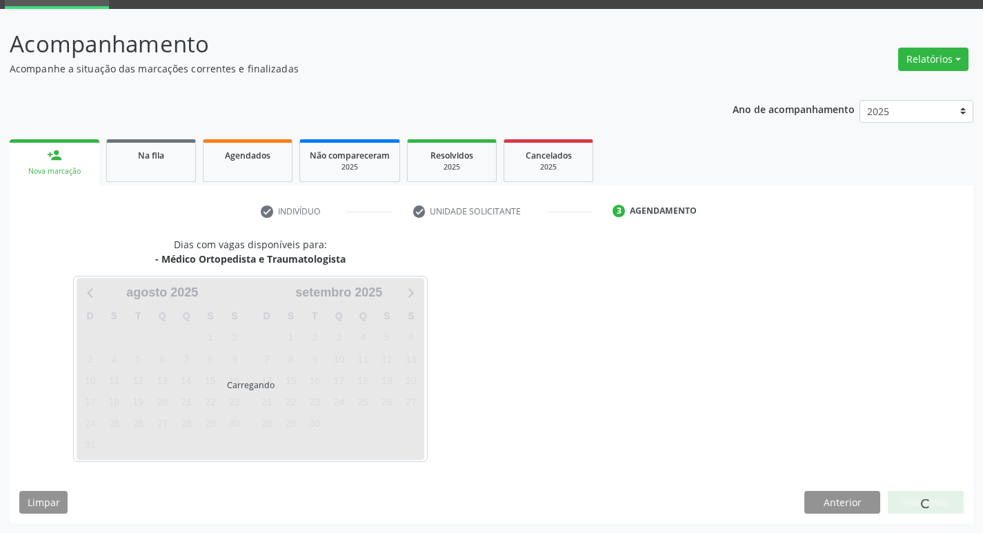
scroll to position [67, 0]
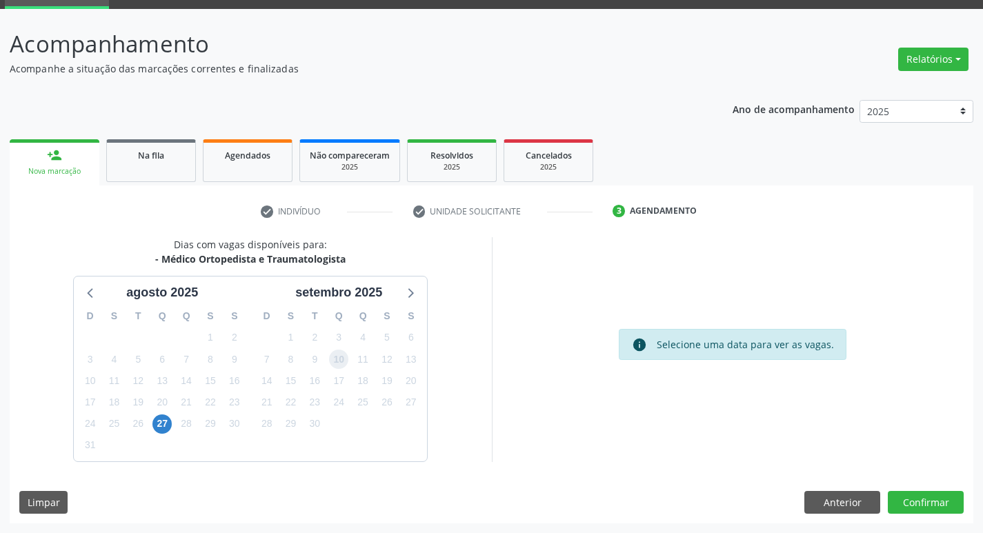
click at [337, 360] on span "10" at bounding box center [338, 359] width 19 height 19
click at [903, 497] on button "Confirmar" at bounding box center [926, 502] width 76 height 23
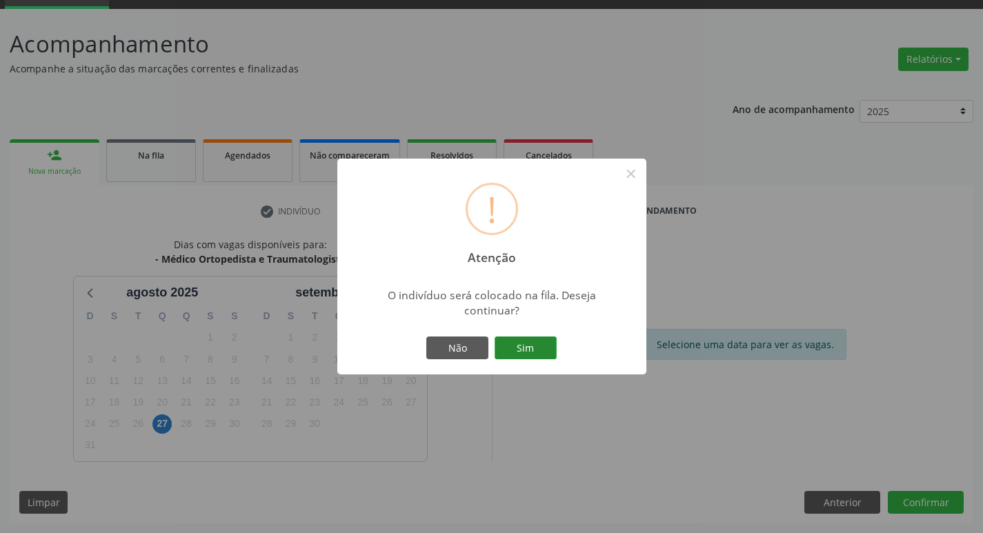
click at [525, 358] on button "Sim" at bounding box center [526, 348] width 62 height 23
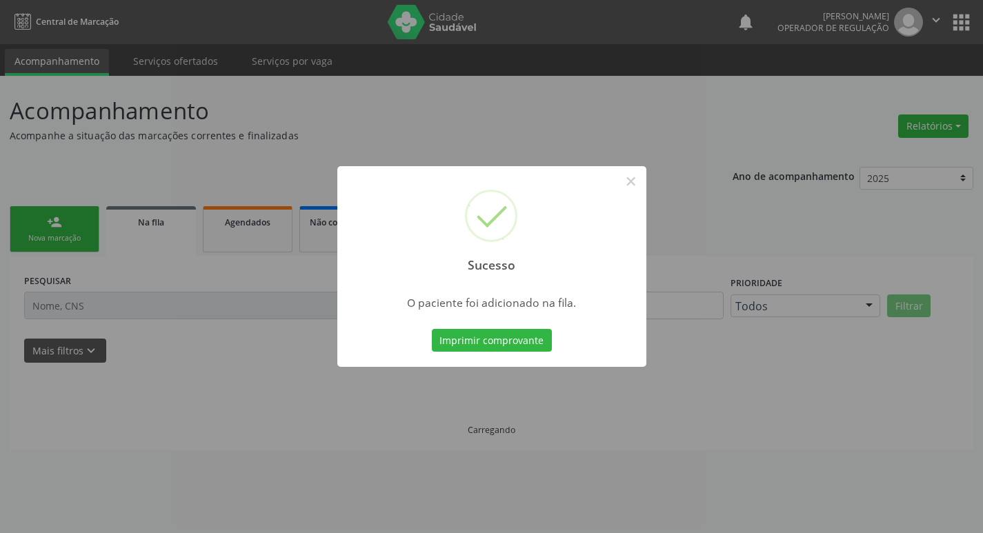
scroll to position [0, 0]
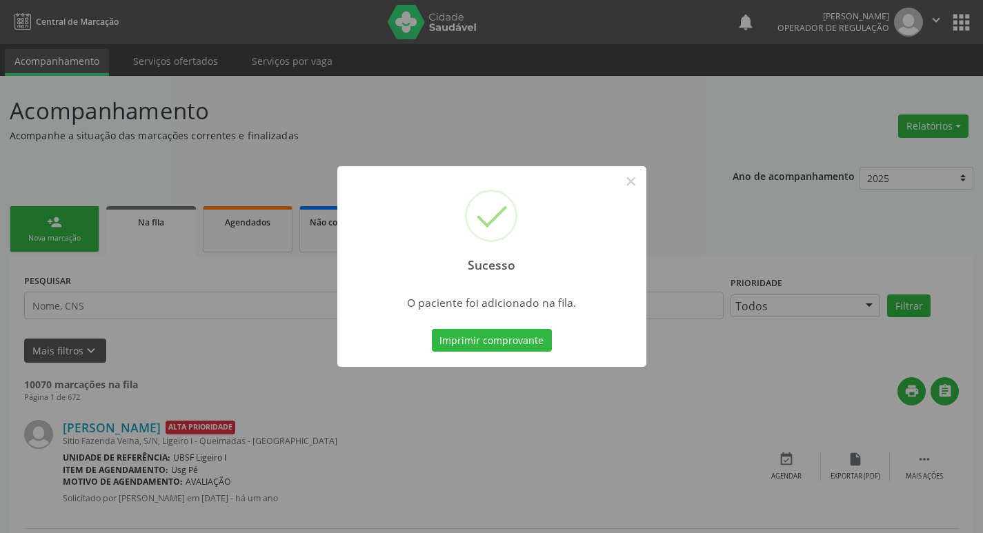
click at [115, 165] on div "Sucesso × O paciente foi adicionado na fila. Imprimir comprovante Cancel" at bounding box center [491, 266] width 983 height 533
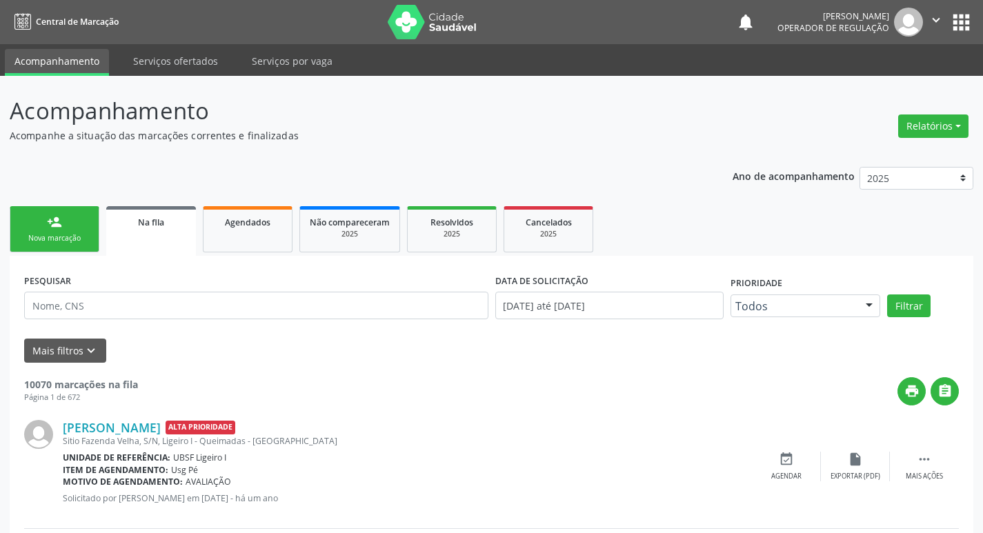
click at [86, 216] on link "person_add Nova marcação" at bounding box center [55, 229] width 90 height 46
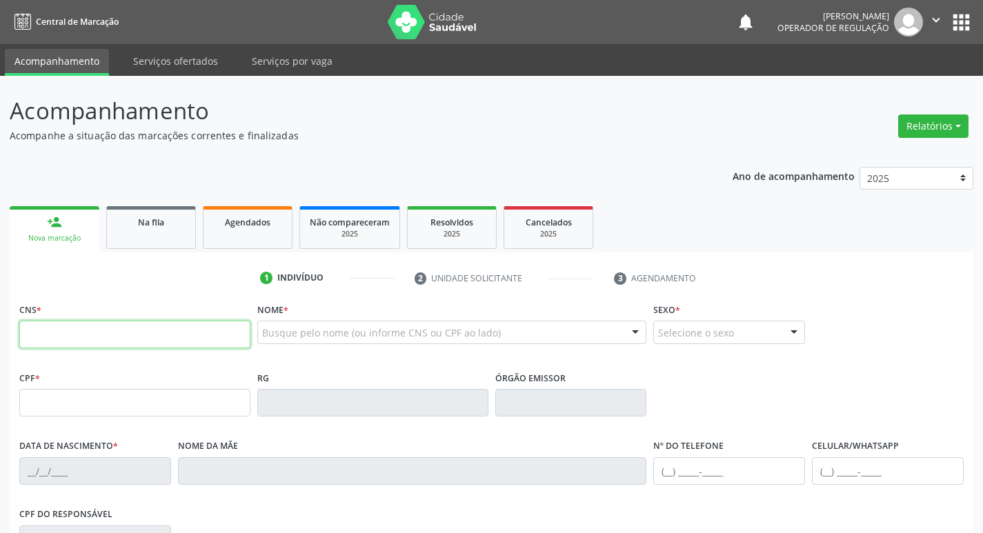
click at [107, 345] on input "text" at bounding box center [134, 335] width 231 height 28
type input "702 6007 1363 8341"
type input "025.620.854-93"
type input "02/11/1975"
type input "Severino Antônio do Nascimento"
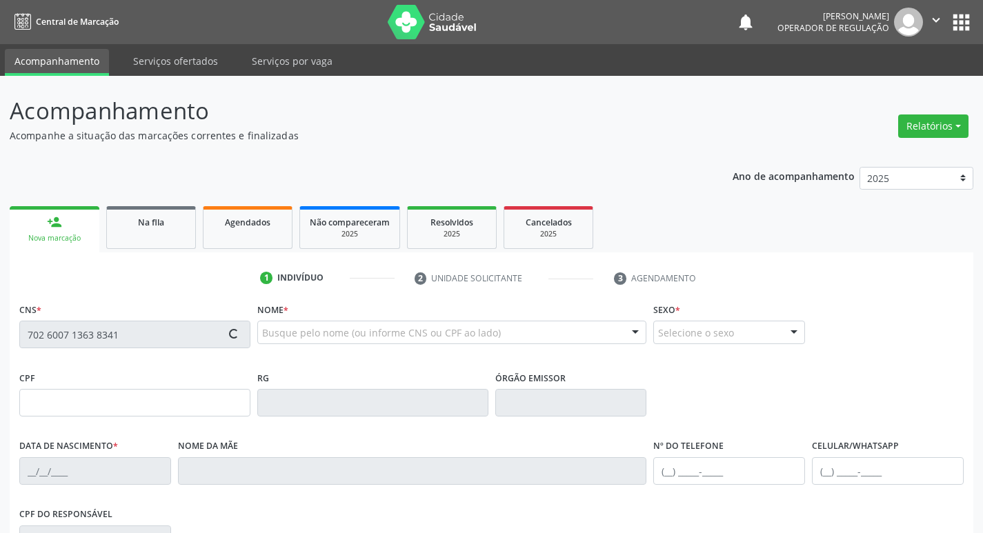
type input "(83) 98106-6554"
type input "228"
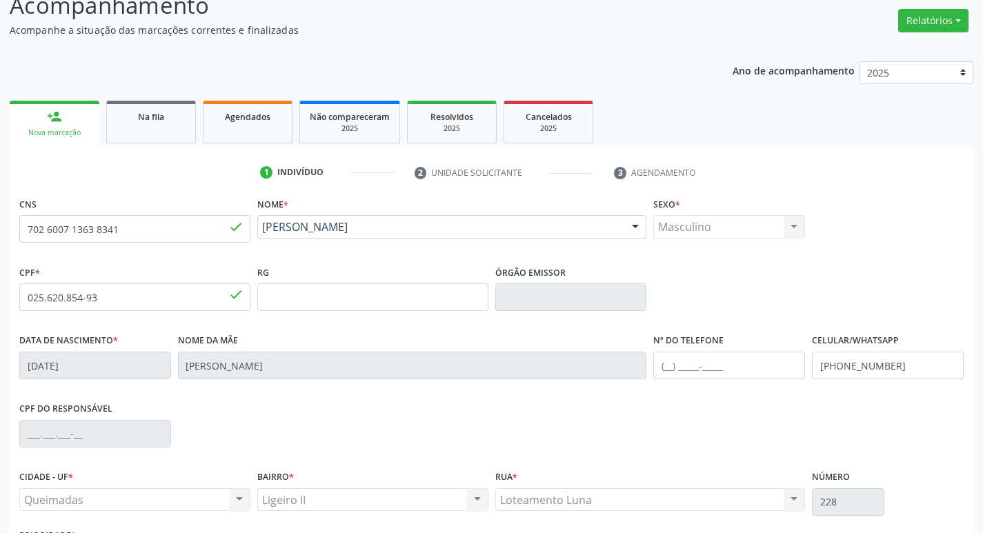
scroll to position [215, 0]
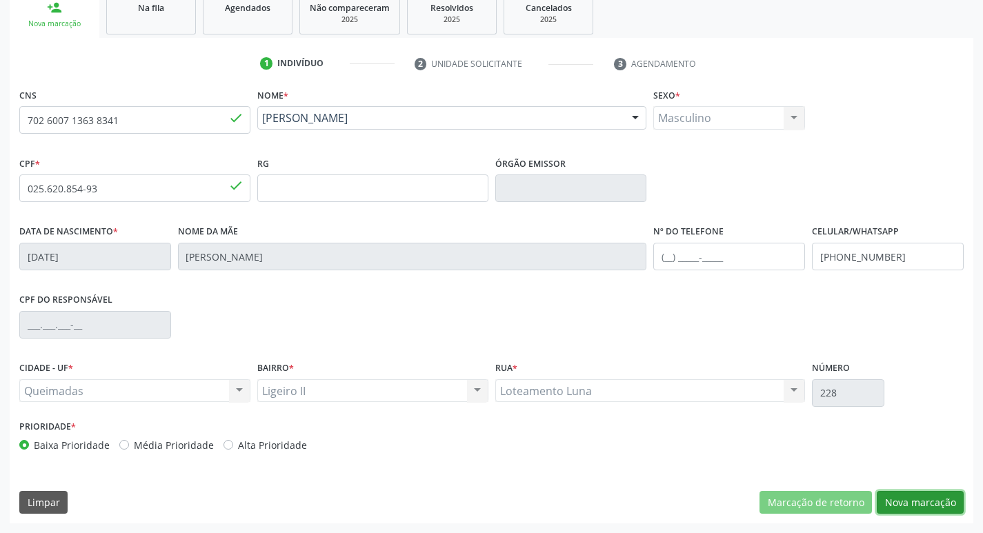
click at [914, 508] on button "Nova marcação" at bounding box center [920, 502] width 87 height 23
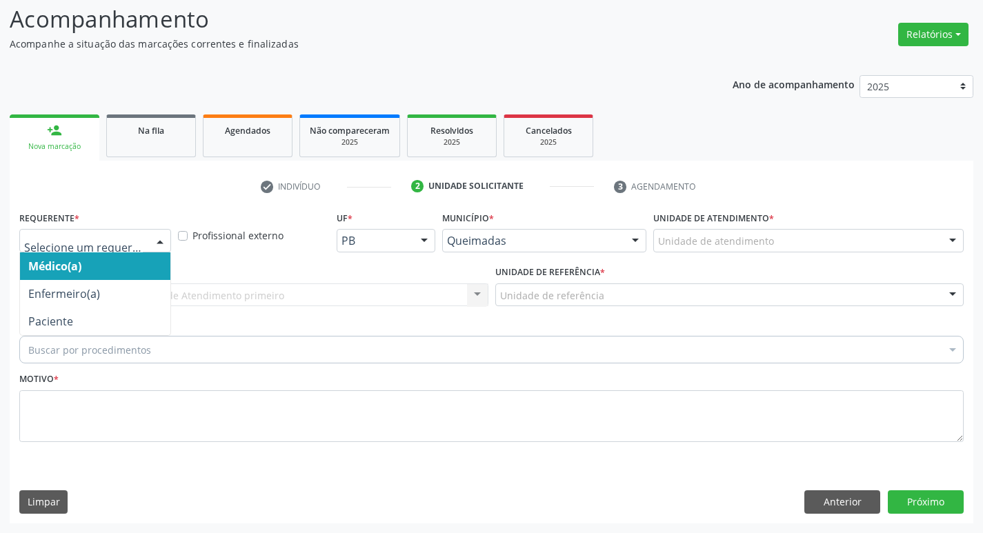
drag, startPoint x: 61, startPoint y: 237, endPoint x: 71, endPoint y: 326, distance: 89.6
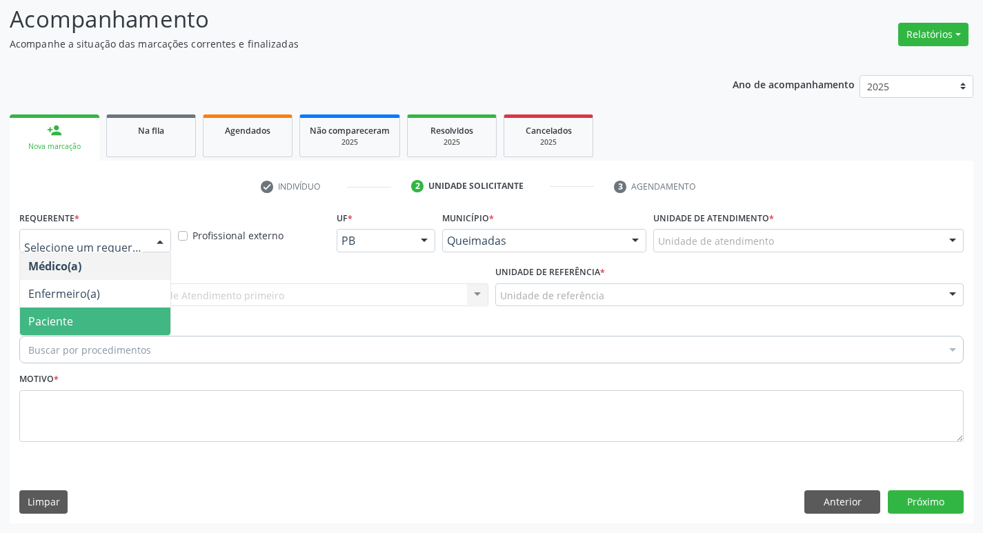
click at [71, 326] on span "Paciente" at bounding box center [50, 321] width 45 height 15
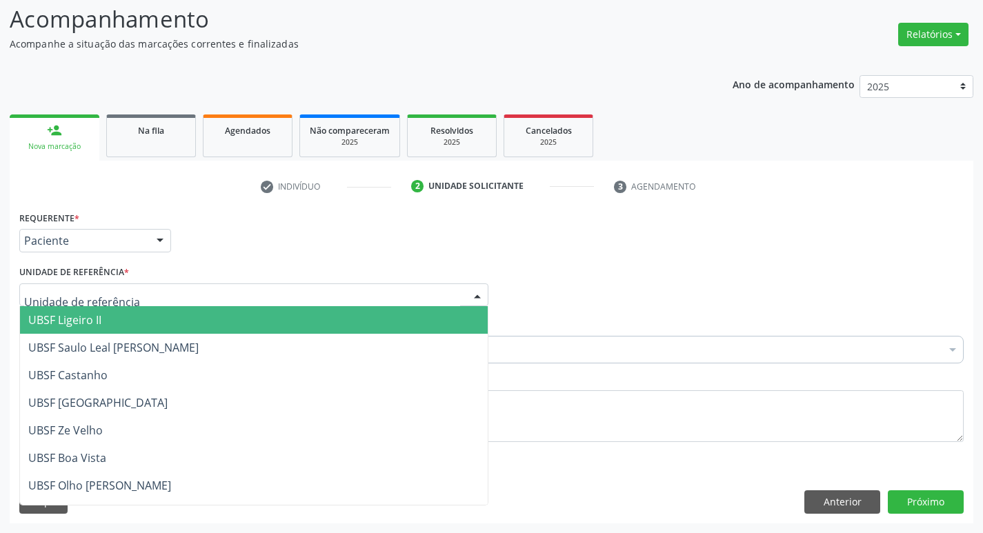
click at [61, 320] on span "UBSF Ligeiro II" at bounding box center [64, 320] width 73 height 15
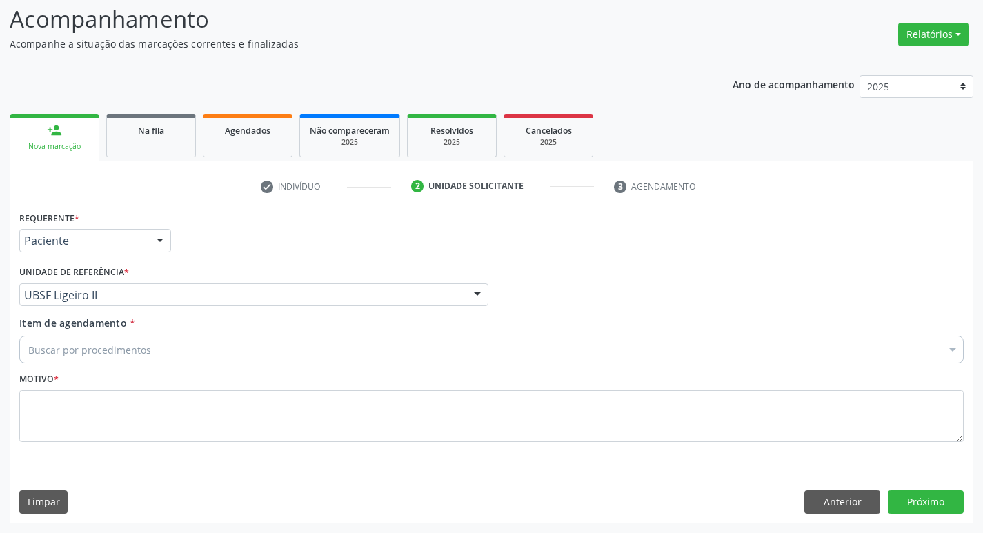
click at [70, 360] on div "Buscar por procedimentos" at bounding box center [491, 350] width 945 height 28
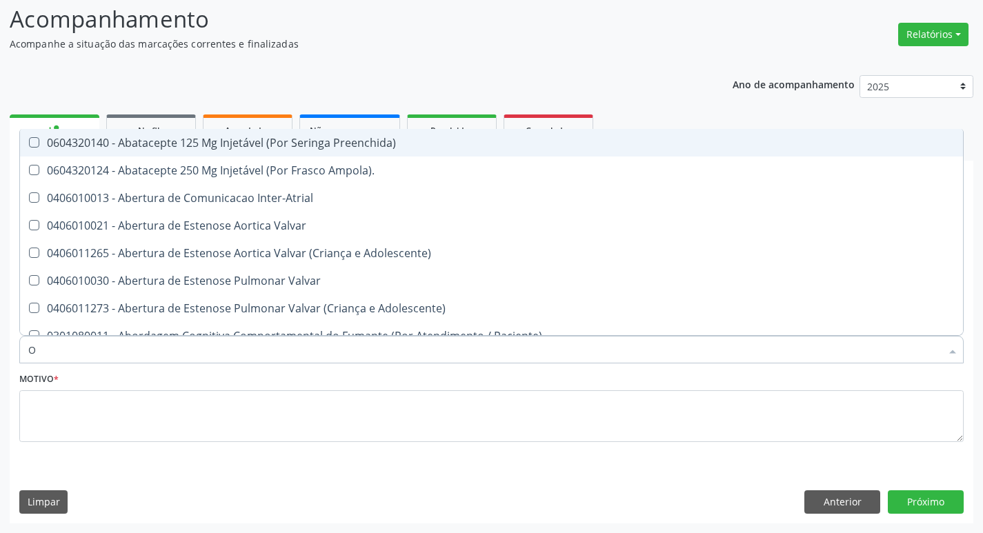
type input "ORTOPEDISTA"
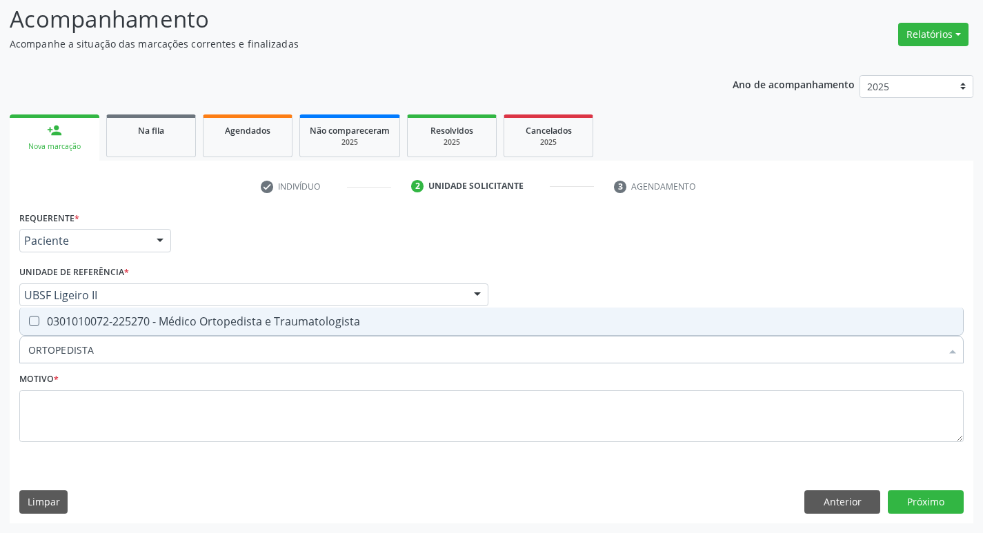
click at [112, 320] on div "0301010072-225270 - Médico Ortopedista e Traumatologista" at bounding box center [491, 321] width 927 height 11
checkbox Traumatologista "true"
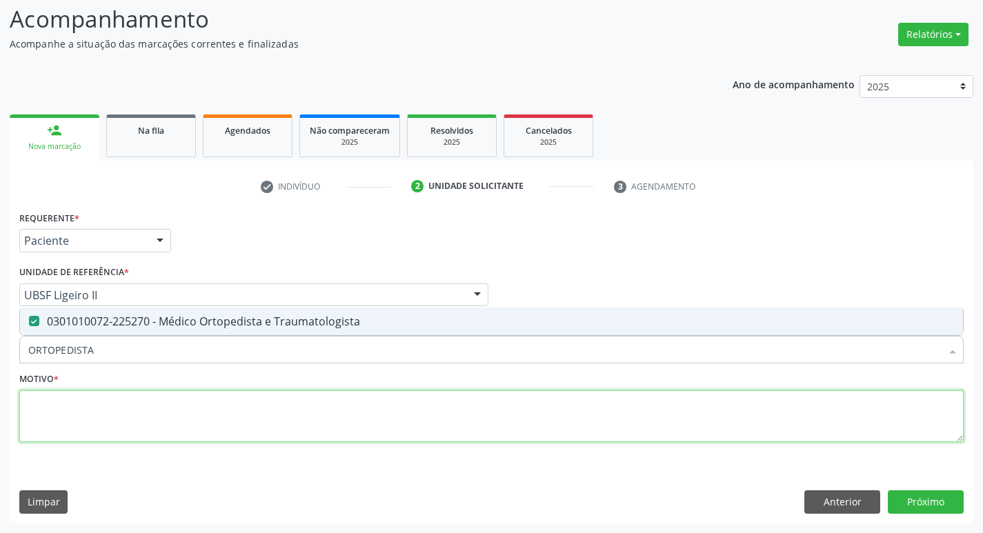
click at [121, 402] on textarea at bounding box center [491, 417] width 945 height 52
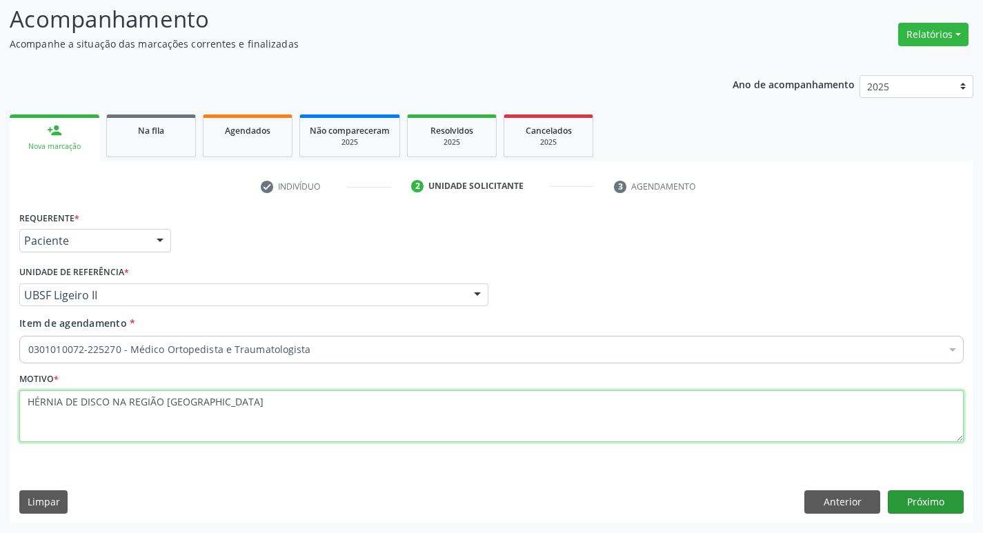
type textarea "HÉRNIA DE DISCO NA REGIÃO LOMBAR"
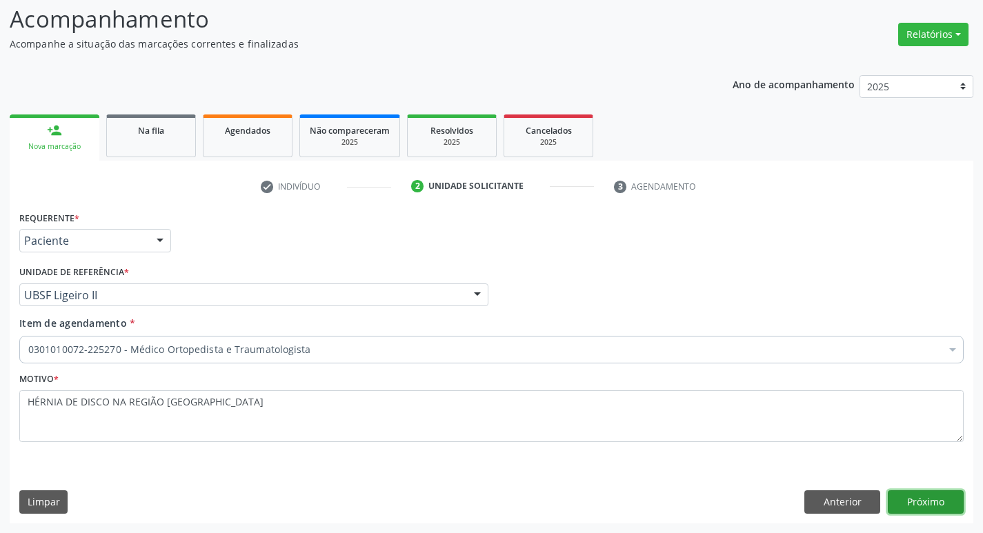
click at [898, 506] on button "Próximo" at bounding box center [926, 502] width 76 height 23
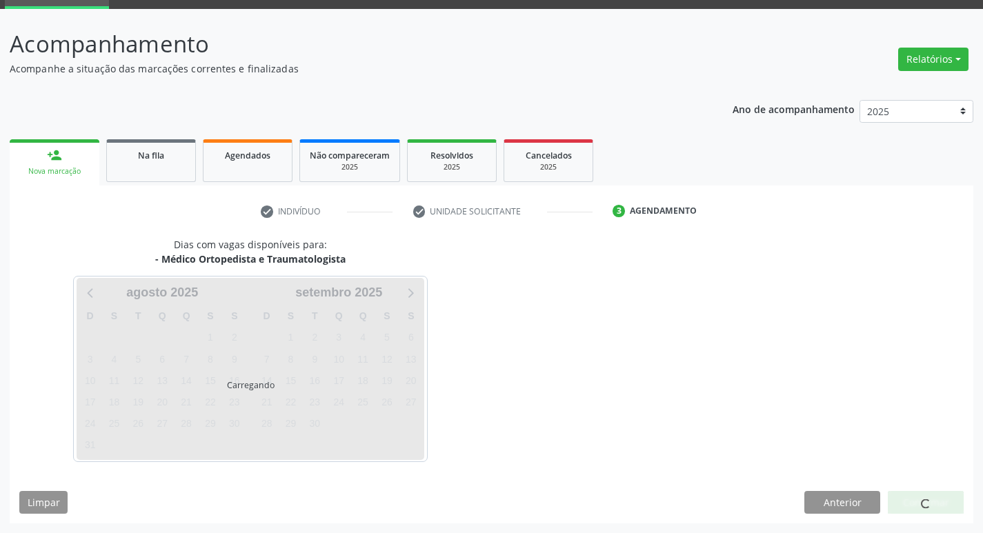
scroll to position [67, 0]
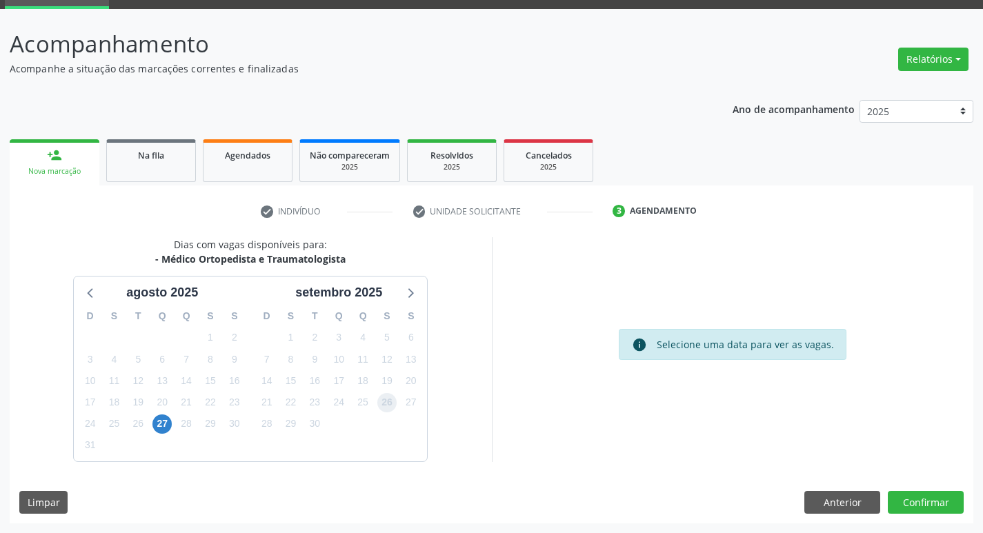
click at [384, 402] on span "26" at bounding box center [386, 402] width 19 height 19
click at [919, 503] on button "Confirmar" at bounding box center [926, 502] width 76 height 23
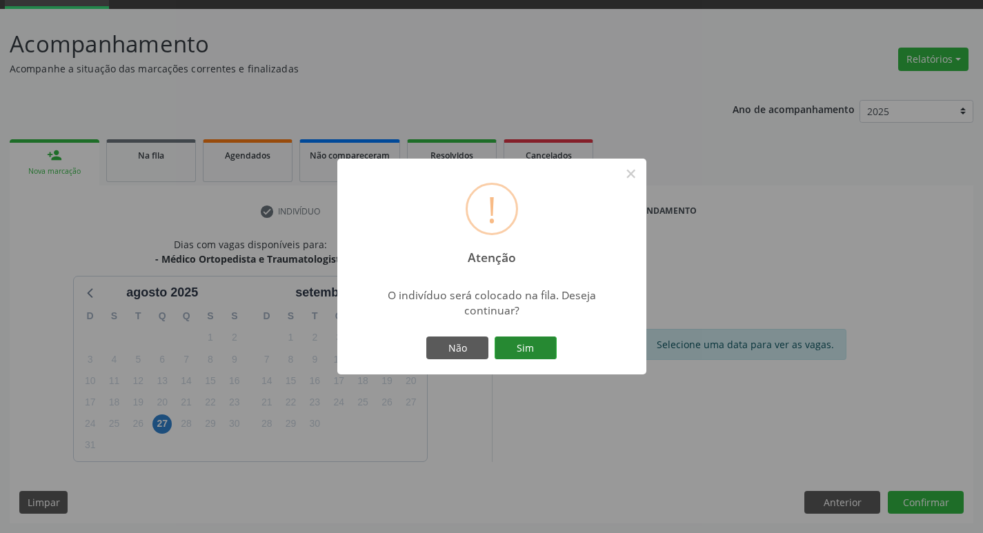
click at [511, 353] on button "Sim" at bounding box center [526, 348] width 62 height 23
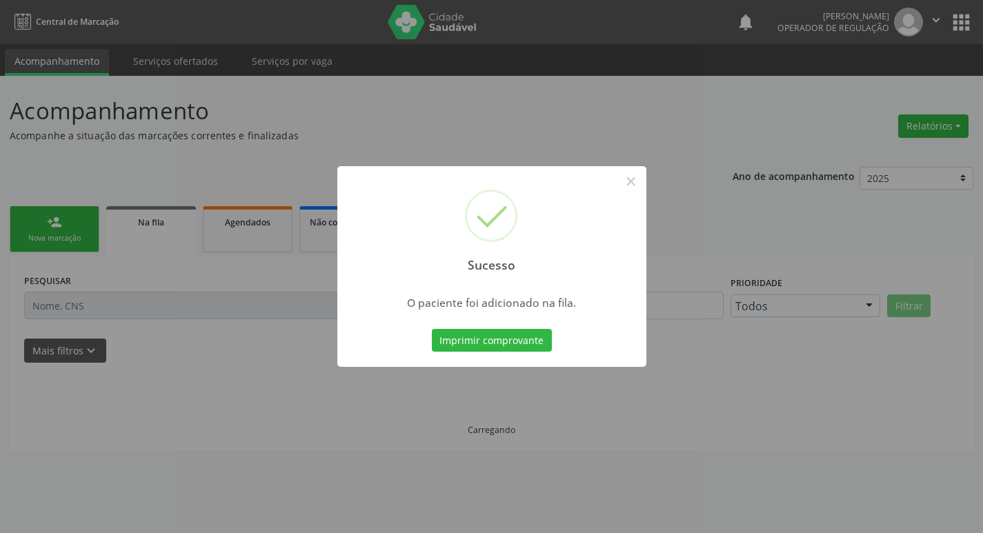
scroll to position [0, 0]
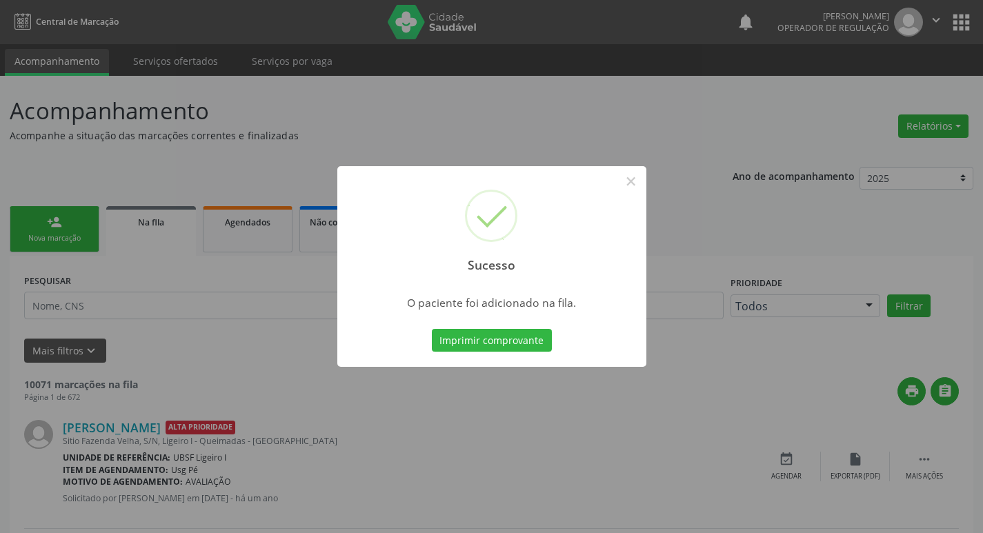
click at [147, 175] on div "Sucesso × O paciente foi adicionado na fila. Imprimir comprovante Cancel" at bounding box center [491, 266] width 983 height 533
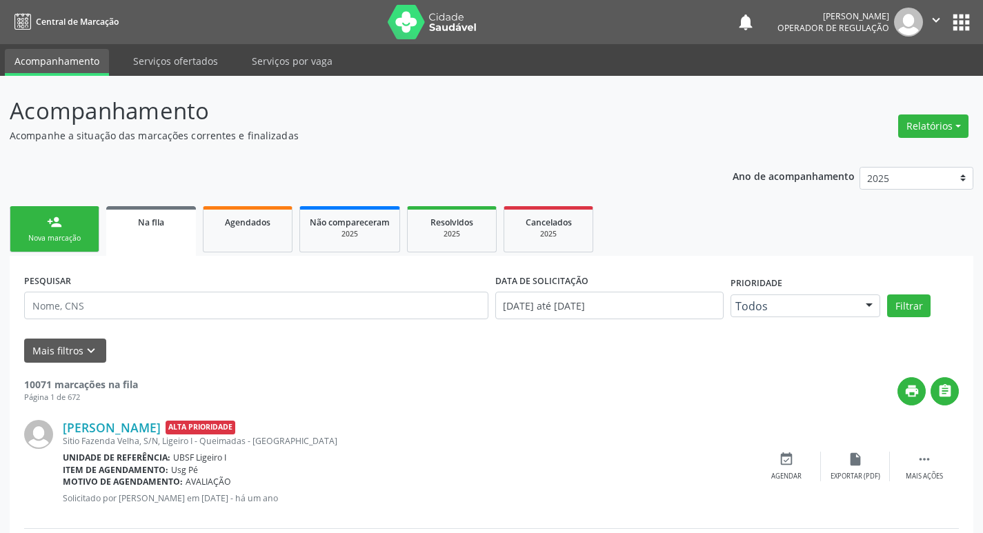
click at [69, 210] on link "person_add Nova marcação" at bounding box center [55, 229] width 90 height 46
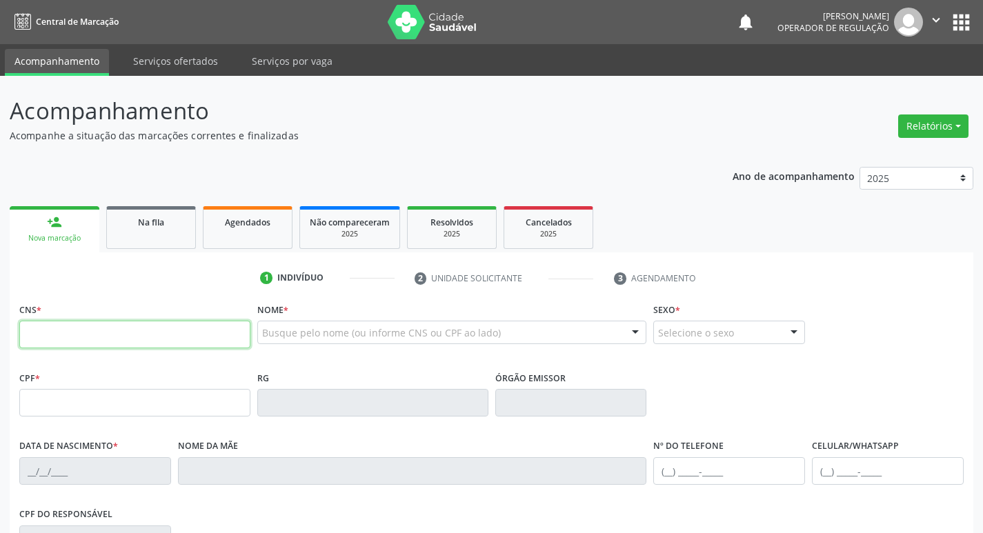
click at [72, 322] on input "text" at bounding box center [134, 335] width 231 height 28
type input "704 6016 2714 1326"
type input "702.227.714-10"
type input "30/10/1997"
type input "Maria Elizabete da Silva Nascimento"
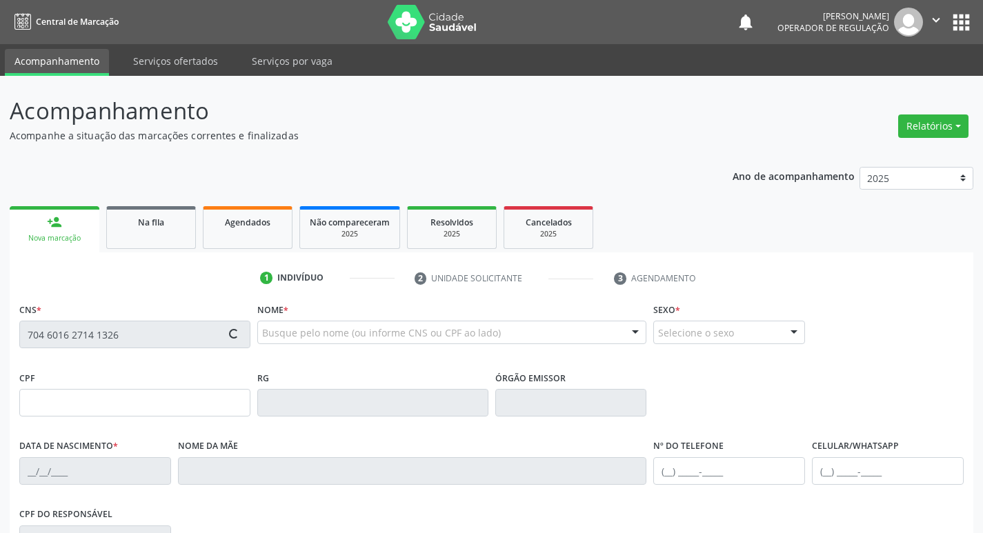
type input "(83) 8685-9881"
type input "053.193.224-96"
type input "56"
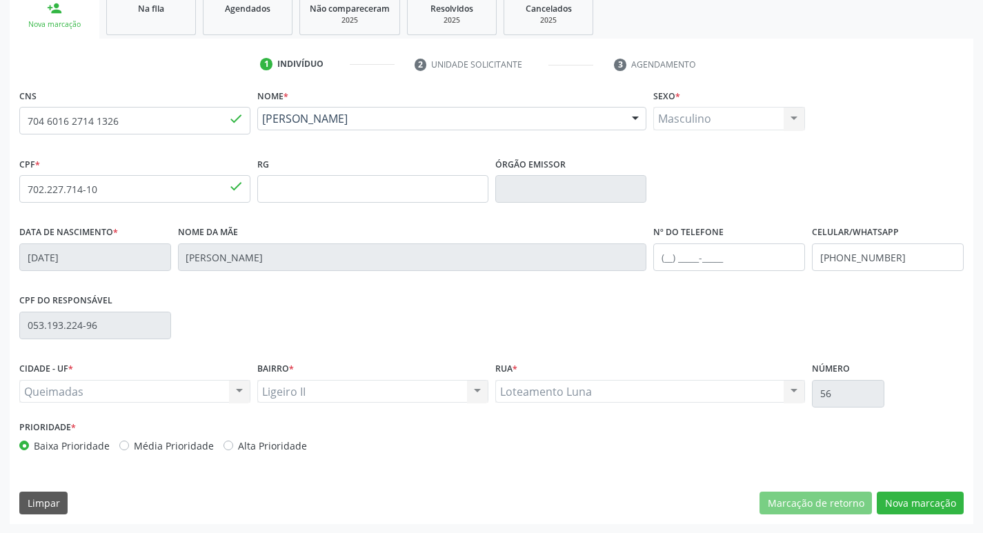
scroll to position [215, 0]
click at [915, 504] on button "Nova marcação" at bounding box center [920, 502] width 87 height 23
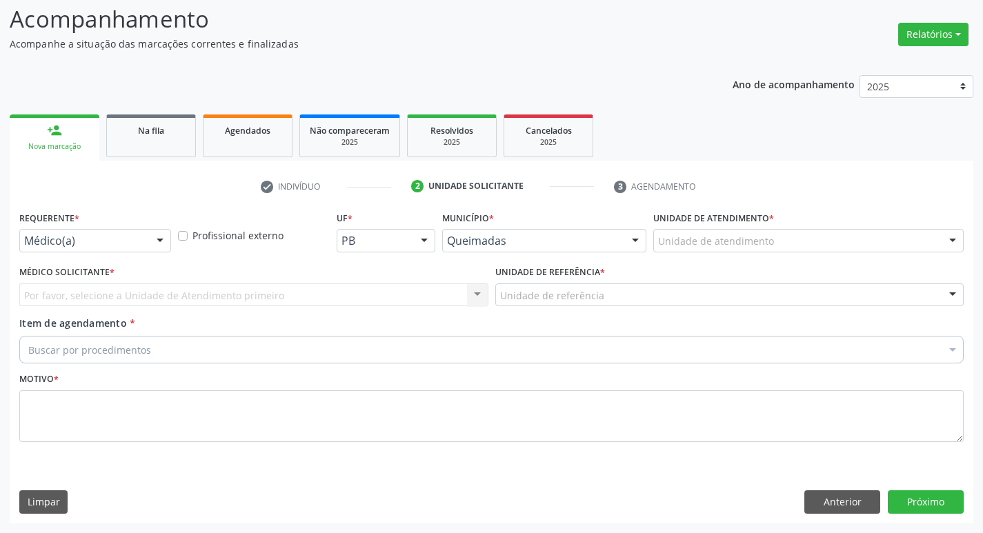
drag, startPoint x: 34, startPoint y: 247, endPoint x: 34, endPoint y: 259, distance: 12.4
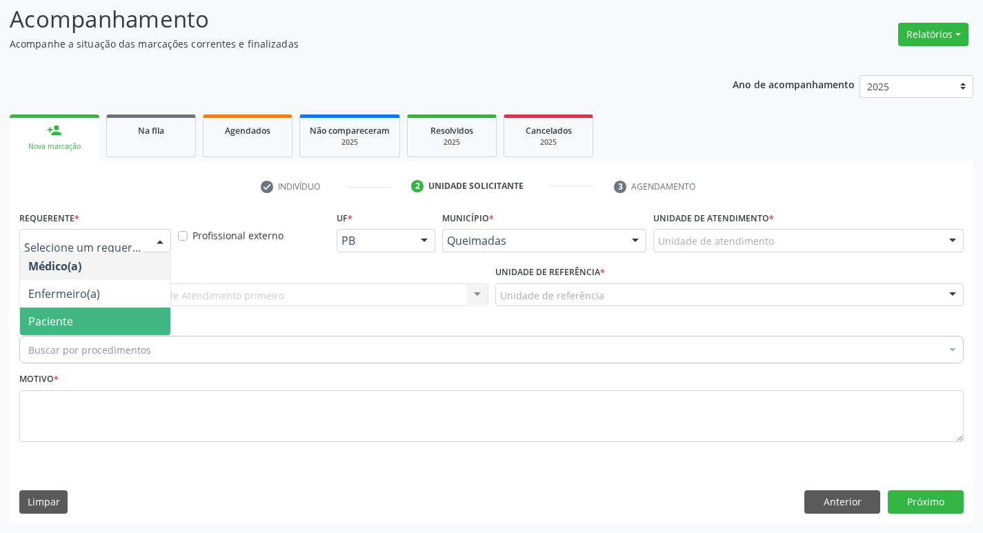
click at [40, 331] on span "Paciente" at bounding box center [95, 322] width 150 height 28
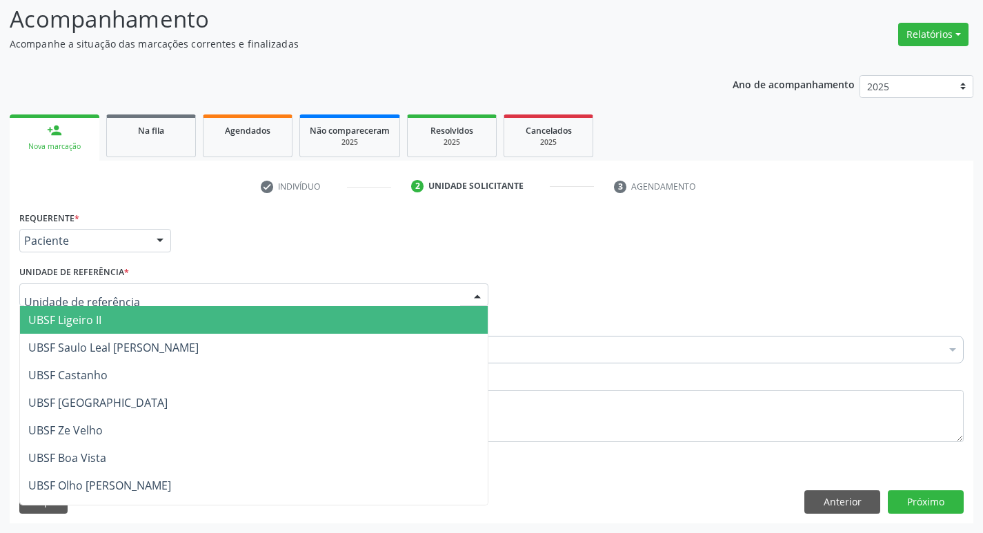
click at [46, 313] on span "UBSF Ligeiro II" at bounding box center [64, 320] width 73 height 15
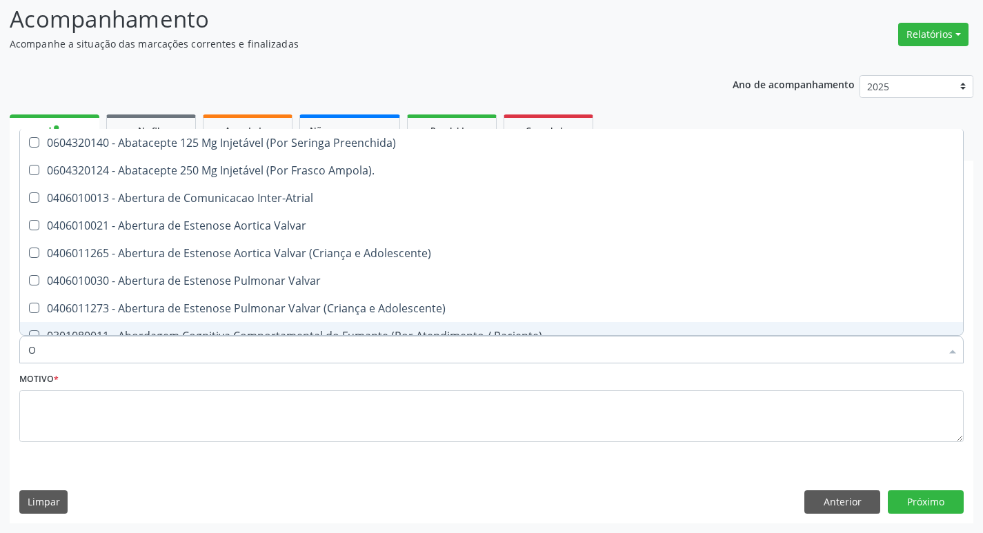
type input "ORTOPEDISTA"
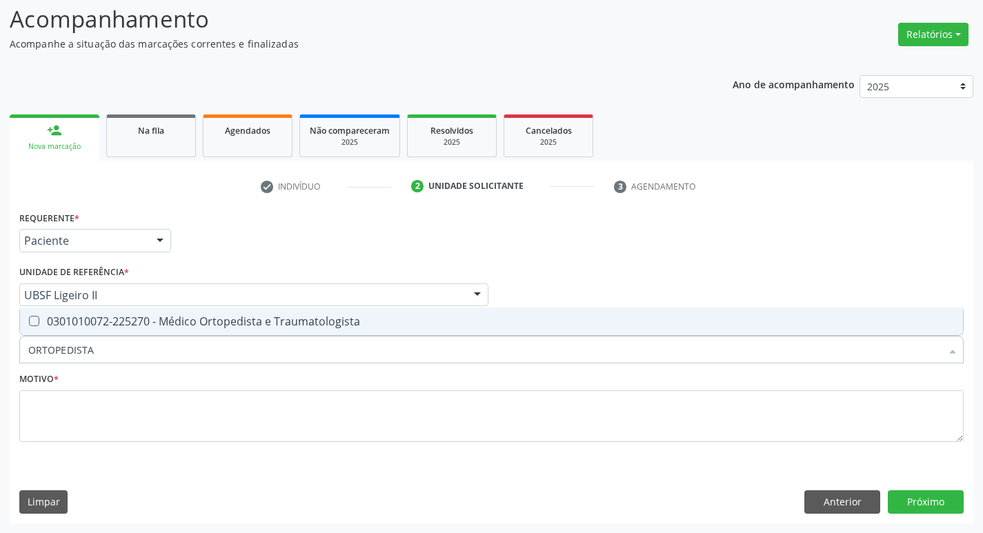
click at [140, 324] on div "0301010072-225270 - Médico Ortopedista e Traumatologista" at bounding box center [491, 321] width 927 height 11
checkbox Traumatologista "true"
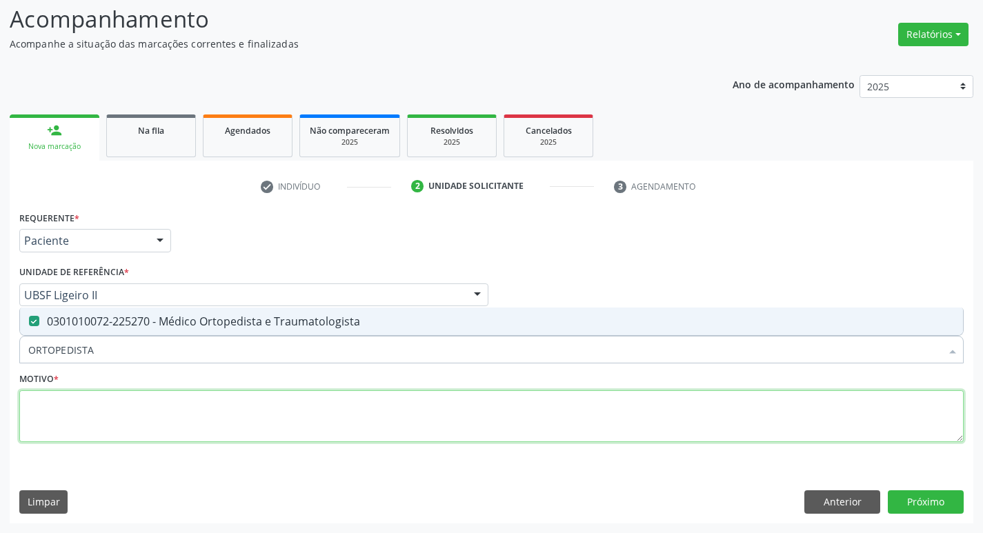
click at [114, 420] on textarea at bounding box center [491, 417] width 945 height 52
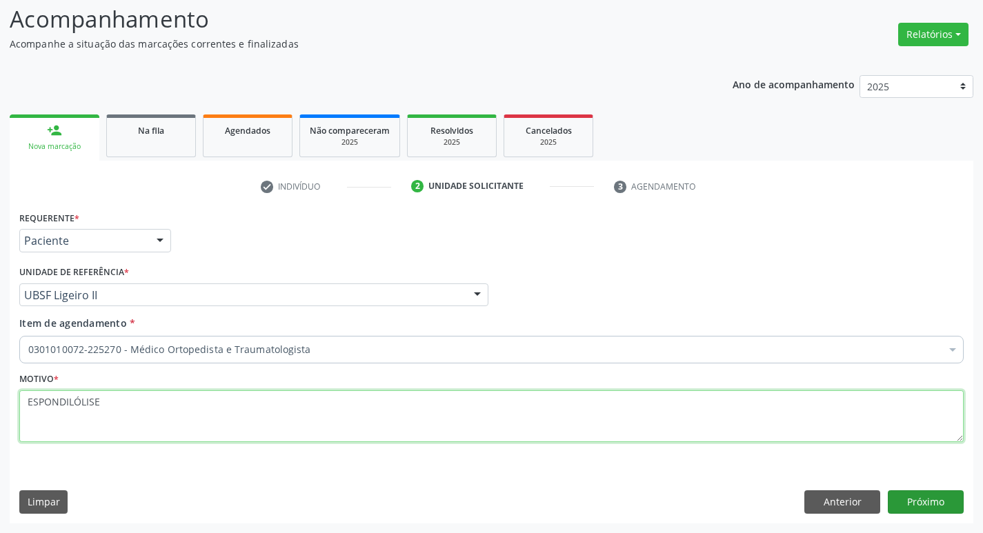
type textarea "ESPONDILÓLISE"
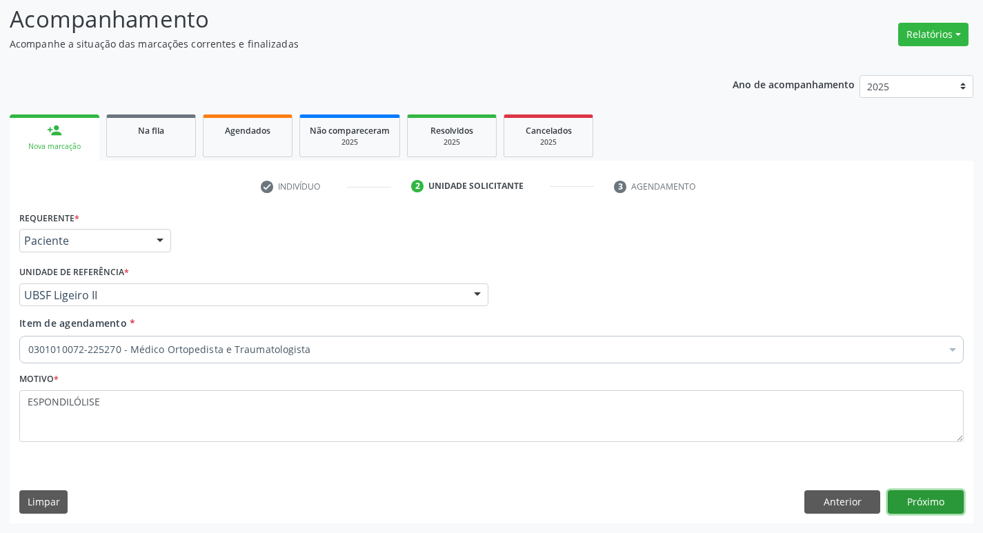
click at [946, 495] on button "Próximo" at bounding box center [926, 502] width 76 height 23
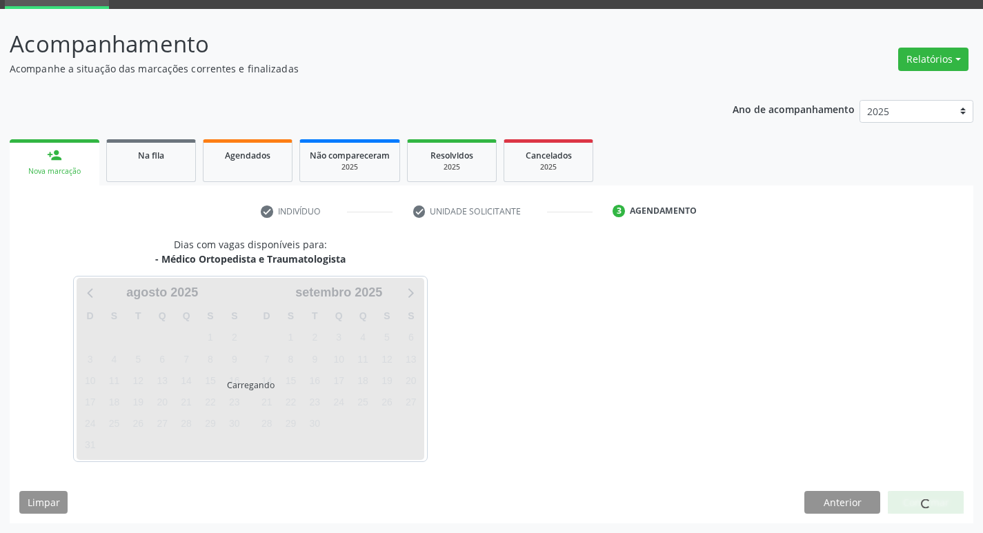
scroll to position [67, 0]
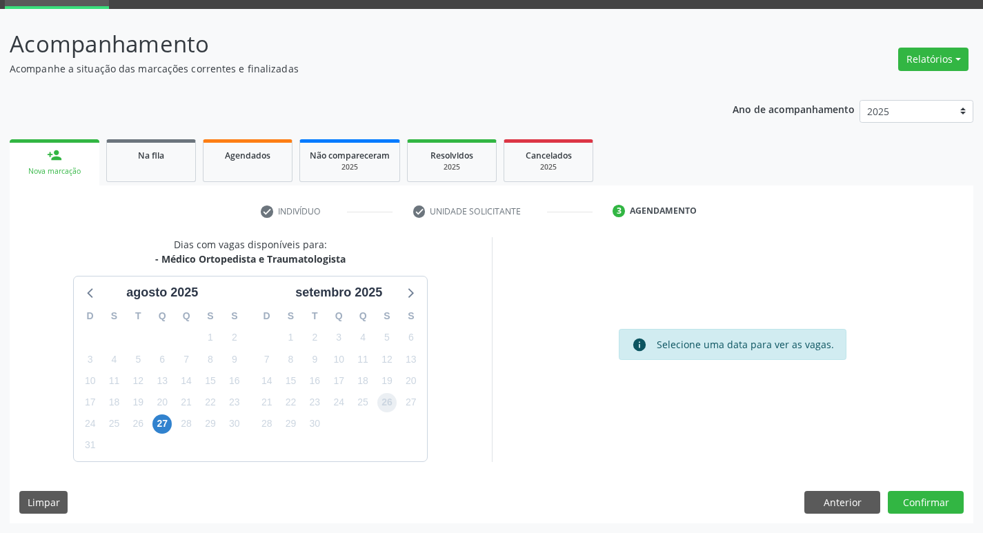
click at [381, 410] on span "26" at bounding box center [386, 402] width 19 height 19
click at [923, 505] on button "Confirmar" at bounding box center [926, 502] width 76 height 23
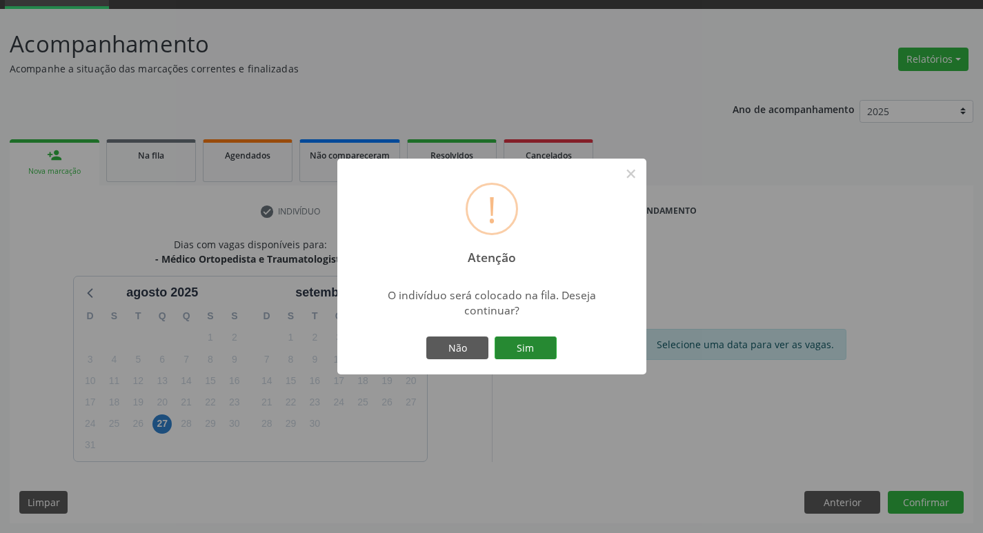
click at [540, 353] on button "Sim" at bounding box center [526, 348] width 62 height 23
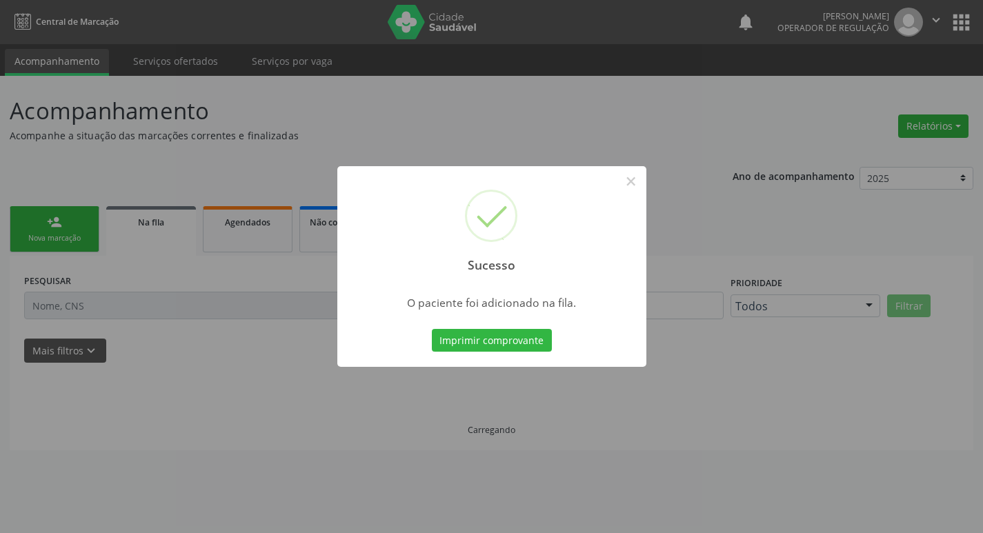
scroll to position [0, 0]
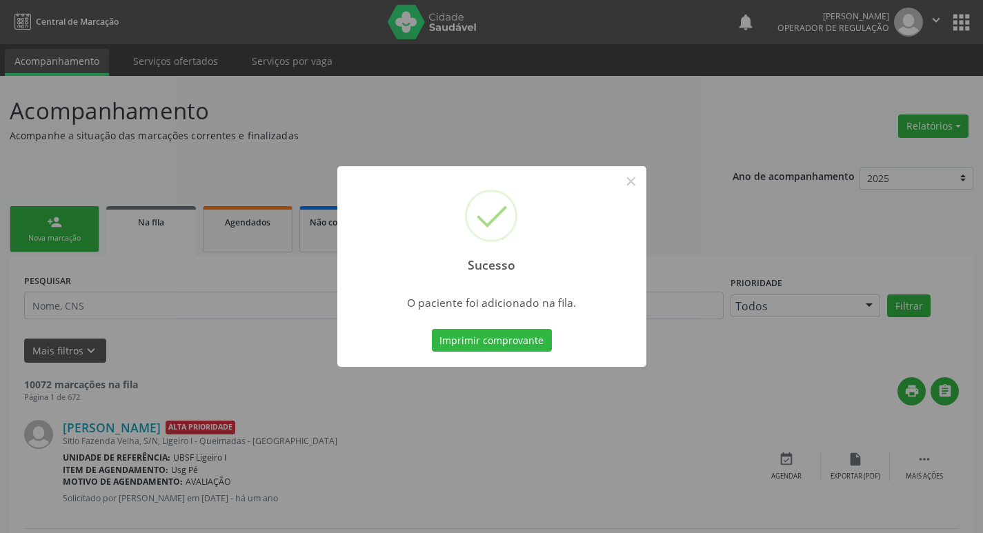
click at [43, 255] on div "Sucesso × O paciente foi adicionado na fila. Imprimir comprovante Cancel" at bounding box center [491, 266] width 983 height 533
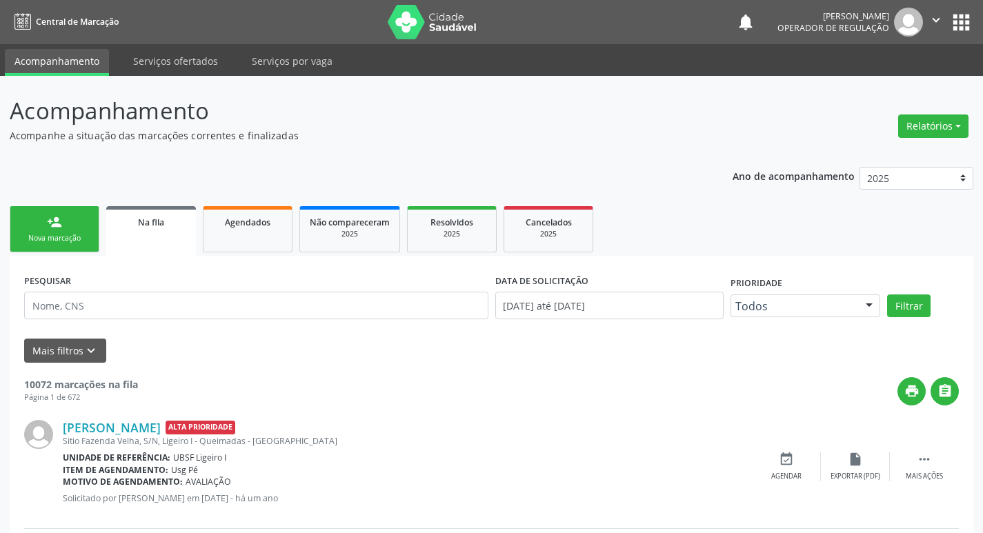
click at [43, 234] on div "Nova marcação" at bounding box center [54, 238] width 69 height 10
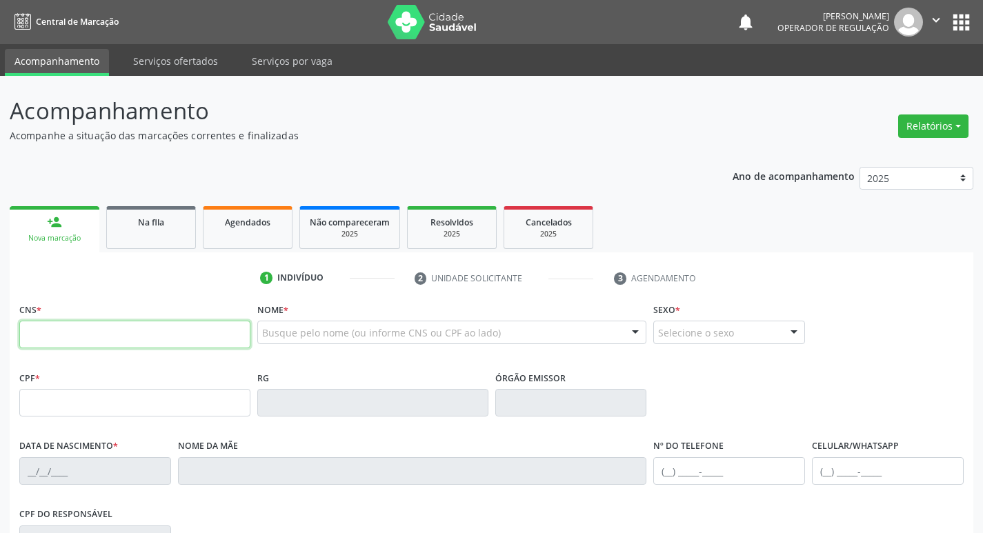
click at [41, 338] on input "text" at bounding box center [134, 335] width 231 height 28
type input "703 0018 7494 0079"
type input "978.266.344-15"
type input "06/09/1952"
type input "Adelma Ferreira da Silva"
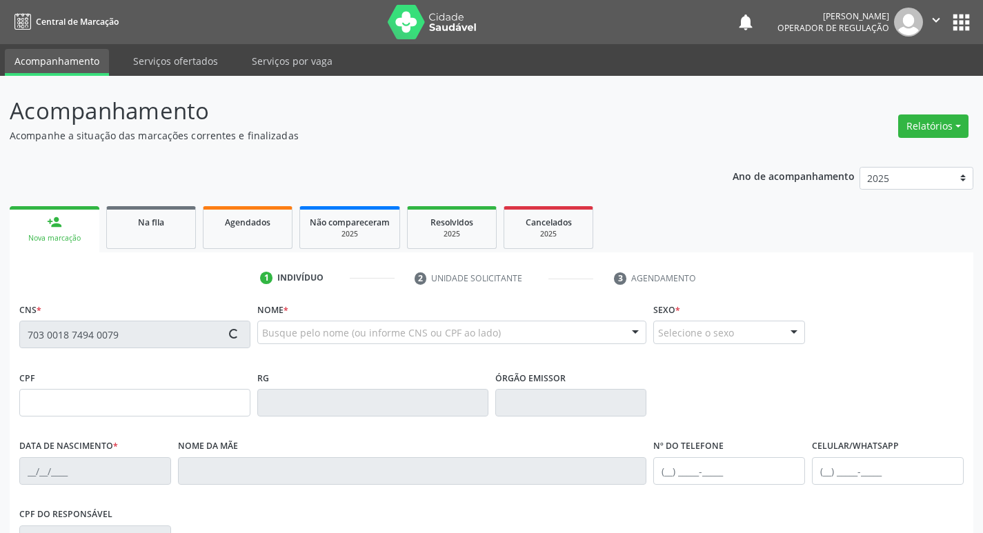
type input "(83) 99405-5038"
type input "203.110.794-15"
type input "47"
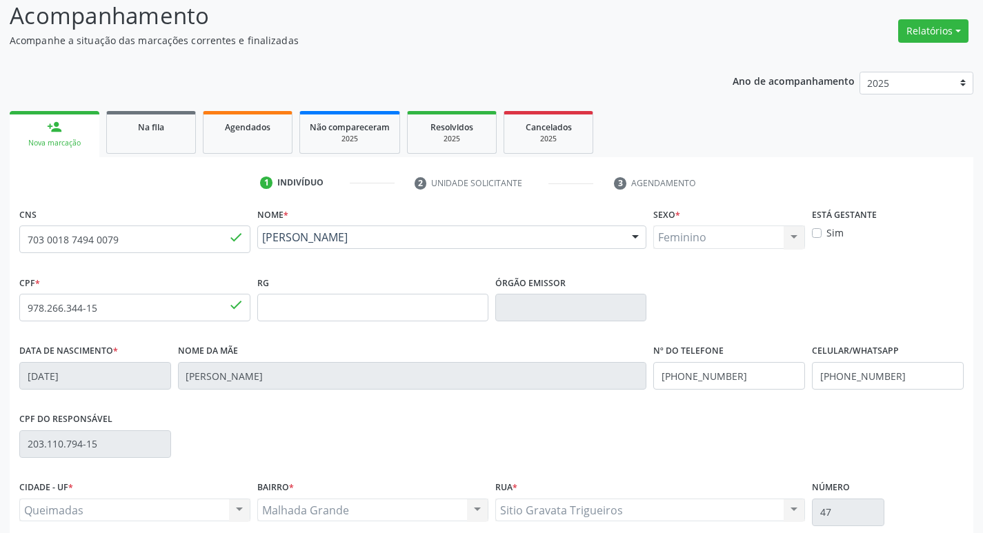
scroll to position [215, 0]
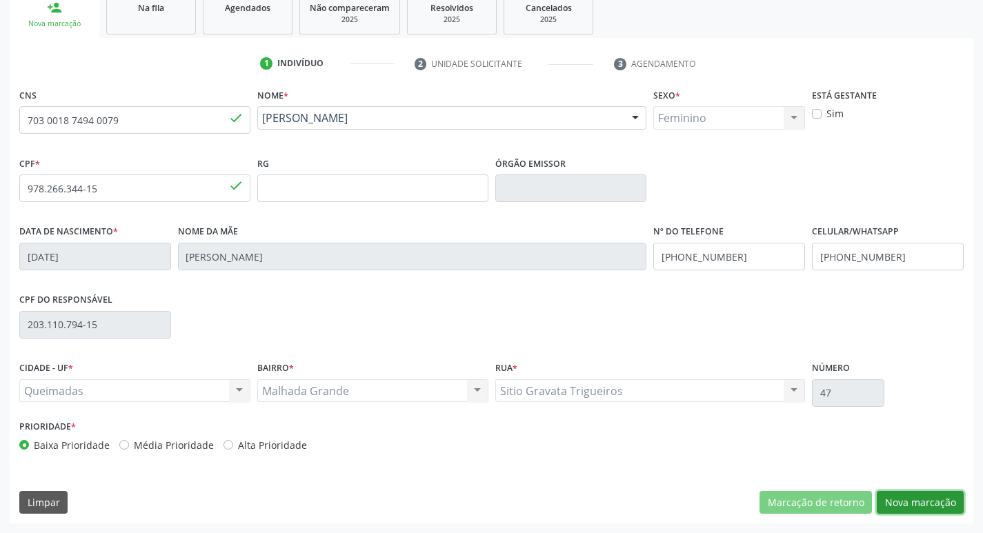
click at [883, 493] on button "Nova marcação" at bounding box center [920, 502] width 87 height 23
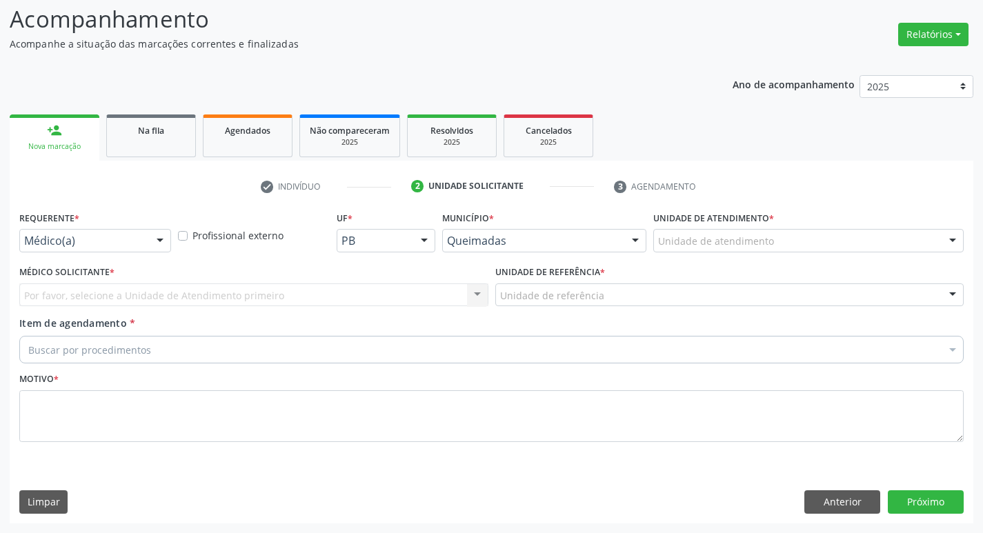
scroll to position [92, 0]
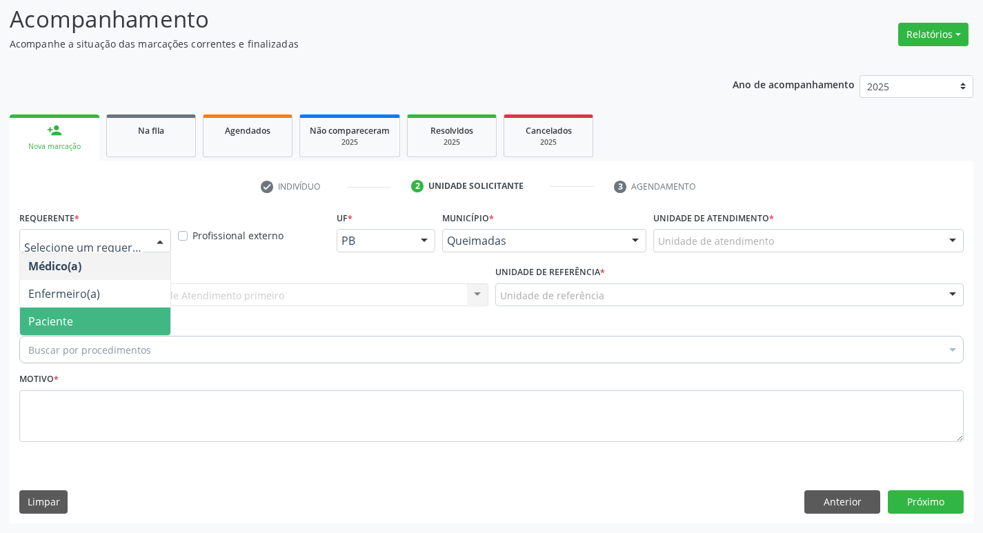
click at [97, 315] on span "Paciente" at bounding box center [95, 322] width 150 height 28
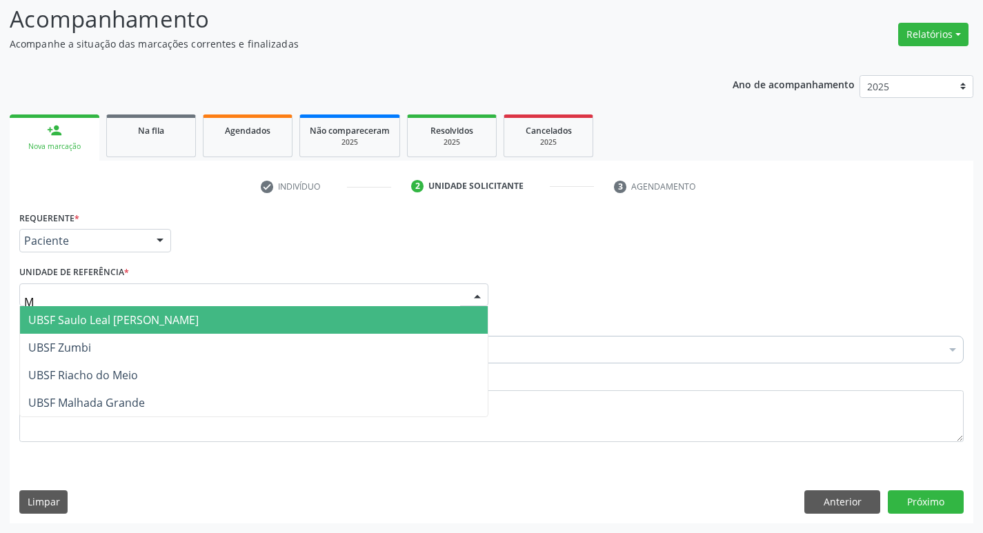
type input "MA"
click at [106, 324] on span "UBSF Malhada Grande" at bounding box center [86, 320] width 117 height 15
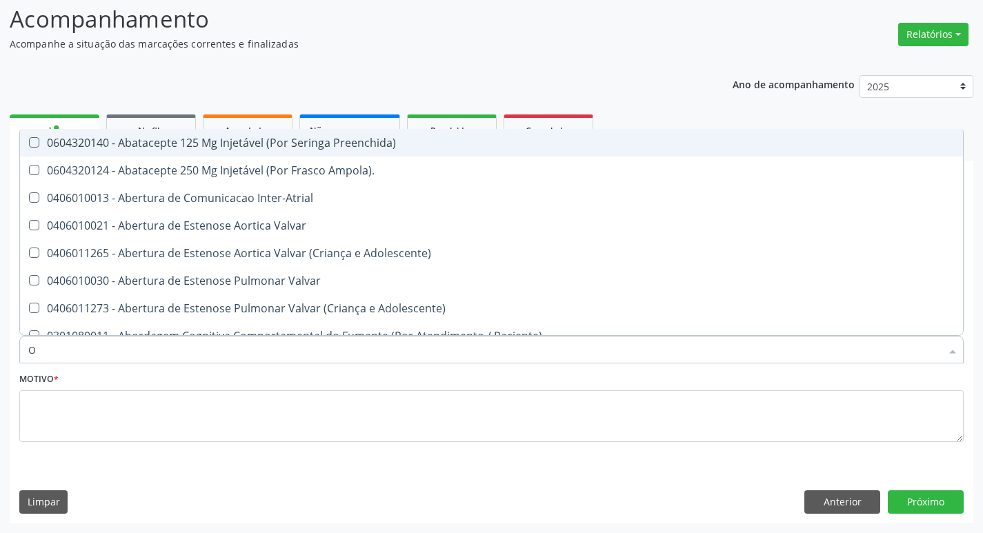
type input "ORTOPEDISTA"
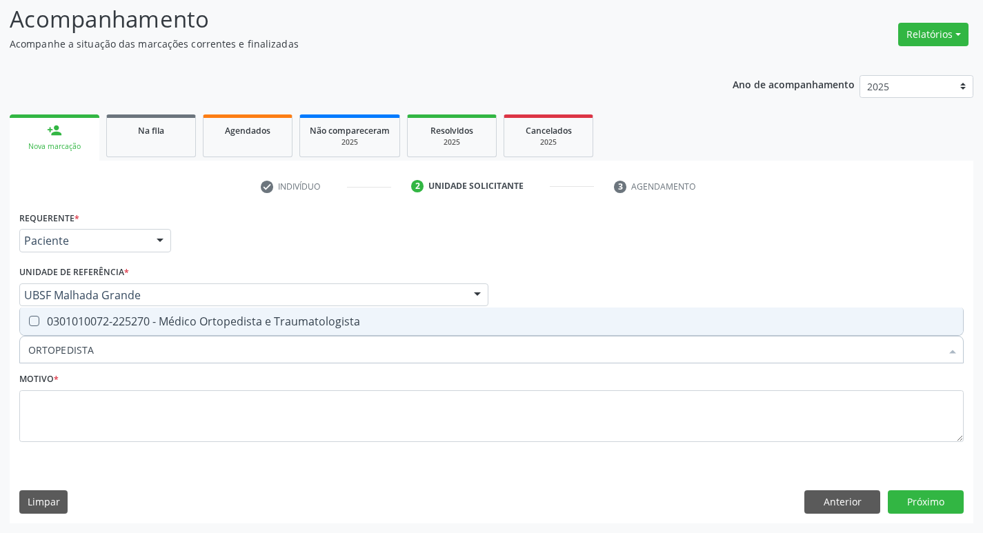
click at [106, 327] on div "0301010072-225270 - Médico Ortopedista e Traumatologista" at bounding box center [491, 321] width 927 height 11
checkbox Traumatologista "true"
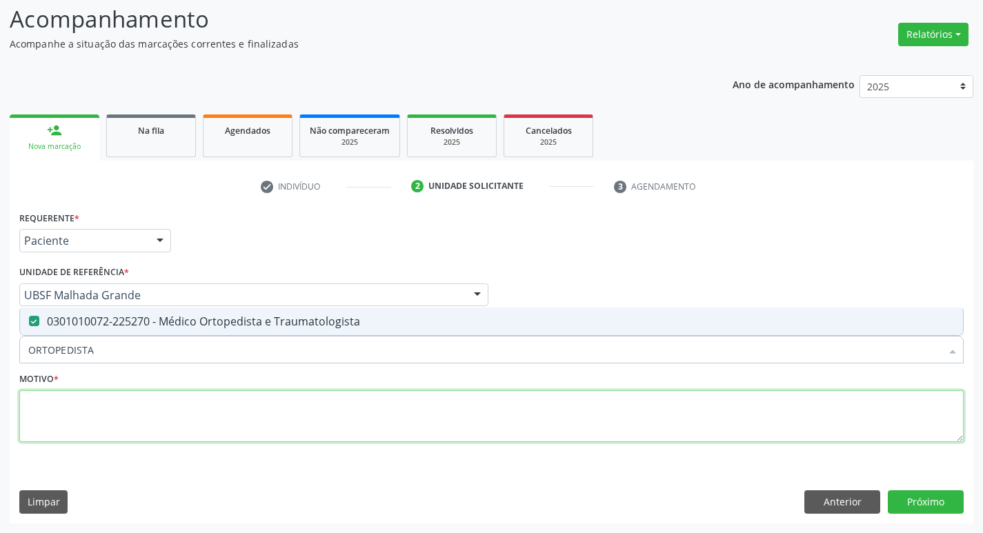
click at [115, 419] on textarea at bounding box center [491, 417] width 945 height 52
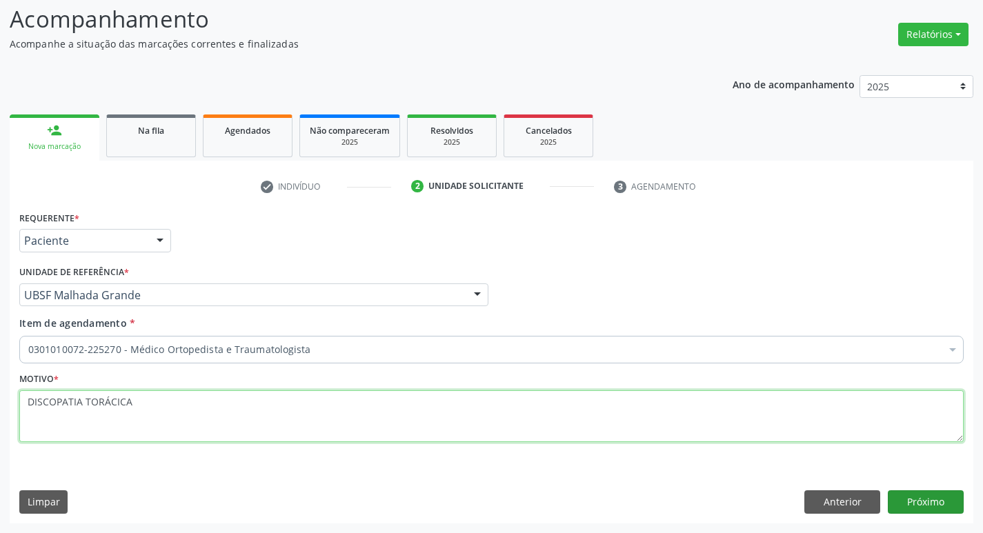
type textarea "DISCOPATIA TORÁCICA"
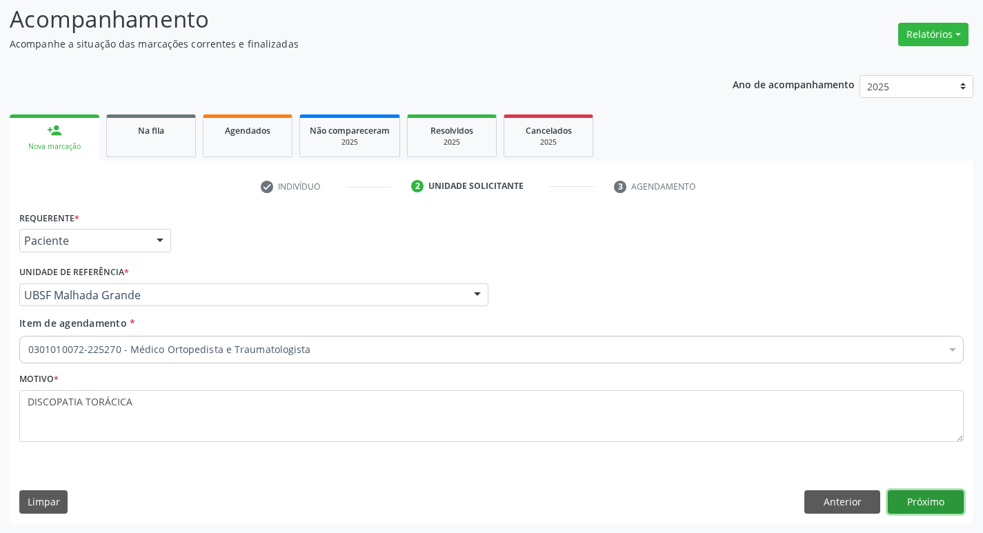
click at [919, 509] on button "Próximo" at bounding box center [926, 502] width 76 height 23
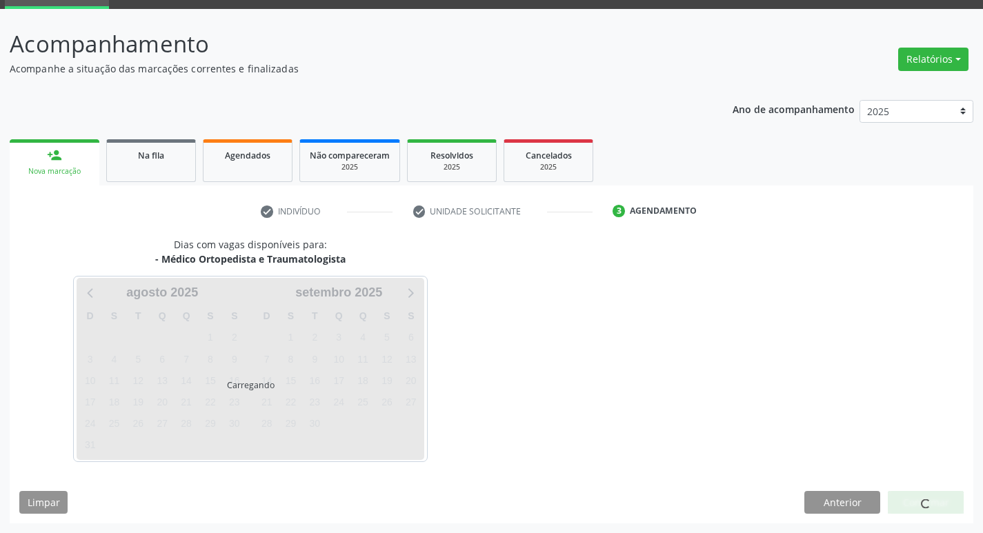
scroll to position [67, 0]
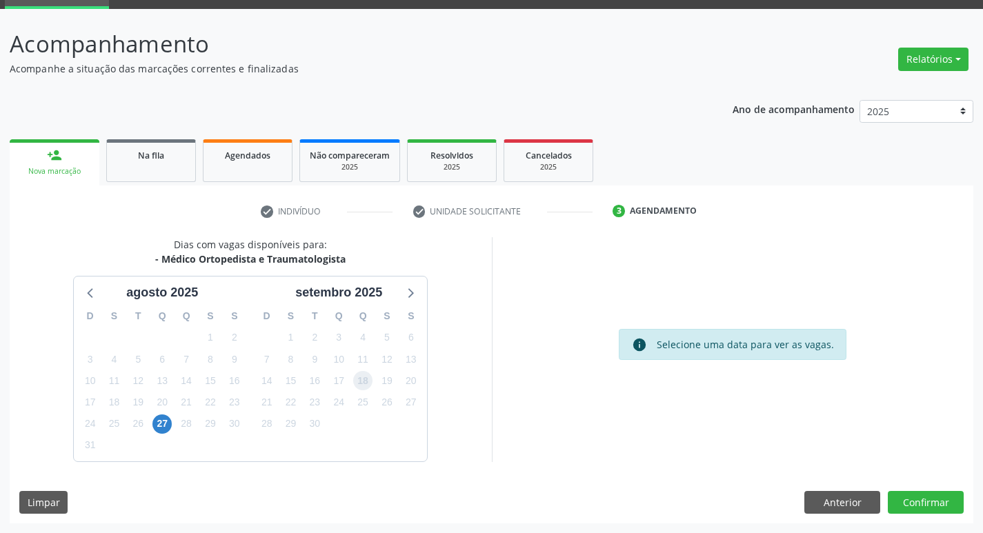
click at [358, 378] on span "18" at bounding box center [362, 380] width 19 height 19
click at [894, 506] on button "Confirmar" at bounding box center [926, 502] width 76 height 23
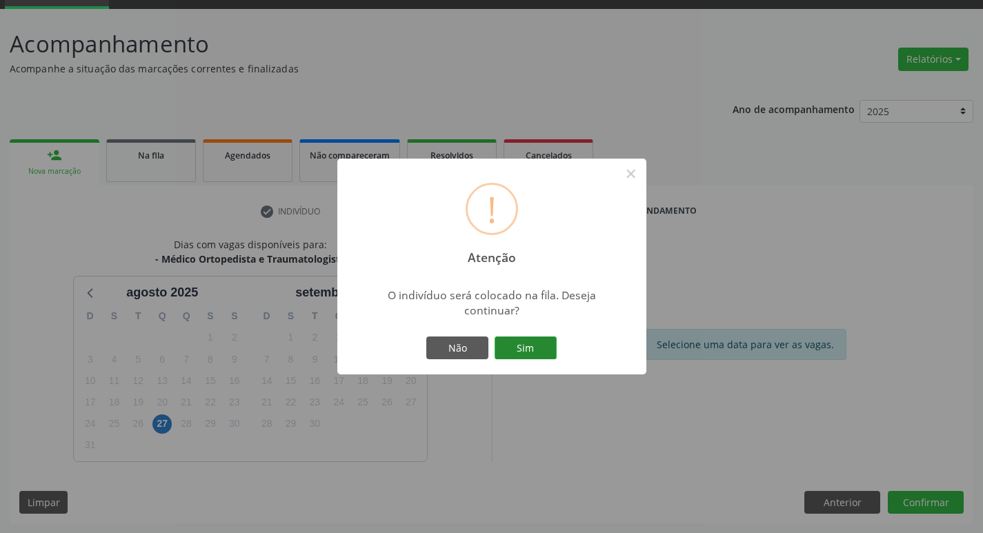
click at [500, 353] on button "Sim" at bounding box center [526, 348] width 62 height 23
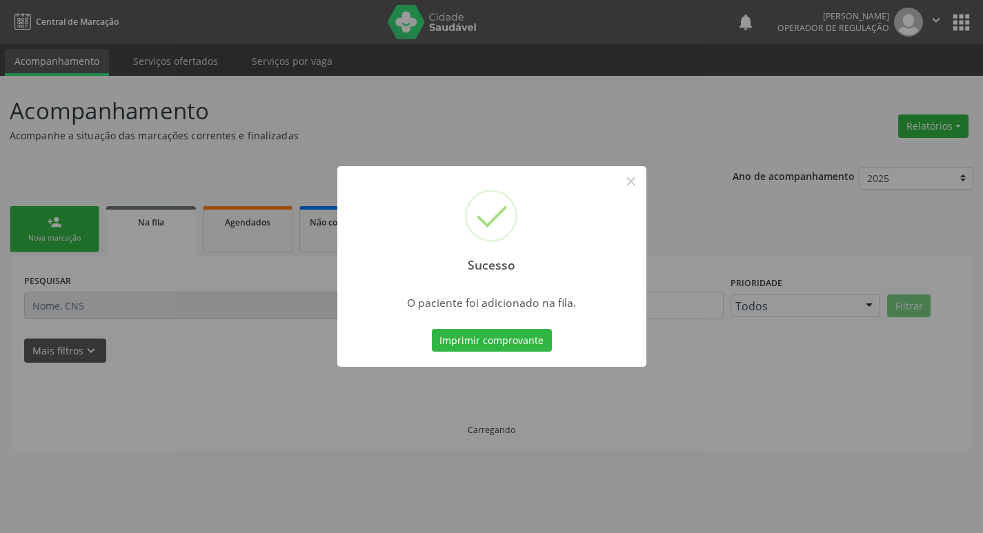
scroll to position [0, 0]
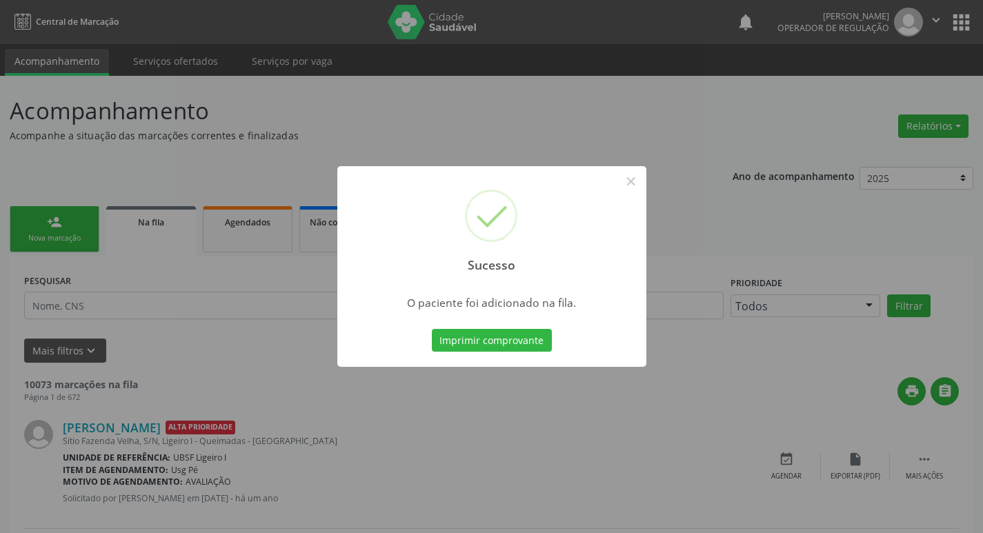
click at [201, 327] on div "Sucesso × O paciente foi adicionado na fila. Imprimir comprovante Cancel" at bounding box center [491, 266] width 983 height 533
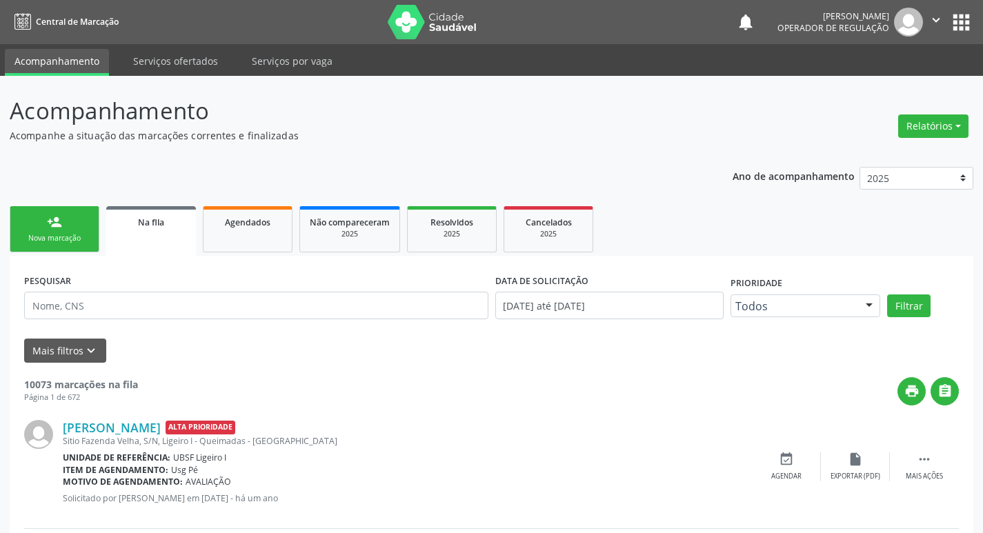
click at [42, 228] on link "person_add Nova marcação" at bounding box center [55, 229] width 90 height 46
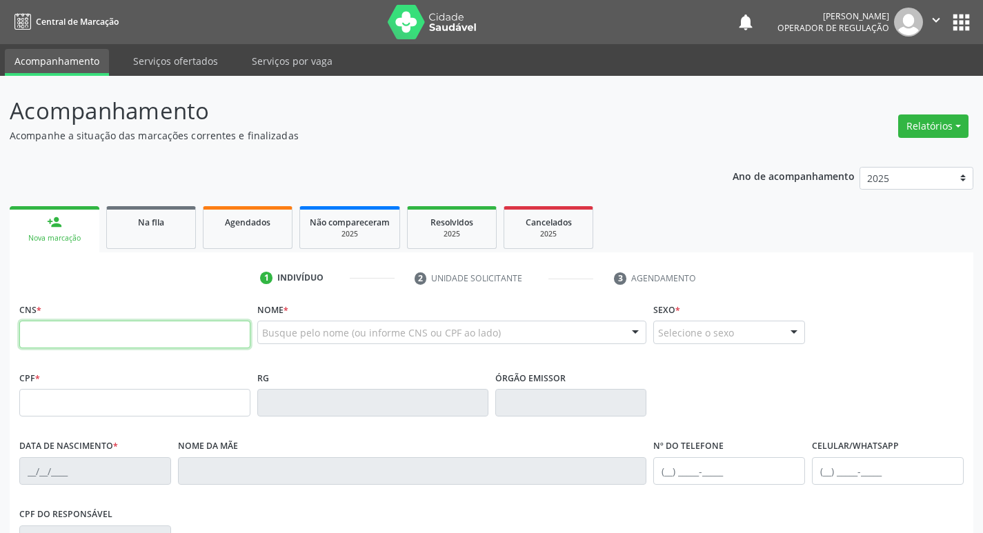
click at [76, 339] on input "text" at bounding box center [134, 335] width 231 height 28
type input "704 5043 6569 4114"
type input "732.566.334-04"
type input "05/09/1971"
type input "Angelita Xavier"
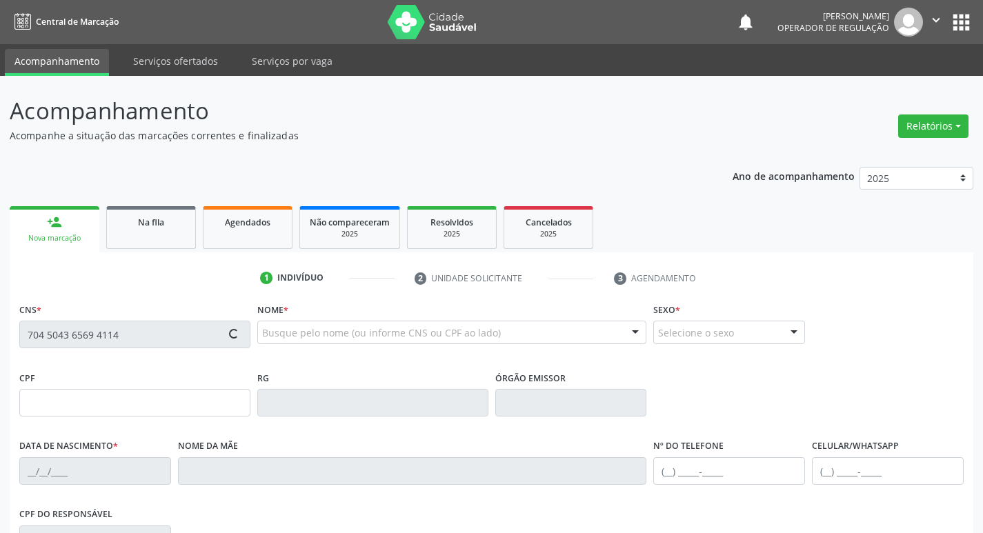
type input "(83) 99356-1961"
type input "99"
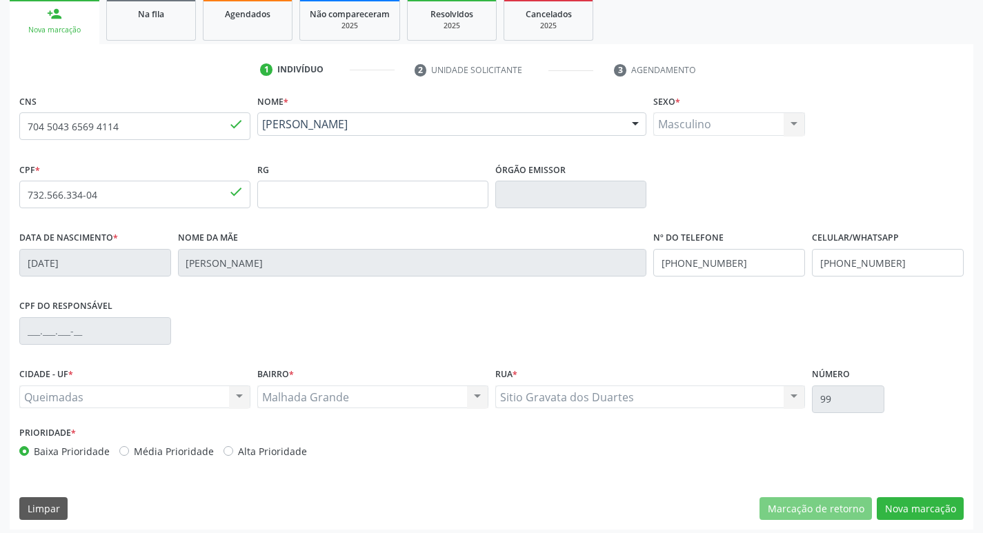
scroll to position [215, 0]
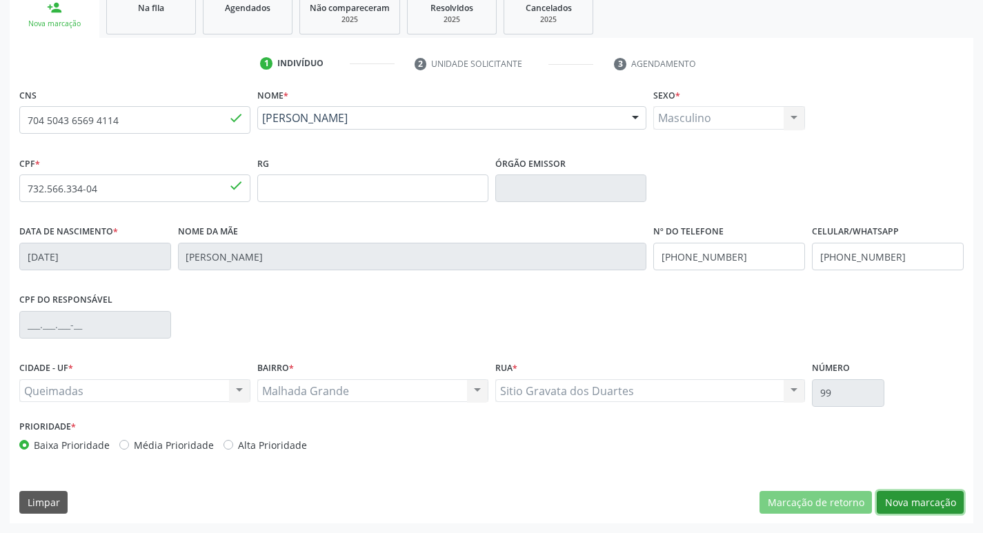
click at [943, 502] on button "Nova marcação" at bounding box center [920, 502] width 87 height 23
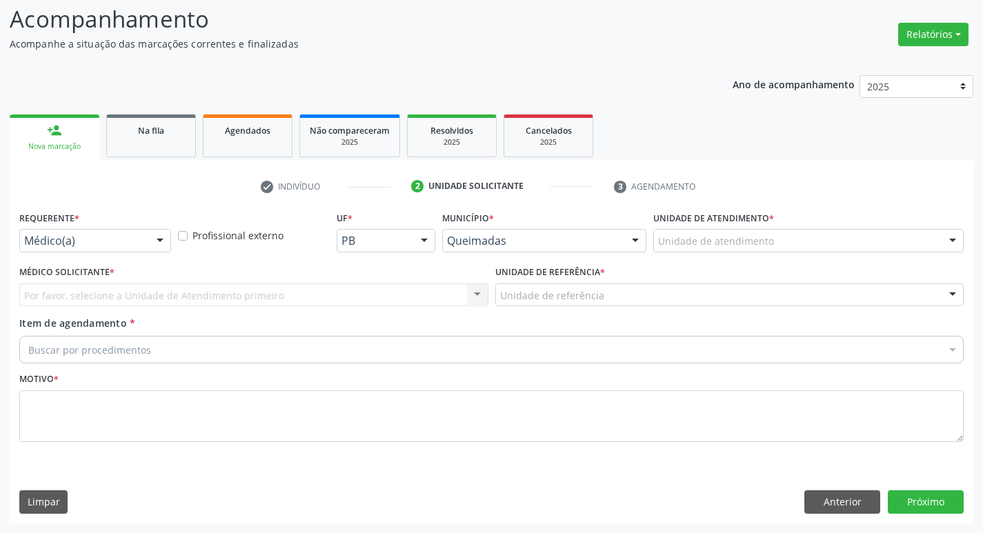
scroll to position [92, 0]
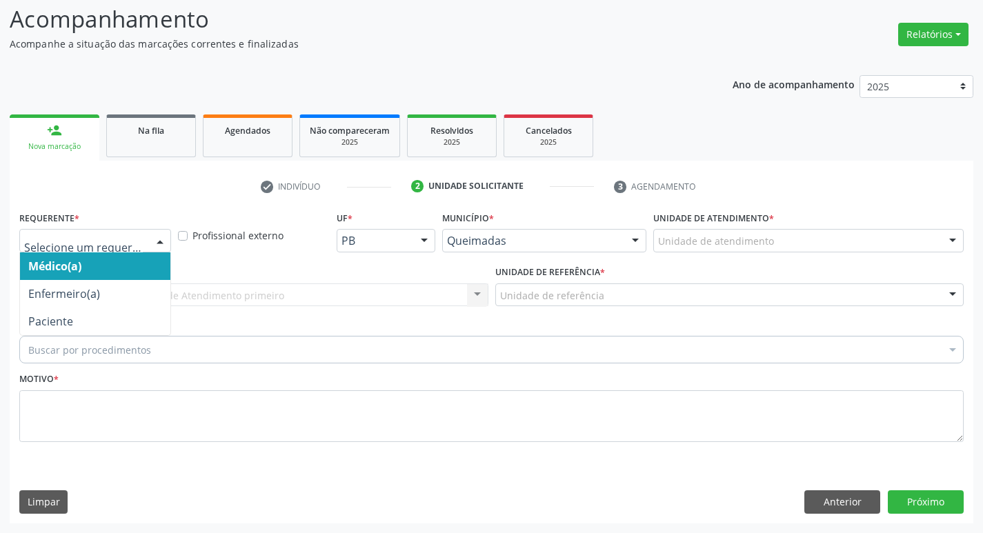
click at [32, 251] on div at bounding box center [95, 240] width 152 height 23
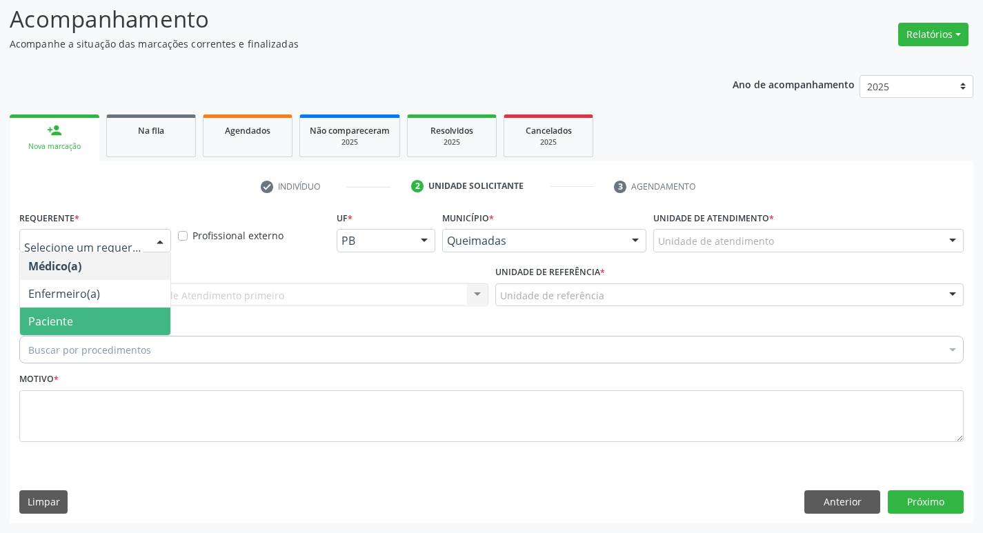
click at [28, 308] on span "Paciente" at bounding box center [95, 322] width 150 height 28
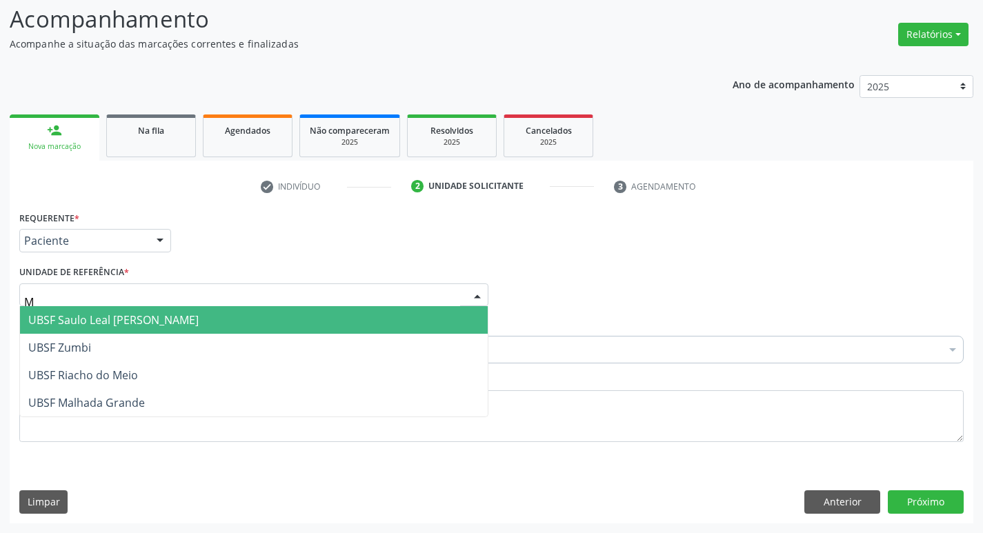
type input "MA"
click at [58, 325] on span "UBSF Malhada Grande" at bounding box center [86, 320] width 117 height 15
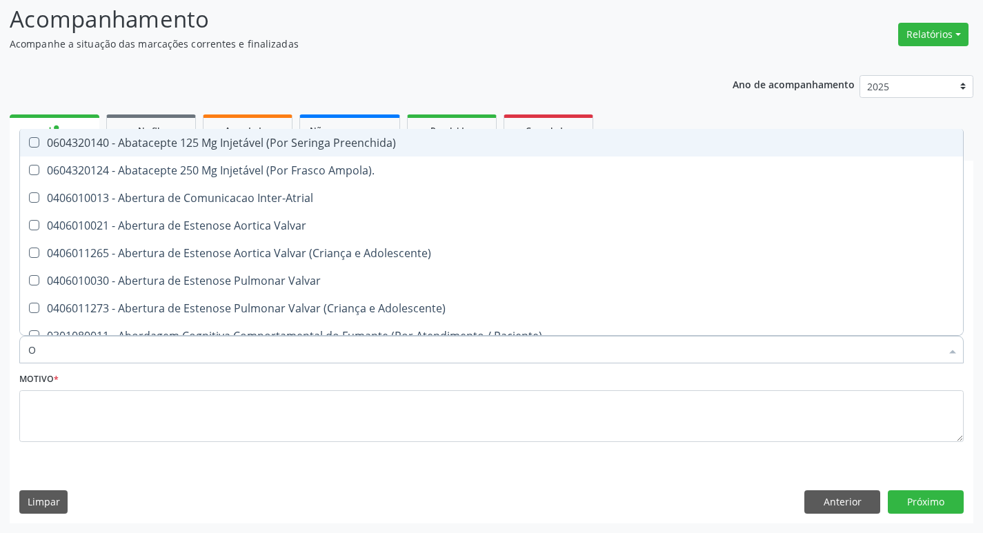
type input "ORTOPEDISTA"
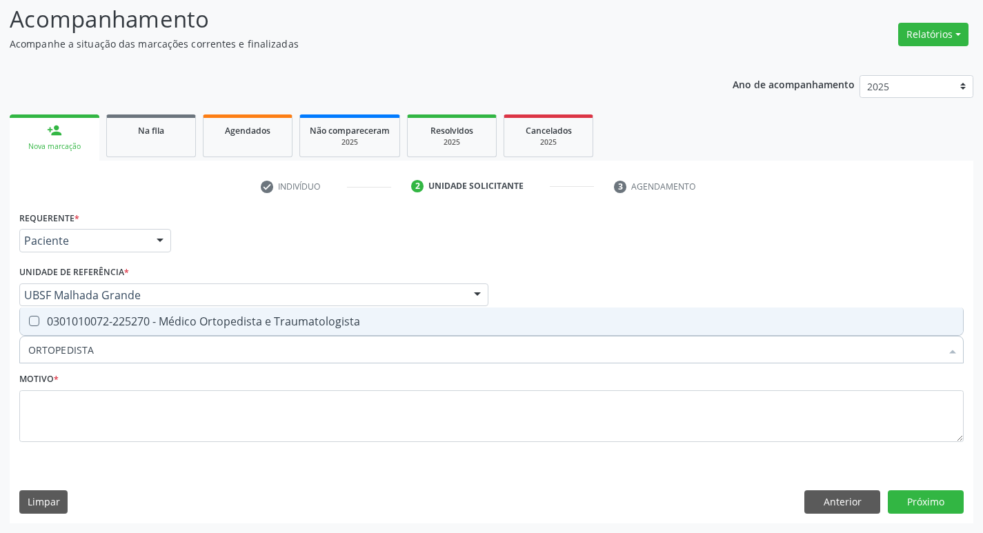
click at [110, 323] on div "0301010072-225270 - Médico Ortopedista e Traumatologista" at bounding box center [491, 321] width 927 height 11
checkbox Traumatologista "true"
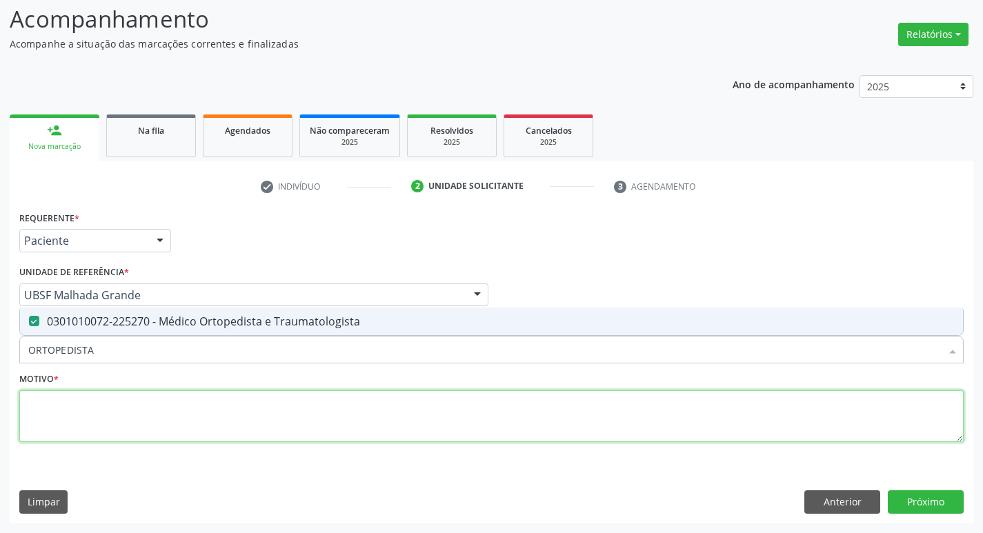
click at [88, 424] on textarea at bounding box center [491, 417] width 945 height 52
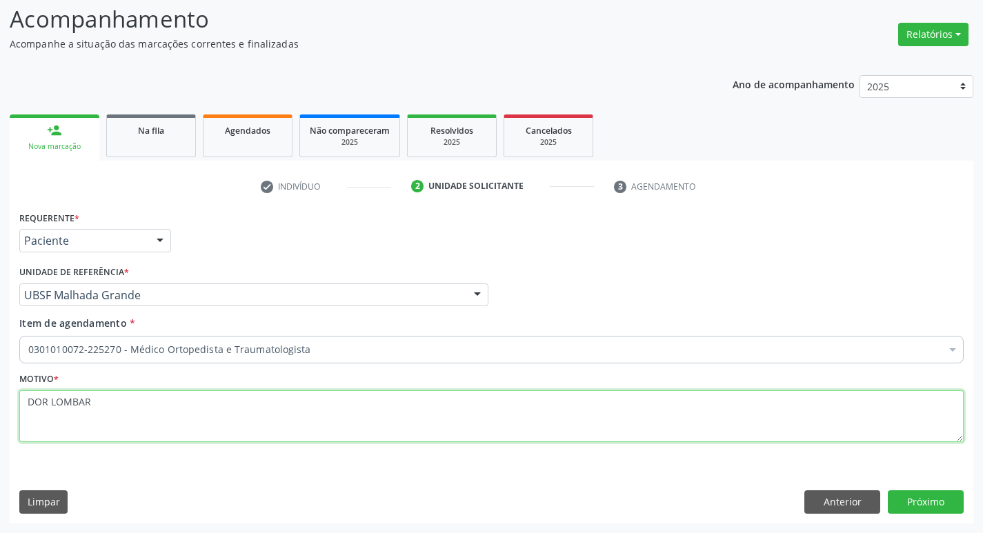
type textarea "DOR LOMBAR"
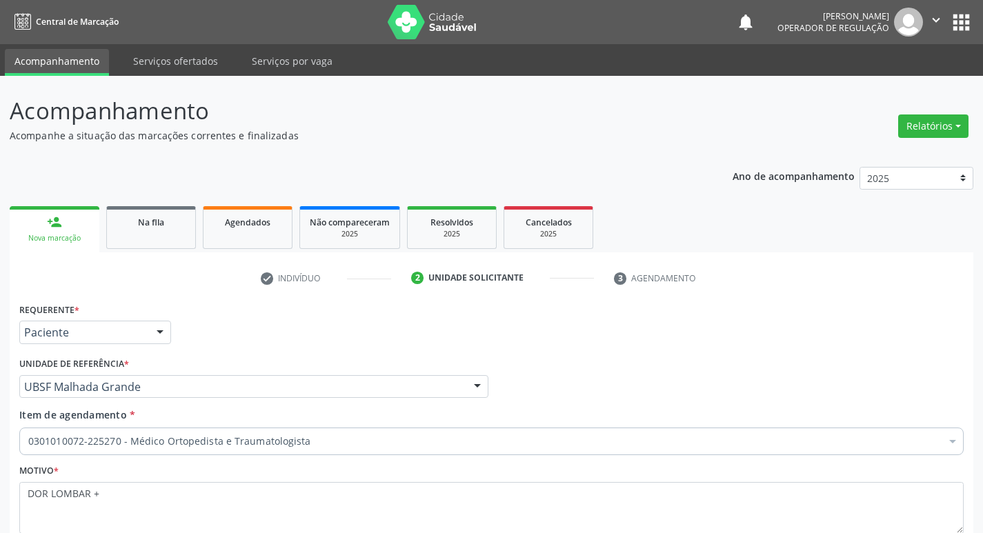
scroll to position [92, 0]
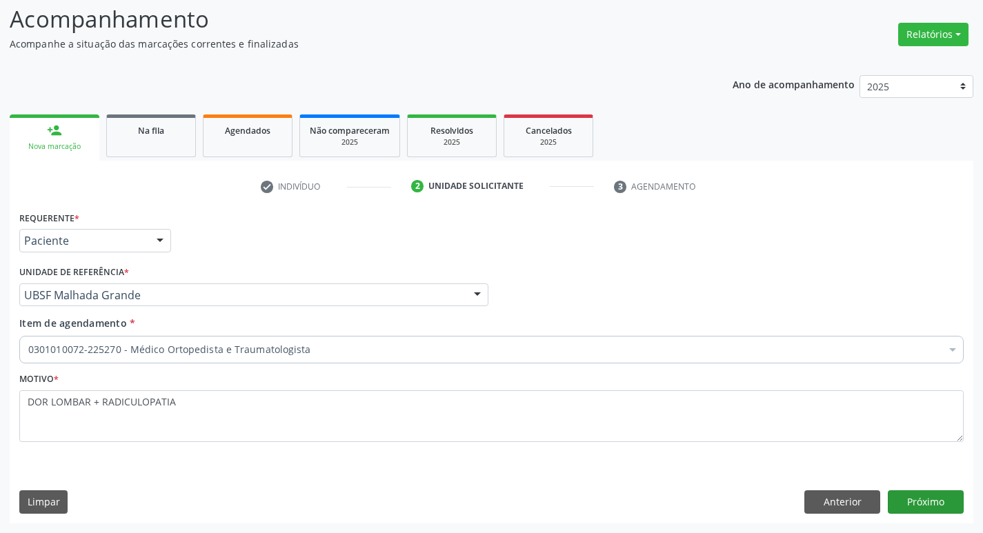
type textarea "DOR LOMBAR + RADICULOPATIA"
click at [909, 502] on button "Próximo" at bounding box center [926, 502] width 76 height 23
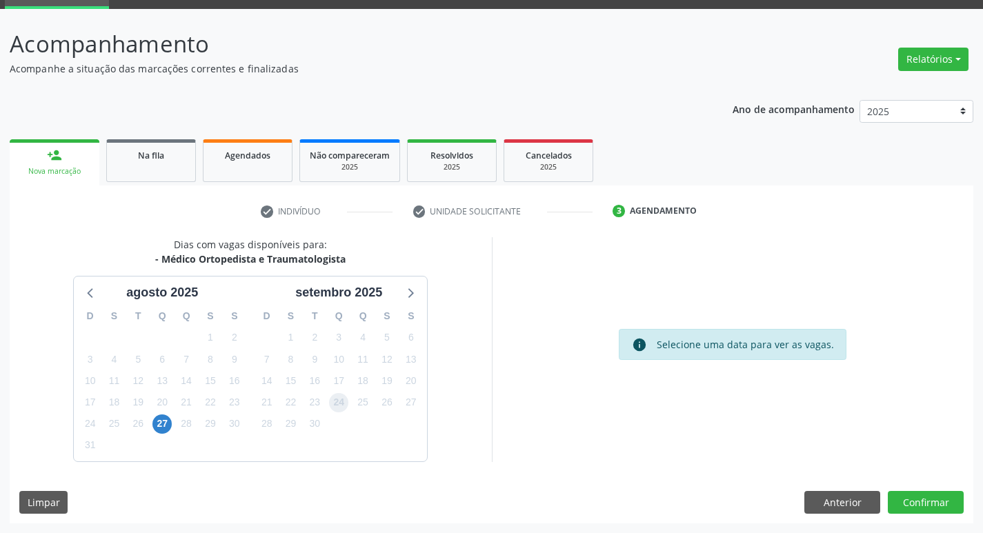
click at [334, 395] on span "24" at bounding box center [338, 402] width 19 height 19
click at [934, 513] on button "Confirmar" at bounding box center [926, 502] width 76 height 23
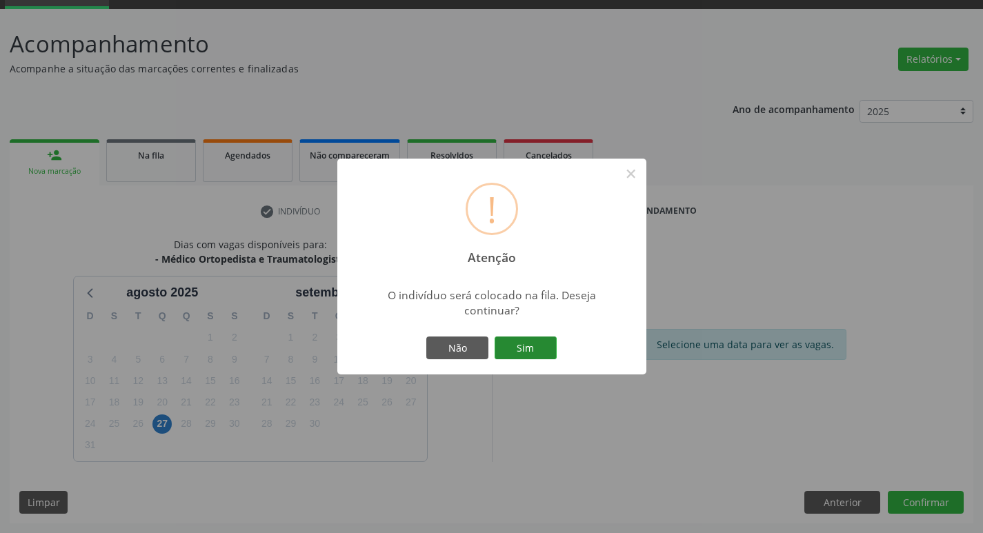
click at [525, 347] on button "Sim" at bounding box center [526, 348] width 62 height 23
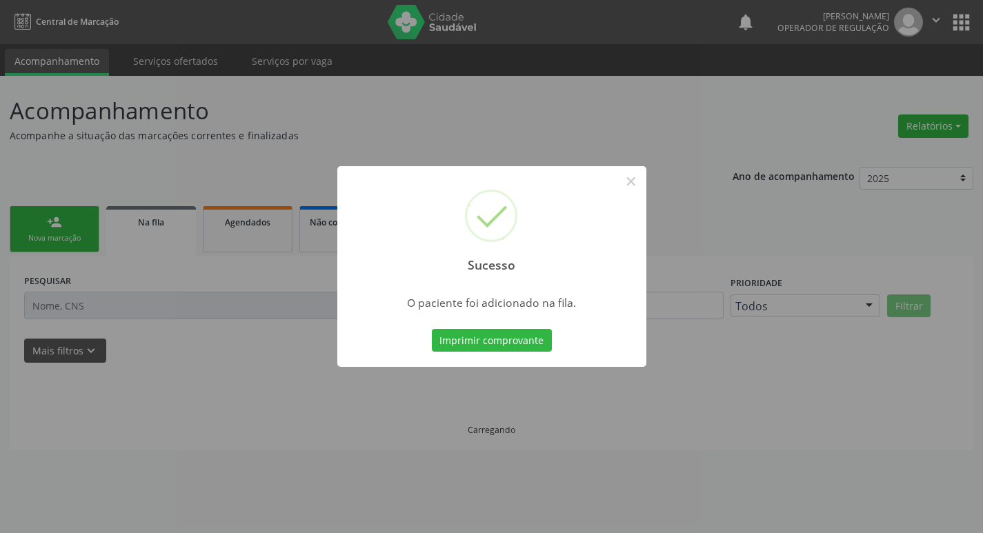
scroll to position [0, 0]
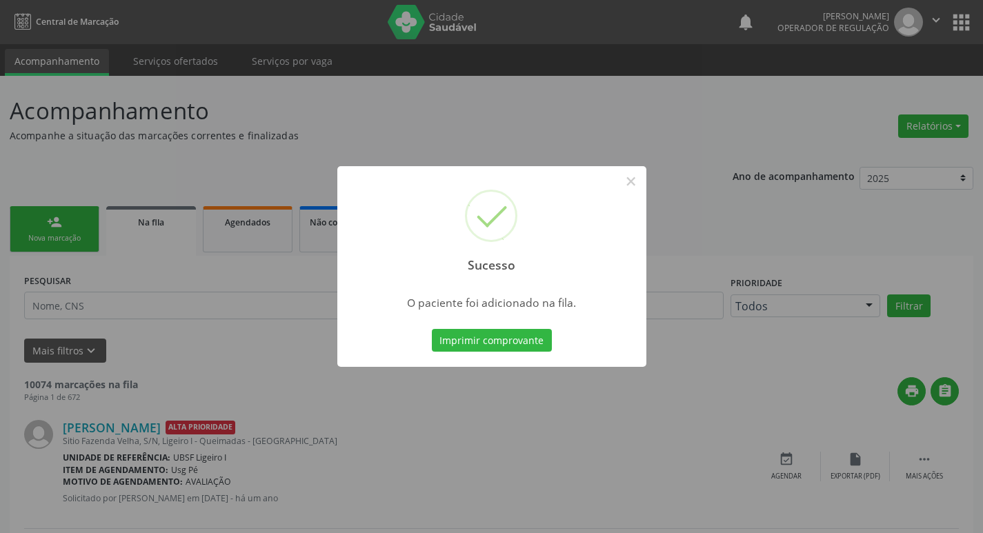
click at [39, 221] on div "Sucesso × O paciente foi adicionado na fila. Imprimir comprovante Cancel" at bounding box center [491, 266] width 983 height 533
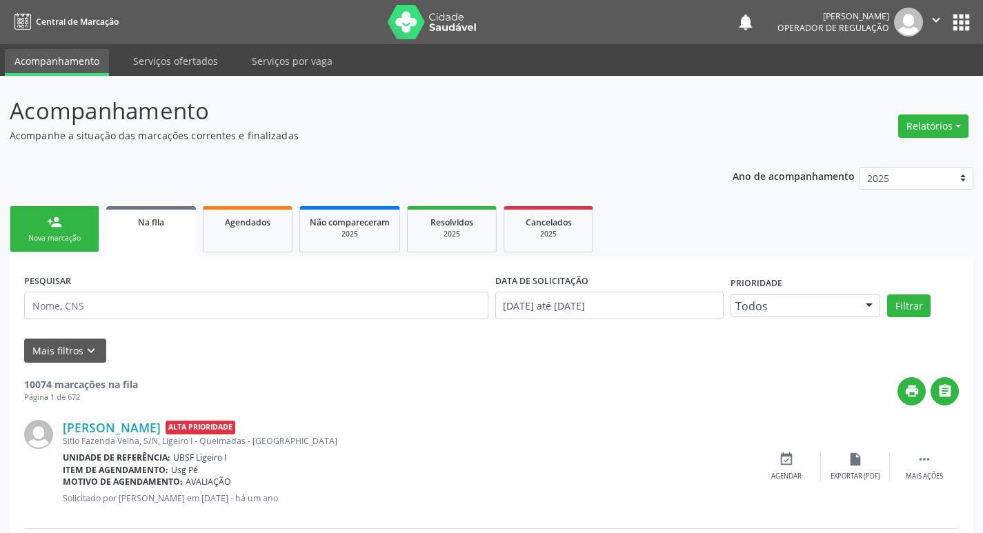
click at [39, 221] on link "person_add Nova marcação" at bounding box center [55, 229] width 90 height 46
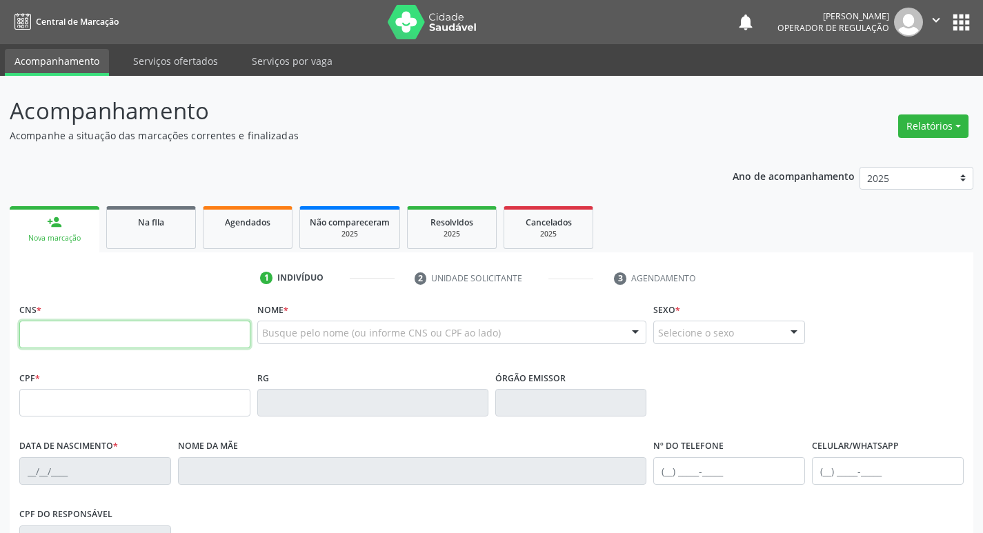
click at [135, 324] on input "text" at bounding box center [134, 335] width 231 height 28
type input "706 4021 2726 7982"
type input "029.751.634-52"
type input "26/08/1978"
type input "Maria Materna Marinho dos Santos"
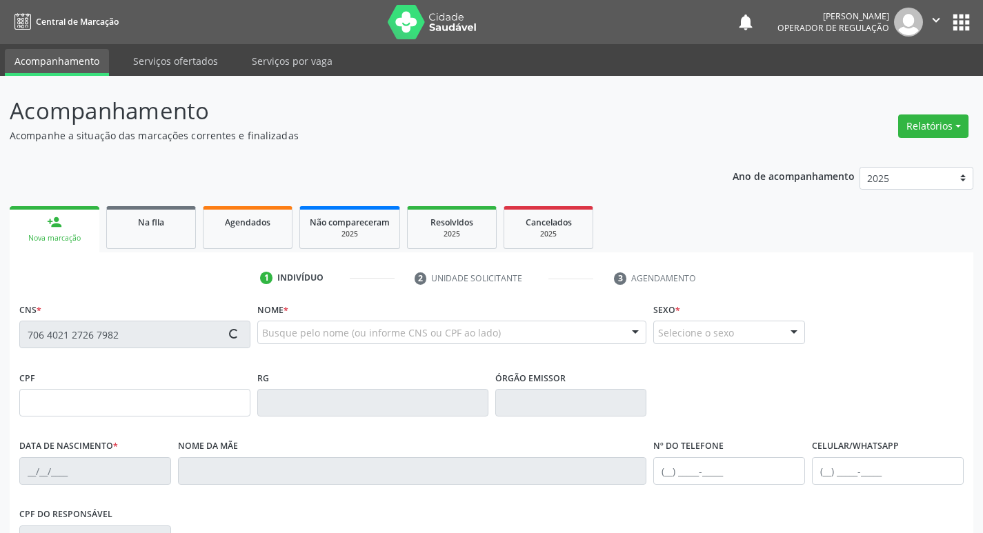
type input "(83) 99180-1957"
type input "044.583.914-70"
type input "61"
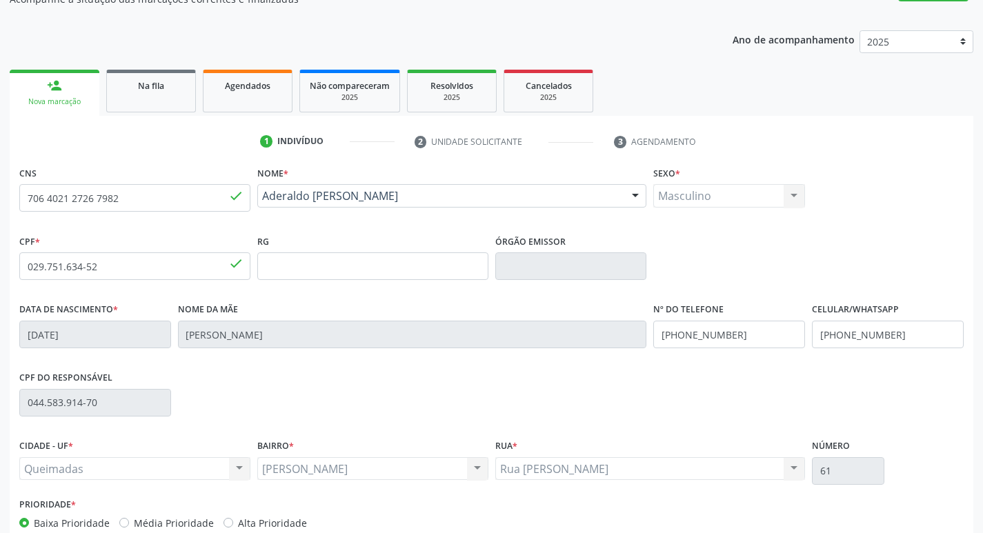
scroll to position [215, 0]
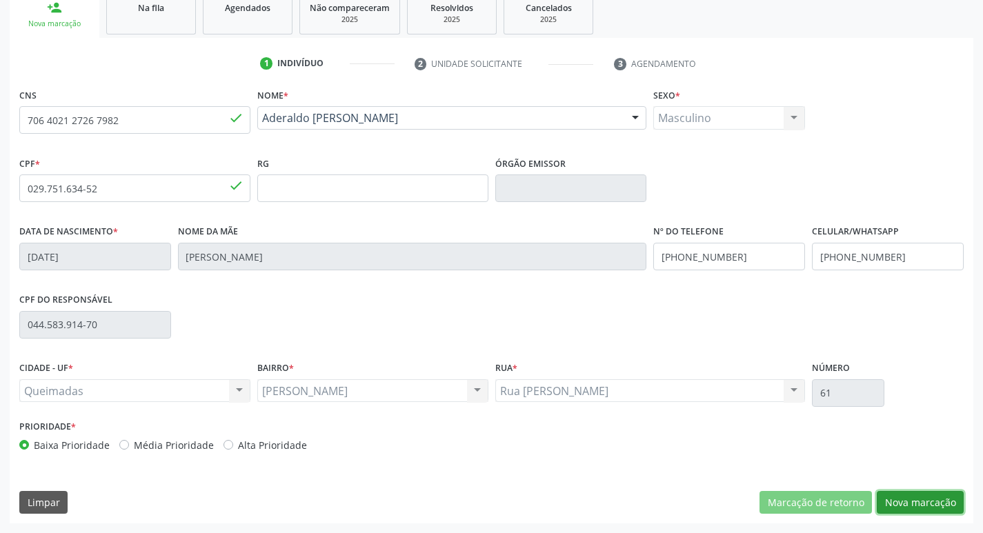
click at [907, 510] on button "Nova marcação" at bounding box center [920, 502] width 87 height 23
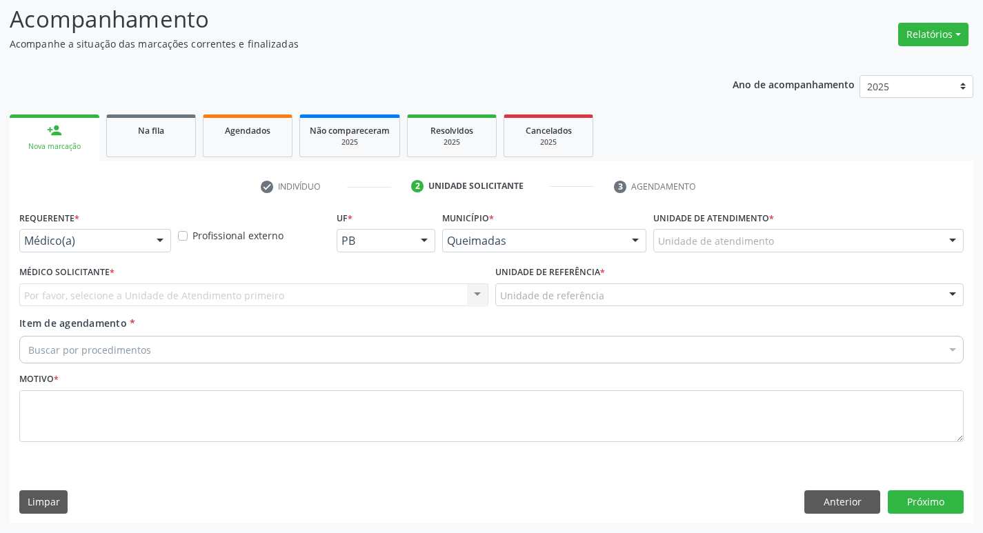
scroll to position [92, 0]
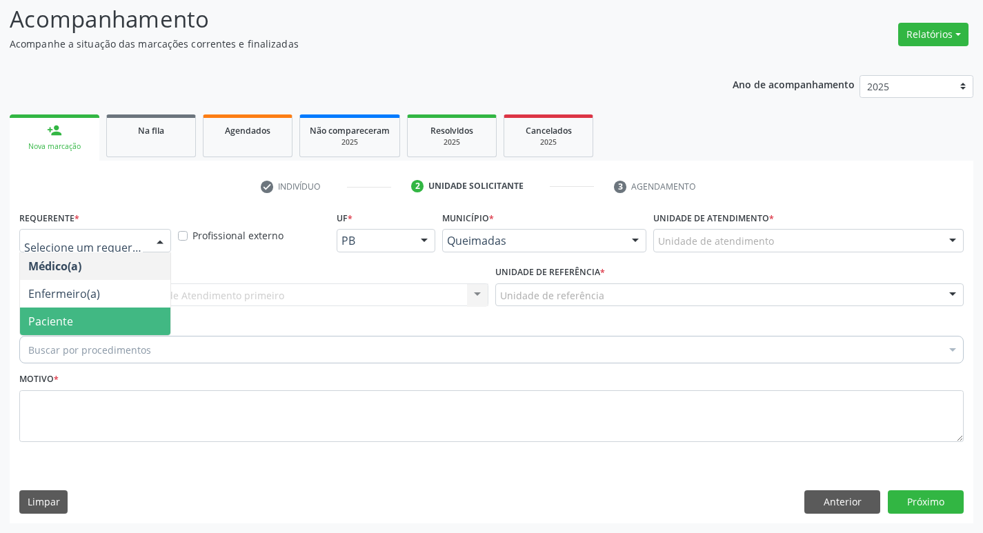
click at [82, 316] on span "Paciente" at bounding box center [95, 322] width 150 height 28
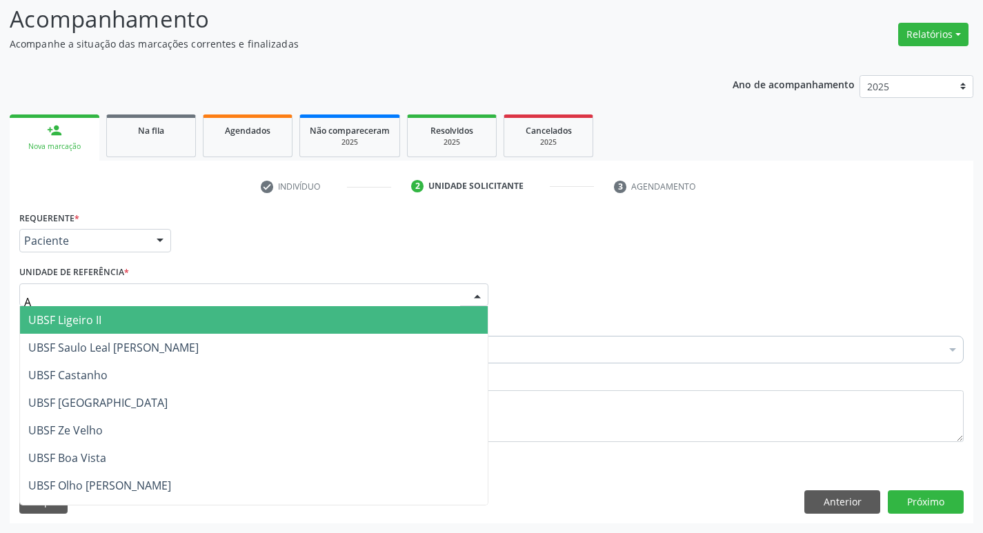
type input "AN"
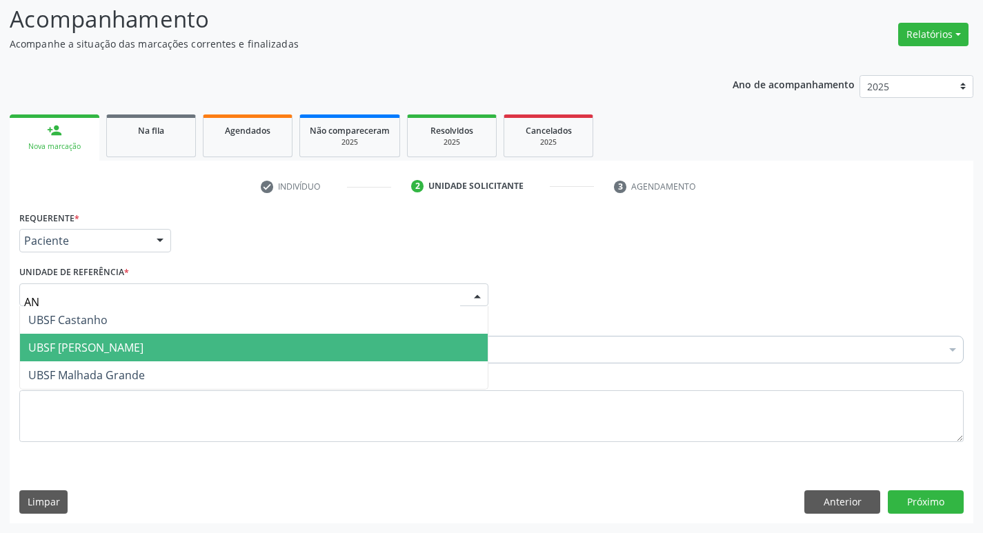
click at [149, 355] on span "UBSF [PERSON_NAME]" at bounding box center [254, 348] width 468 height 28
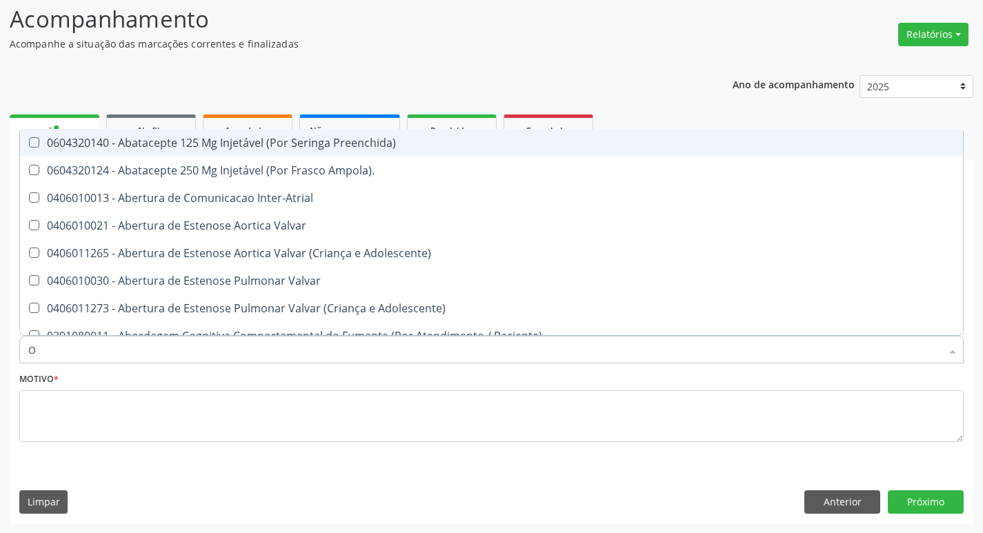
type input "ORTOPEDISTA"
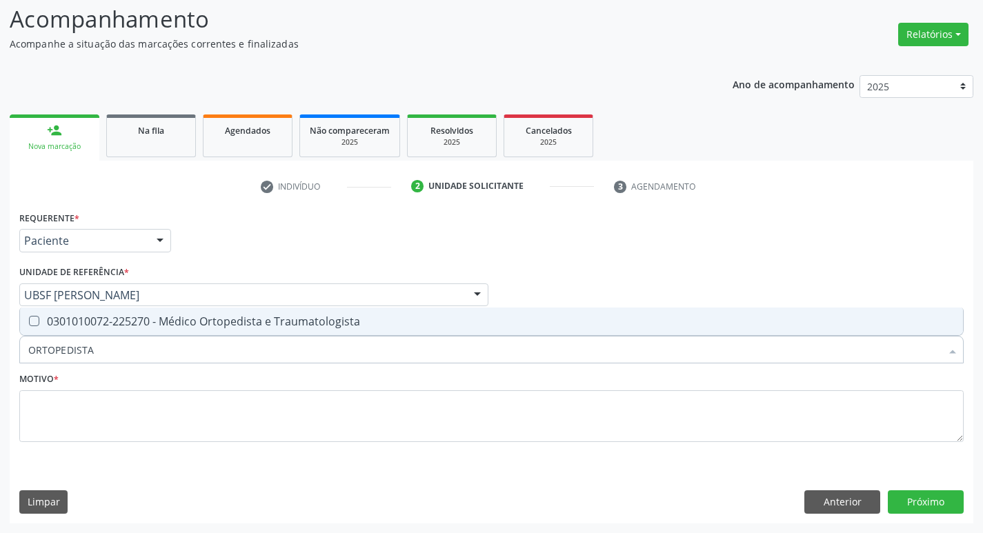
click at [121, 324] on div "0301010072-225270 - Médico Ortopedista e Traumatologista" at bounding box center [491, 321] width 927 height 11
checkbox Traumatologista "true"
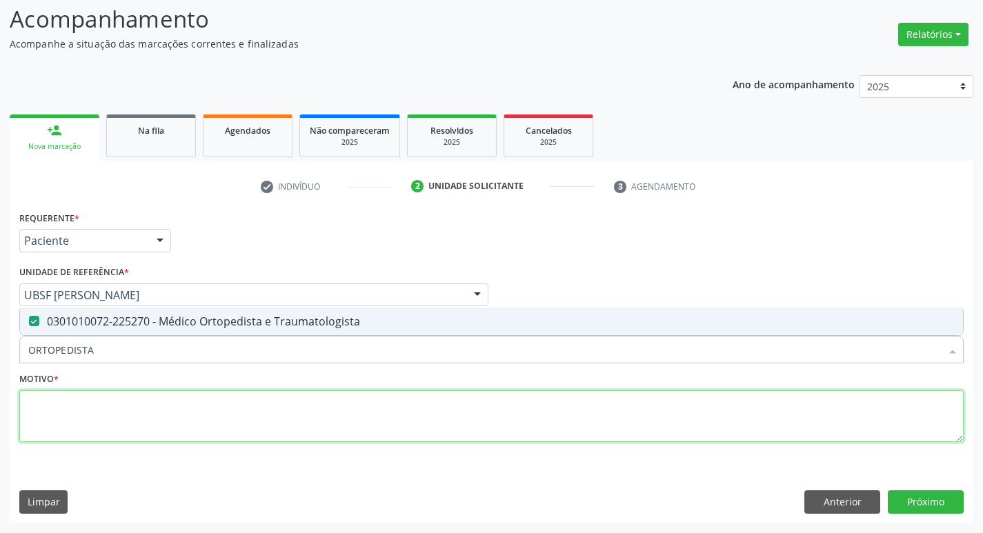
click at [127, 420] on textarea at bounding box center [491, 417] width 945 height 52
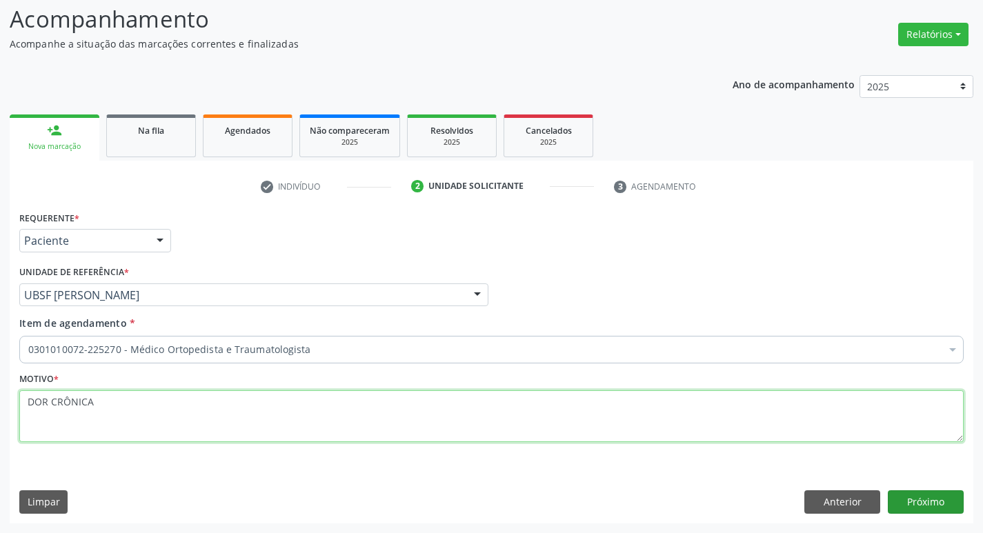
type textarea "DOR CRÔNICA"
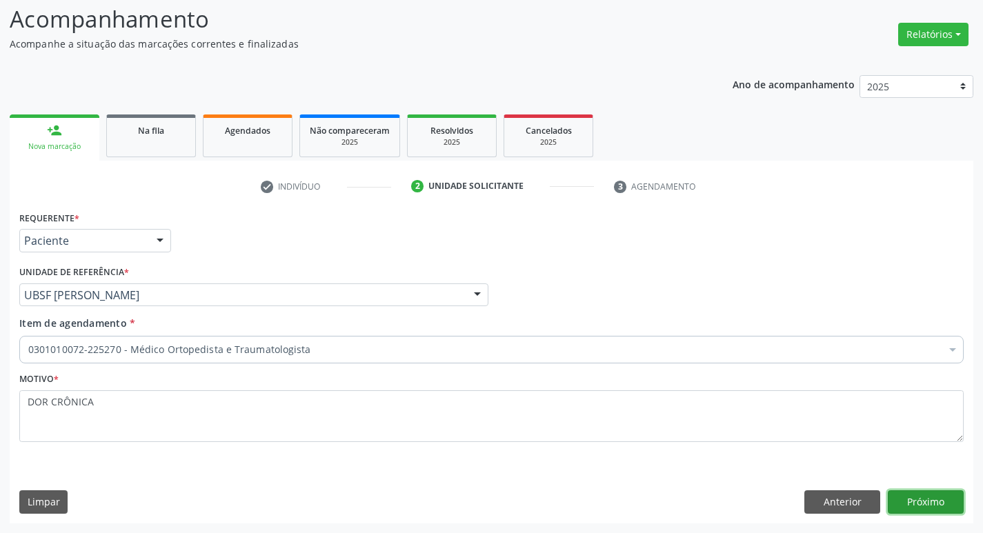
click at [905, 503] on button "Próximo" at bounding box center [926, 502] width 76 height 23
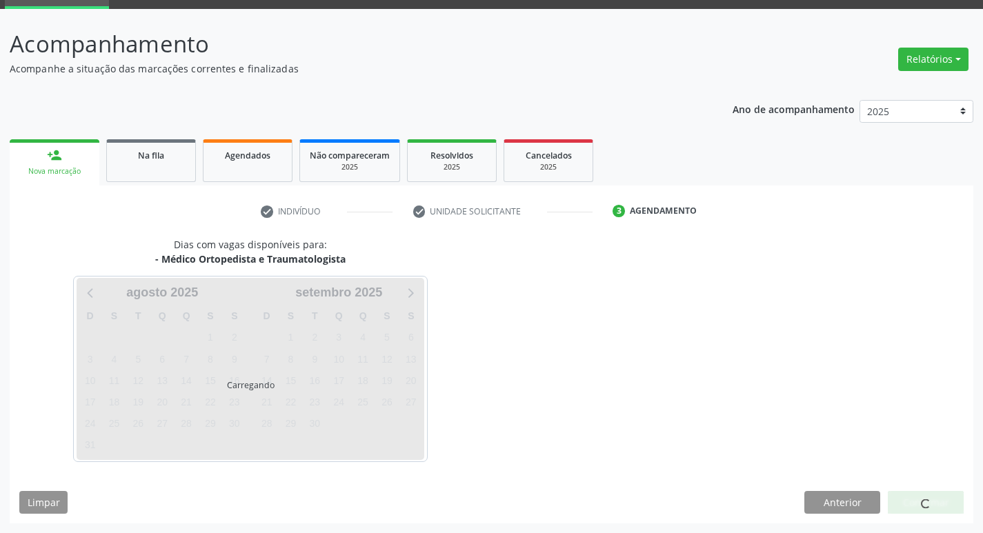
scroll to position [67, 0]
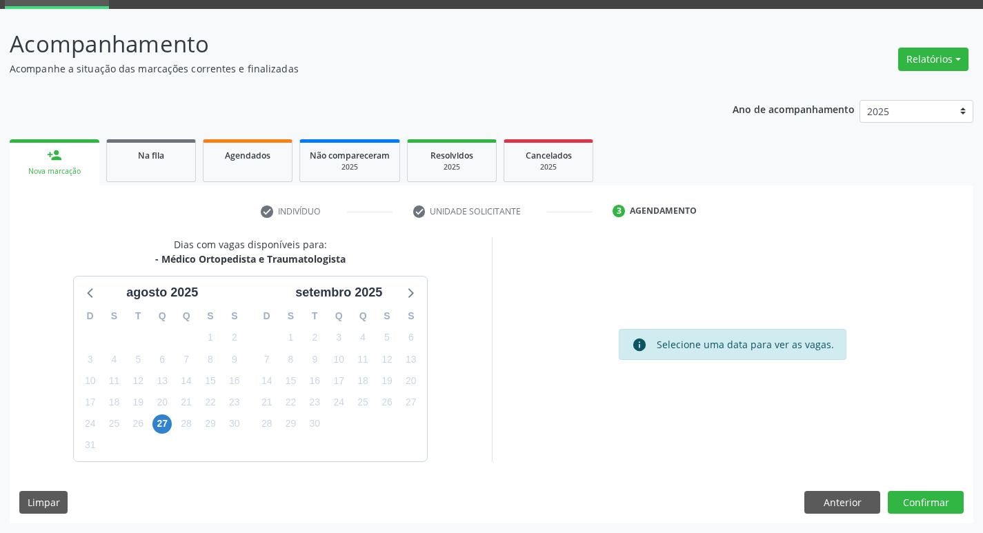
click at [293, 371] on div "15" at bounding box center [291, 381] width 19 height 21
click at [291, 356] on span "8" at bounding box center [291, 359] width 19 height 19
click at [914, 494] on button "Confirmar" at bounding box center [926, 502] width 76 height 23
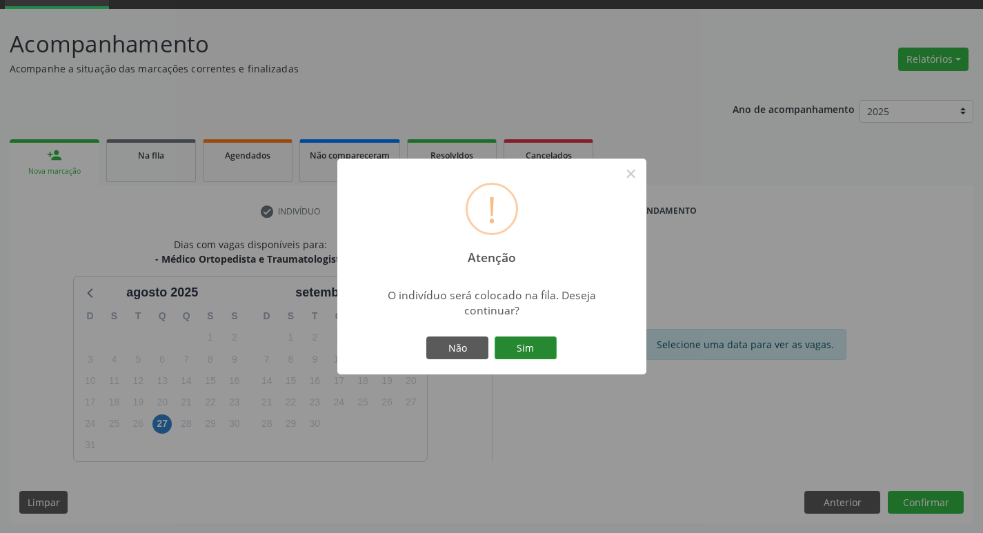
click at [523, 350] on button "Sim" at bounding box center [526, 348] width 62 height 23
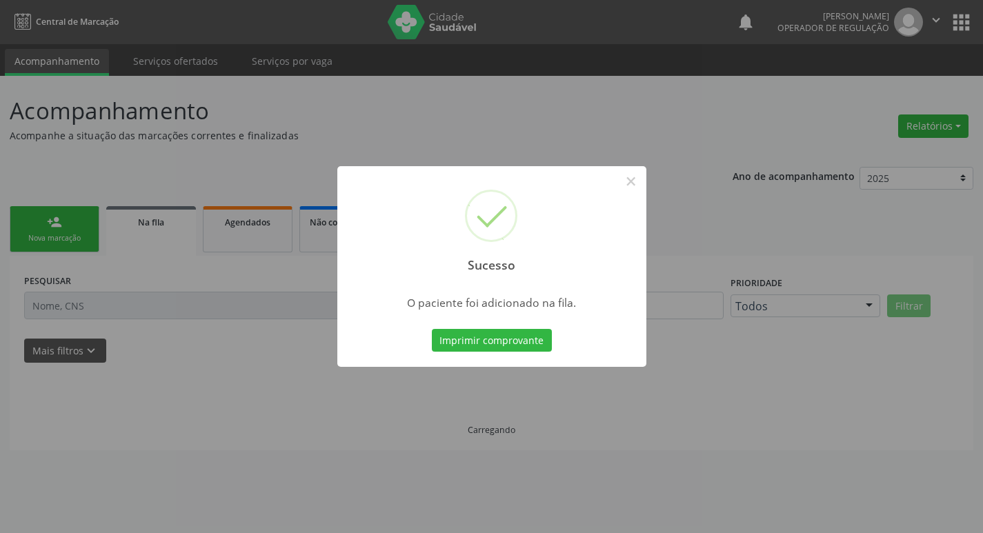
scroll to position [0, 0]
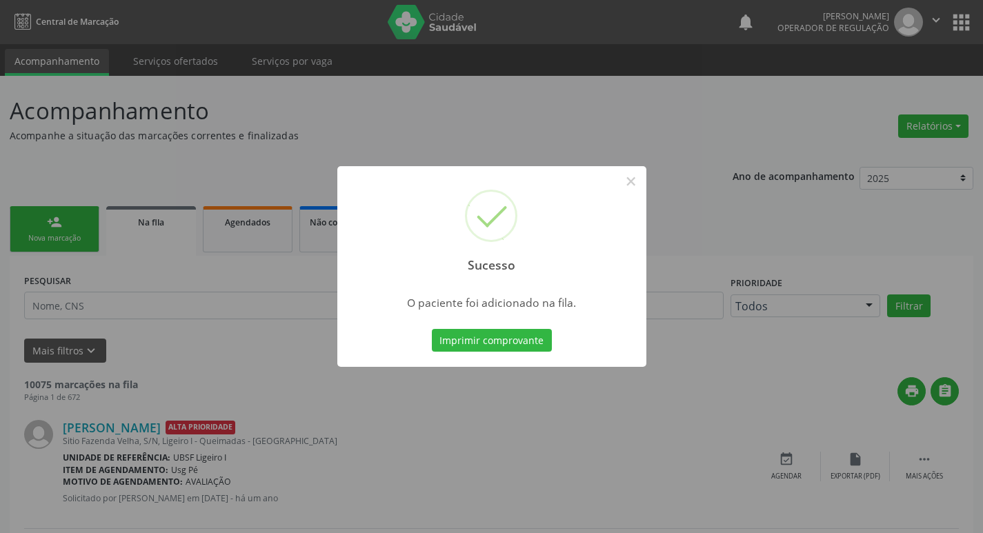
click at [18, 215] on div "Sucesso × O paciente foi adicionado na fila. Imprimir comprovante Cancel" at bounding box center [491, 266] width 983 height 533
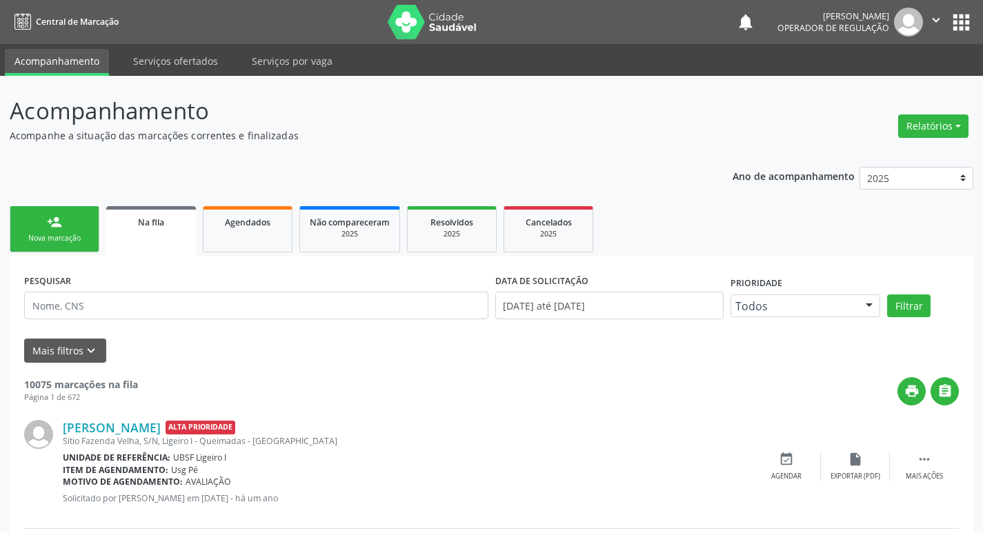
click at [48, 225] on div "person_add" at bounding box center [54, 222] width 15 height 15
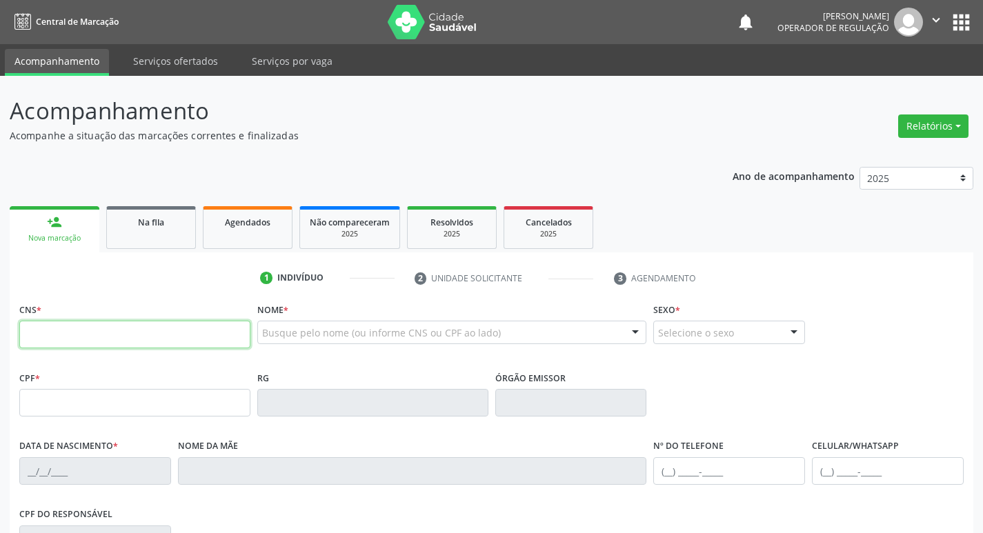
click at [52, 340] on input "text" at bounding box center [134, 335] width 231 height 28
type input "700 0073 6913 0104"
type input "056.212.074-24"
type input "29/01/1962"
type input "Maria Santina dos Santos"
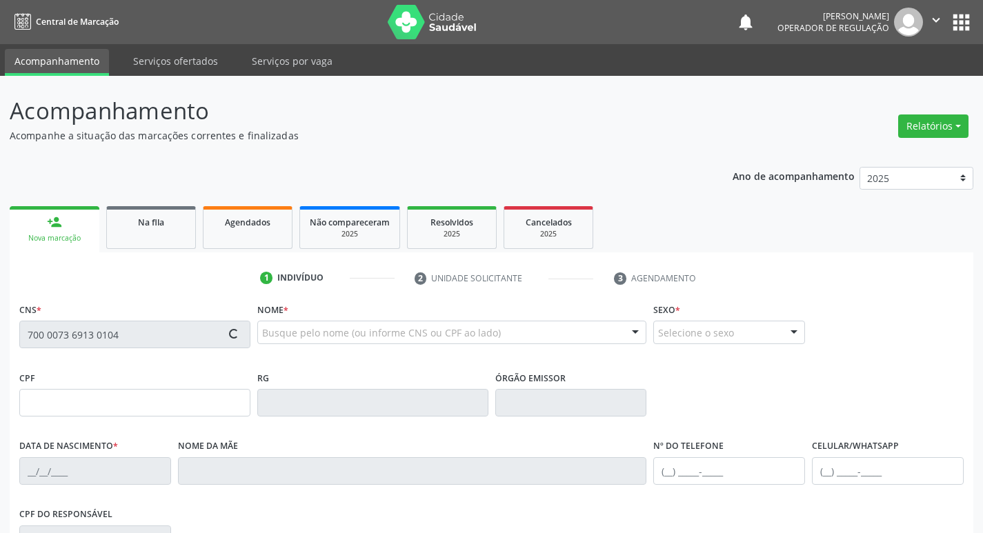
type input "(83) 98178-1784"
type input "S/N"
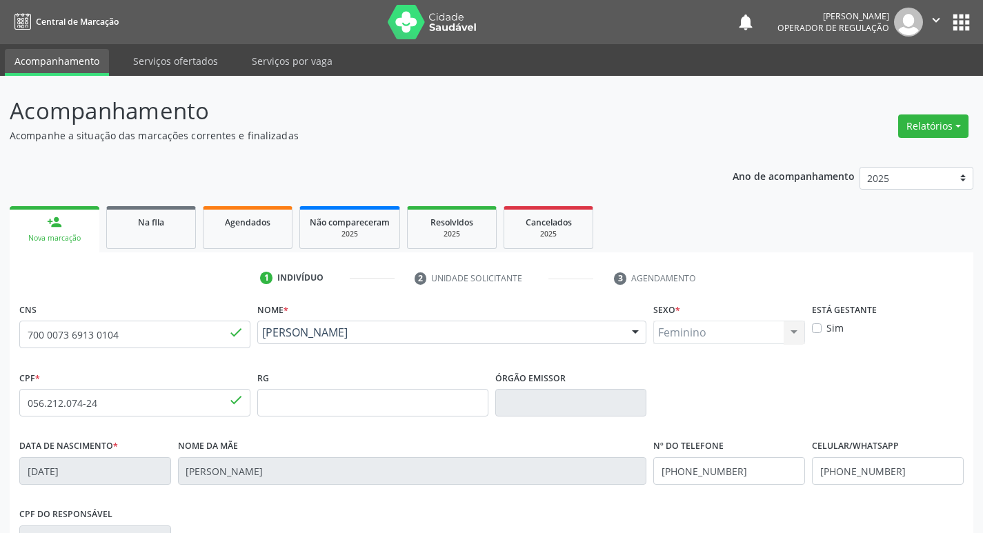
scroll to position [215, 0]
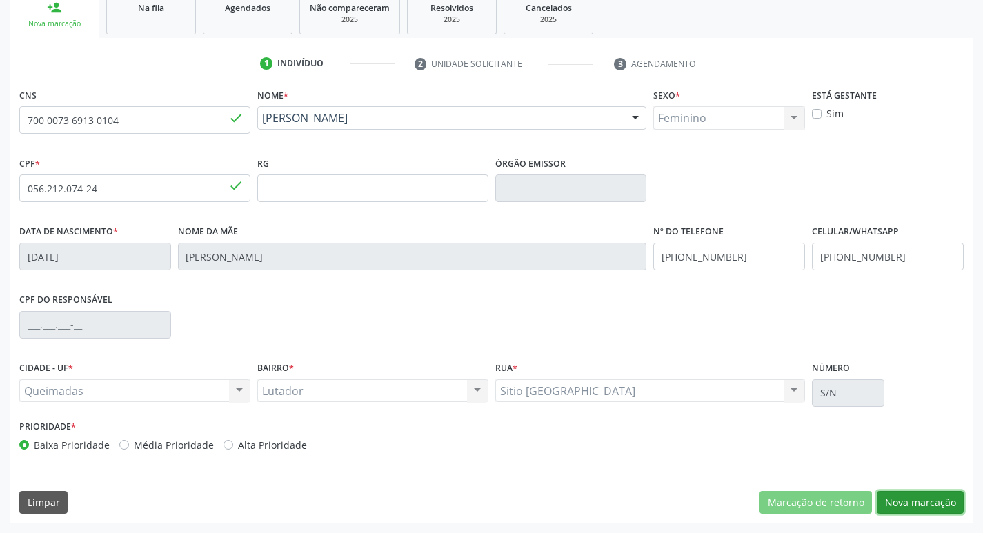
click at [912, 495] on button "Nova marcação" at bounding box center [920, 502] width 87 height 23
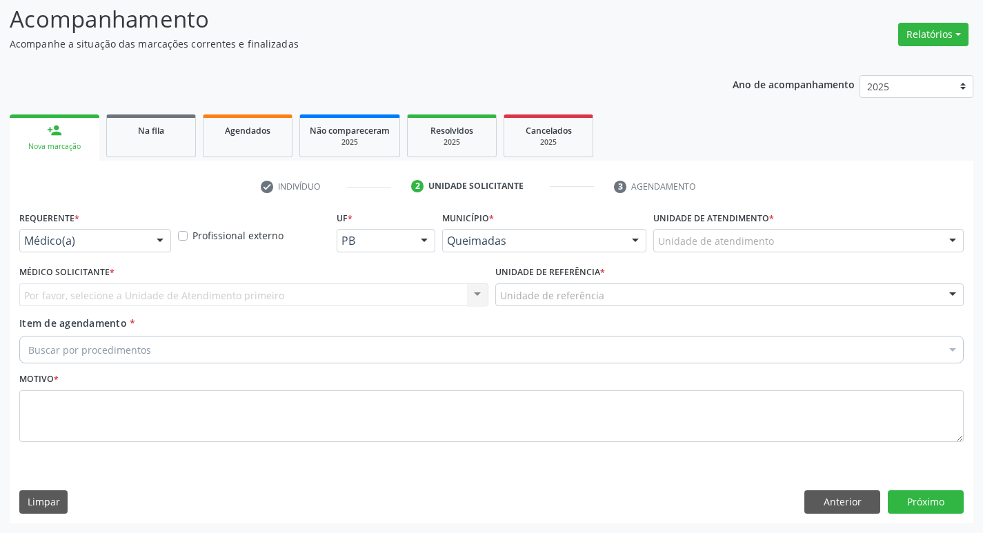
scroll to position [92, 0]
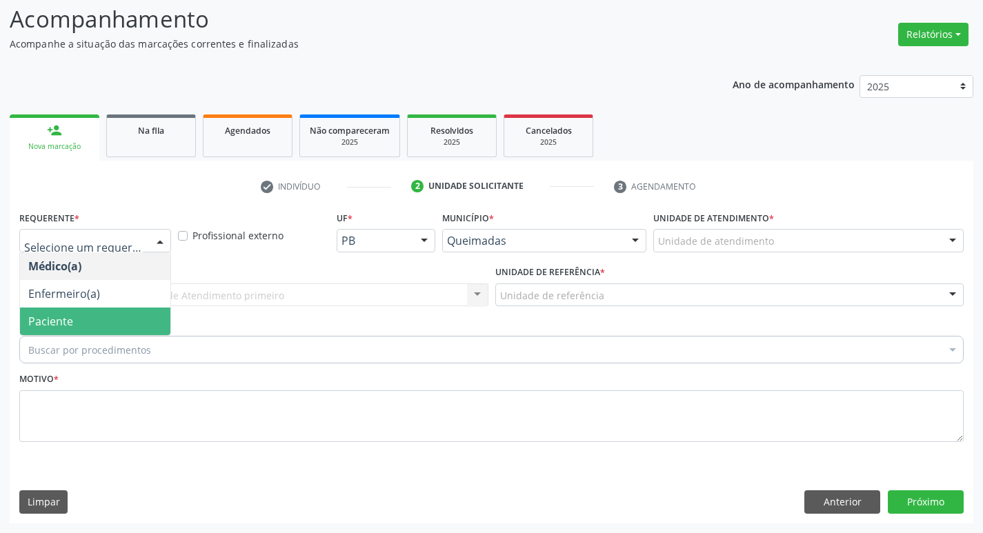
click at [115, 315] on span "Paciente" at bounding box center [95, 322] width 150 height 28
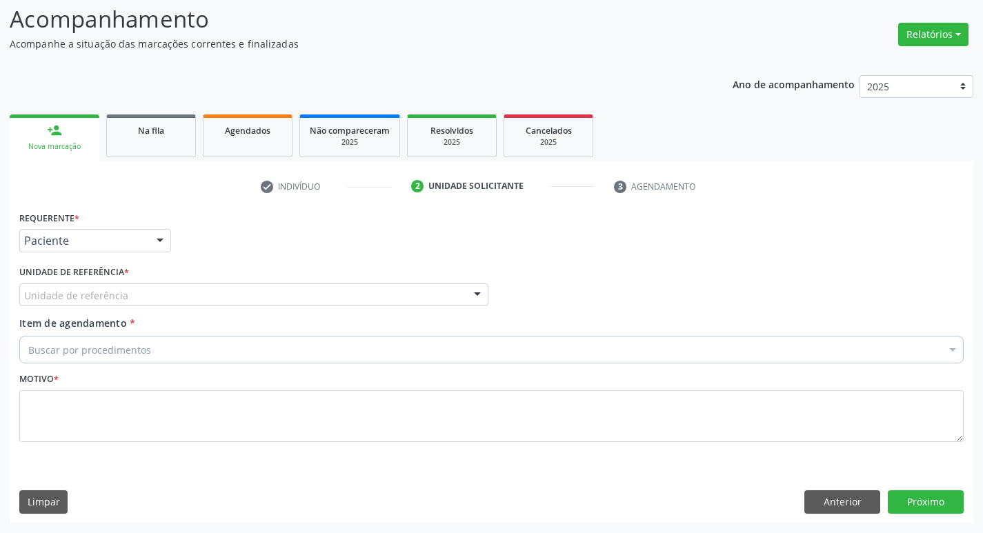
click at [116, 279] on label "Unidade de referência *" at bounding box center [74, 272] width 110 height 21
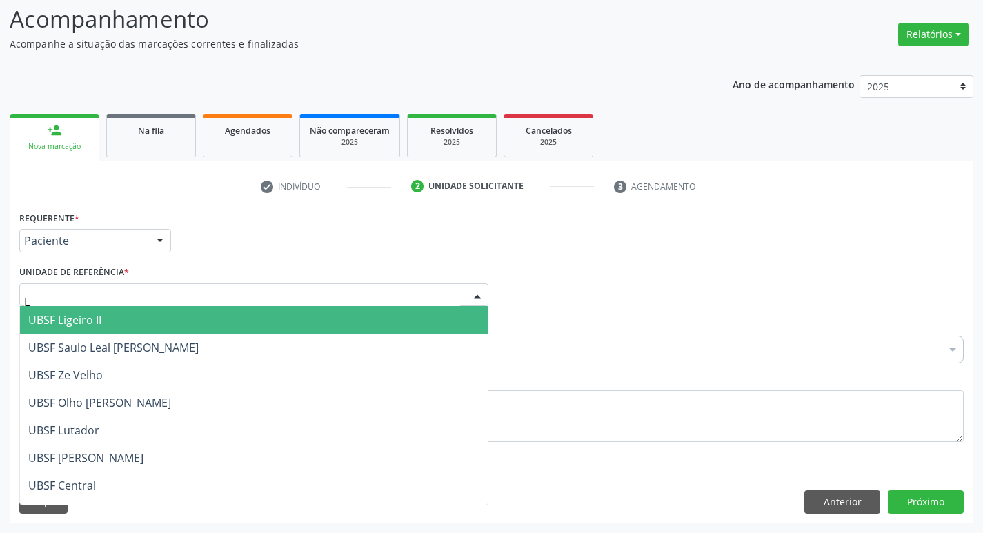
type input "LU"
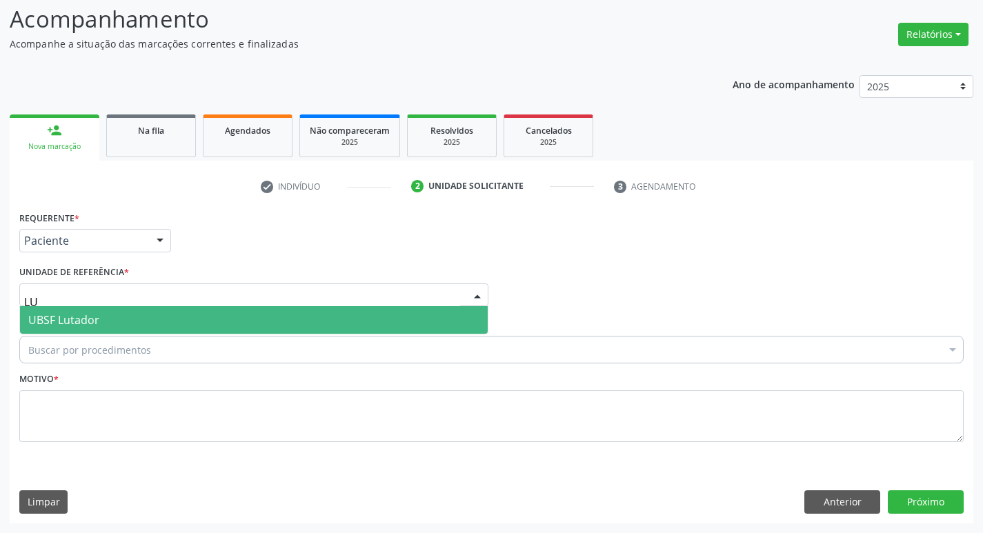
click at [157, 321] on span "UBSF Lutador" at bounding box center [254, 320] width 468 height 28
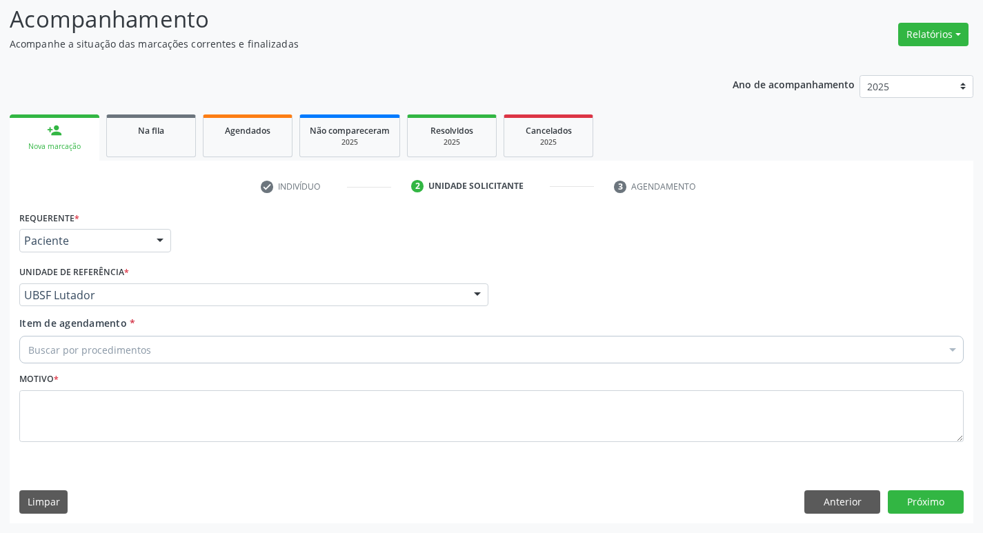
click at [150, 345] on div "Buscar por procedimentos" at bounding box center [491, 350] width 945 height 28
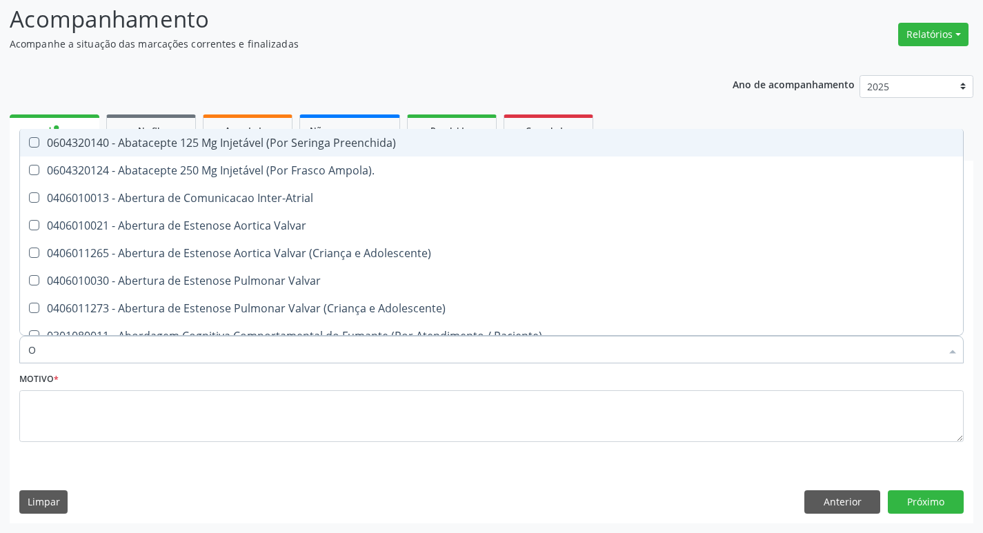
type input "ORTOPEDISTA"
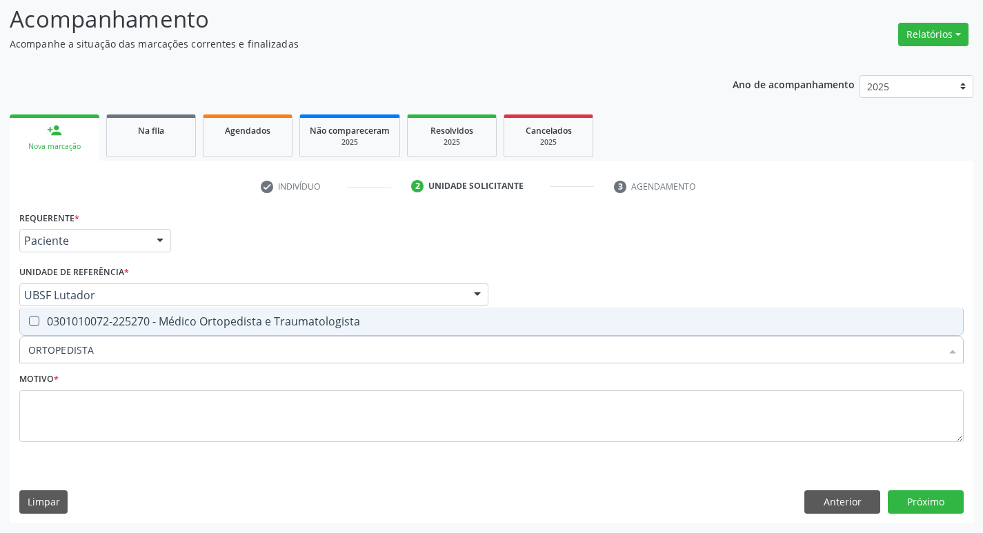
click at [117, 333] on span "0301010072-225270 - Médico Ortopedista e Traumatologista" at bounding box center [491, 322] width 943 height 28
checkbox Traumatologista "true"
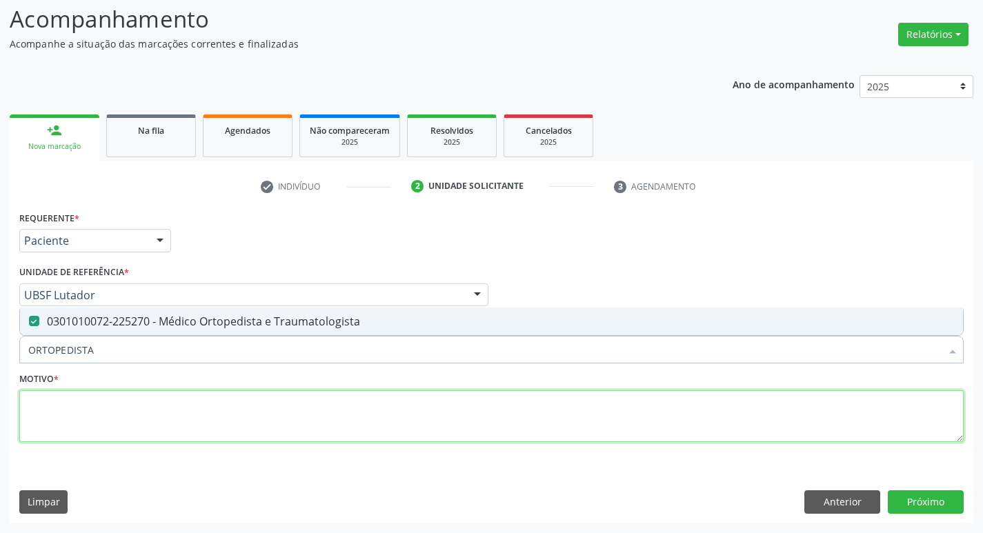
click at [123, 398] on textarea at bounding box center [491, 417] width 945 height 52
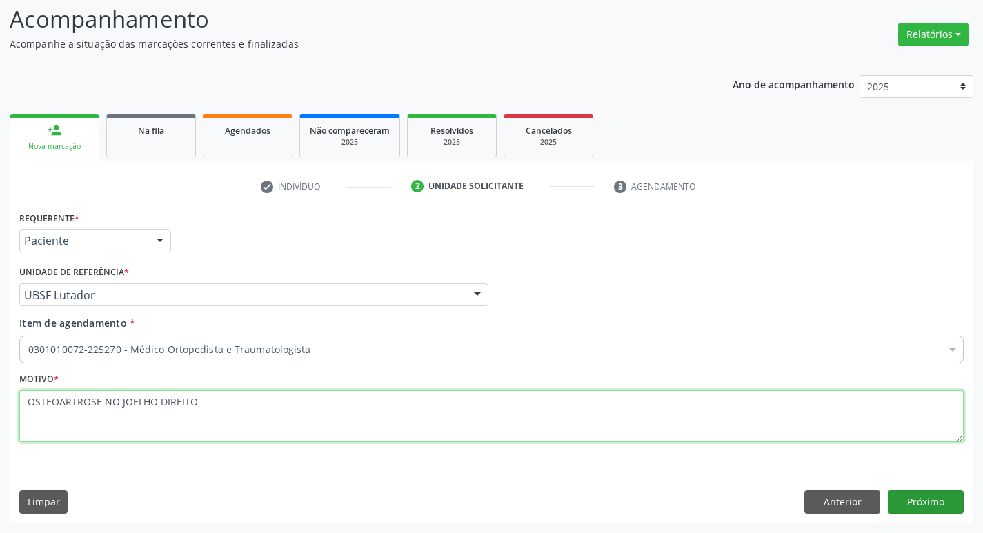
type textarea "OSTEOARTROSE NO JOELHO DIREITO"
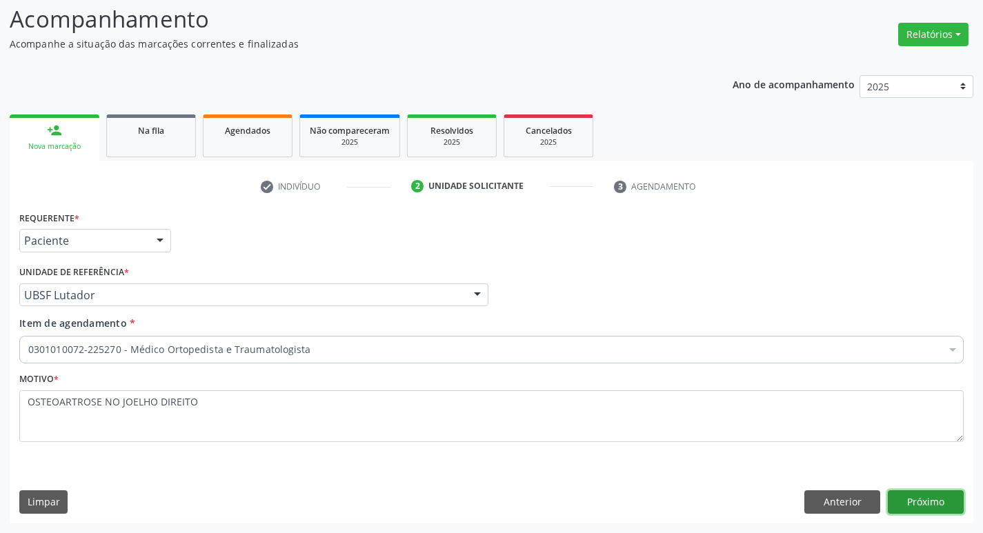
click at [912, 502] on button "Próximo" at bounding box center [926, 502] width 76 height 23
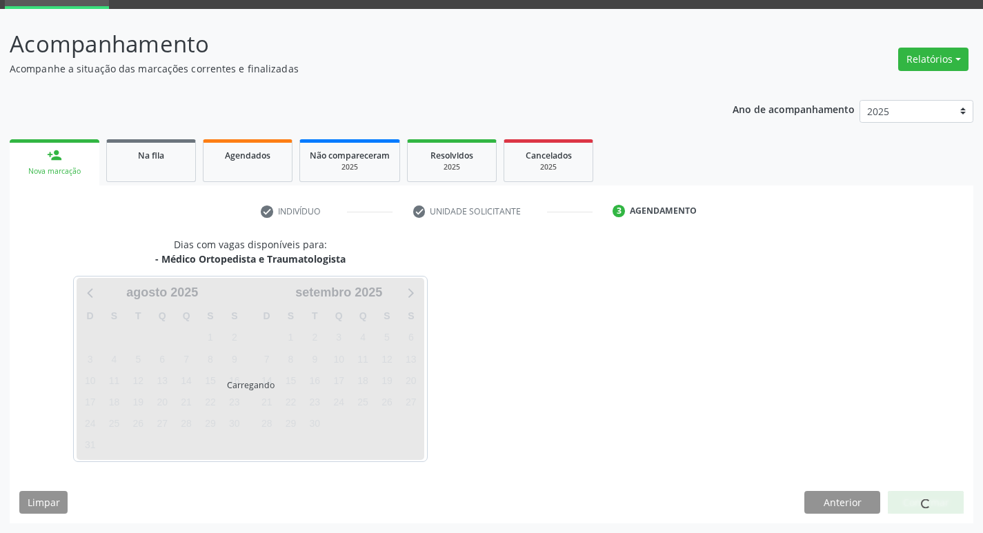
scroll to position [67, 0]
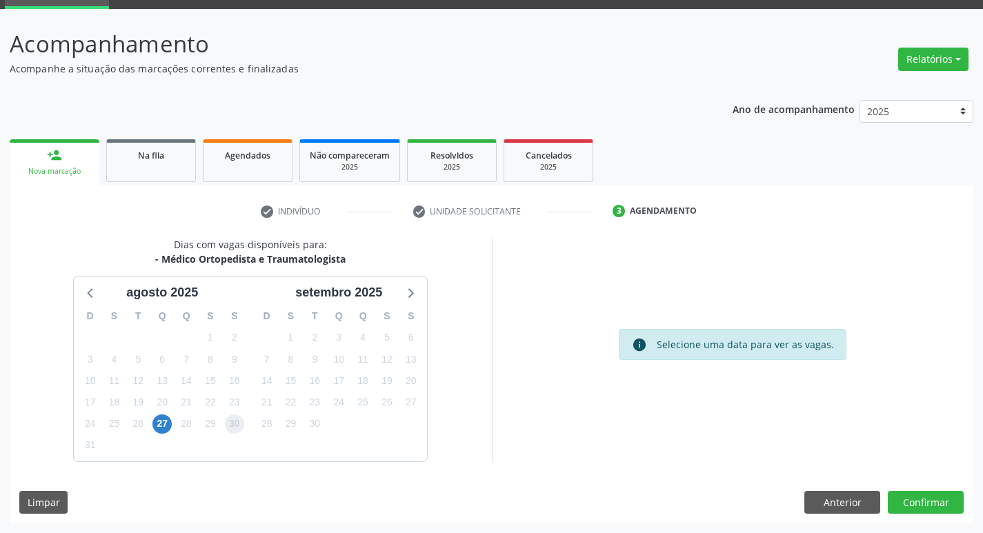
click at [238, 415] on span "30" at bounding box center [234, 424] width 19 height 19
click at [904, 502] on button "Confirmar" at bounding box center [926, 502] width 76 height 23
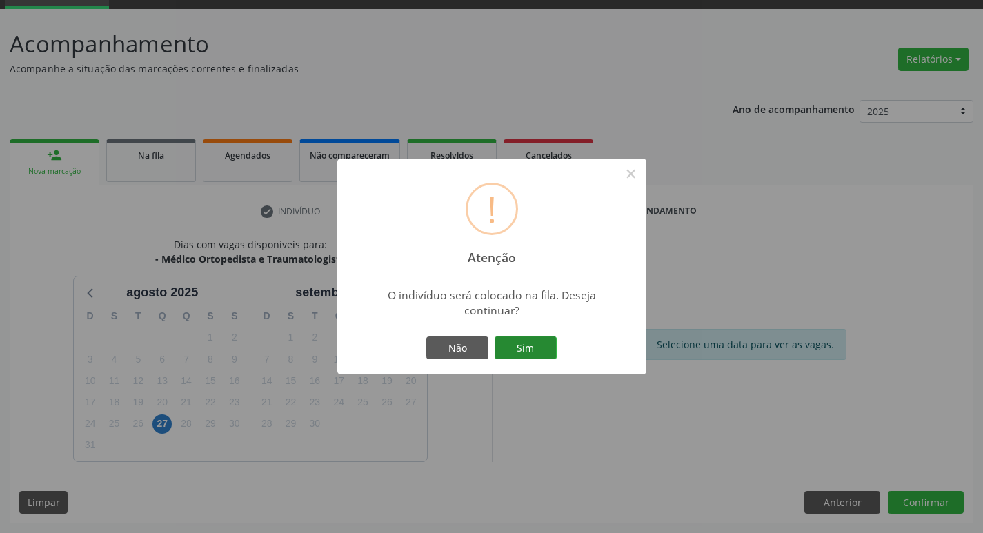
click at [518, 351] on button "Sim" at bounding box center [526, 348] width 62 height 23
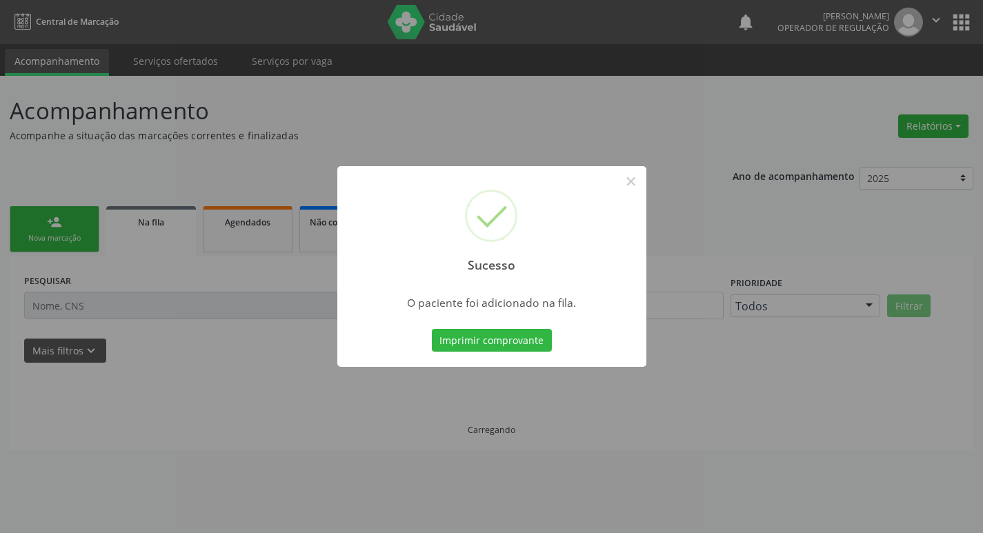
scroll to position [0, 0]
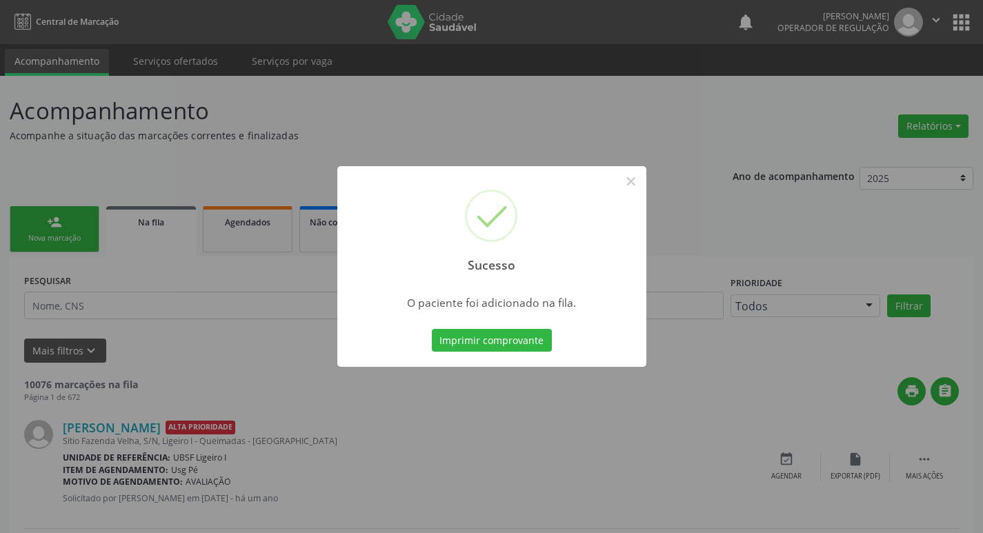
click at [313, 311] on div "Sucesso × O paciente foi adicionado na fila. Imprimir comprovante Cancel" at bounding box center [491, 266] width 983 height 533
drag, startPoint x: 192, startPoint y: 288, endPoint x: 181, endPoint y: 289, distance: 10.4
click at [181, 289] on div "Sucesso × O paciente foi adicionado na fila. Imprimir comprovante Cancel" at bounding box center [491, 266] width 983 height 533
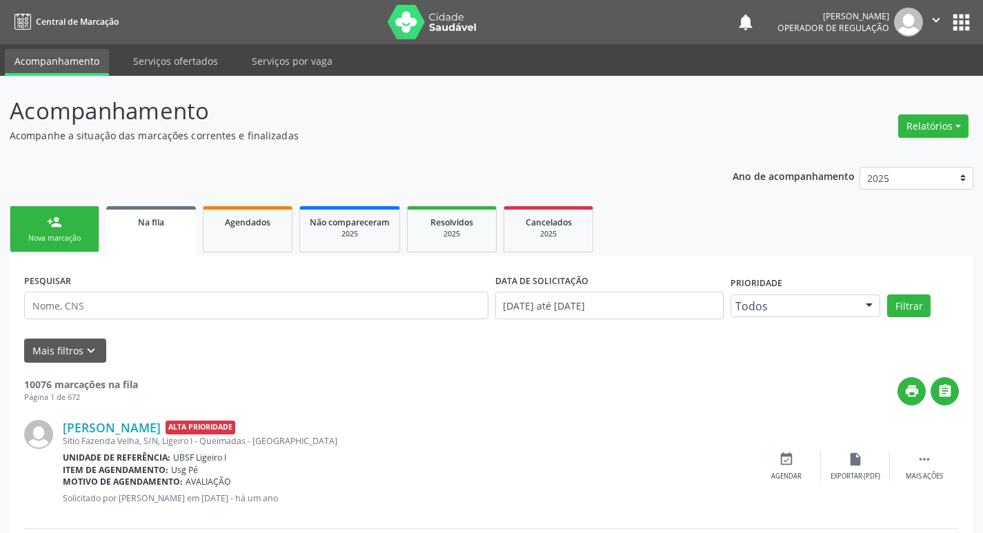
click at [83, 250] on link "person_add Nova marcação" at bounding box center [55, 229] width 90 height 46
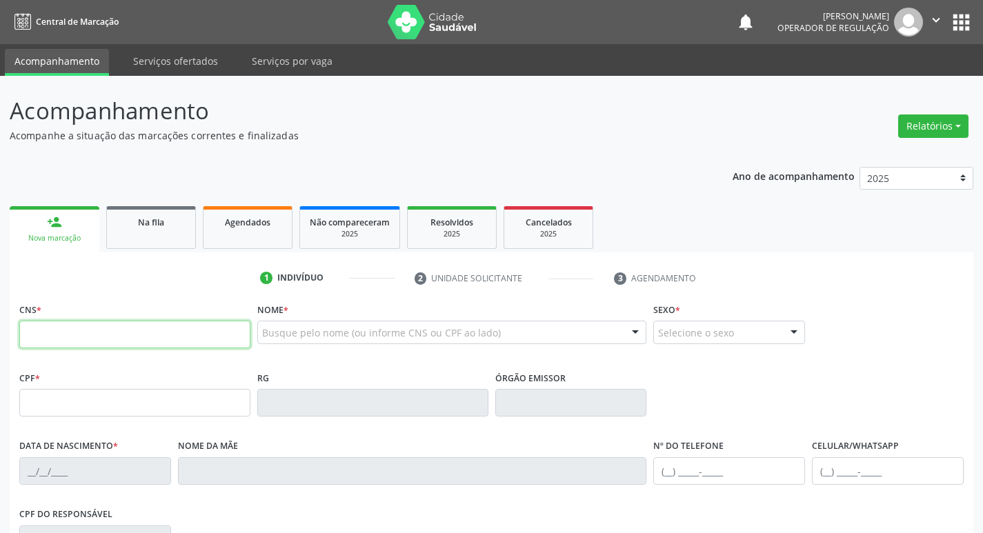
click at [112, 339] on input "text" at bounding box center [134, 335] width 231 height 28
type input "706 5003 9396 9591"
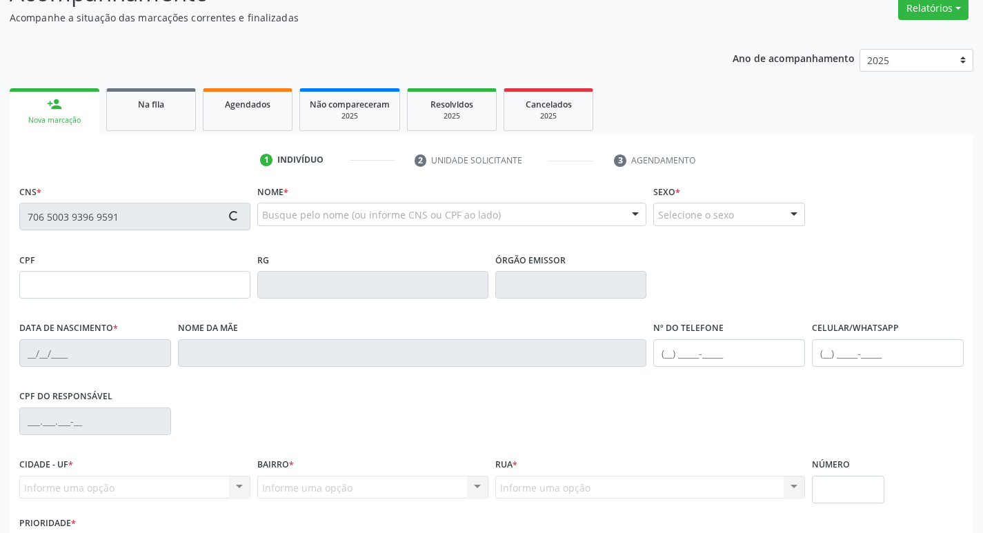
scroll to position [215, 0]
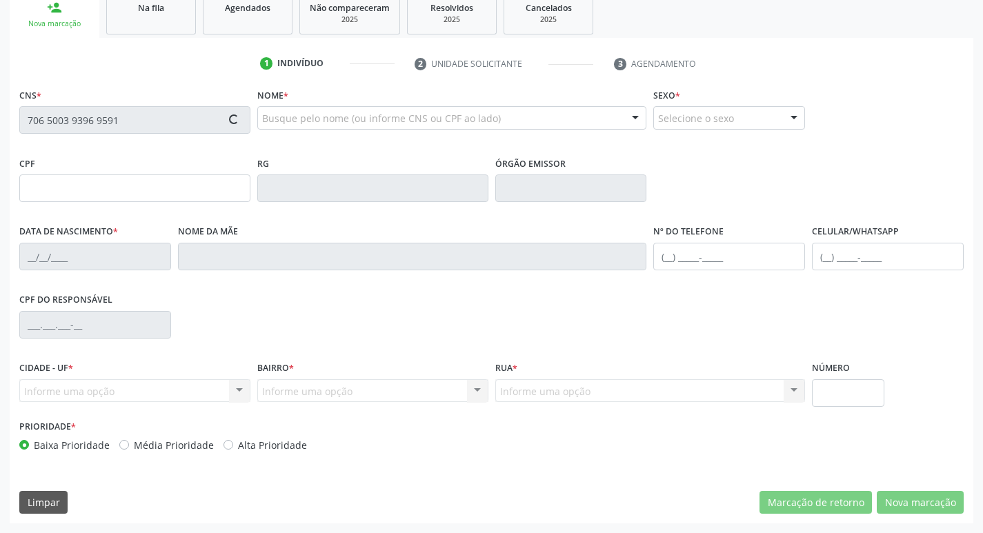
type input "799.798.074-15"
type input "23/07/1966"
type input "Maria José de Araújo Moura"
type input "(83) 99177-6902"
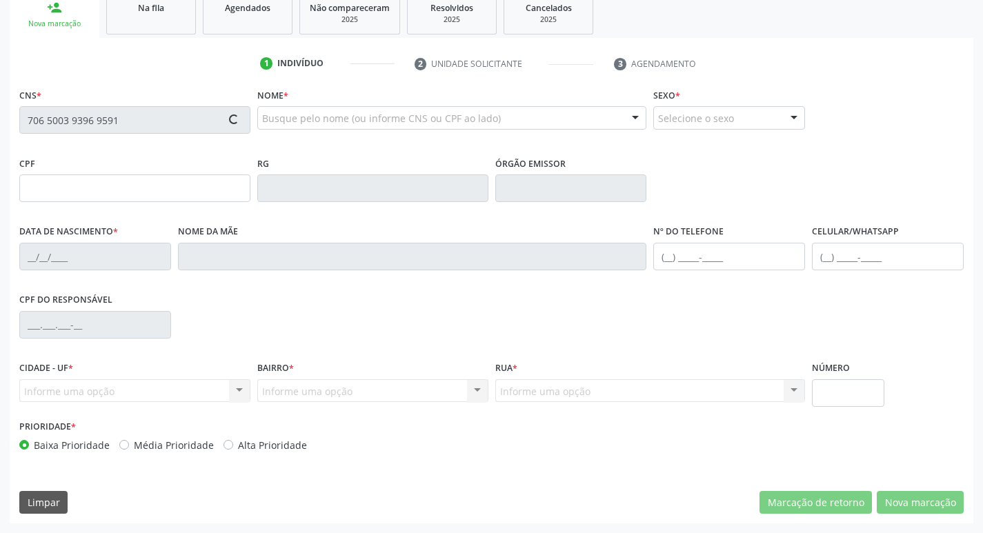
type input "676.743.994-00"
type input "59"
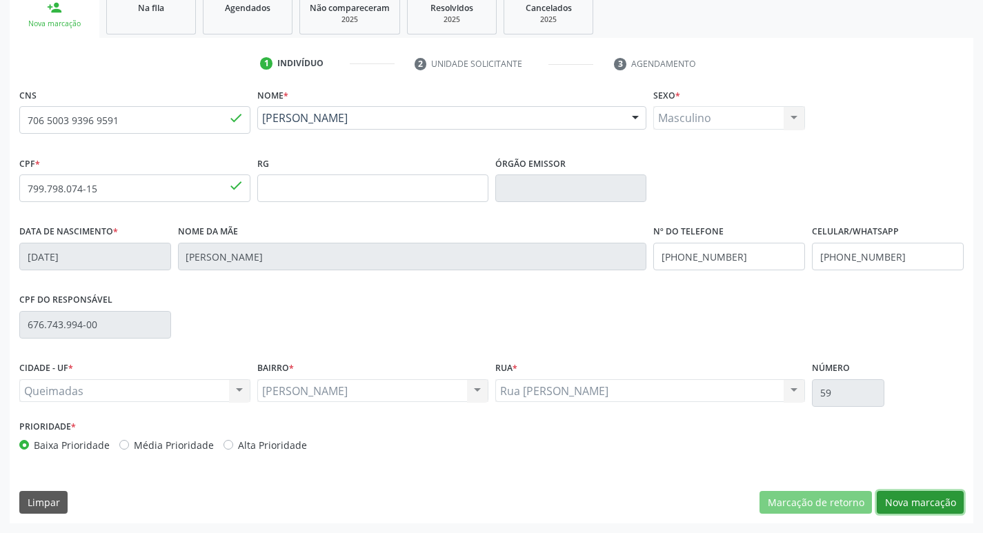
click at [943, 511] on button "Nova marcação" at bounding box center [920, 502] width 87 height 23
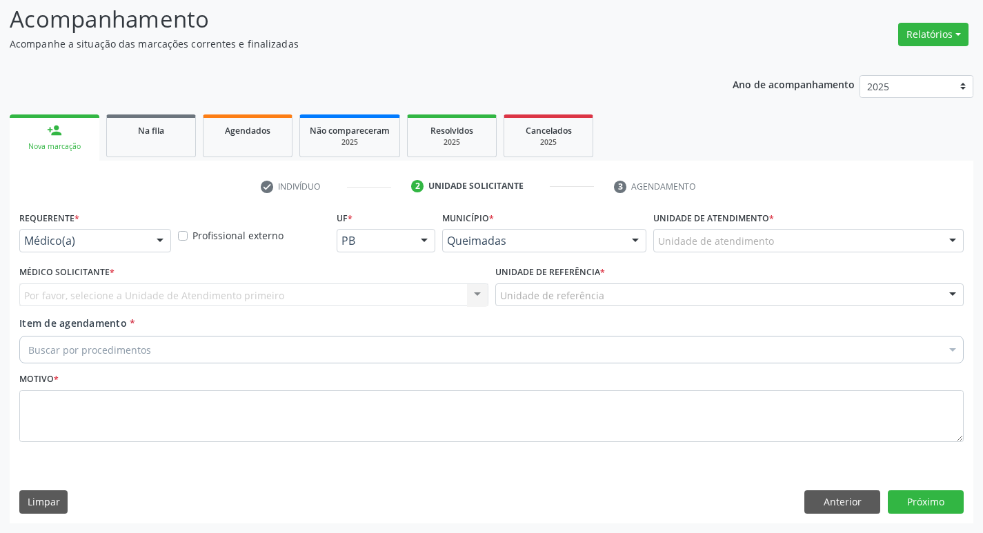
scroll to position [92, 0]
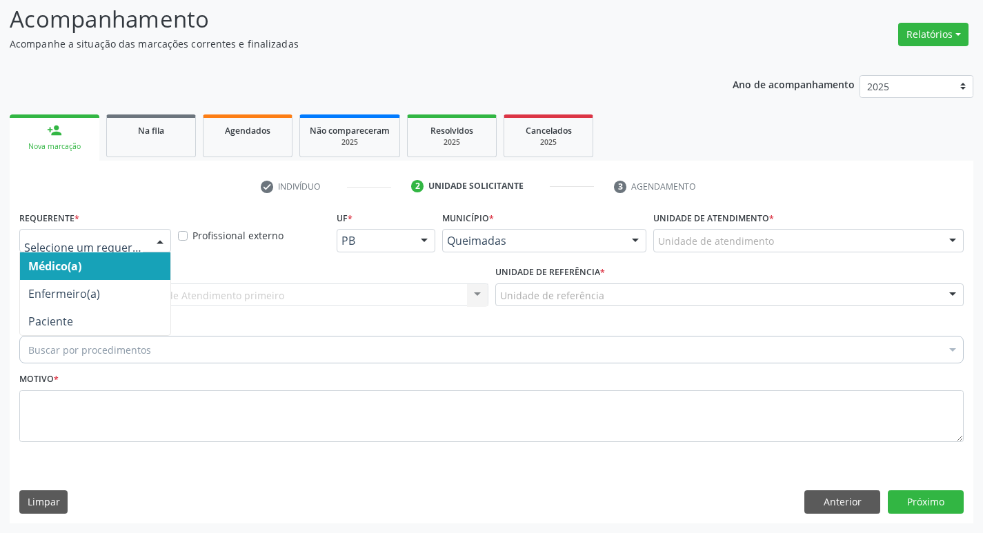
drag, startPoint x: 87, startPoint y: 232, endPoint x: 95, endPoint y: 289, distance: 57.8
click at [87, 233] on div at bounding box center [95, 240] width 152 height 23
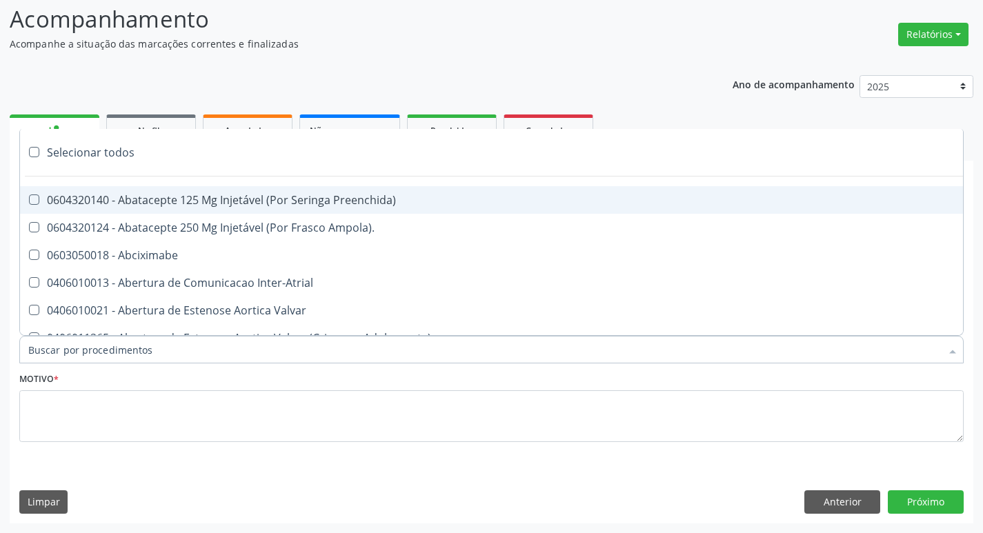
click at [95, 338] on div at bounding box center [491, 350] width 945 height 28
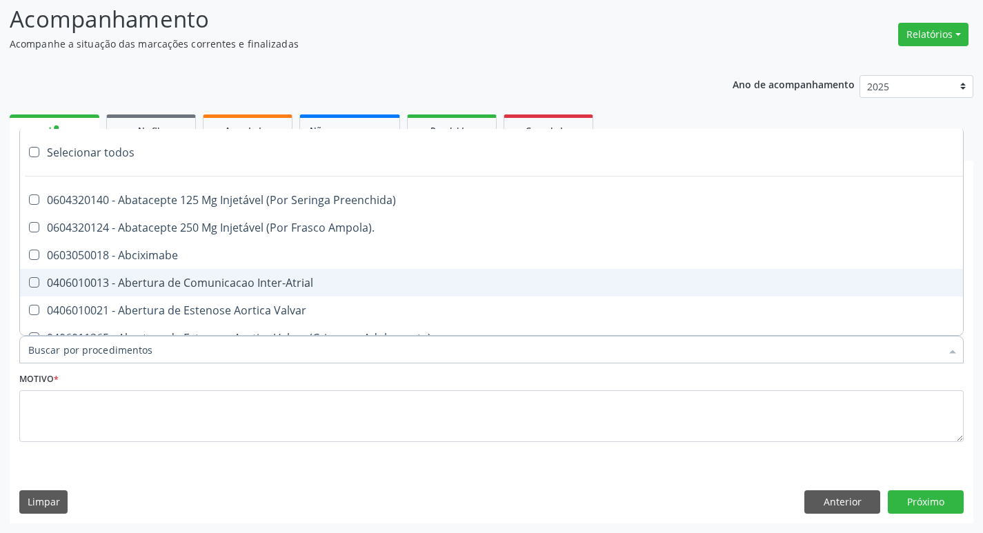
click at [0, 279] on div "Acompanhamento Acompanhe a situação das marcações correntes e finalizadas Relat…" at bounding box center [491, 258] width 983 height 549
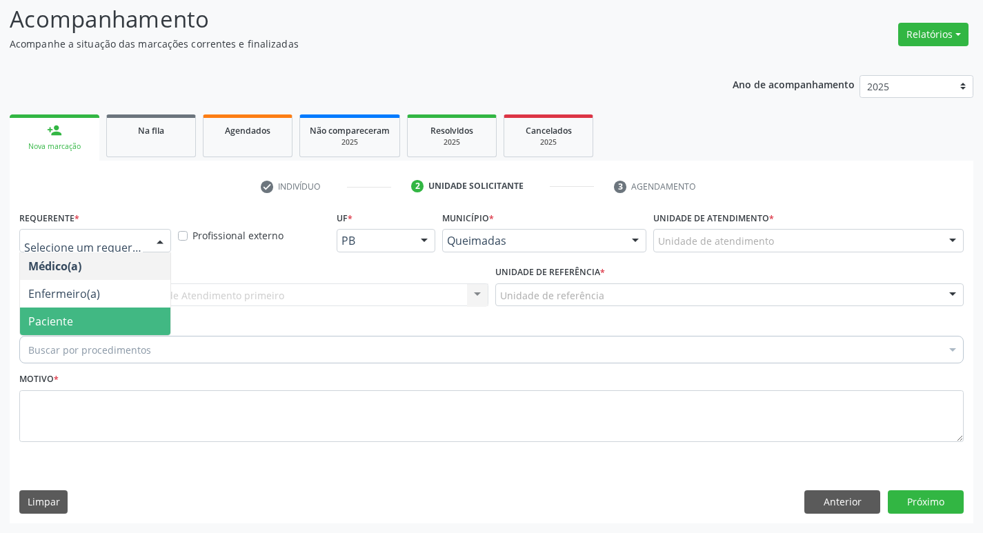
click at [86, 310] on span "Paciente" at bounding box center [95, 322] width 150 height 28
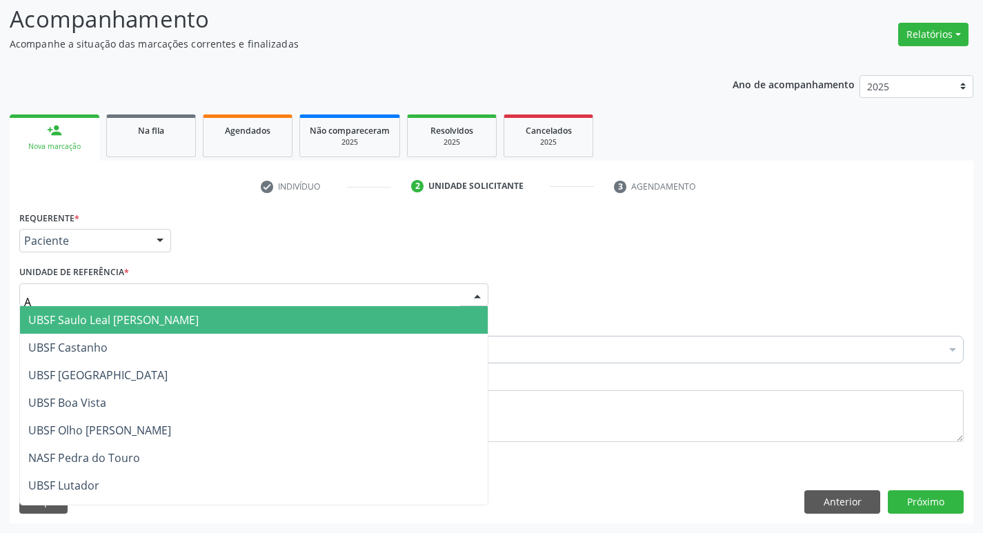
type input "AN"
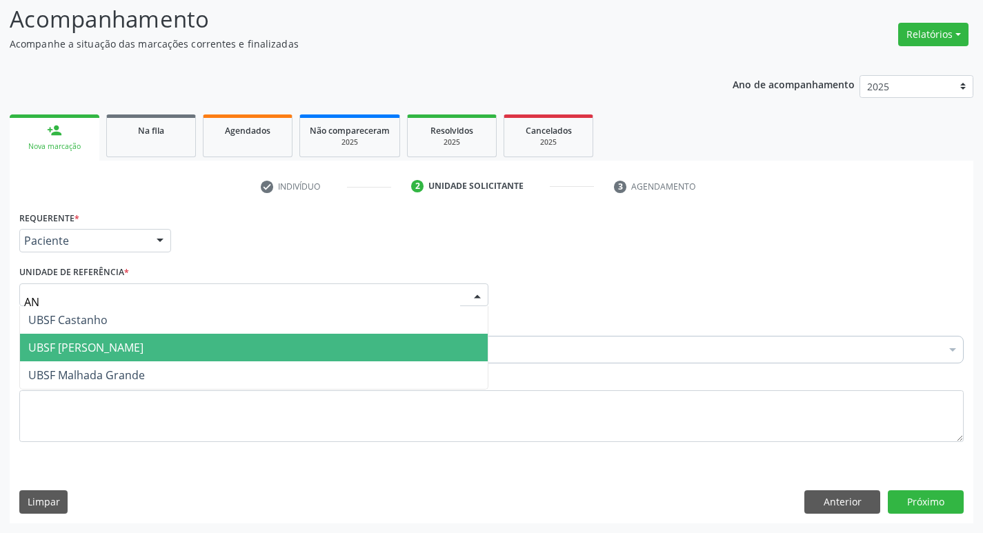
click at [88, 356] on span "UBSF [PERSON_NAME]" at bounding box center [254, 348] width 468 height 28
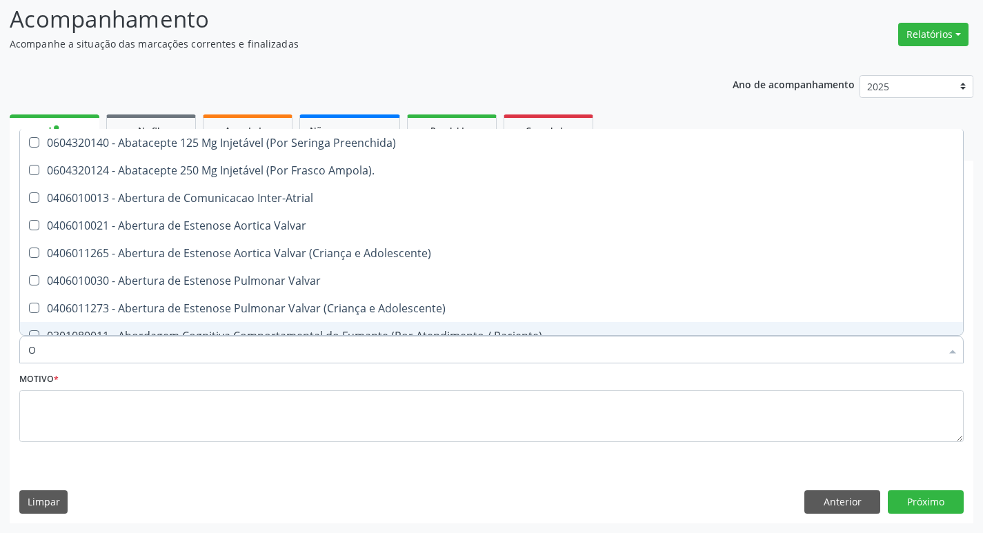
type input "ORTOPEDISTA"
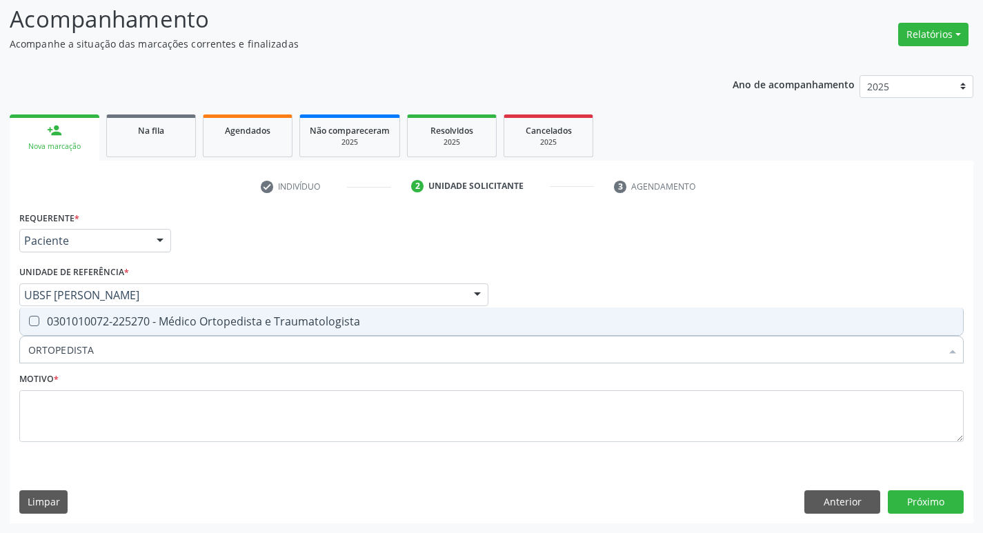
click at [166, 318] on div "0301010072-225270 - Médico Ortopedista e Traumatologista" at bounding box center [491, 321] width 927 height 11
checkbox Traumatologista "true"
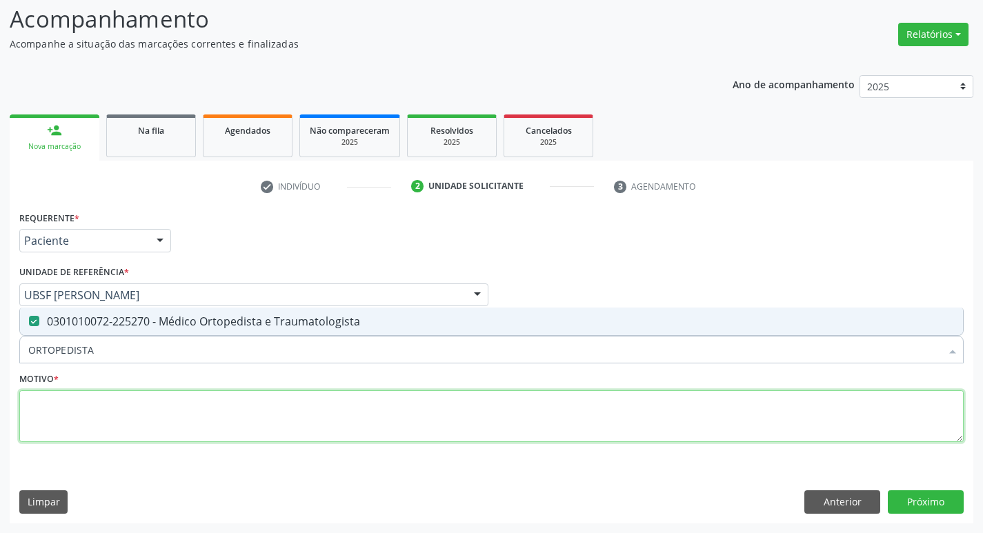
click at [77, 401] on textarea at bounding box center [491, 417] width 945 height 52
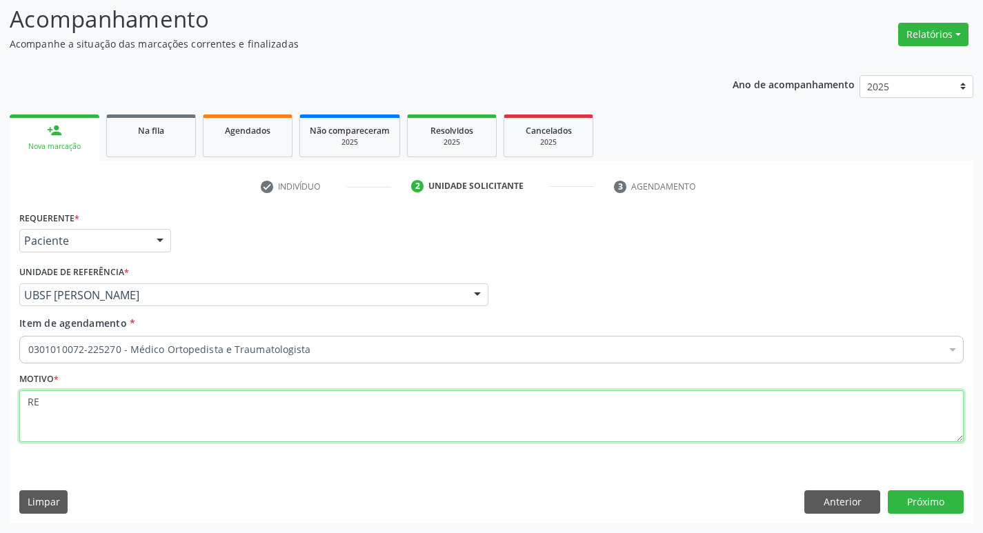
type textarea "R"
type textarea "RENOVAÇÃO DE PRÓTESE"
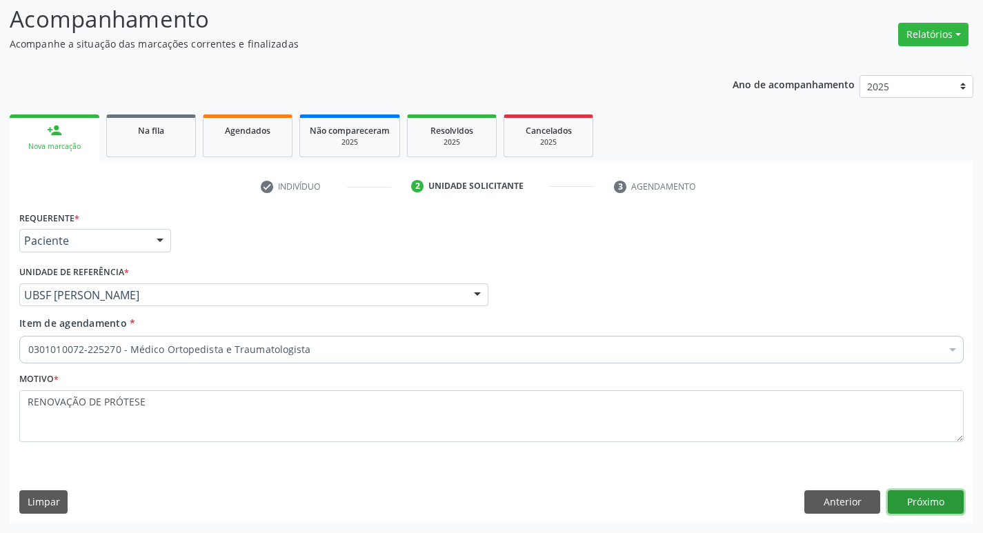
click at [907, 501] on button "Próximo" at bounding box center [926, 502] width 76 height 23
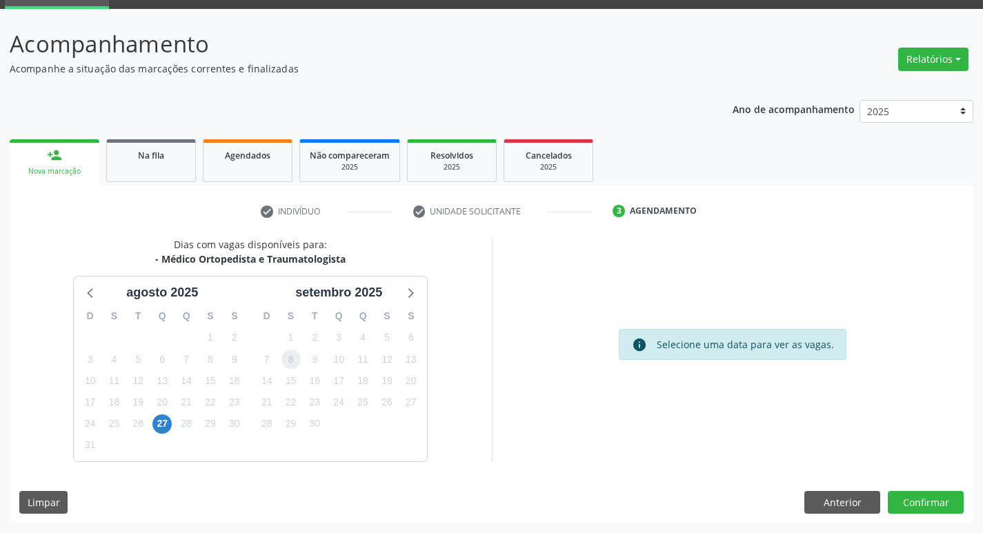
click at [299, 362] on span "8" at bounding box center [291, 359] width 19 height 19
click at [897, 496] on button "Confirmar" at bounding box center [926, 502] width 76 height 23
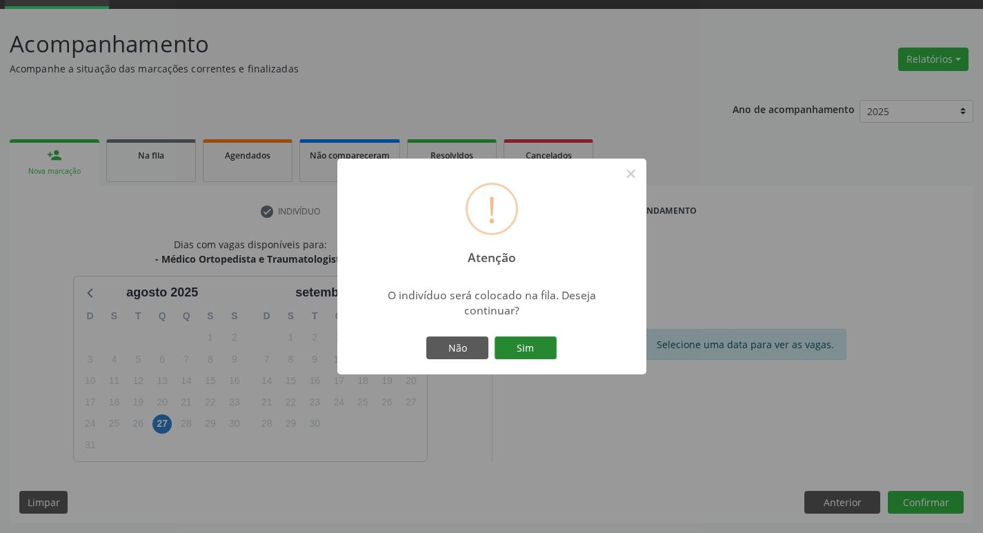
click at [511, 350] on button "Sim" at bounding box center [526, 348] width 62 height 23
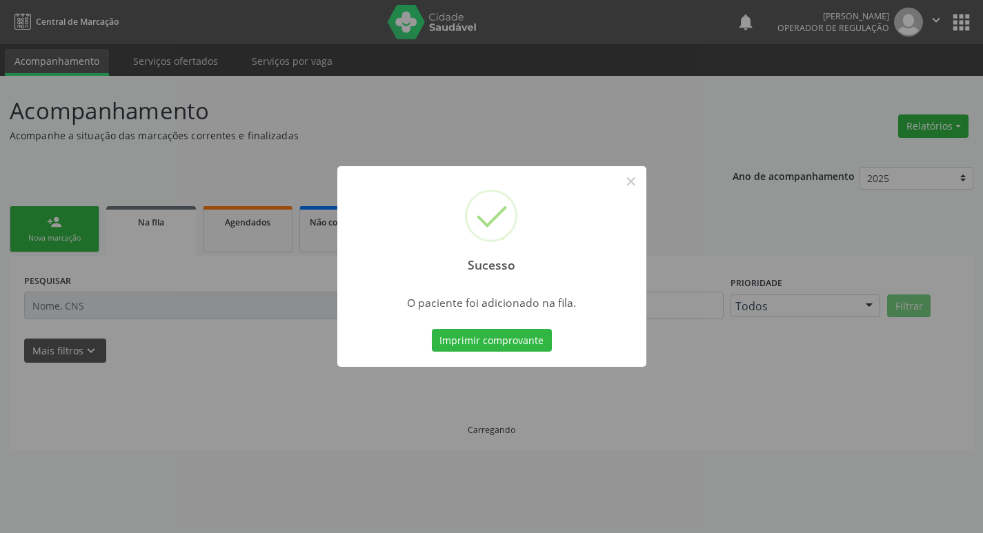
scroll to position [0, 0]
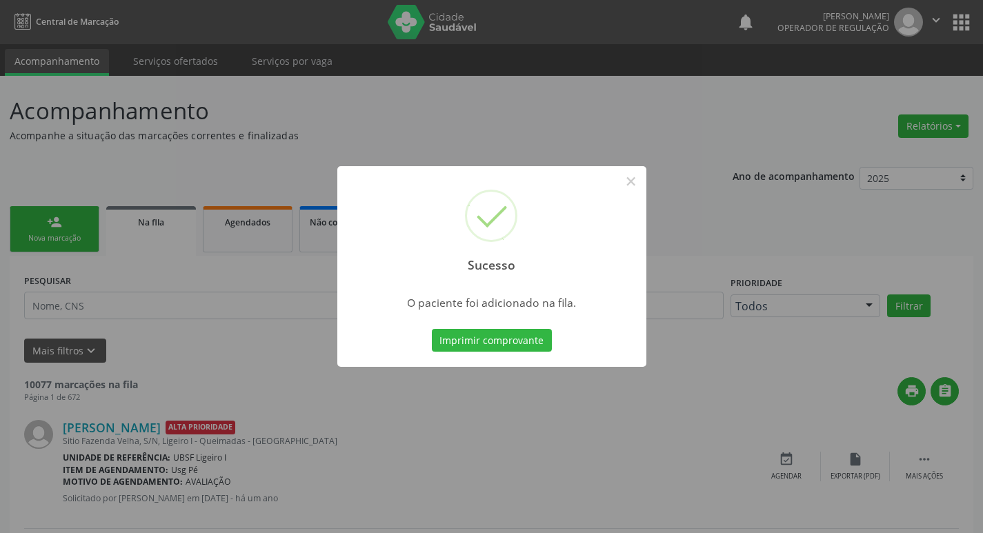
click at [0, 190] on div "Sucesso × O paciente foi adicionado na fila. Imprimir comprovante Cancel" at bounding box center [491, 266] width 983 height 533
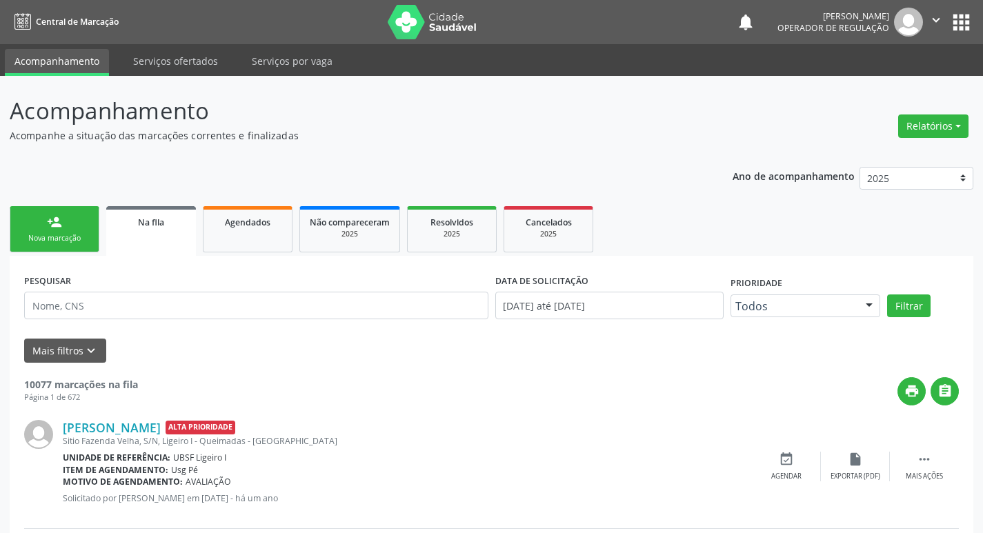
click at [64, 239] on div "Nova marcação" at bounding box center [54, 238] width 69 height 10
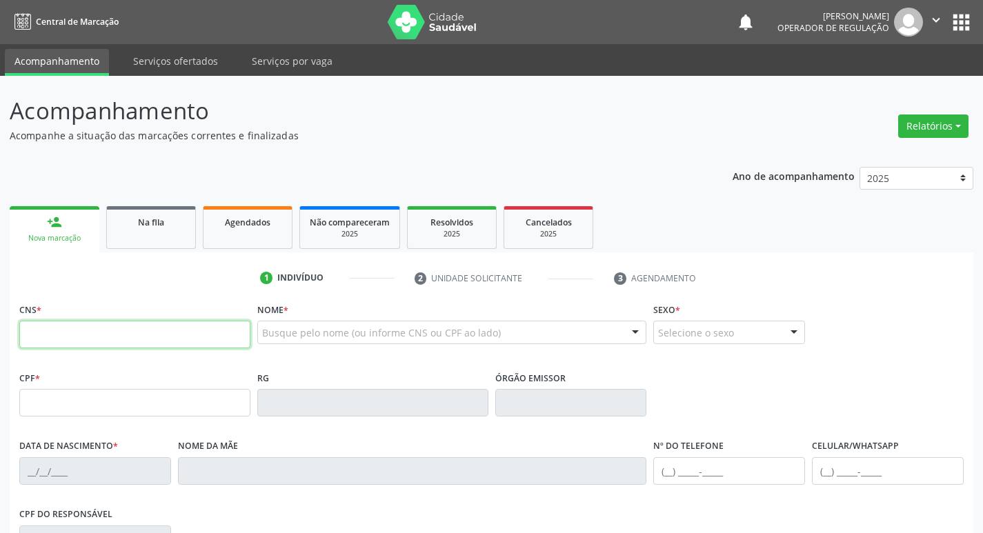
click at [62, 336] on input "text" at bounding box center [134, 335] width 231 height 28
type input "700 0094 5211 5100"
type input "048.407.174-27"
type input "31/05/1962"
type input "Maria Anunciada Barbosa"
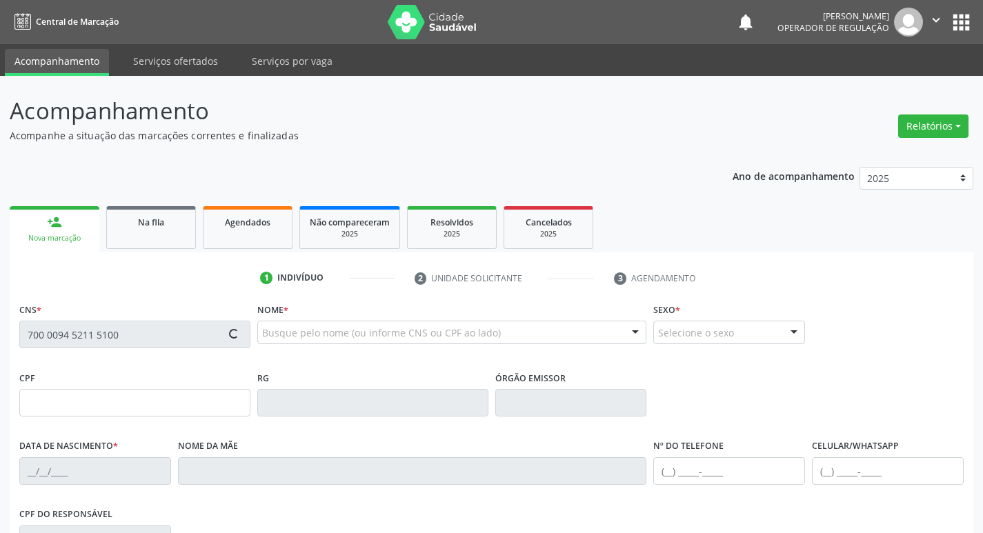
type input "(83) 99316-7321"
type input "11"
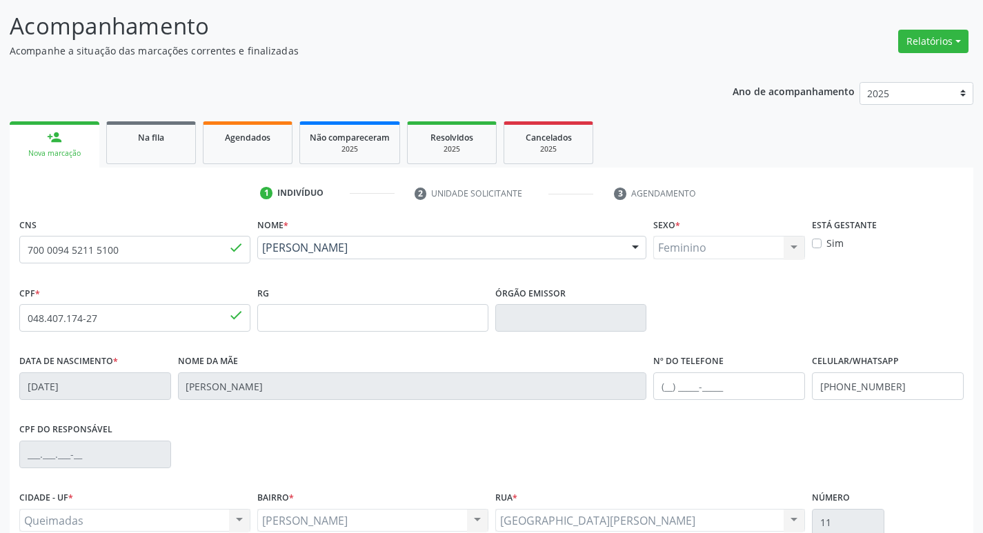
scroll to position [215, 0]
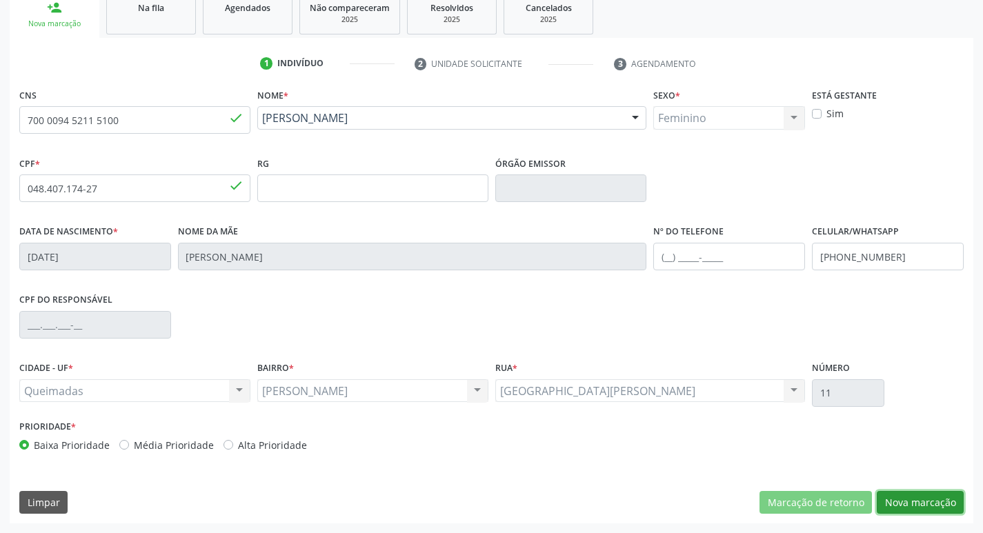
click at [893, 500] on button "Nova marcação" at bounding box center [920, 502] width 87 height 23
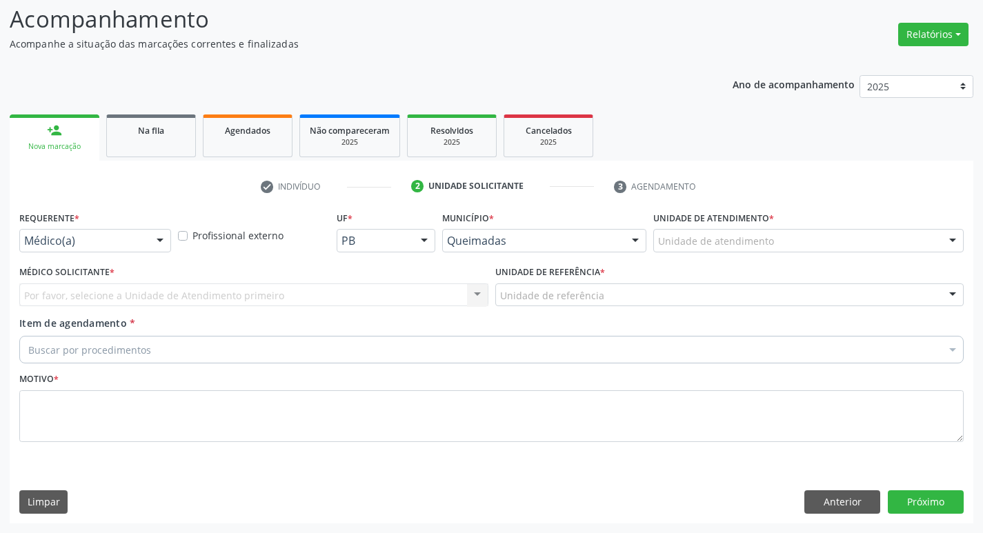
scroll to position [92, 0]
drag, startPoint x: 70, startPoint y: 248, endPoint x: 66, endPoint y: 256, distance: 9.0
click at [69, 248] on div "Médico(a)" at bounding box center [95, 240] width 152 height 23
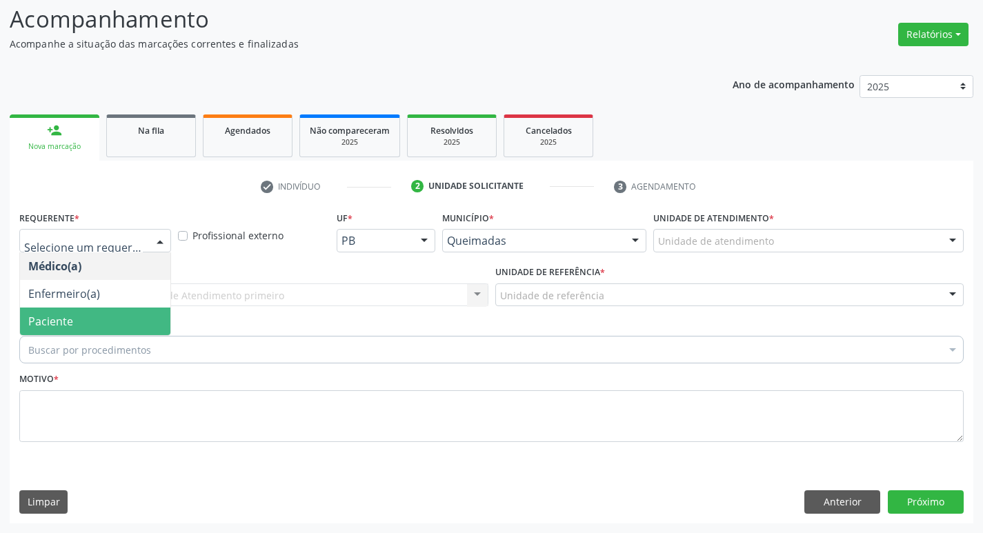
click at [38, 318] on span "Paciente" at bounding box center [50, 321] width 45 height 15
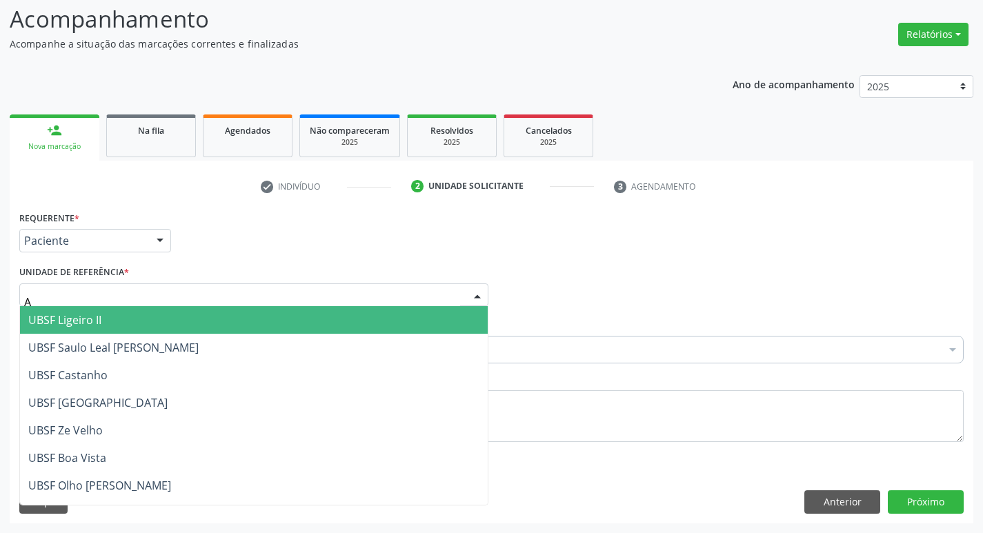
type input "AN"
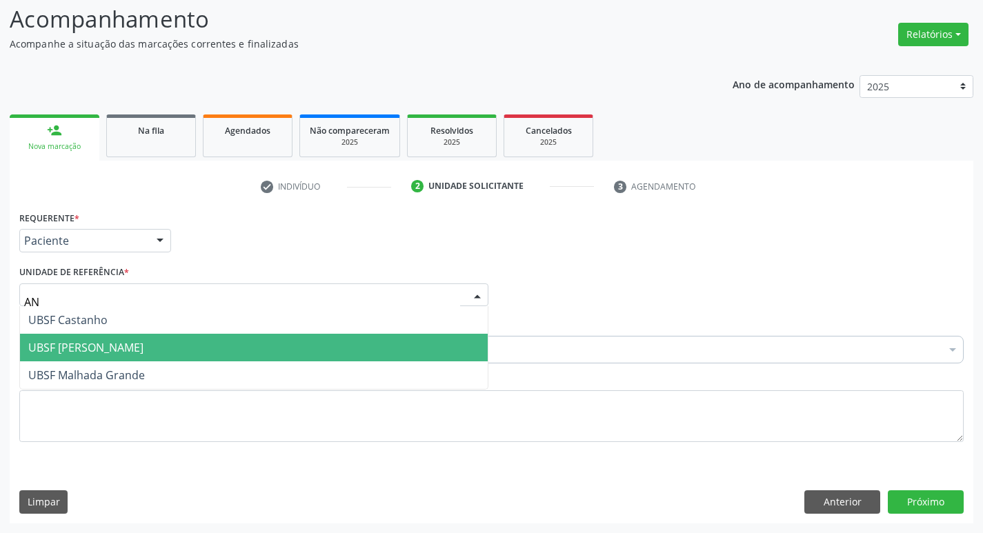
click at [125, 344] on span "UBSF [PERSON_NAME]" at bounding box center [85, 347] width 115 height 15
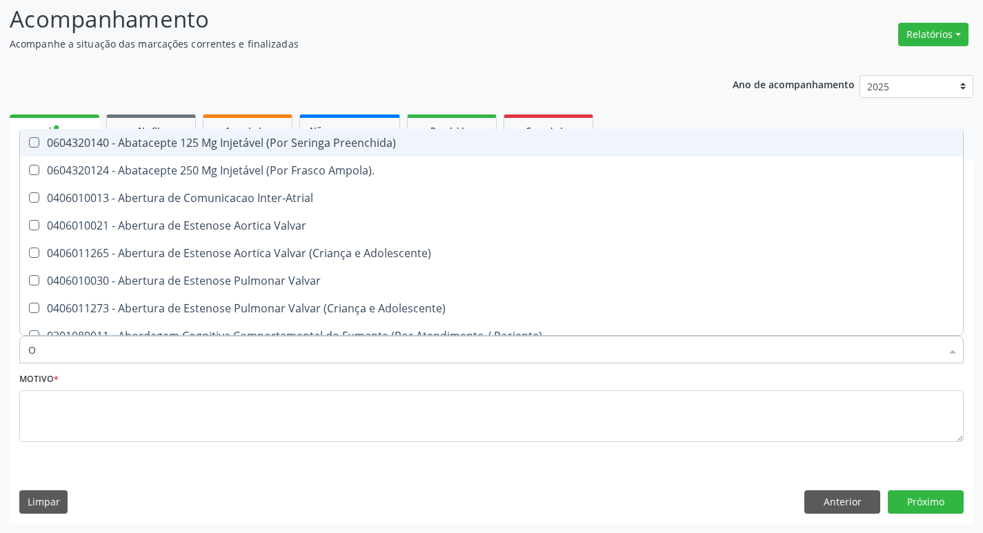
type input "ORTOPEDISTA"
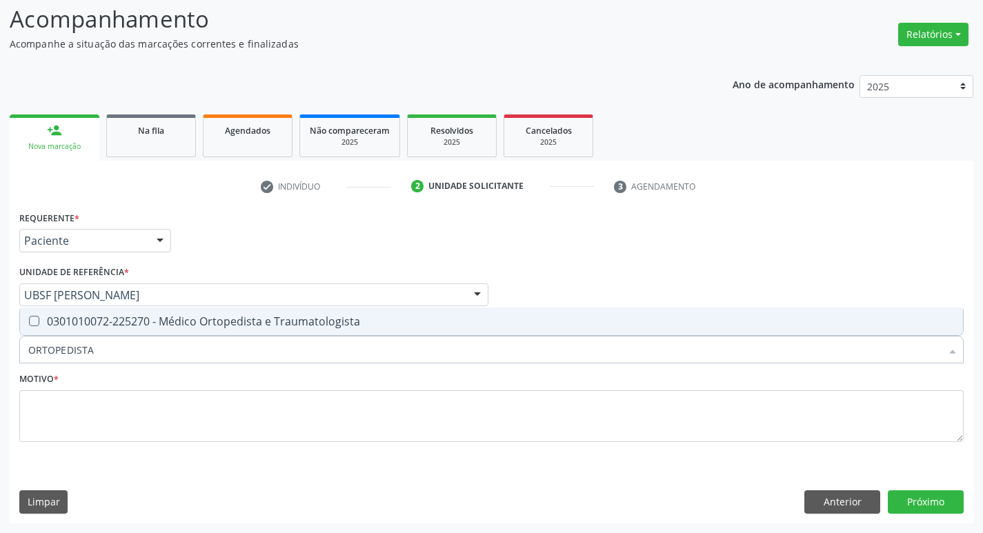
drag, startPoint x: 115, startPoint y: 323, endPoint x: 124, endPoint y: 354, distance: 32.3
click at [113, 324] on div "0301010072-225270 - Médico Ortopedista e Traumatologista" at bounding box center [491, 321] width 927 height 11
checkbox Traumatologista "true"
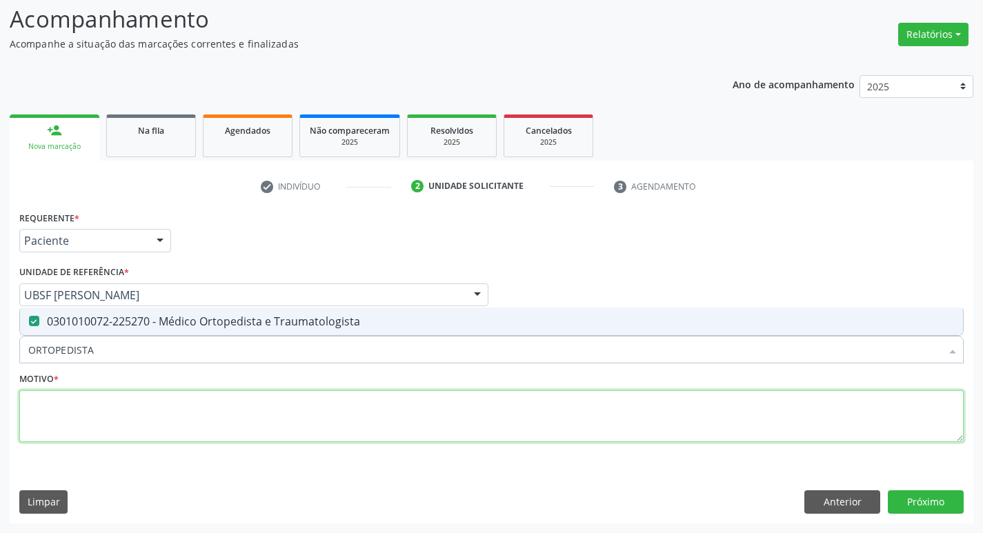
click at [130, 411] on textarea at bounding box center [491, 417] width 945 height 52
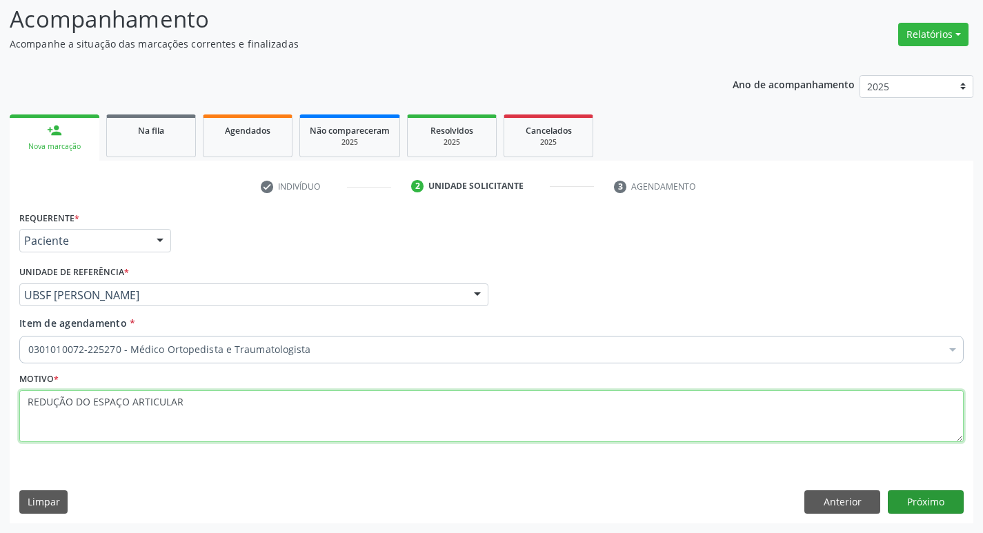
type textarea "REDUÇÃO DO ESPAÇO ARTICULAR"
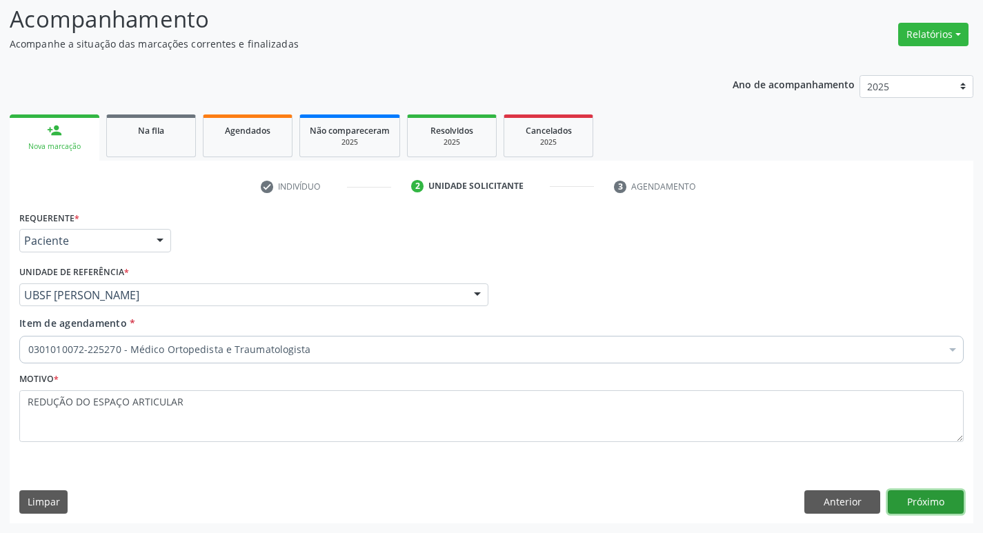
click at [911, 499] on button "Próximo" at bounding box center [926, 502] width 76 height 23
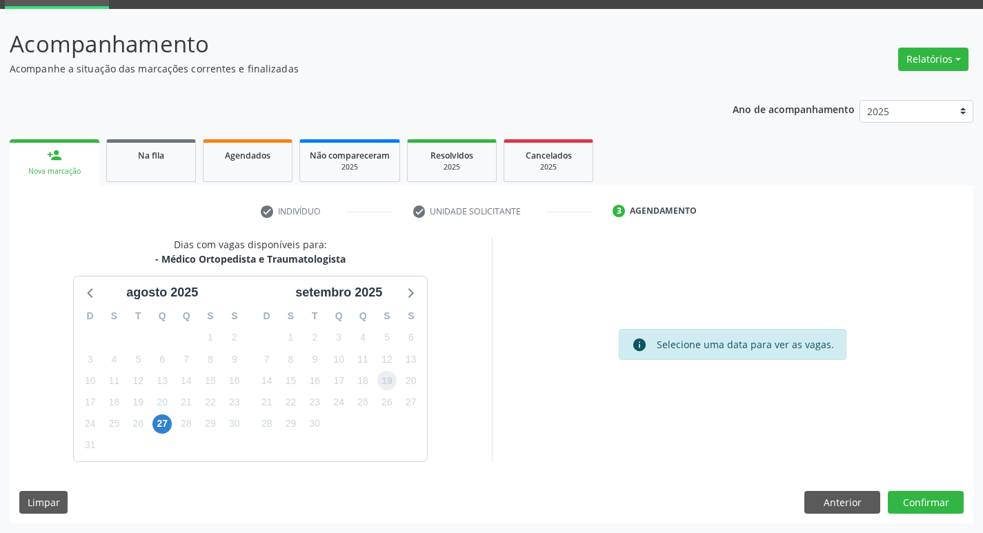
click at [385, 386] on span "19" at bounding box center [386, 380] width 19 height 19
click at [929, 502] on button "Confirmar" at bounding box center [926, 502] width 76 height 23
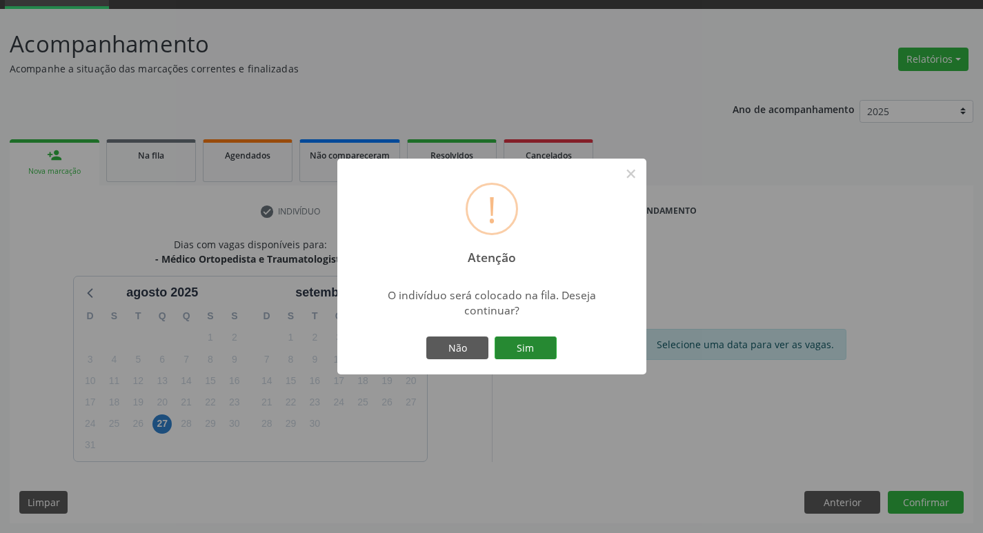
click at [519, 353] on button "Sim" at bounding box center [526, 348] width 62 height 23
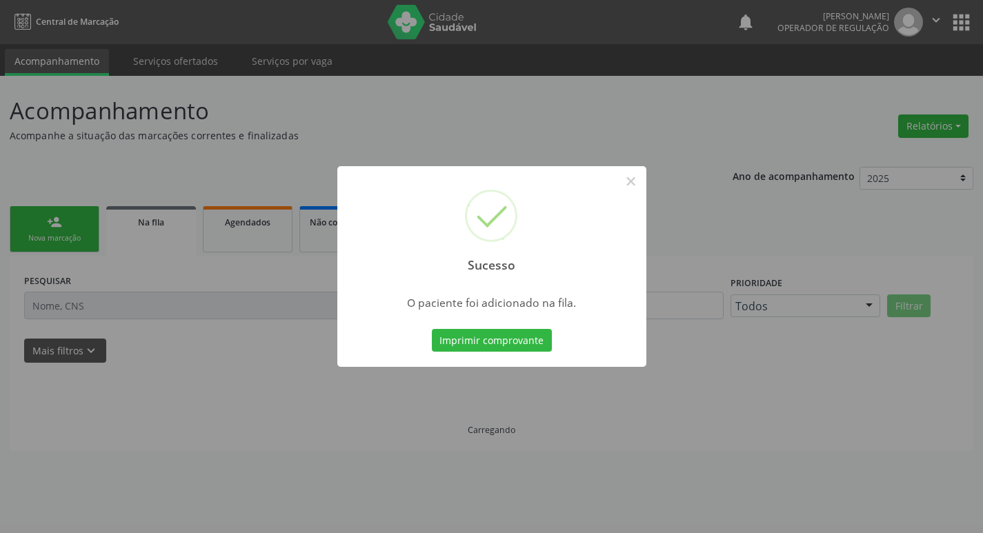
scroll to position [0, 0]
click at [136, 140] on div "Sucesso × O paciente foi adicionado na fila. Imprimir comprovante Cancel" at bounding box center [497, 266] width 994 height 533
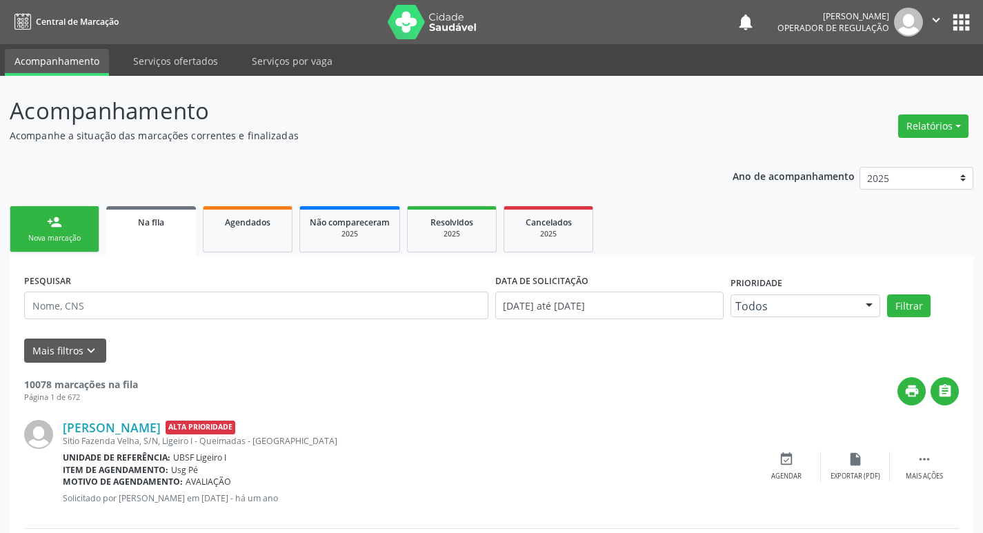
click at [66, 222] on link "person_add Nova marcação" at bounding box center [55, 229] width 90 height 46
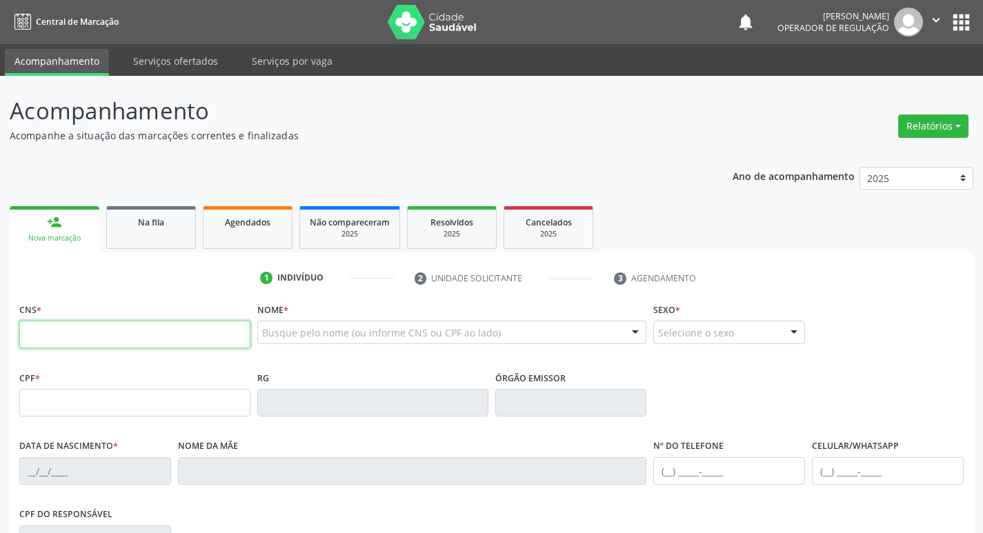
click at [88, 333] on input "text" at bounding box center [134, 335] width 231 height 28
type input "705 3004 3316 1690"
type input "312.702.124-00"
type input "28/04/1958"
type input "Cosma Souto Velez"
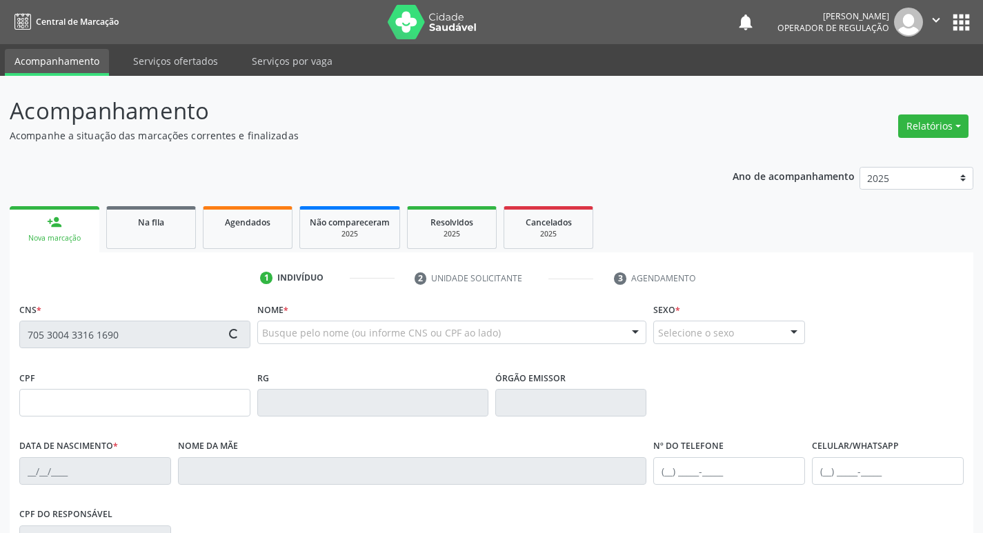
type input "(83) 99385-2831"
type input "S/N"
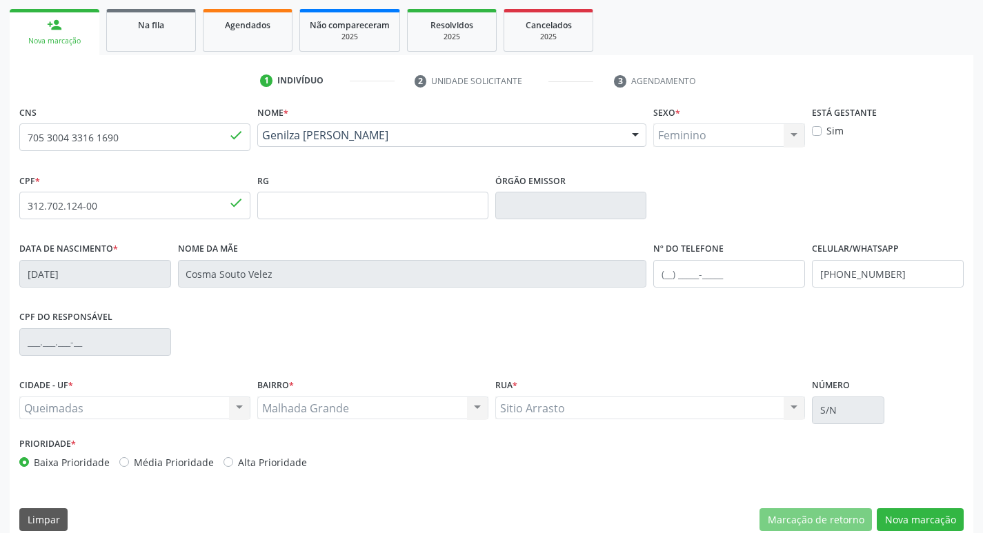
scroll to position [215, 0]
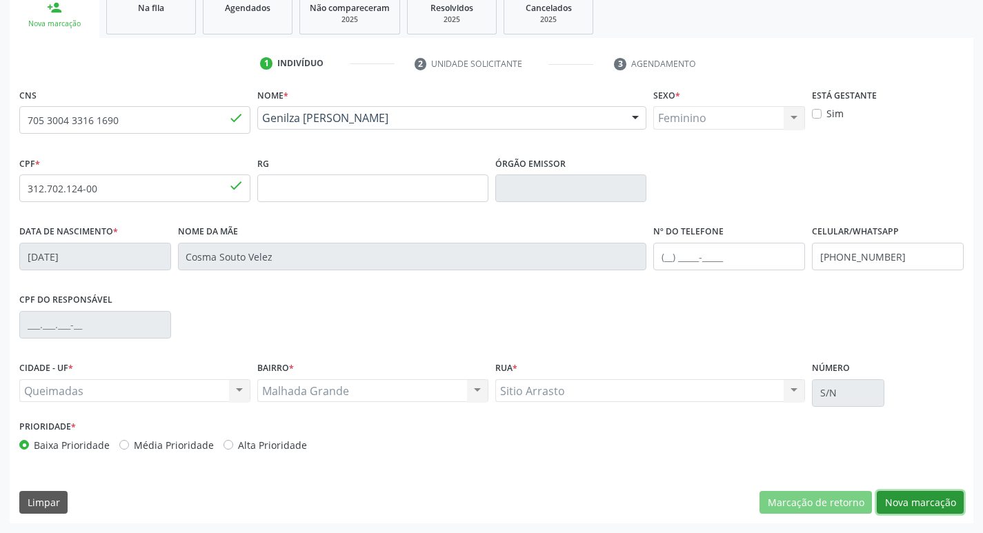
click at [896, 504] on button "Nova marcação" at bounding box center [920, 502] width 87 height 23
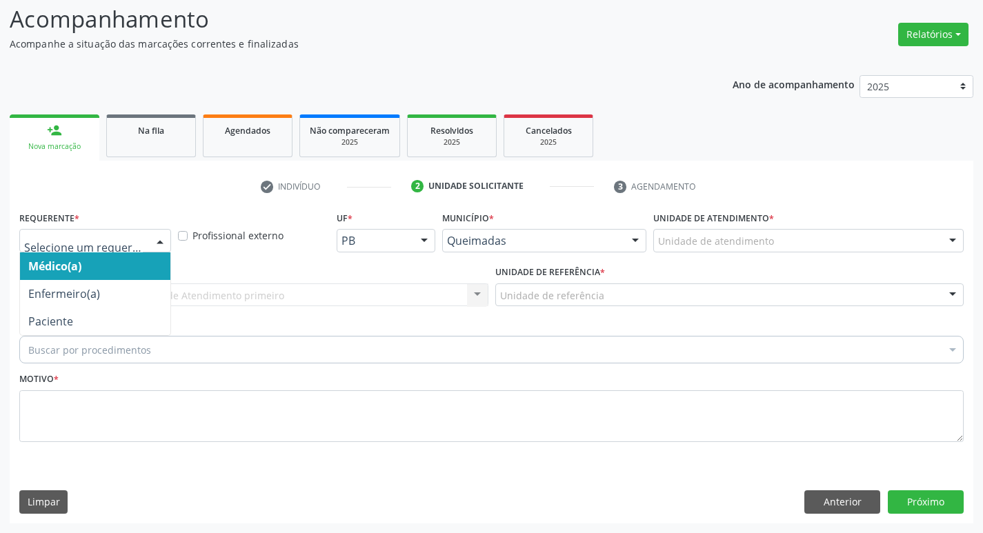
click at [50, 251] on div at bounding box center [95, 240] width 152 height 23
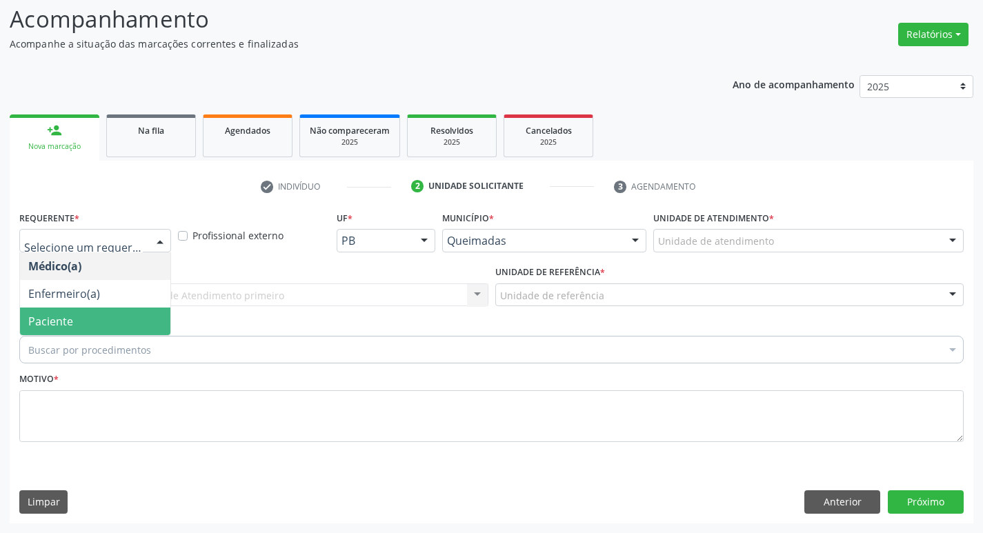
drag, startPoint x: 44, startPoint y: 311, endPoint x: 49, endPoint y: 285, distance: 26.7
click at [43, 311] on span "Paciente" at bounding box center [95, 322] width 150 height 28
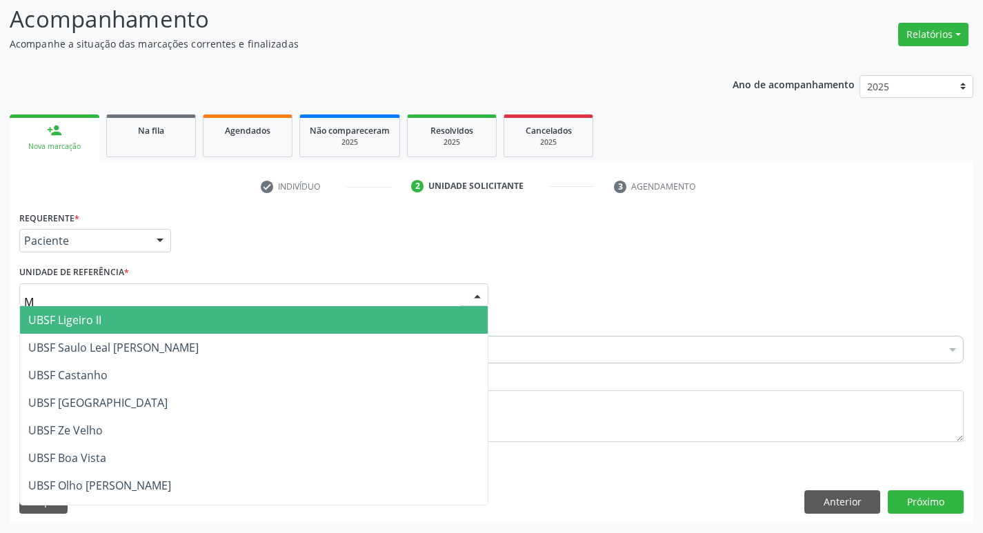
type input "MA"
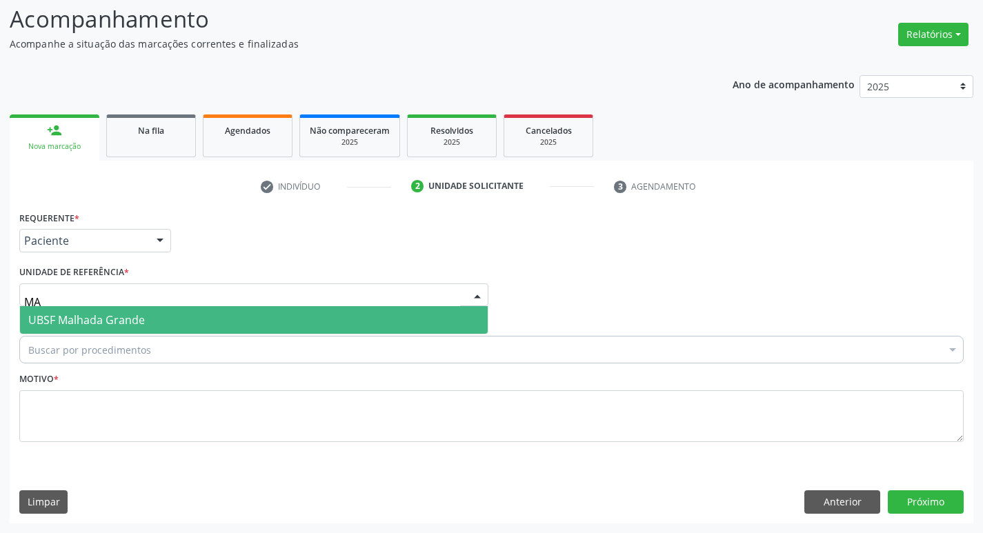
click at [38, 324] on span "UBSF Malhada Grande" at bounding box center [86, 320] width 117 height 15
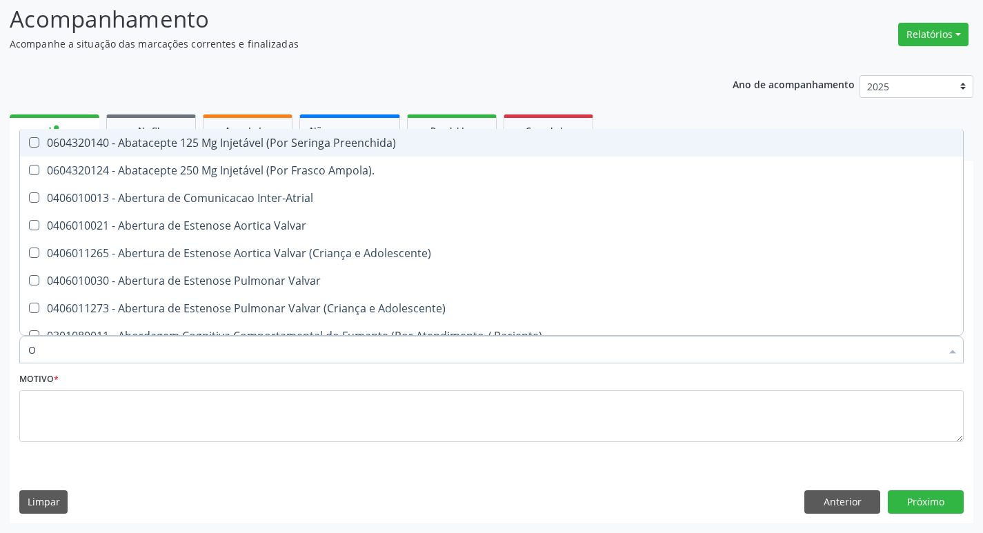
type input "ORTOPEDISTA"
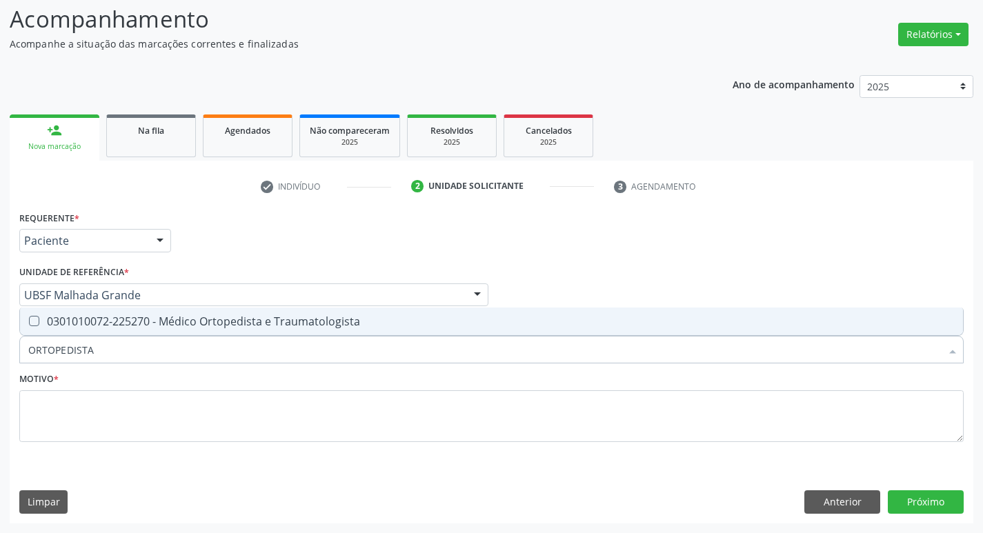
click at [108, 335] on span "0301010072-225270 - Médico Ortopedista e Traumatologista" at bounding box center [491, 322] width 943 height 28
checkbox Traumatologista "true"
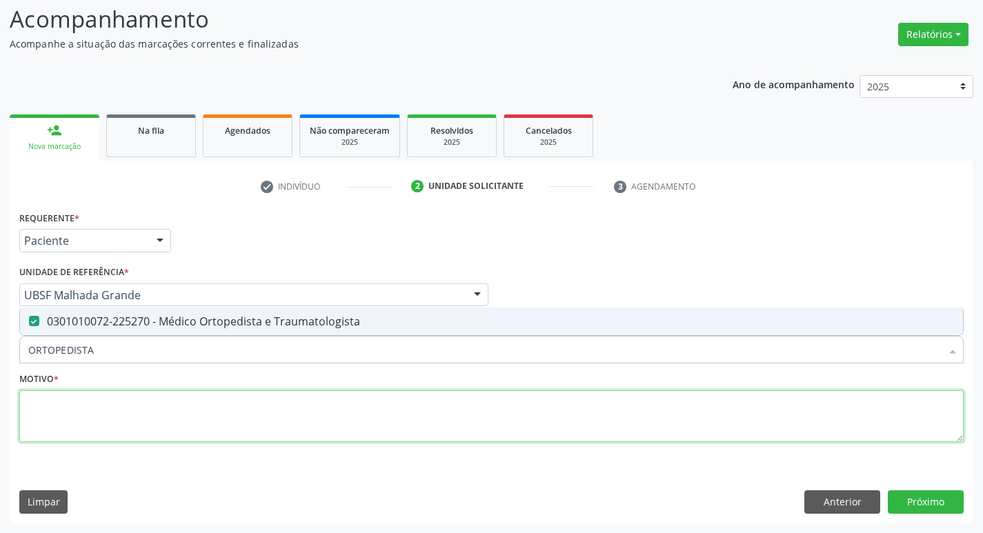
click at [110, 397] on textarea at bounding box center [491, 417] width 945 height 52
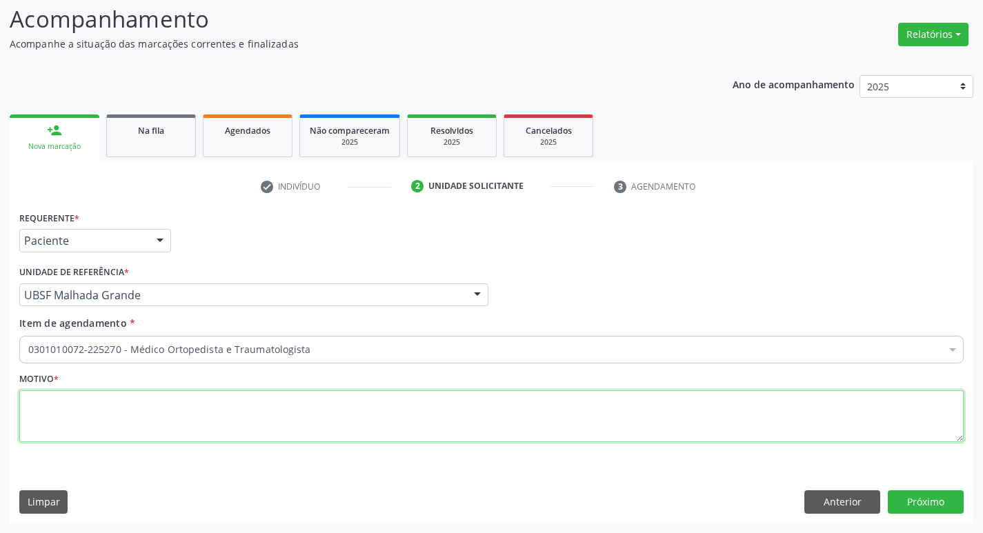
paste textarea "706400149885989"
type textarea "7"
click at [41, 407] on textarea "AVALIAÇÃO" at bounding box center [491, 417] width 945 height 52
type textarea "AVALIAÇÃO"
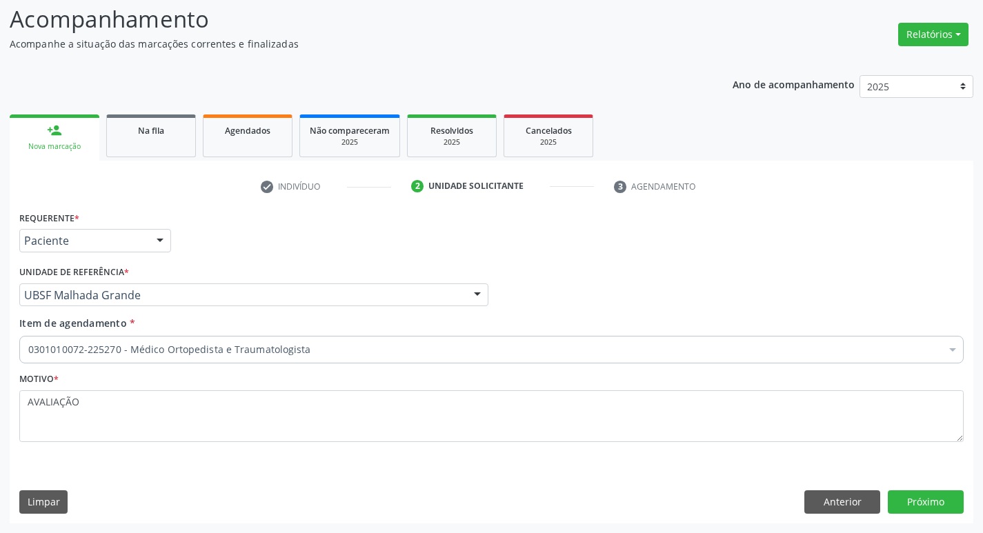
drag, startPoint x: 212, startPoint y: 492, endPoint x: 263, endPoint y: 497, distance: 51.3
click at [199, 489] on div "Requerente * Paciente Médico(a) Enfermeiro(a) Paciente Nenhum resultado encontr…" at bounding box center [492, 365] width 964 height 315
click at [909, 495] on button "Próximo" at bounding box center [926, 502] width 76 height 23
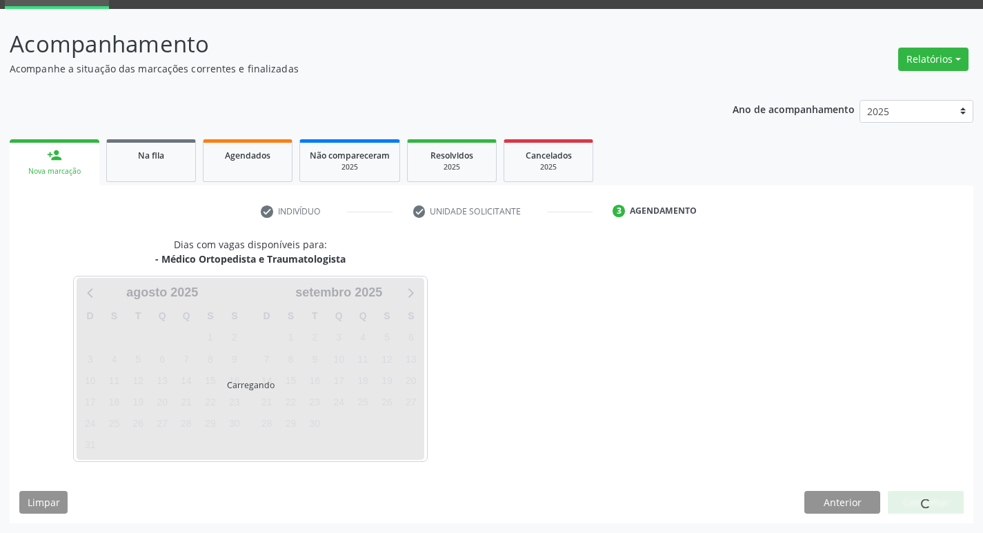
scroll to position [67, 0]
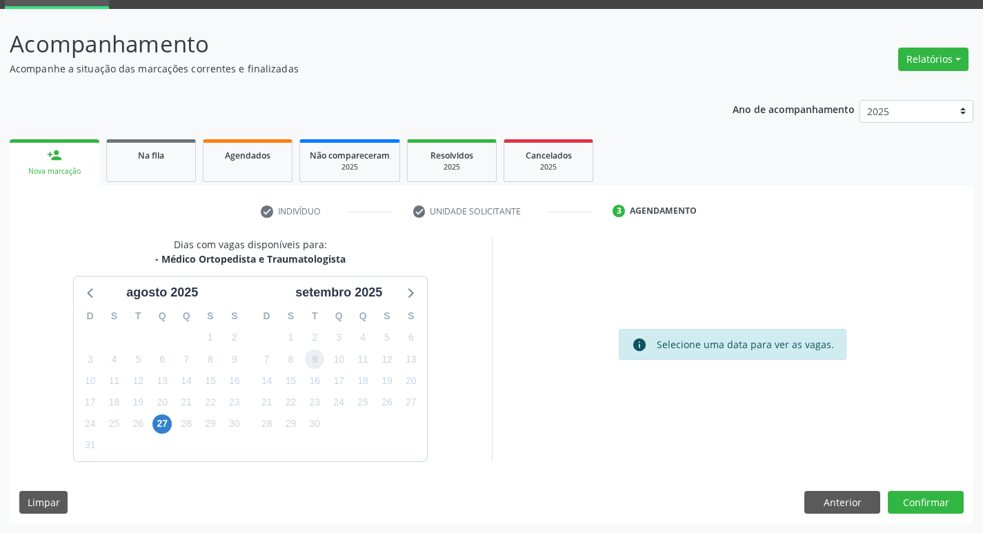
click at [308, 366] on span "9" at bounding box center [314, 359] width 19 height 19
click at [906, 502] on button "Confirmar" at bounding box center [926, 502] width 76 height 23
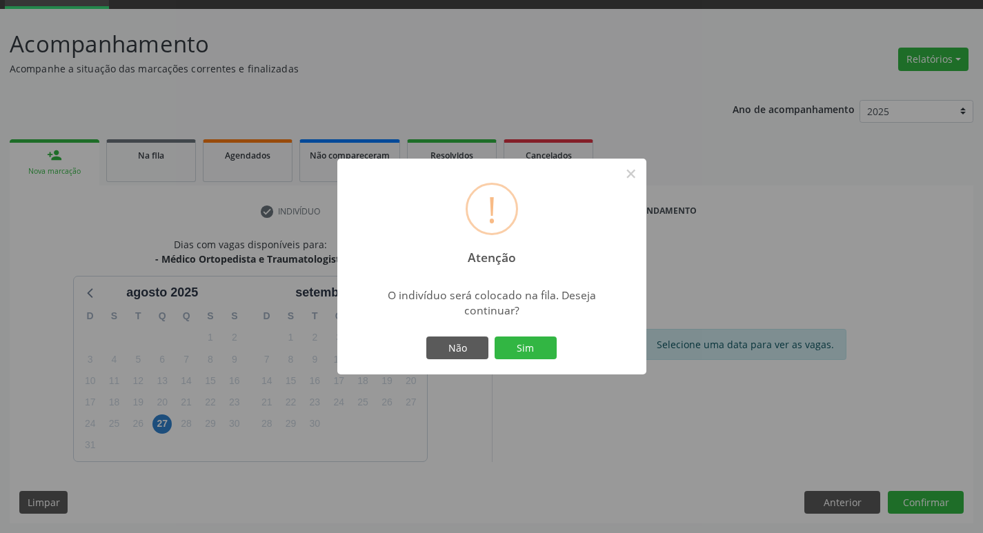
click at [518, 334] on div "Não Sim" at bounding box center [492, 348] width 137 height 29
click at [518, 342] on button "Sim" at bounding box center [526, 348] width 62 height 23
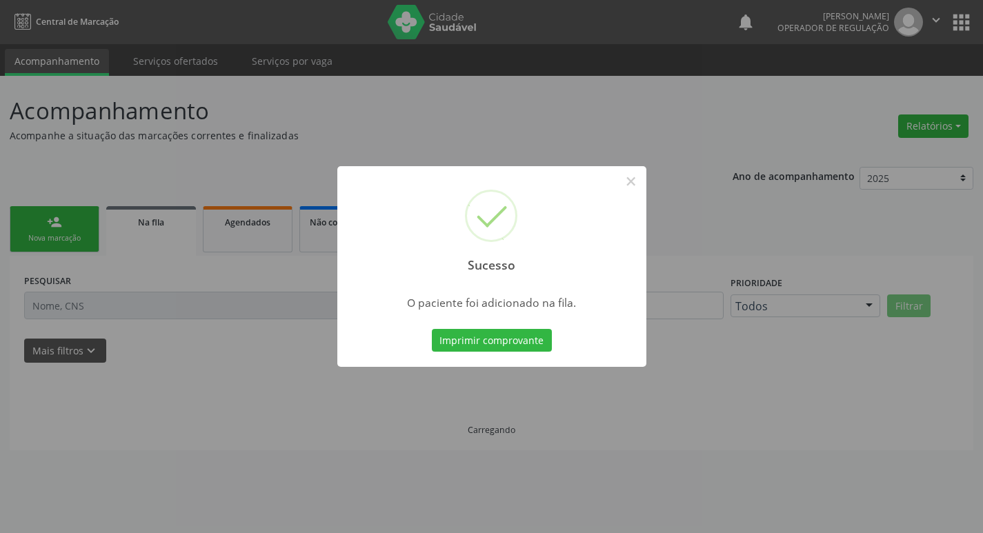
scroll to position [0, 0]
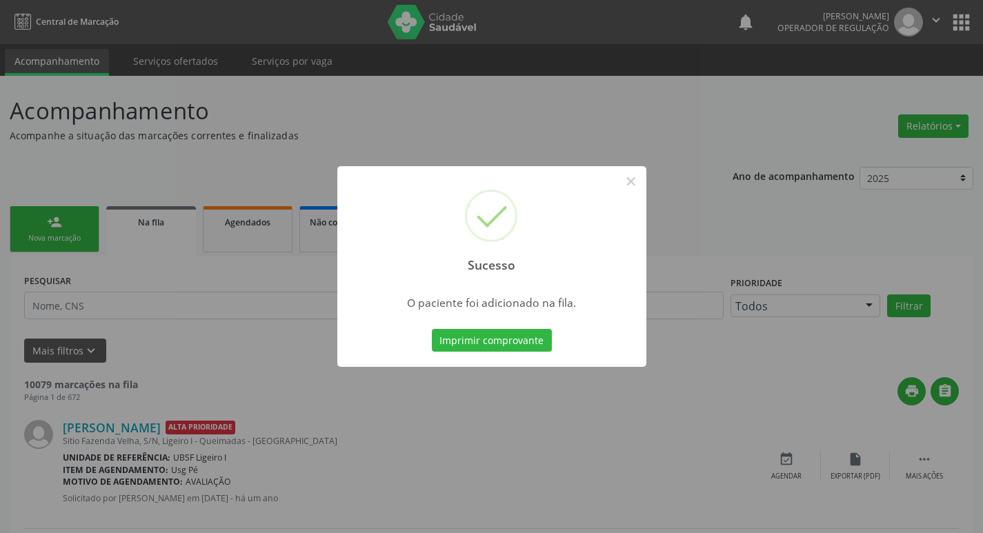
click at [155, 295] on div "Sucesso × O paciente foi adicionado na fila. Imprimir comprovante Cancel" at bounding box center [491, 266] width 983 height 533
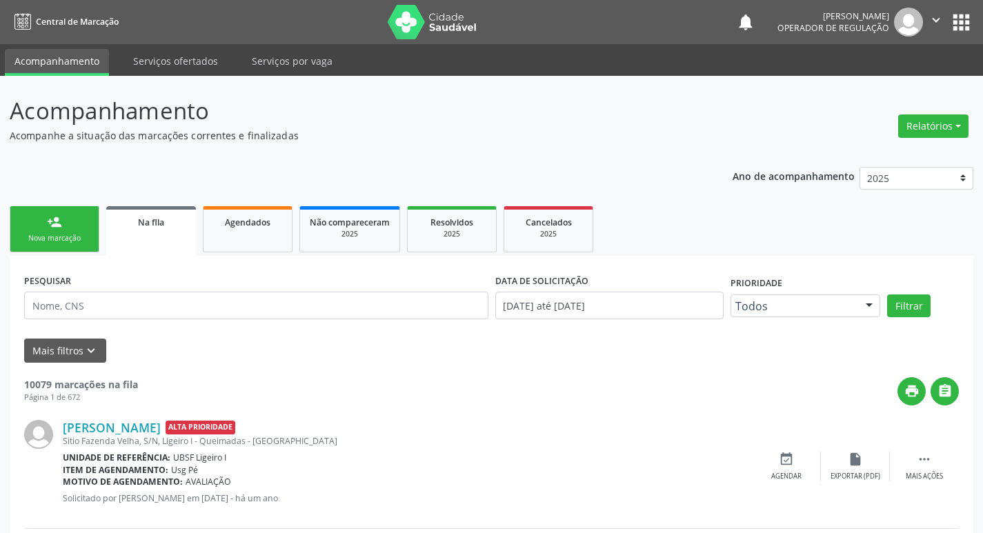
click at [70, 242] on div "Nova marcação" at bounding box center [54, 238] width 69 height 10
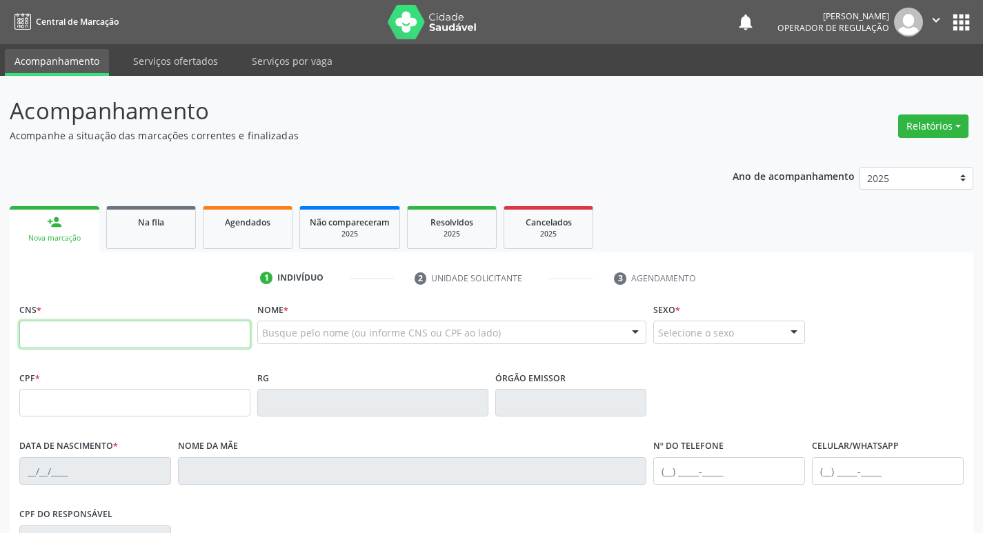
click at [73, 328] on input "text" at bounding box center [134, 335] width 231 height 28
type input "708 7021 5006 8498"
type input "927.933.204-04"
type input "18/09/1973"
type input "Cleonice Soares Silva"
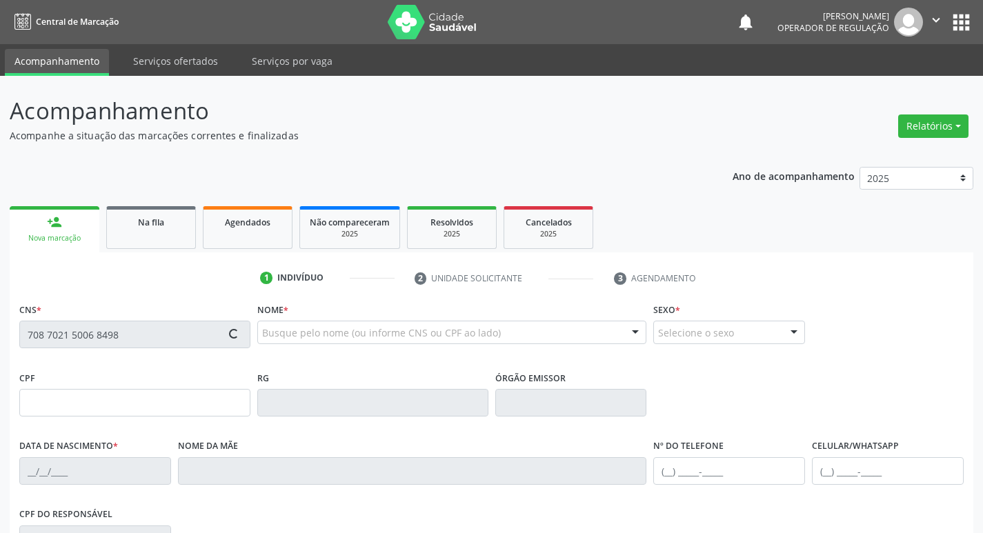
type input "(83) 99401-4358"
type input "043.224.564-21"
type input "37"
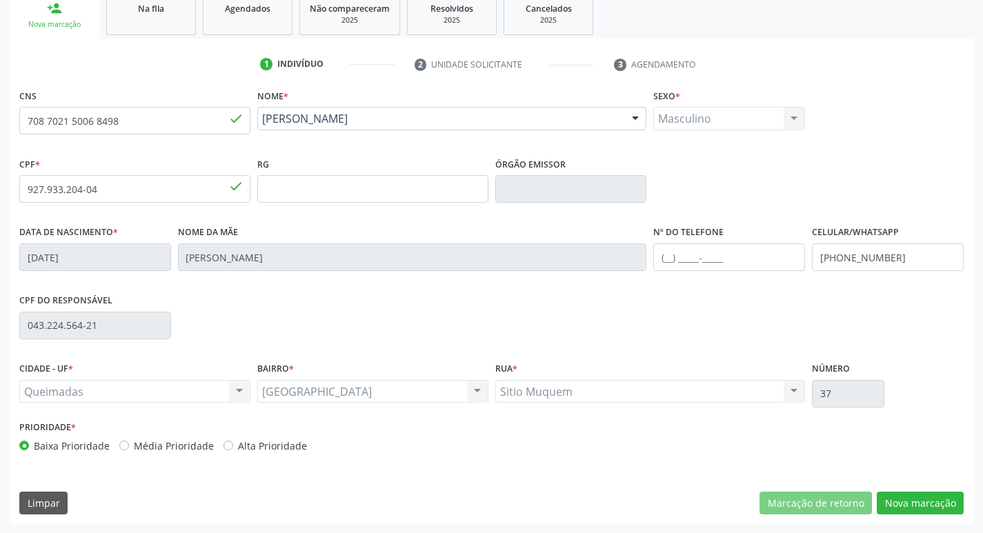
scroll to position [215, 0]
click at [905, 502] on button "Nova marcação" at bounding box center [920, 502] width 87 height 23
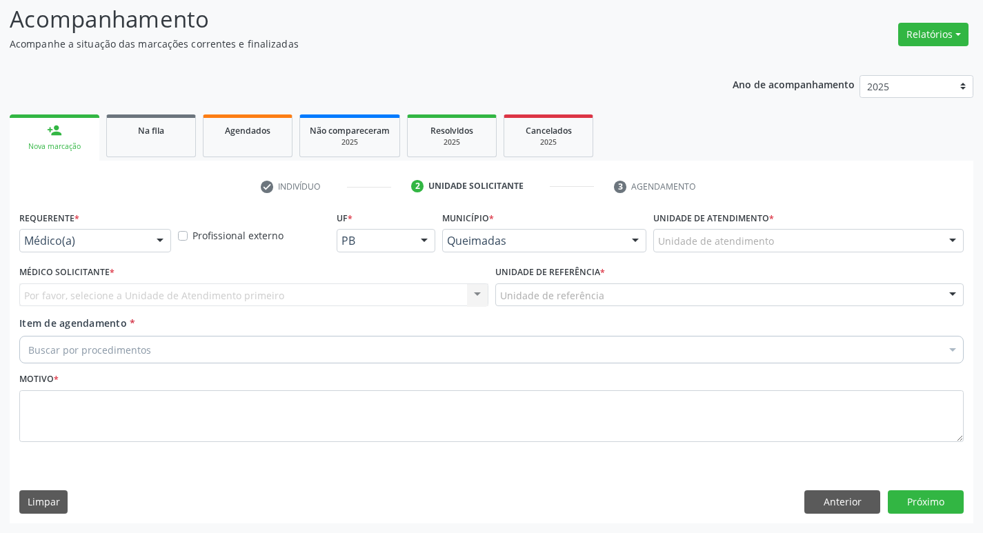
scroll to position [92, 0]
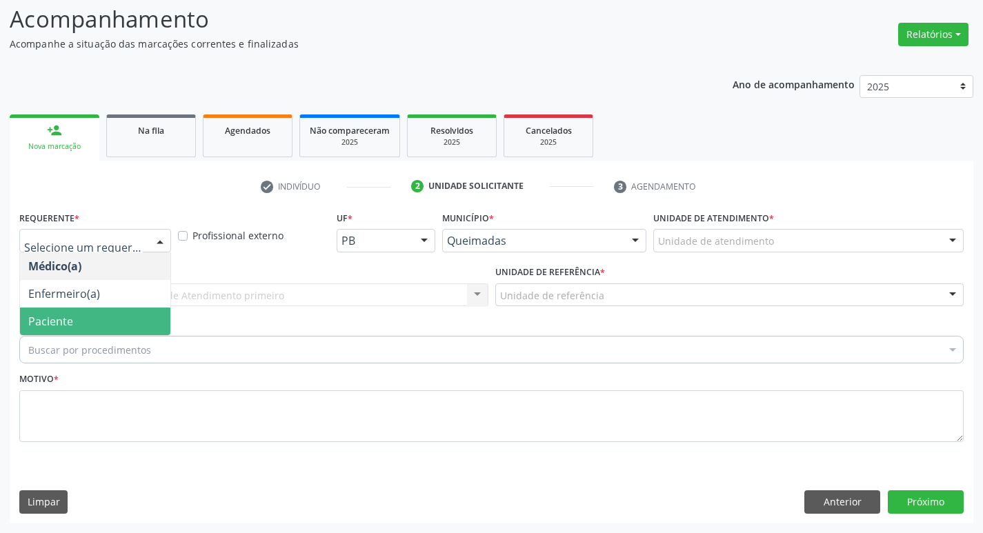
click at [101, 316] on span "Paciente" at bounding box center [95, 322] width 150 height 28
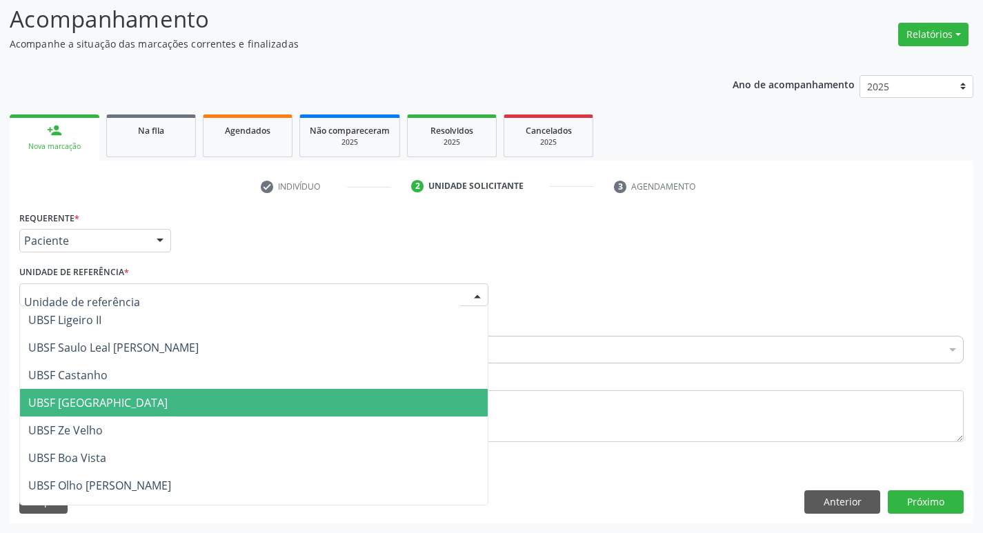
click at [126, 393] on span "UBSF [GEOGRAPHIC_DATA]" at bounding box center [254, 403] width 468 height 28
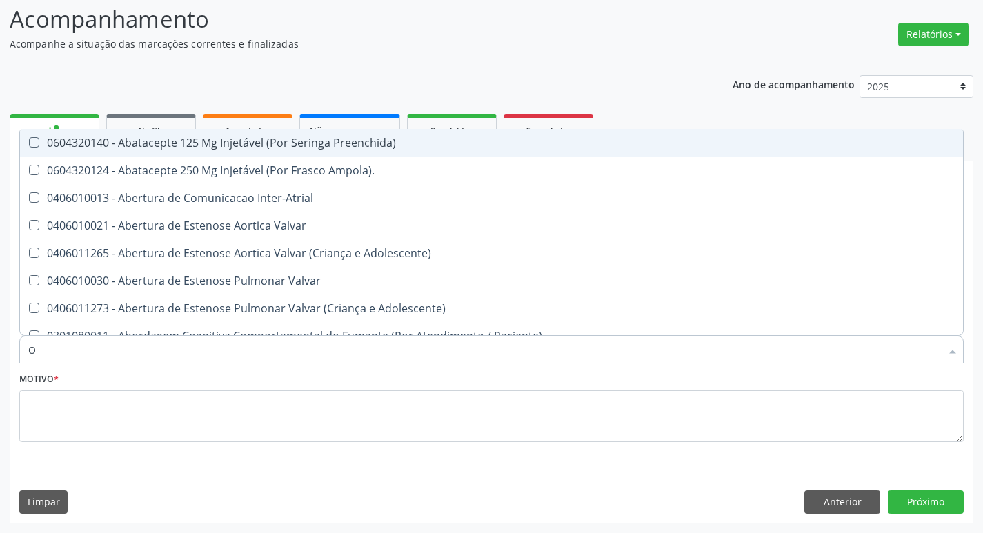
type input "ORTOPEDISTA"
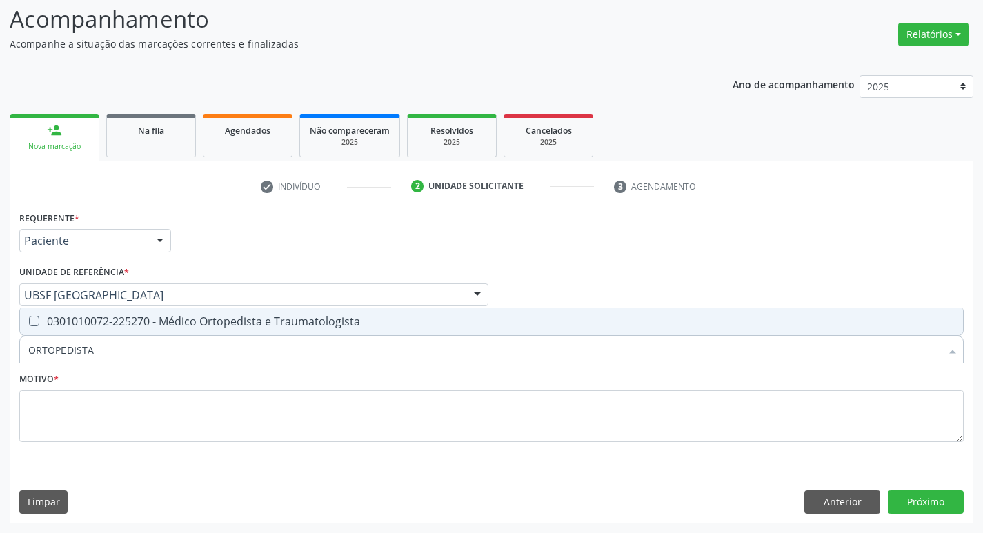
click at [155, 326] on div "0301010072-225270 - Médico Ortopedista e Traumatologista" at bounding box center [491, 321] width 927 height 11
checkbox Traumatologista "true"
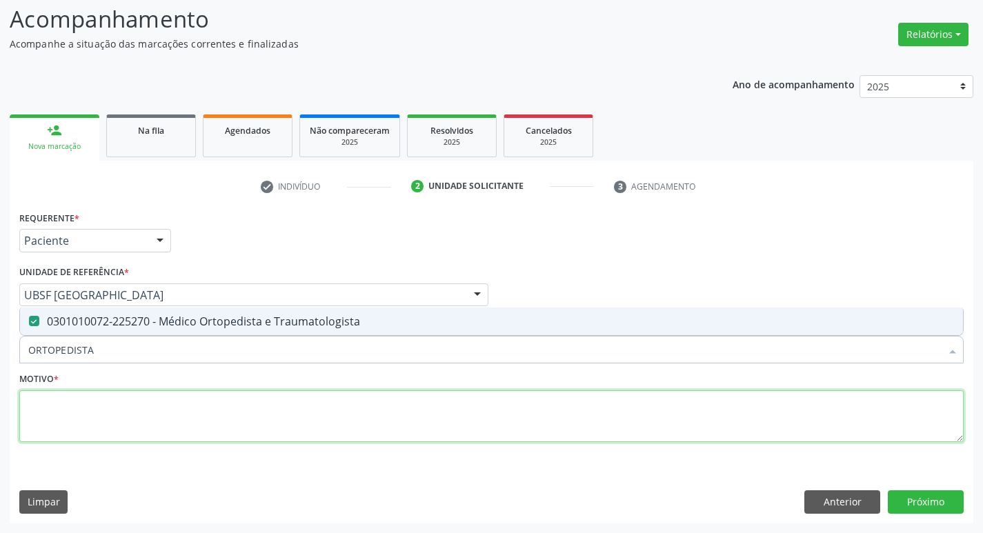
click at [155, 413] on textarea at bounding box center [491, 417] width 945 height 52
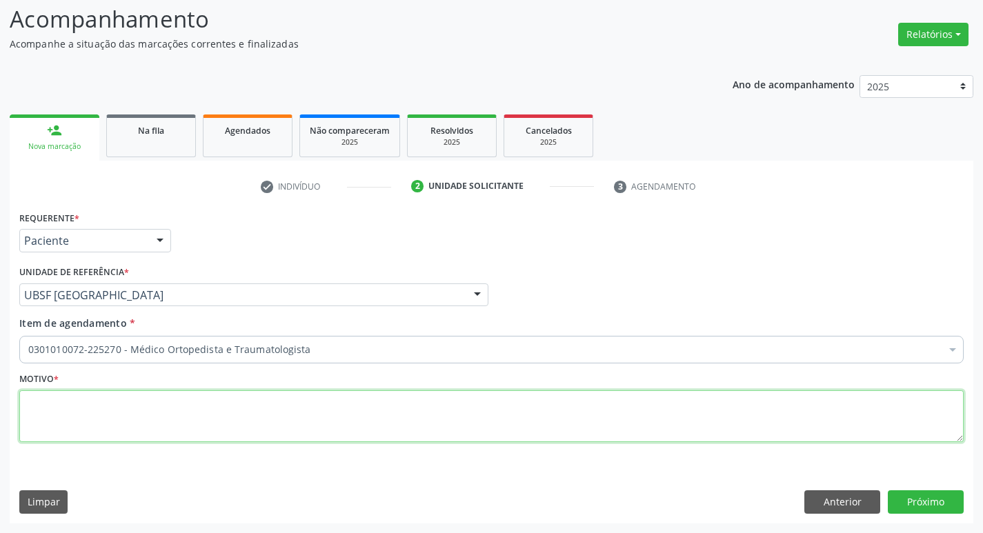
click at [155, 413] on textarea at bounding box center [491, 417] width 945 height 52
paste textarea "AVALIAÇÃO"
type textarea "AVALIAÇÃO"
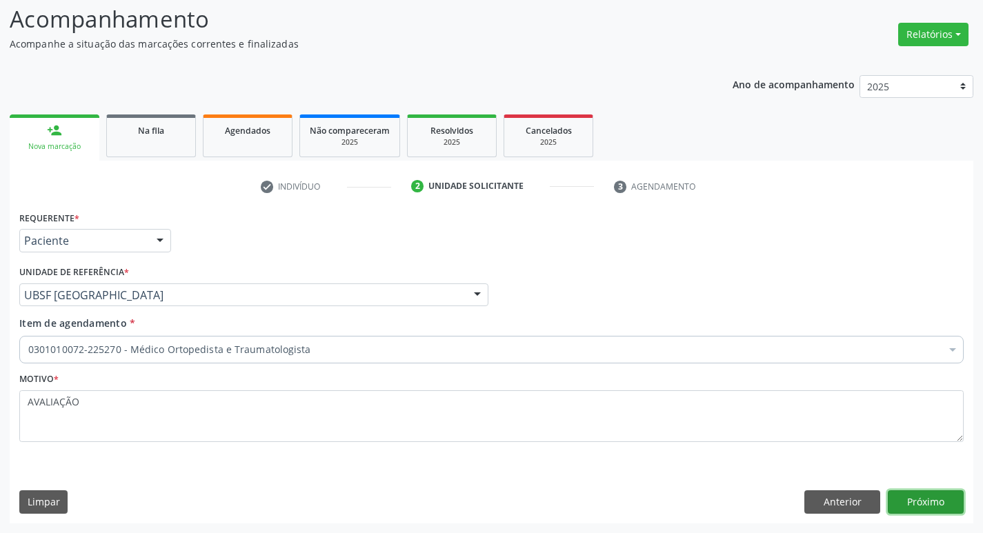
click at [909, 492] on button "Próximo" at bounding box center [926, 502] width 76 height 23
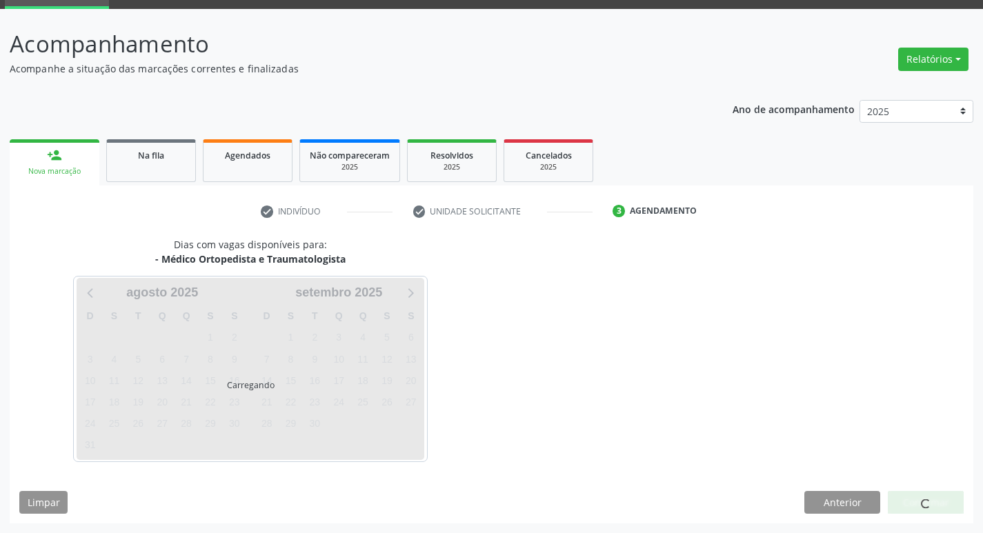
scroll to position [67, 0]
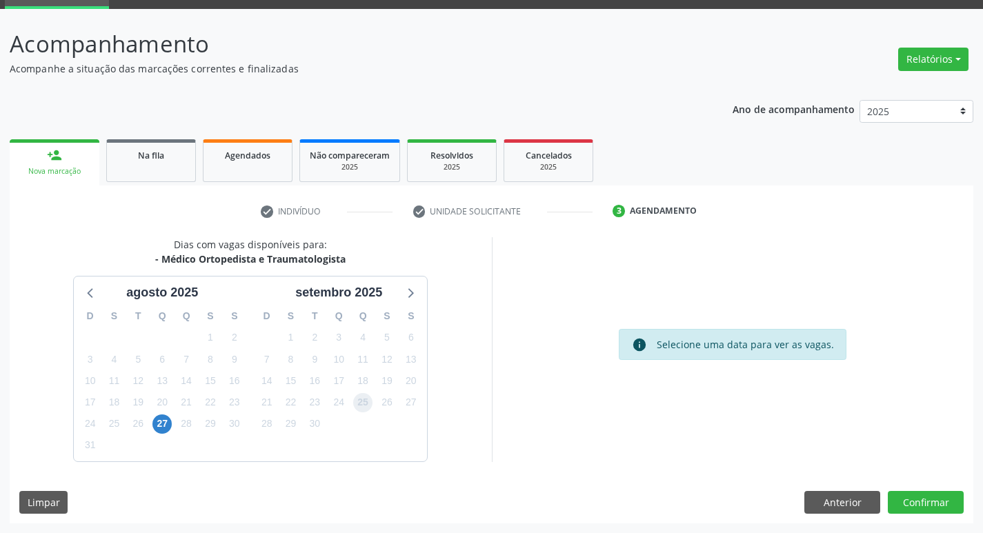
click at [353, 401] on span "25" at bounding box center [362, 402] width 19 height 19
click at [904, 495] on button "Confirmar" at bounding box center [926, 502] width 76 height 23
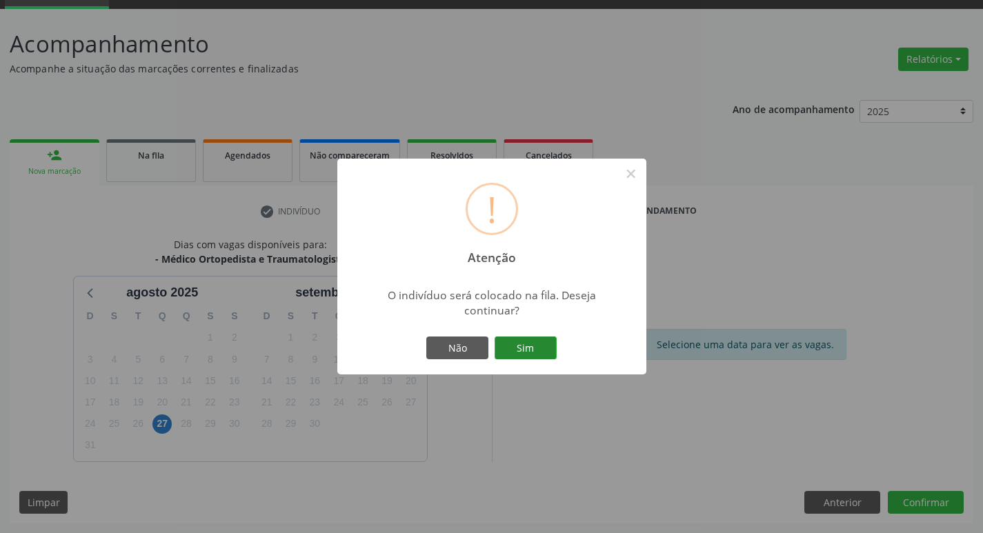
click at [548, 352] on button "Sim" at bounding box center [526, 348] width 62 height 23
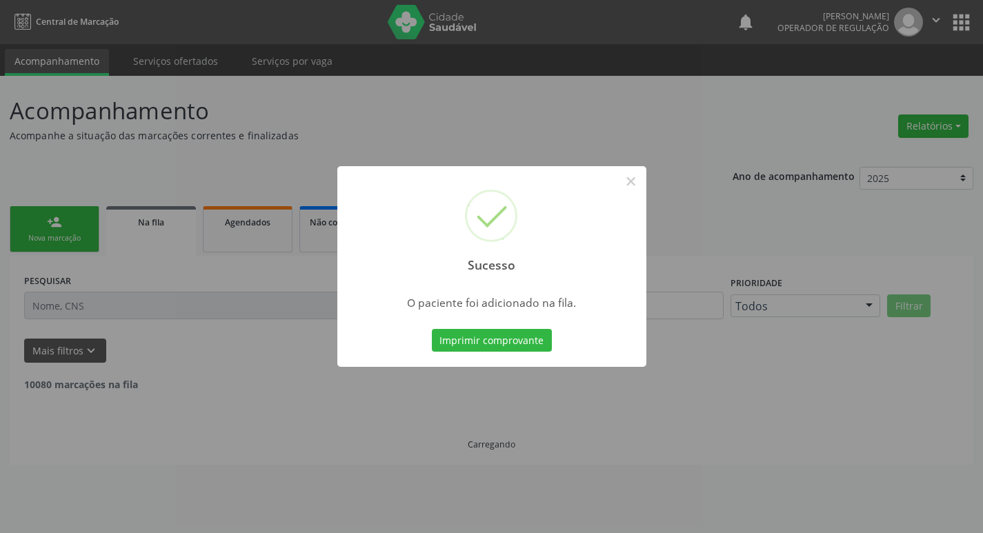
scroll to position [0, 0]
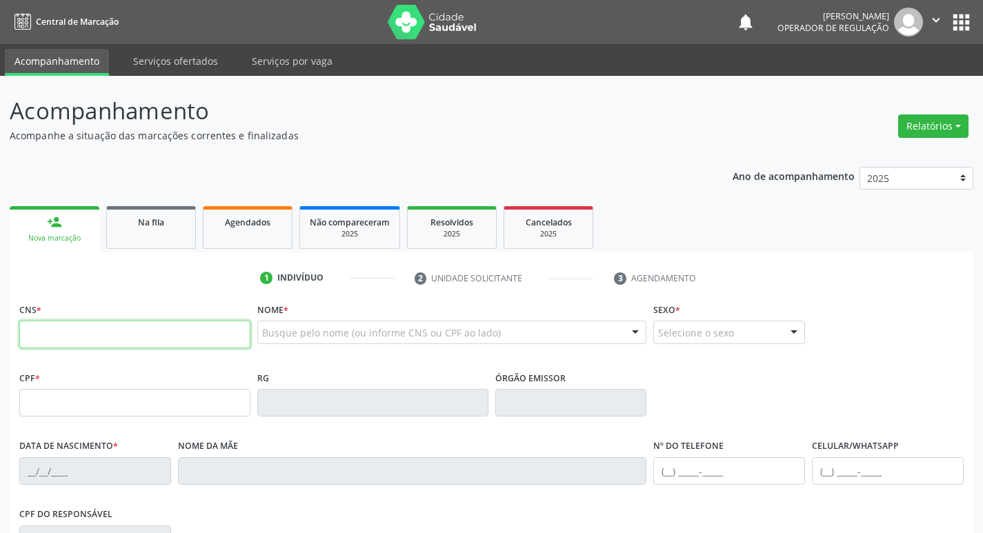
click at [87, 327] on input "text" at bounding box center [134, 335] width 231 height 28
type input "705 8034 8361 8935"
type input "068.086.494-64"
type input "10/07/1971"
type input "Antônia Maria da Silva"
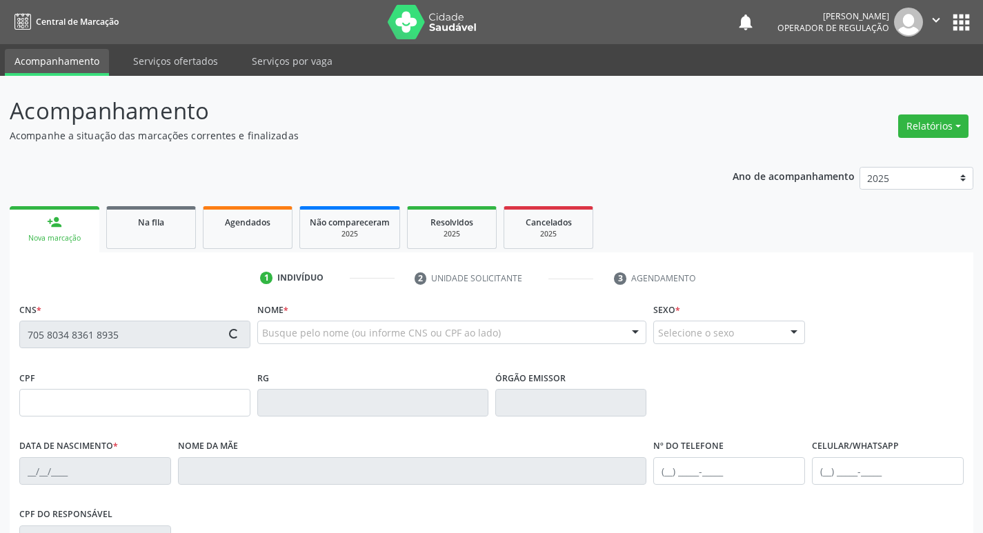
type input "(83) 99140-9590"
type input "024.169.314-40"
type input "4"
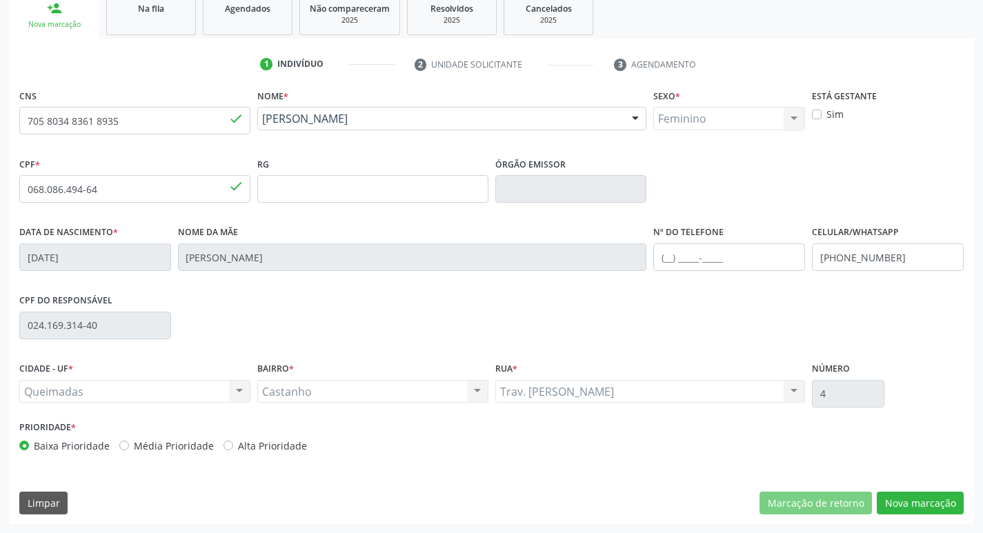
scroll to position [215, 0]
click at [933, 502] on button "Nova marcação" at bounding box center [920, 502] width 87 height 23
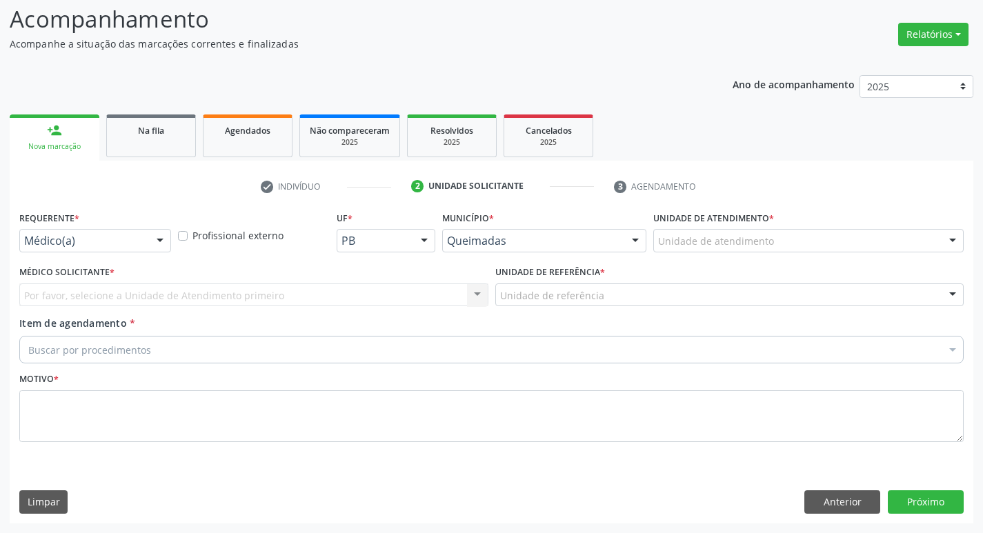
scroll to position [92, 0]
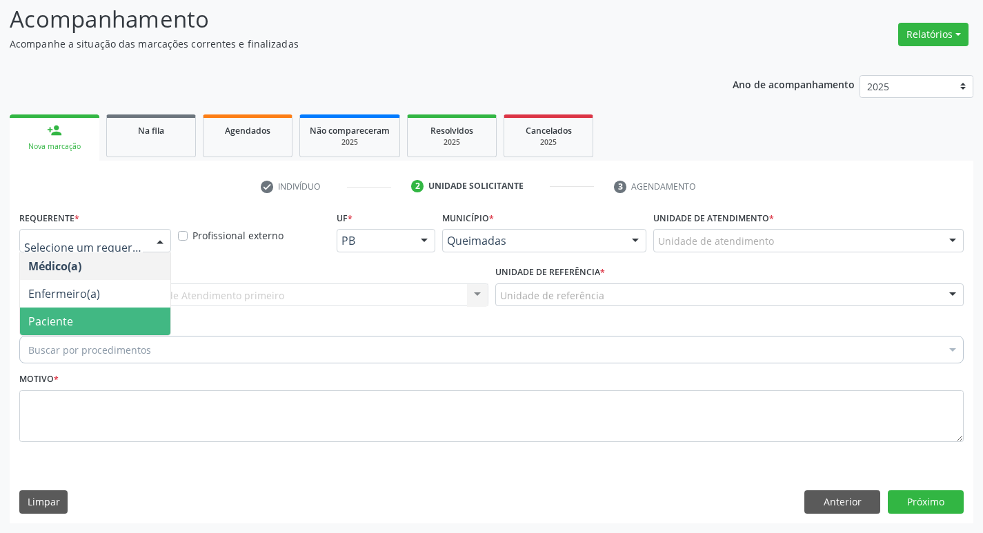
click at [102, 310] on span "Paciente" at bounding box center [95, 322] width 150 height 28
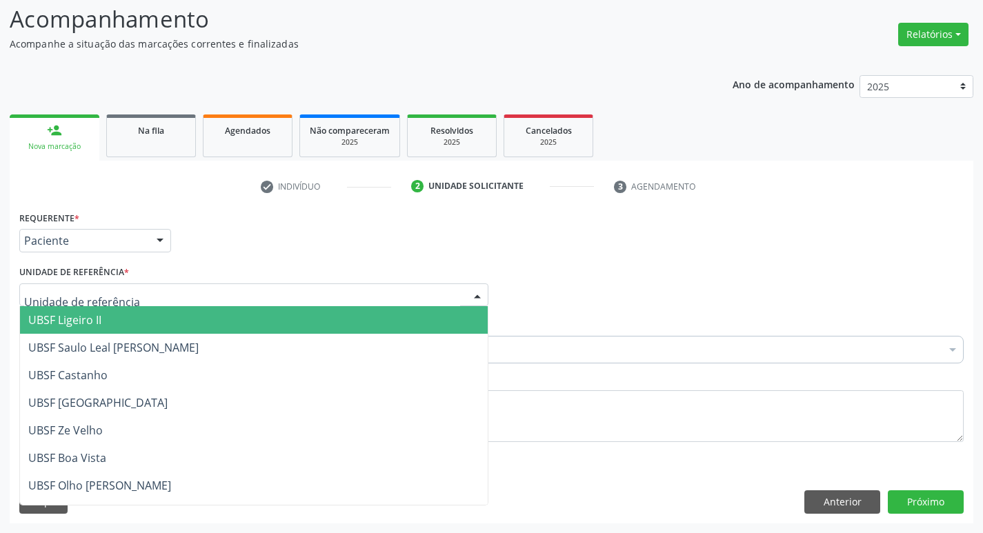
click at [103, 303] on div at bounding box center [253, 295] width 469 height 23
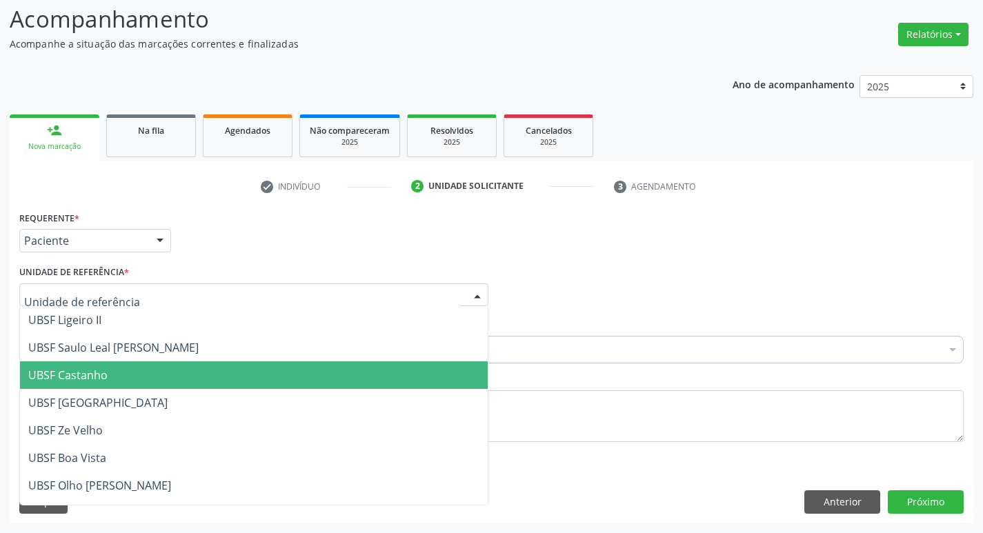
click at [89, 382] on span "UBSF Castanho" at bounding box center [67, 375] width 79 height 15
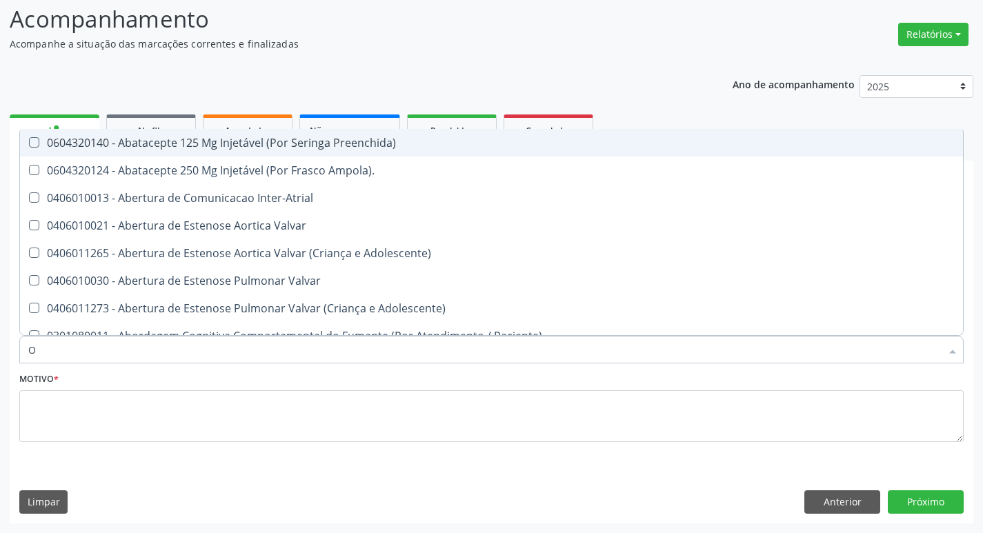
type input "ORTOPEDISTA"
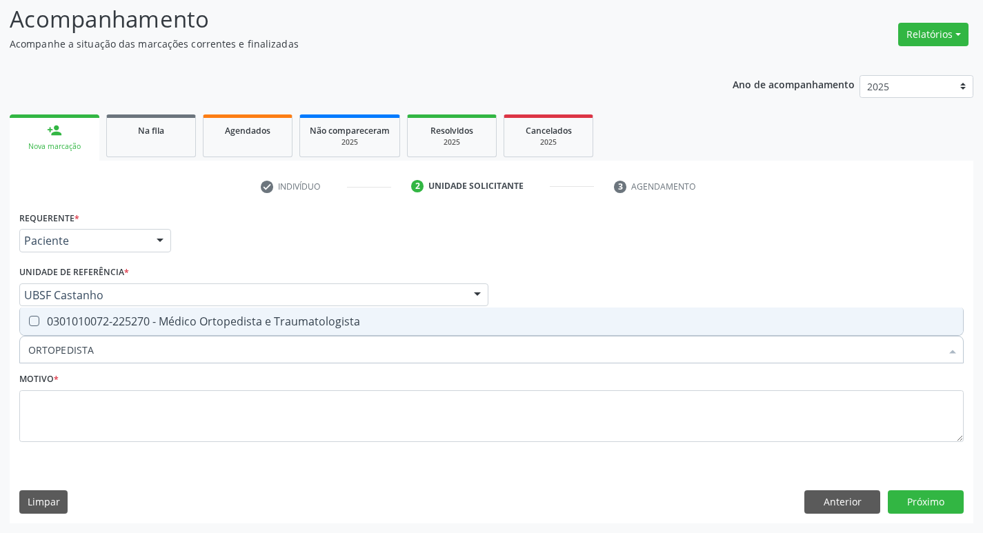
click at [115, 331] on span "0301010072-225270 - Médico Ortopedista e Traumatologista" at bounding box center [491, 322] width 943 height 28
checkbox Traumatologista "true"
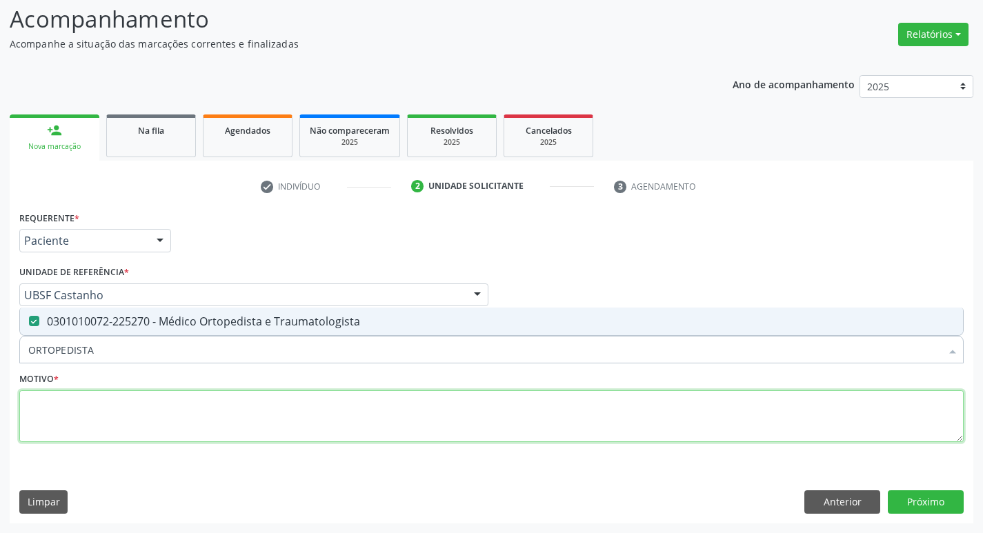
click at [101, 410] on textarea at bounding box center [491, 417] width 945 height 52
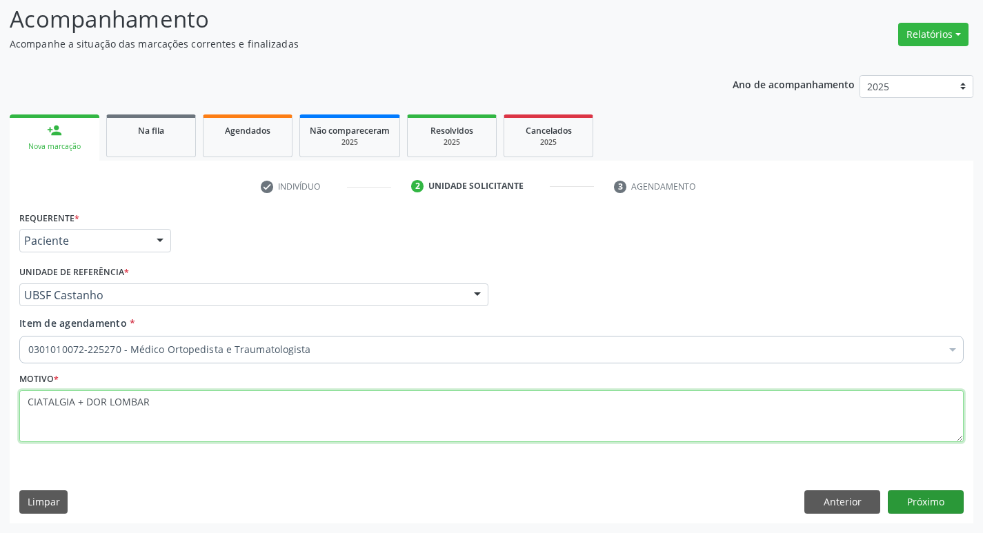
type textarea "CIATALGIA + DOR LOMBAR"
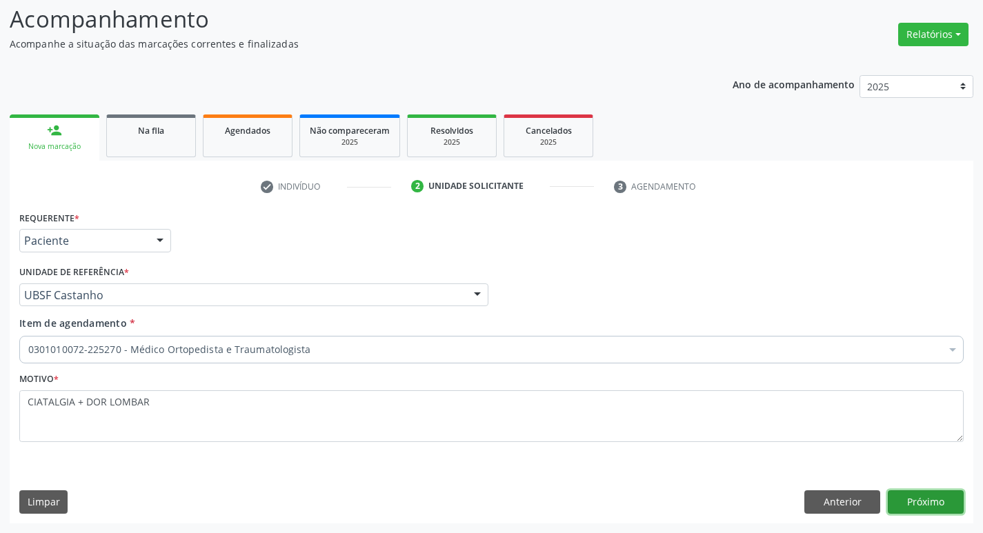
click at [903, 495] on button "Próximo" at bounding box center [926, 502] width 76 height 23
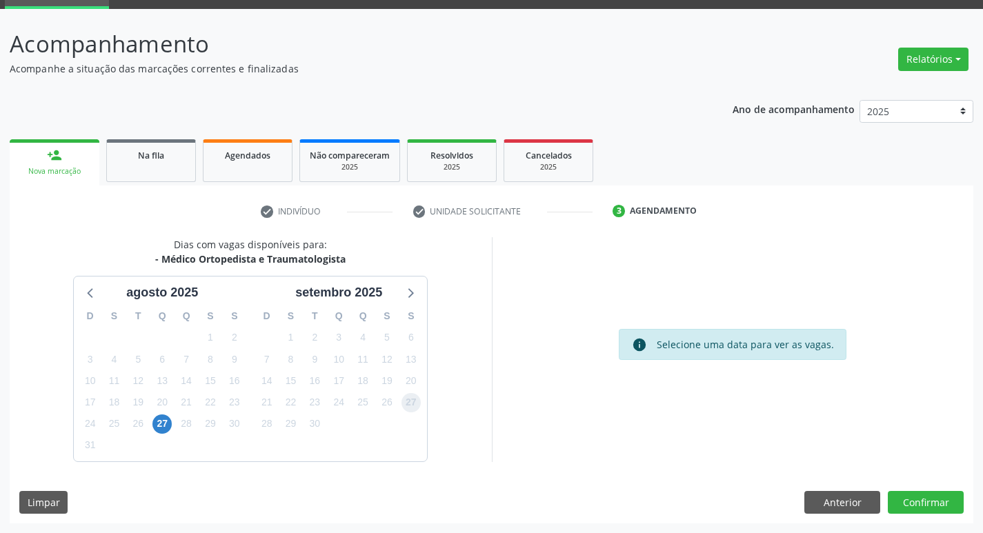
click at [414, 397] on span "27" at bounding box center [411, 402] width 19 height 19
click at [902, 495] on button "Confirmar" at bounding box center [926, 502] width 76 height 23
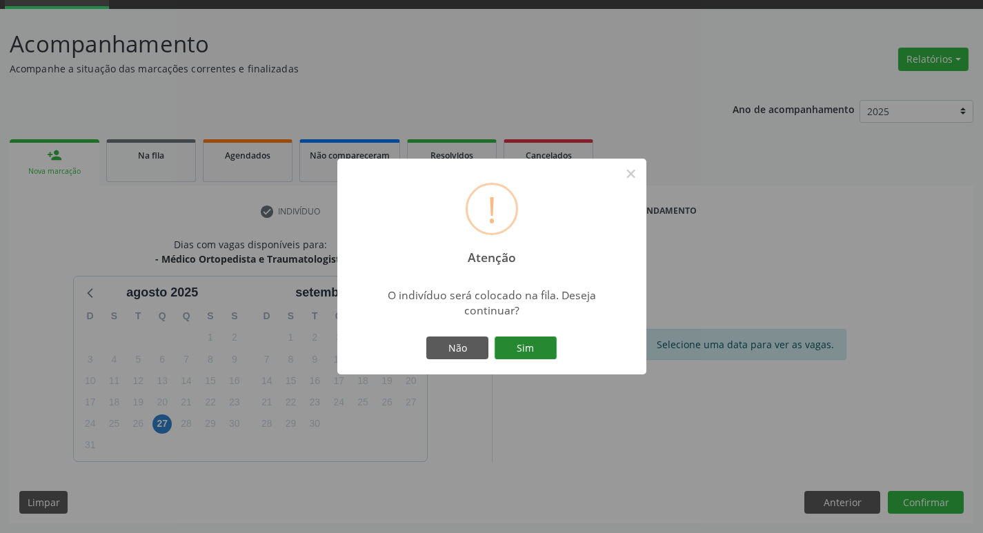
click at [537, 360] on button "Sim" at bounding box center [526, 348] width 62 height 23
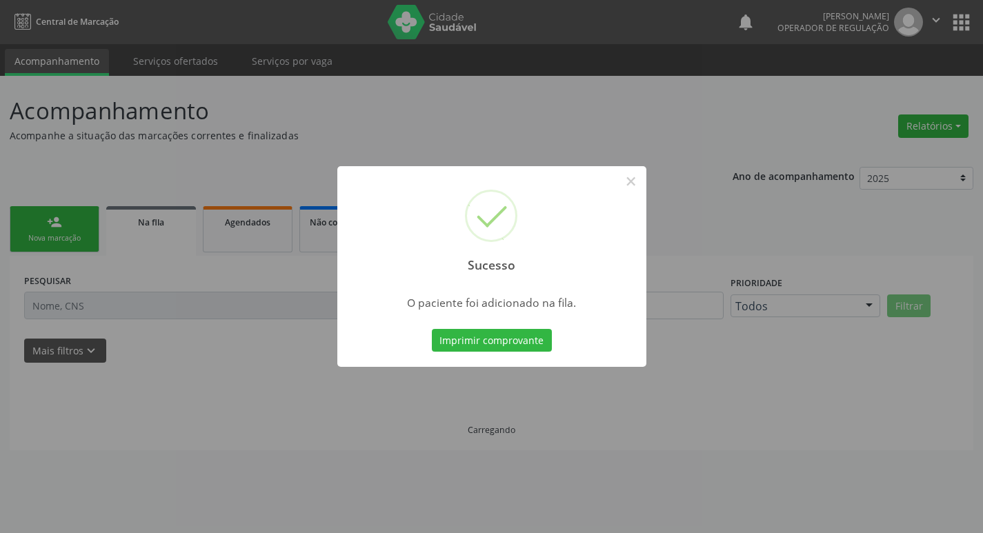
scroll to position [0, 0]
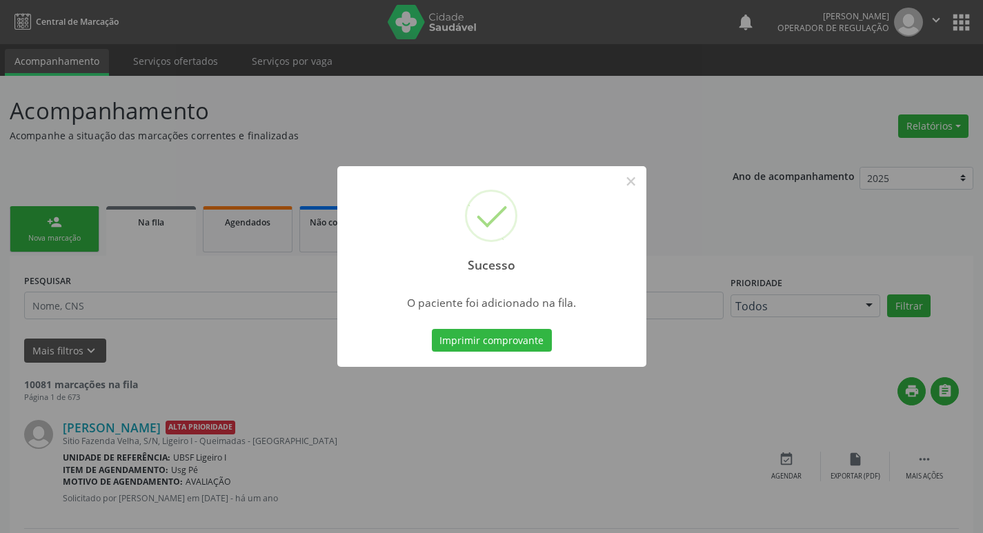
click at [226, 386] on div "Sucesso × O paciente foi adicionado na fila. Imprimir comprovante Cancel" at bounding box center [491, 266] width 983 height 533
